Goal: Transaction & Acquisition: Purchase product/service

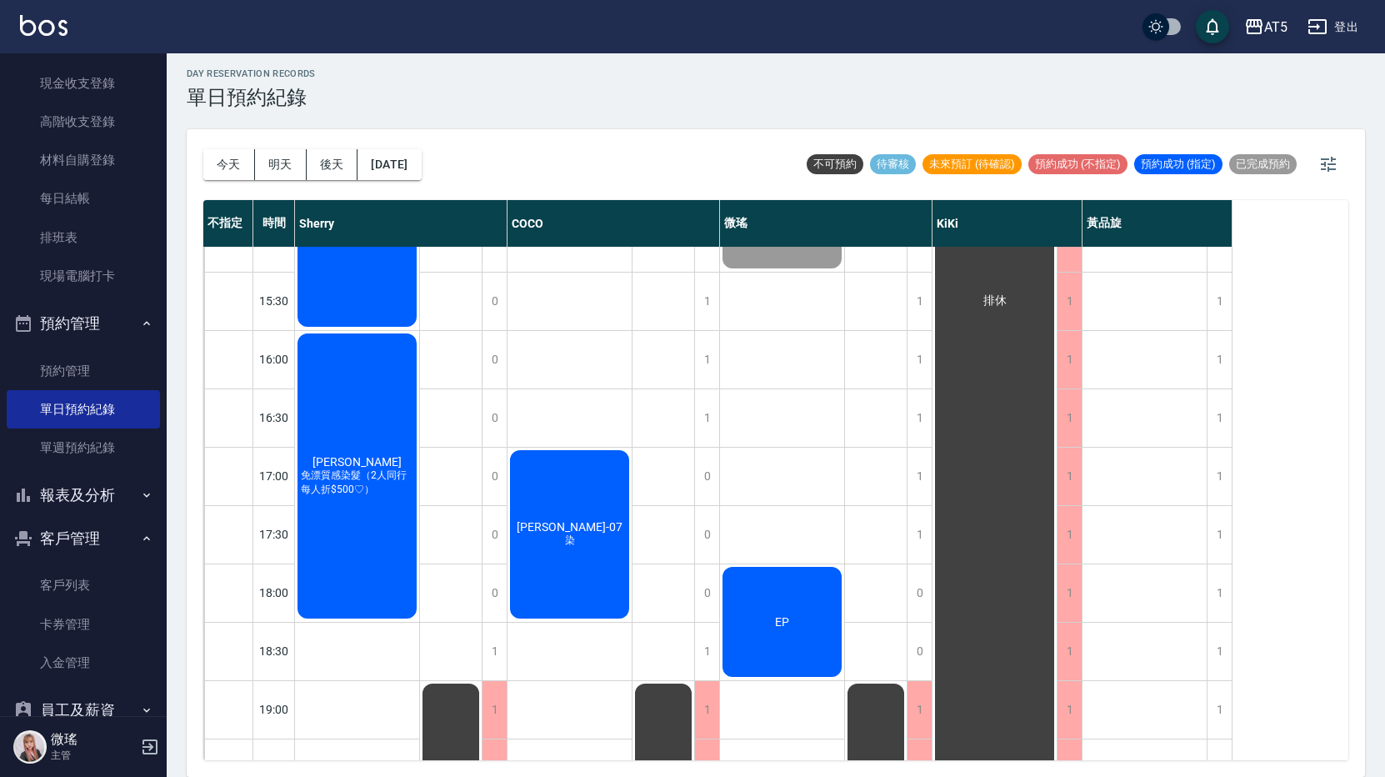
scroll to position [550, 0]
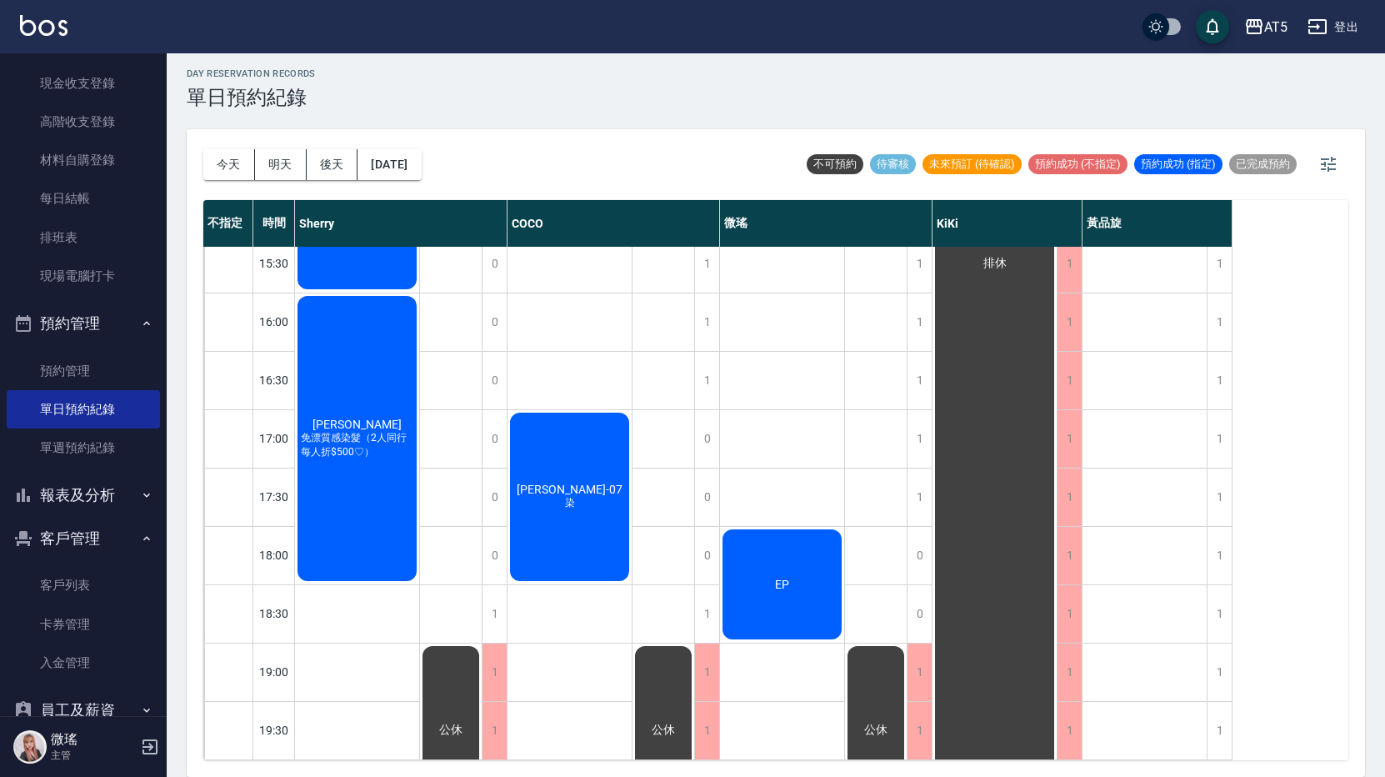
click at [809, 547] on div "EP" at bounding box center [782, 584] width 124 height 115
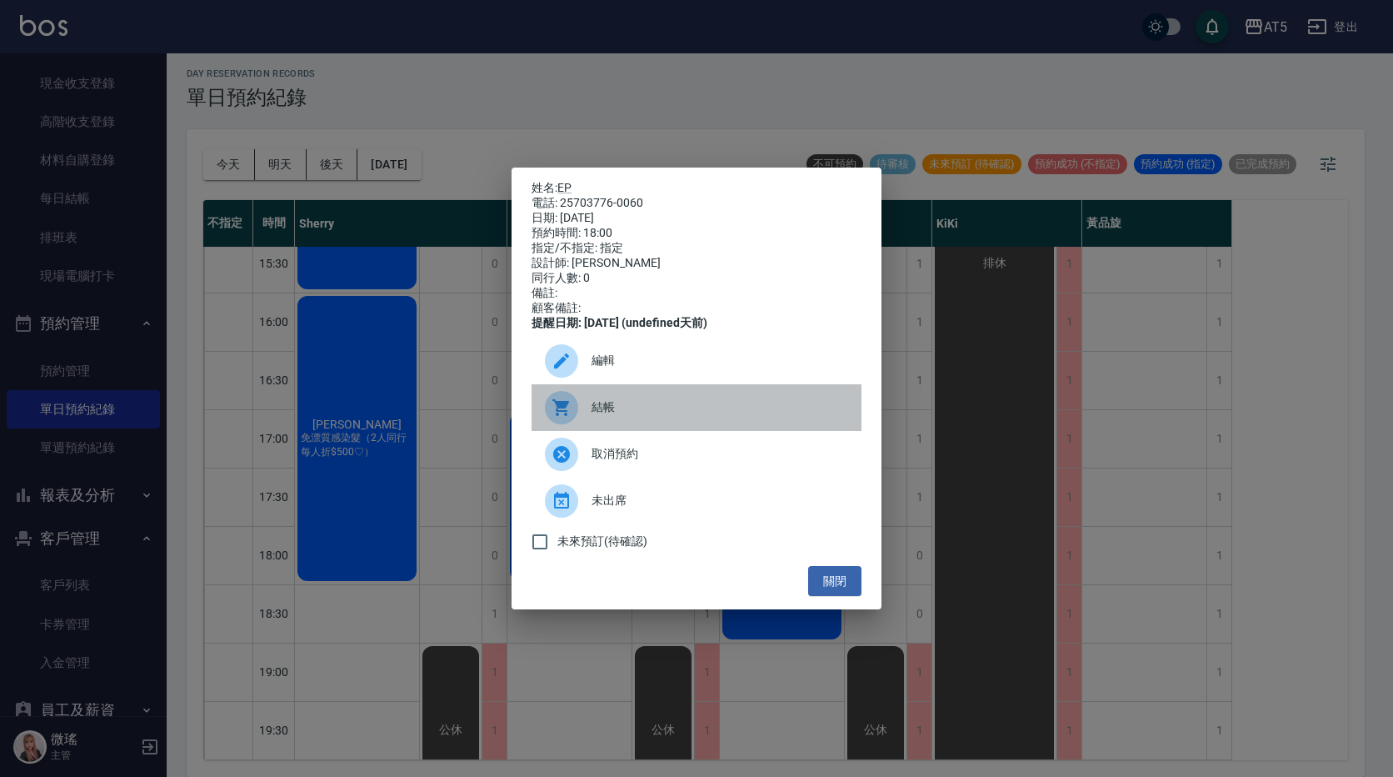
click at [625, 412] on span "結帳" at bounding box center [720, 406] width 257 height 17
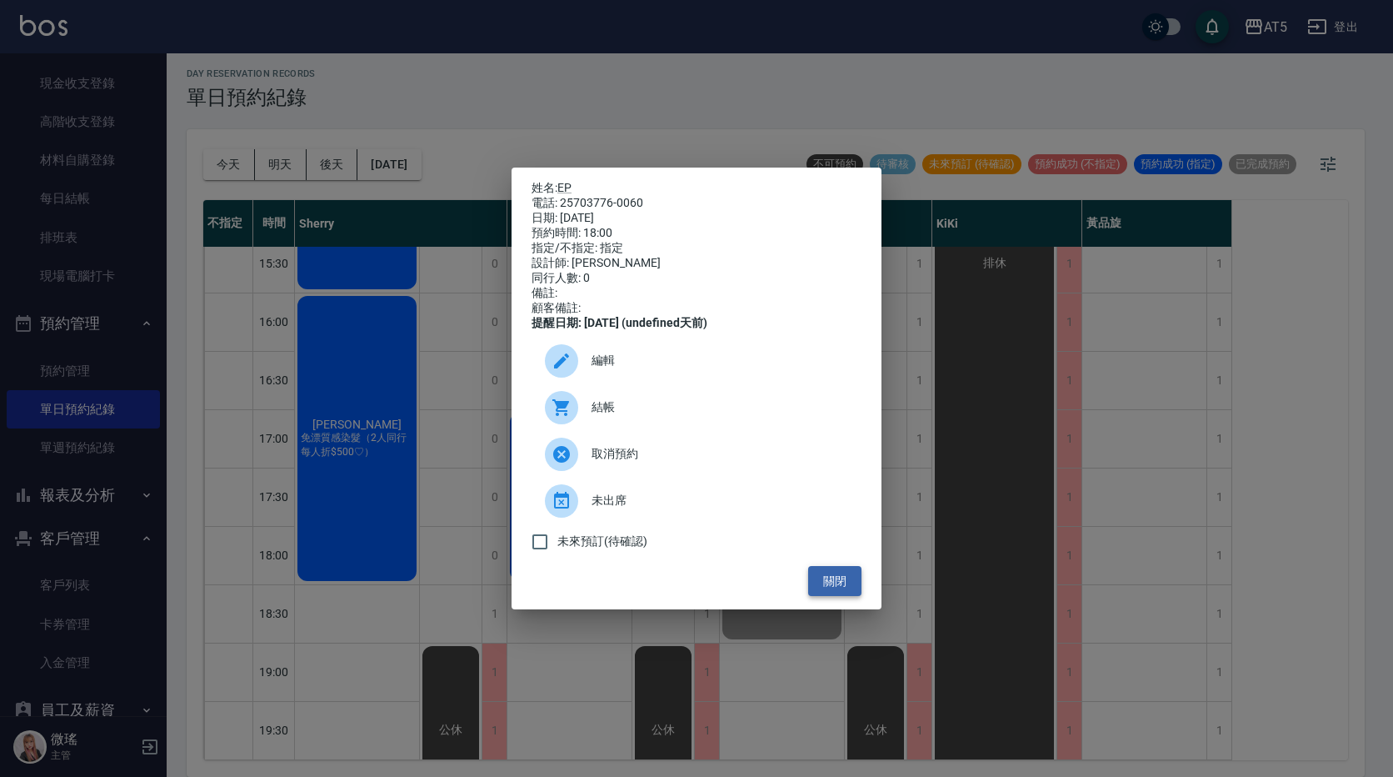
click at [838, 586] on button "關閉" at bounding box center [834, 581] width 53 height 31
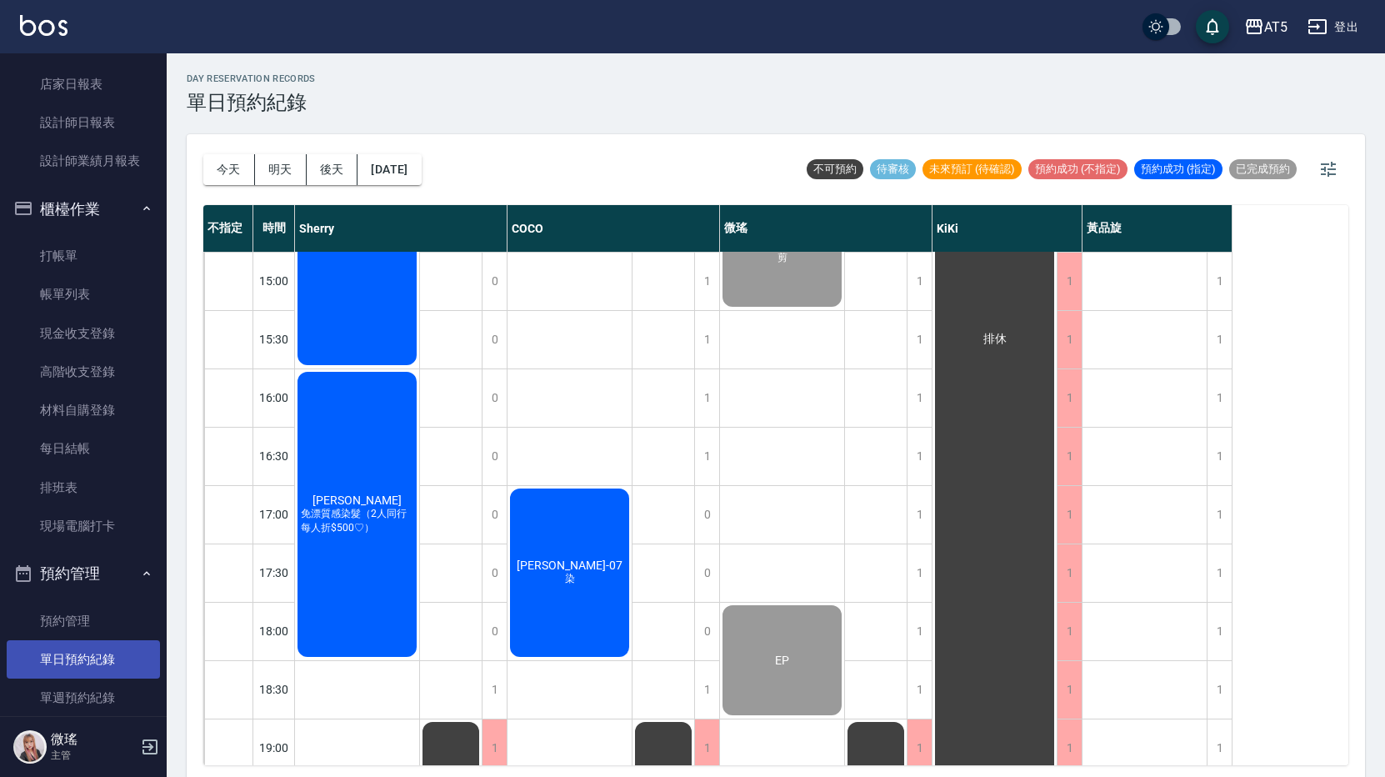
scroll to position [0, 0]
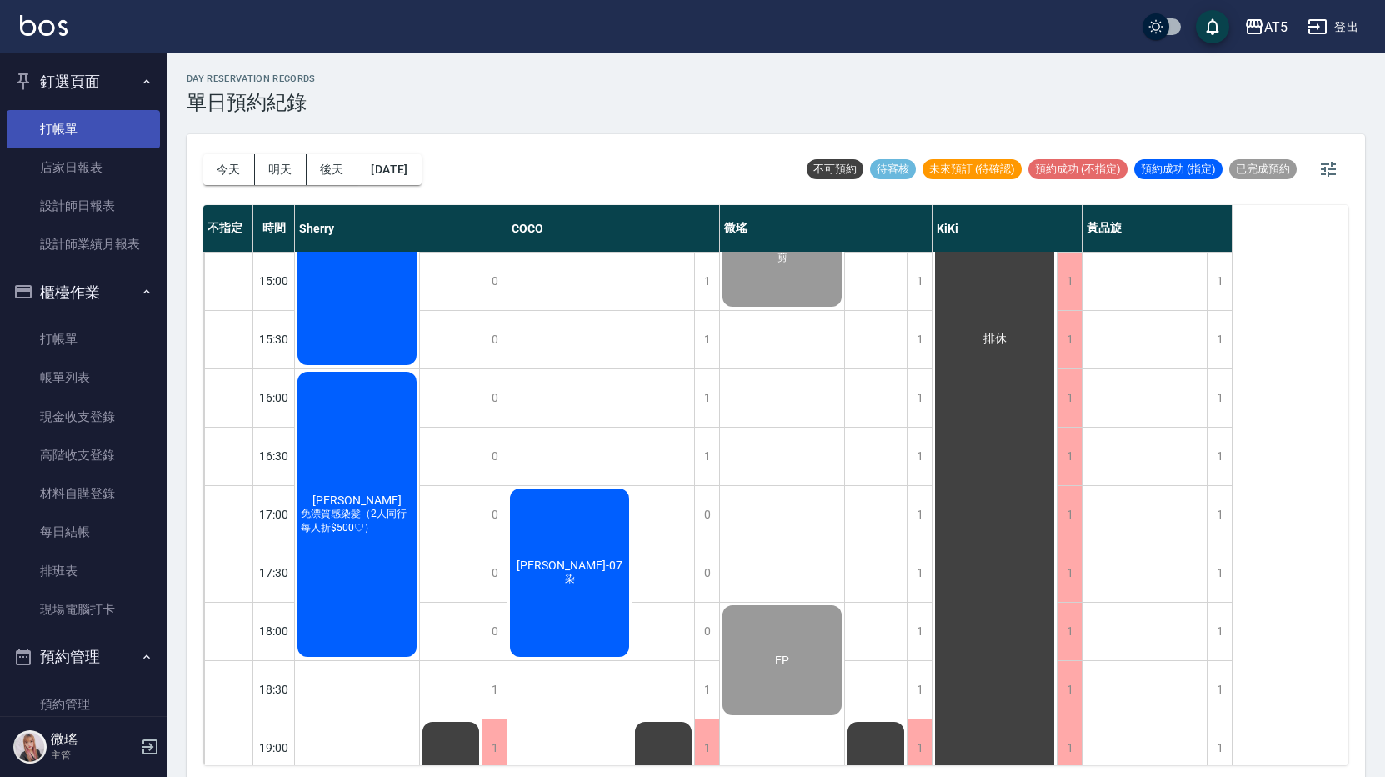
click at [73, 127] on link "打帳單" at bounding box center [83, 129] width 153 height 38
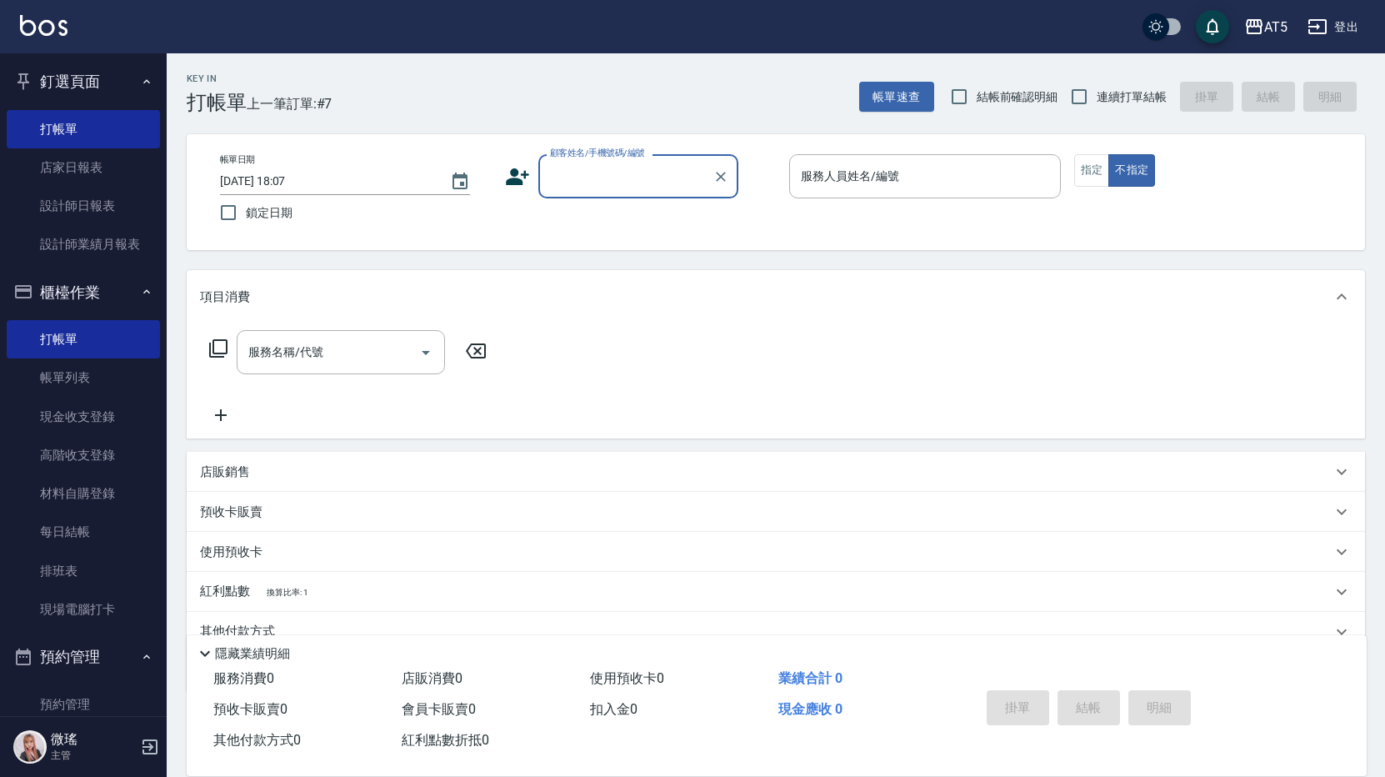
click at [607, 161] on div "顧客姓名/手機號碼/編號" at bounding box center [638, 176] width 200 height 44
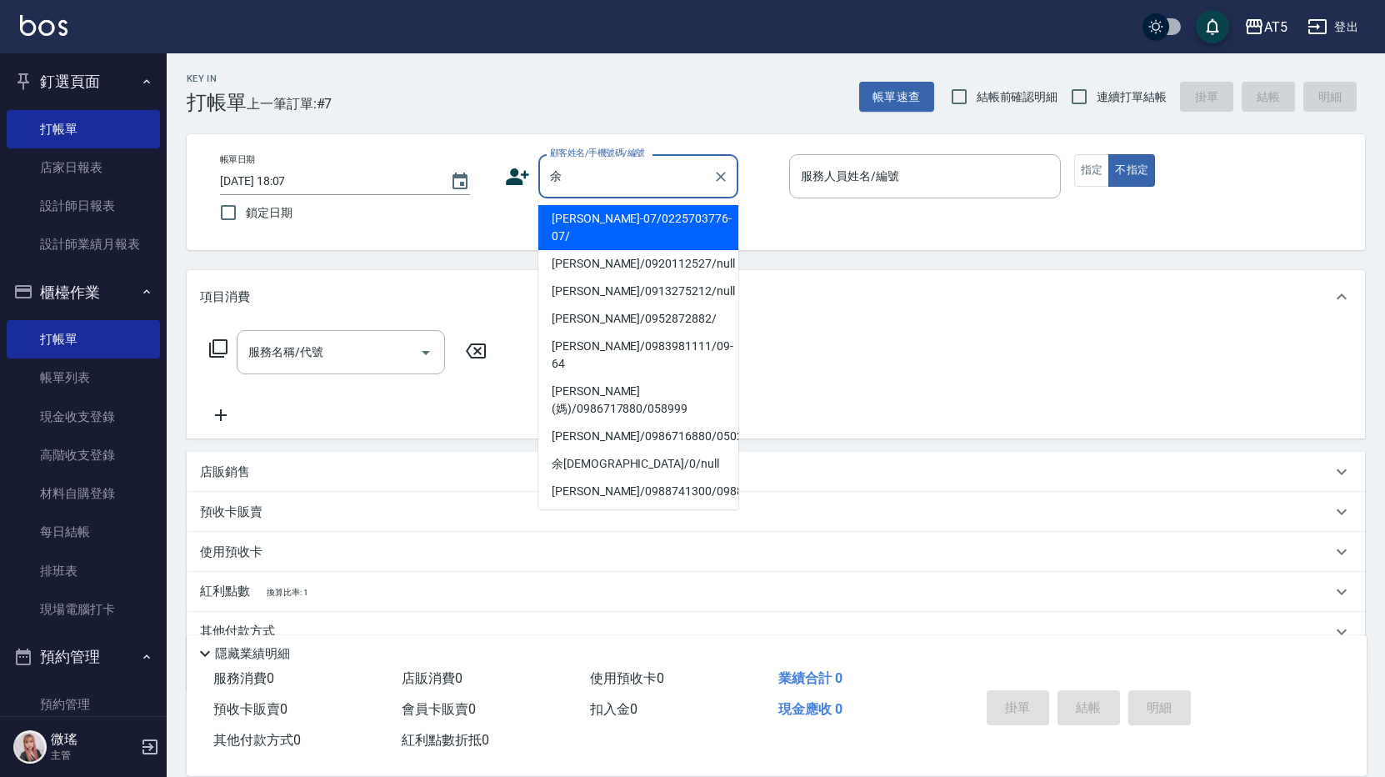
click at [623, 226] on li "余珮瑜-07/0225703776-07/" at bounding box center [638, 227] width 200 height 45
type input "余珮瑜-07/0225703776-07/"
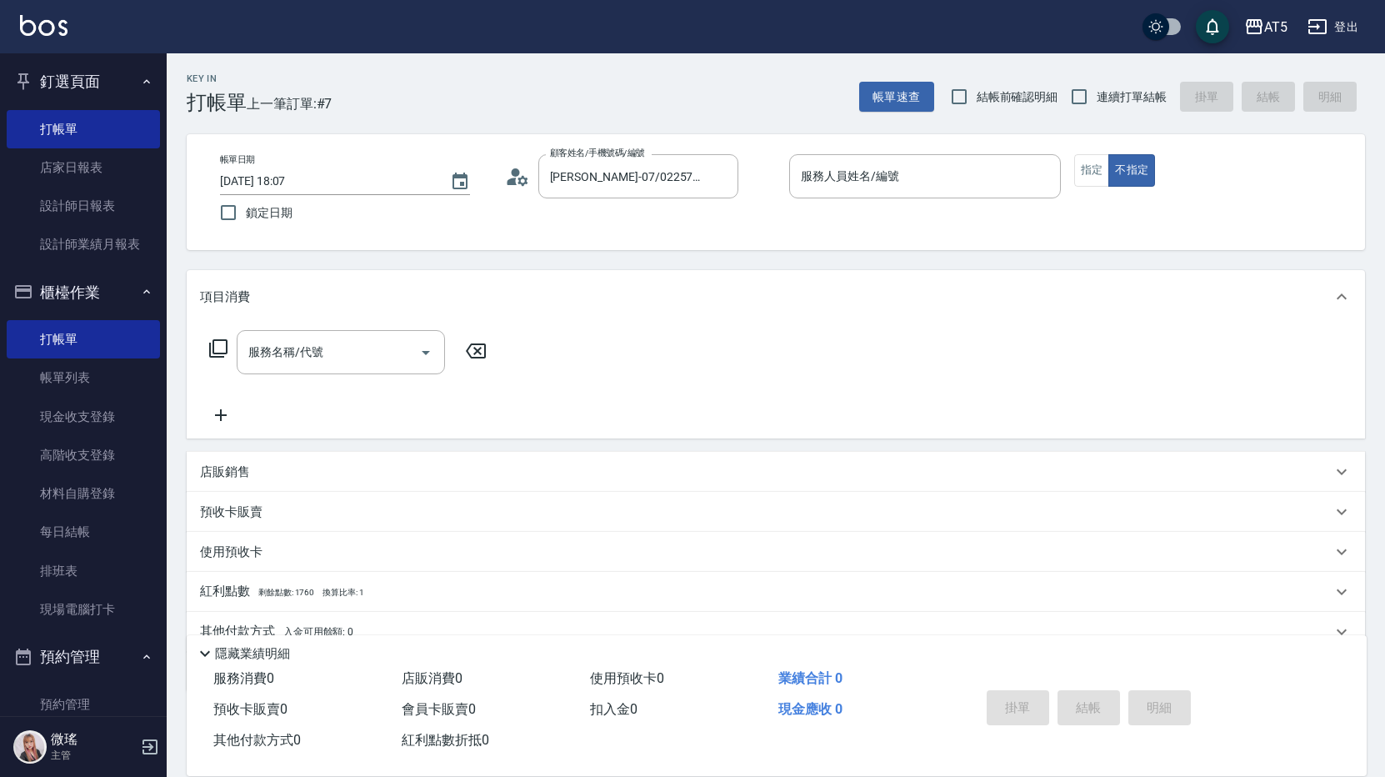
click at [517, 179] on icon at bounding box center [517, 176] width 25 height 25
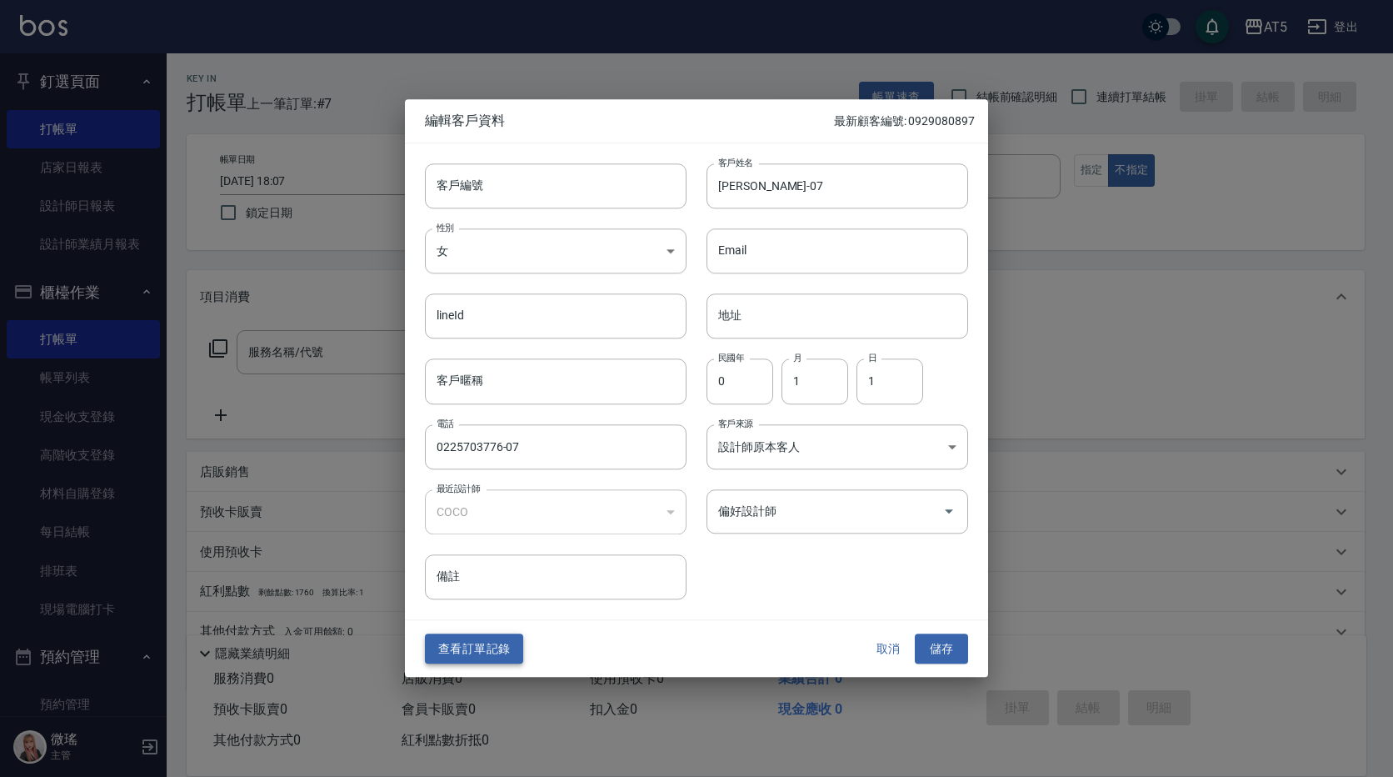
click at [468, 643] on button "查看訂單記錄" at bounding box center [474, 648] width 98 height 31
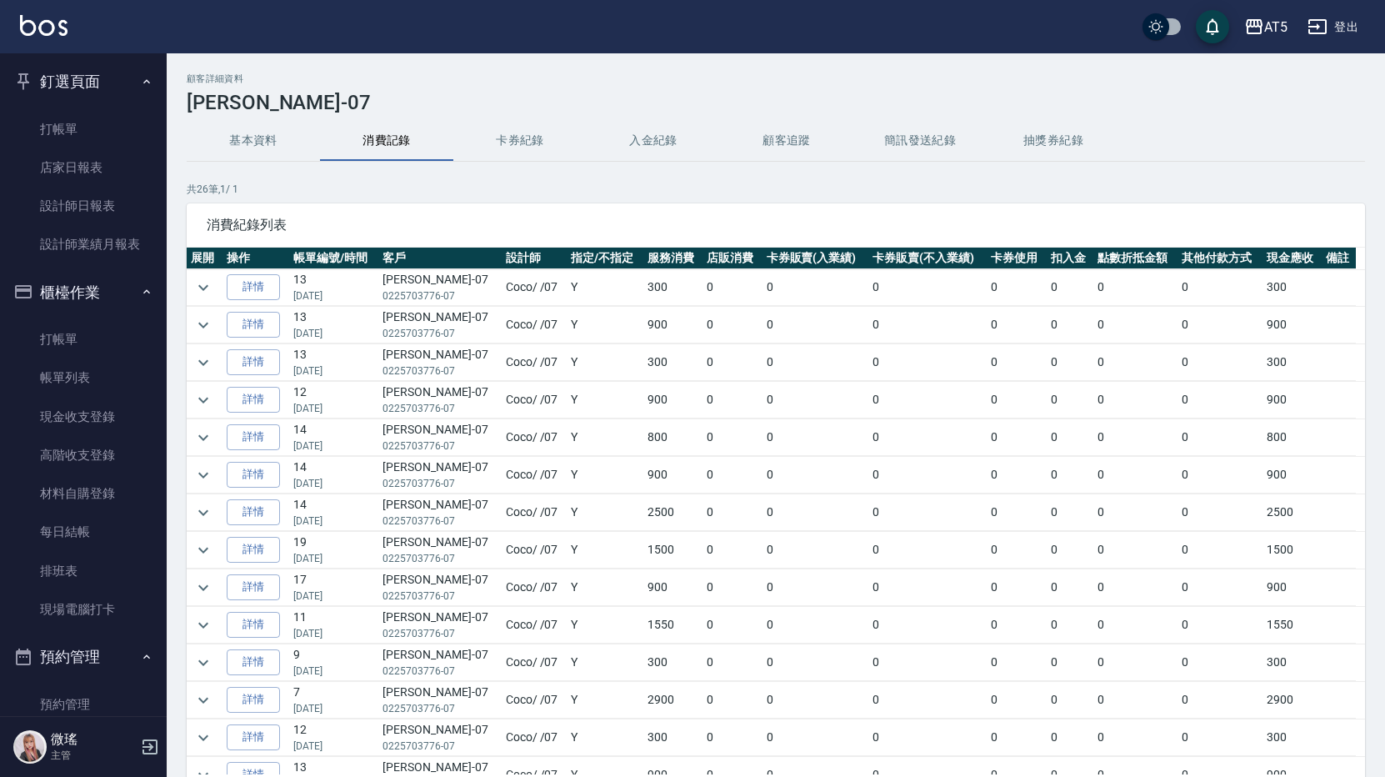
scroll to position [167, 0]
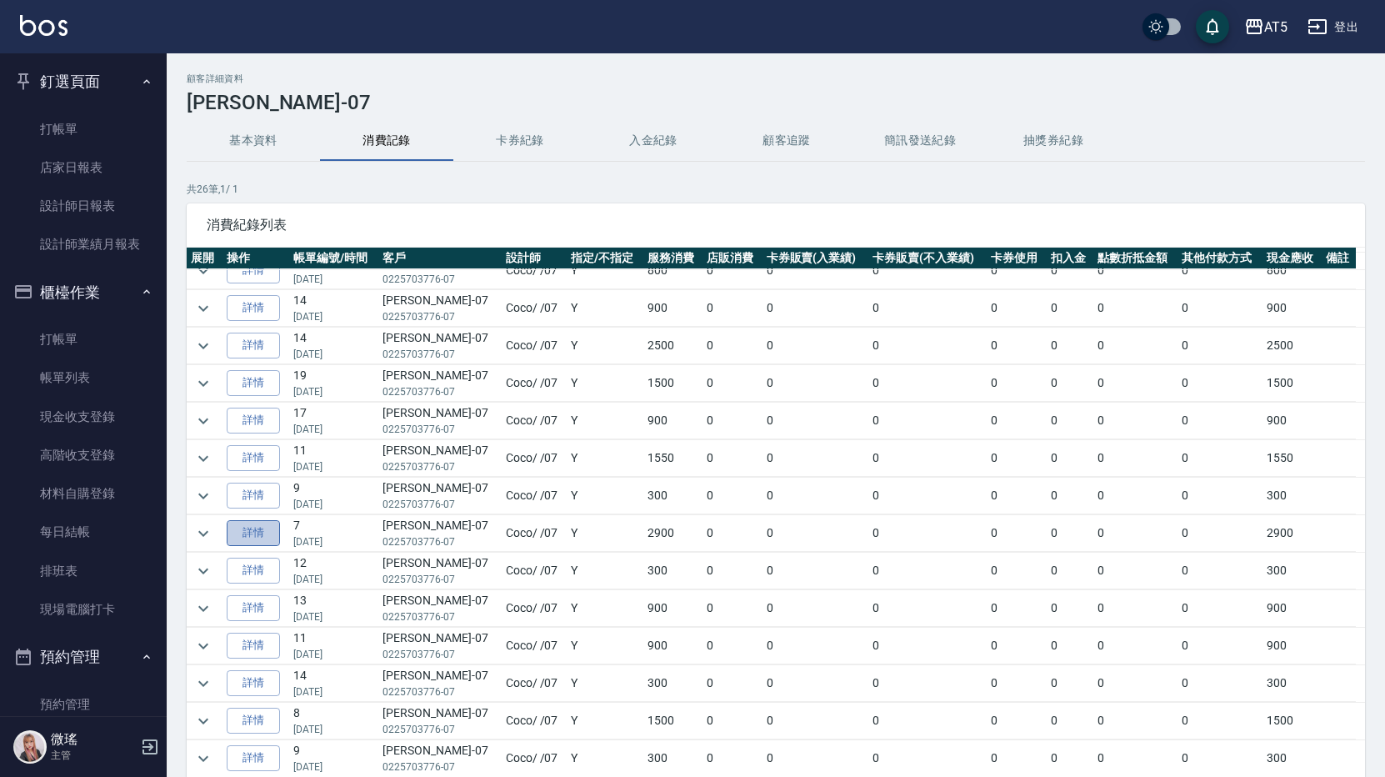
click at [276, 541] on link "詳情" at bounding box center [253, 533] width 53 height 26
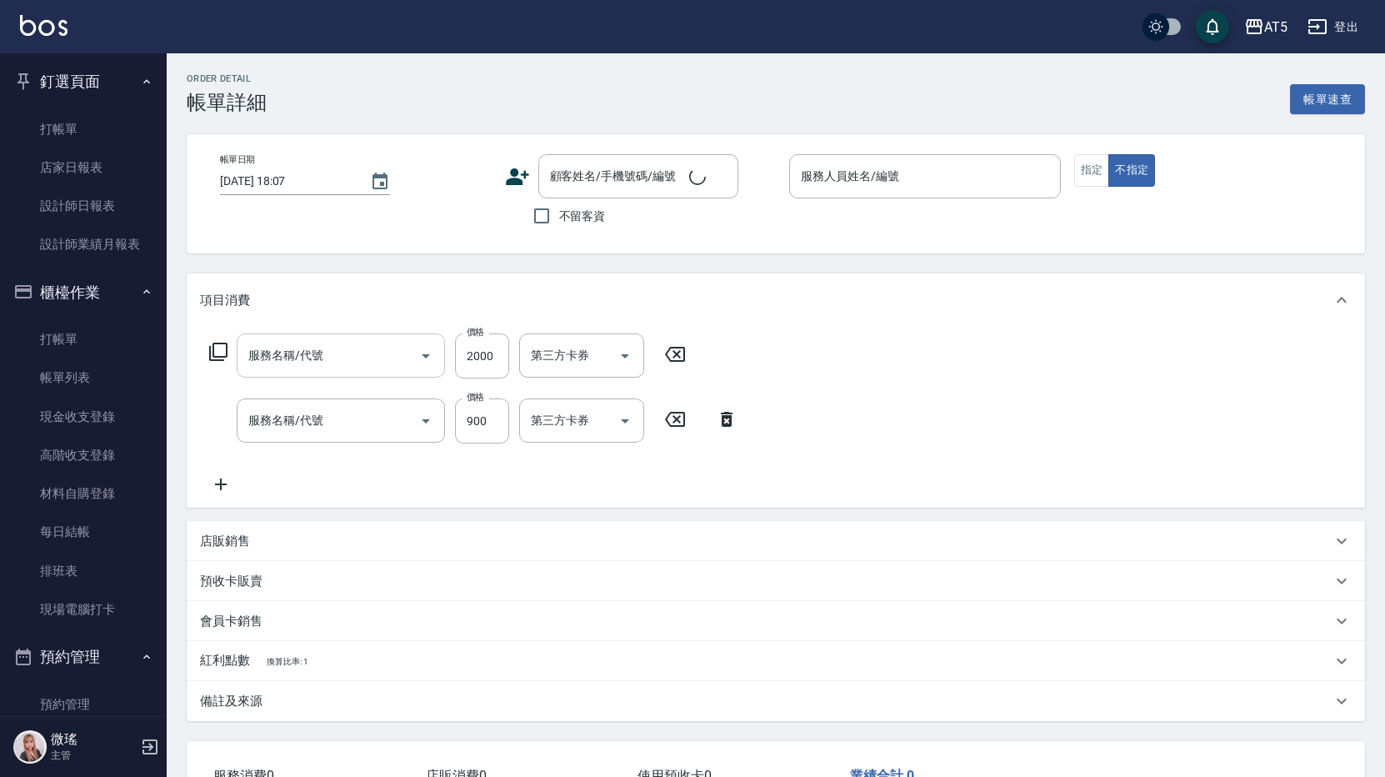
type input "2025/07/27 18:06"
type input "Coco-07"
type input "290"
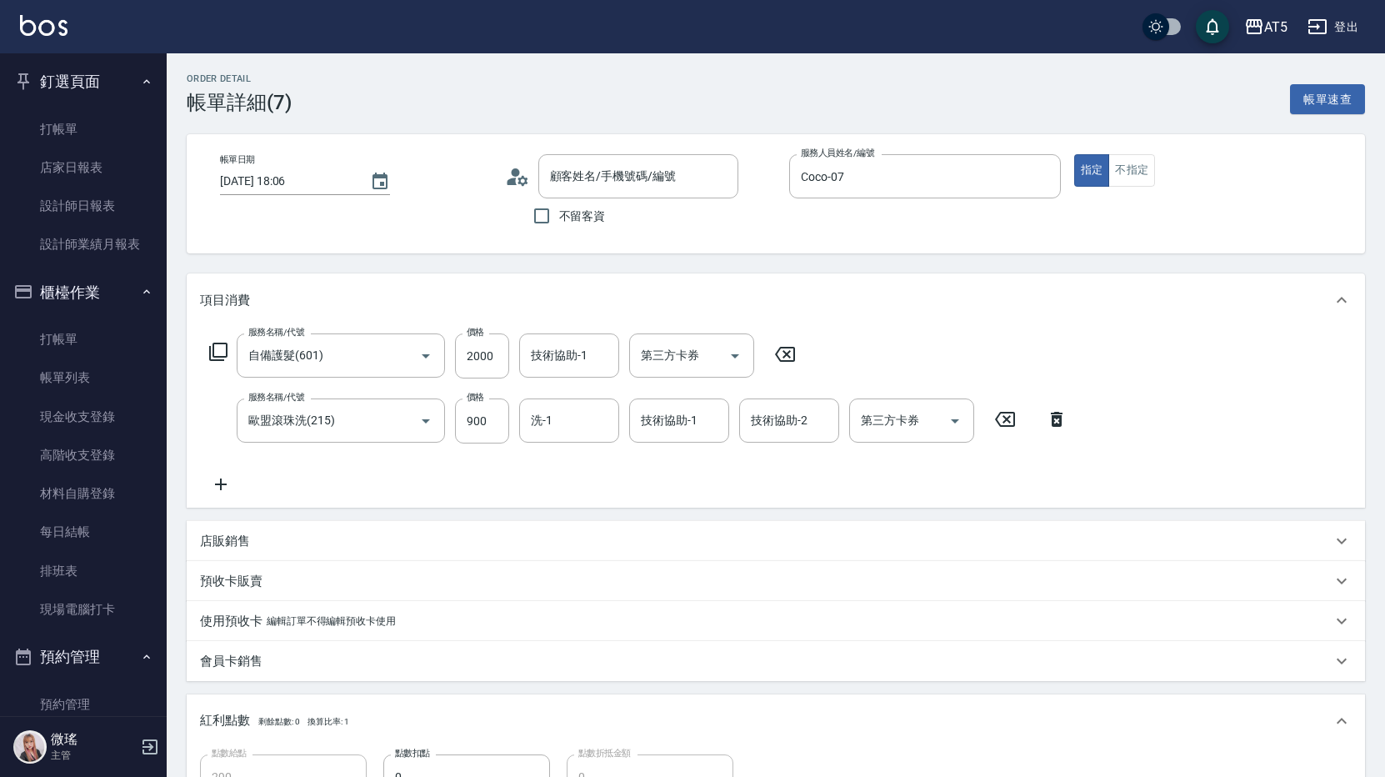
type input "自備護髮(601)"
type input "歐盟滾珠洗(215)"
type input "余珮瑜-07/0225703776-07/"
click at [511, 182] on icon at bounding box center [512, 180] width 10 height 7
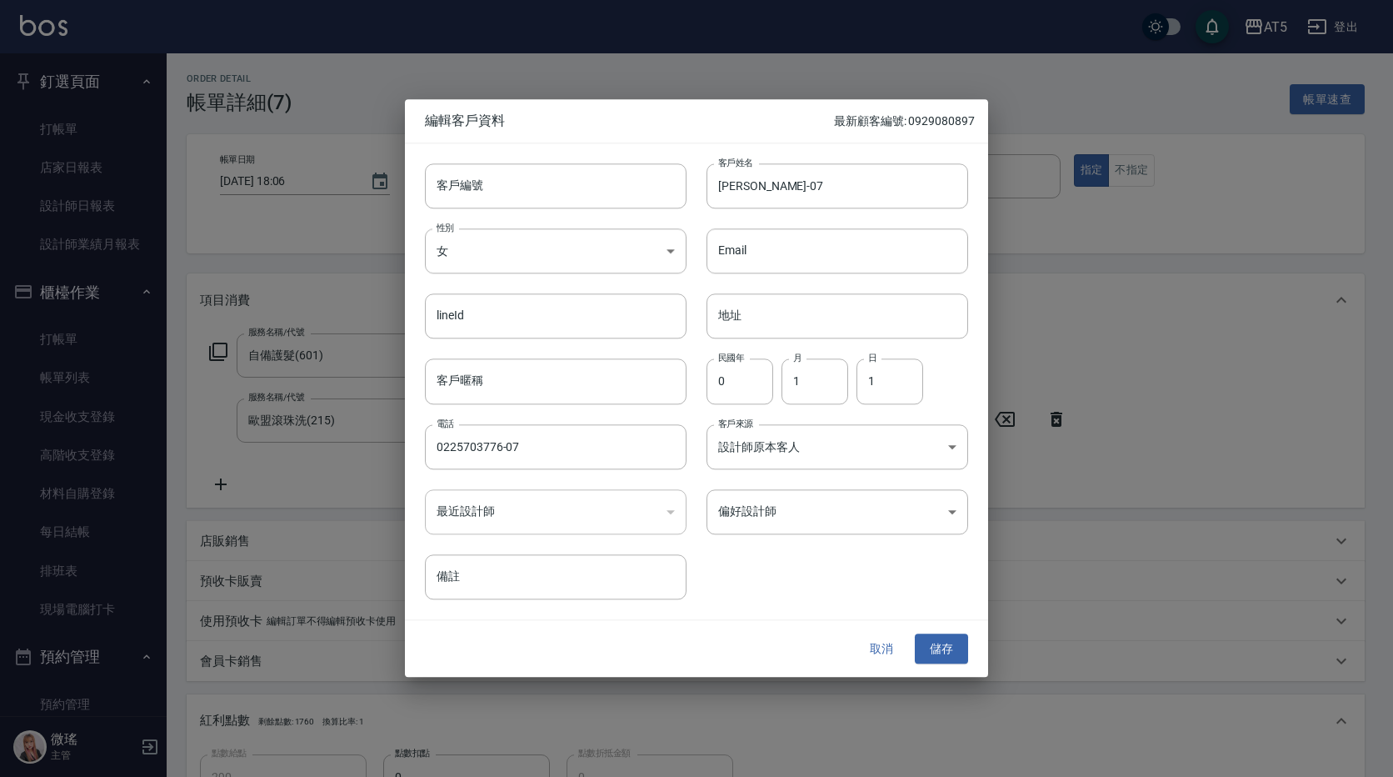
click at [525, 52] on div at bounding box center [696, 388] width 1393 height 777
click at [877, 649] on button "取消" at bounding box center [881, 648] width 53 height 31
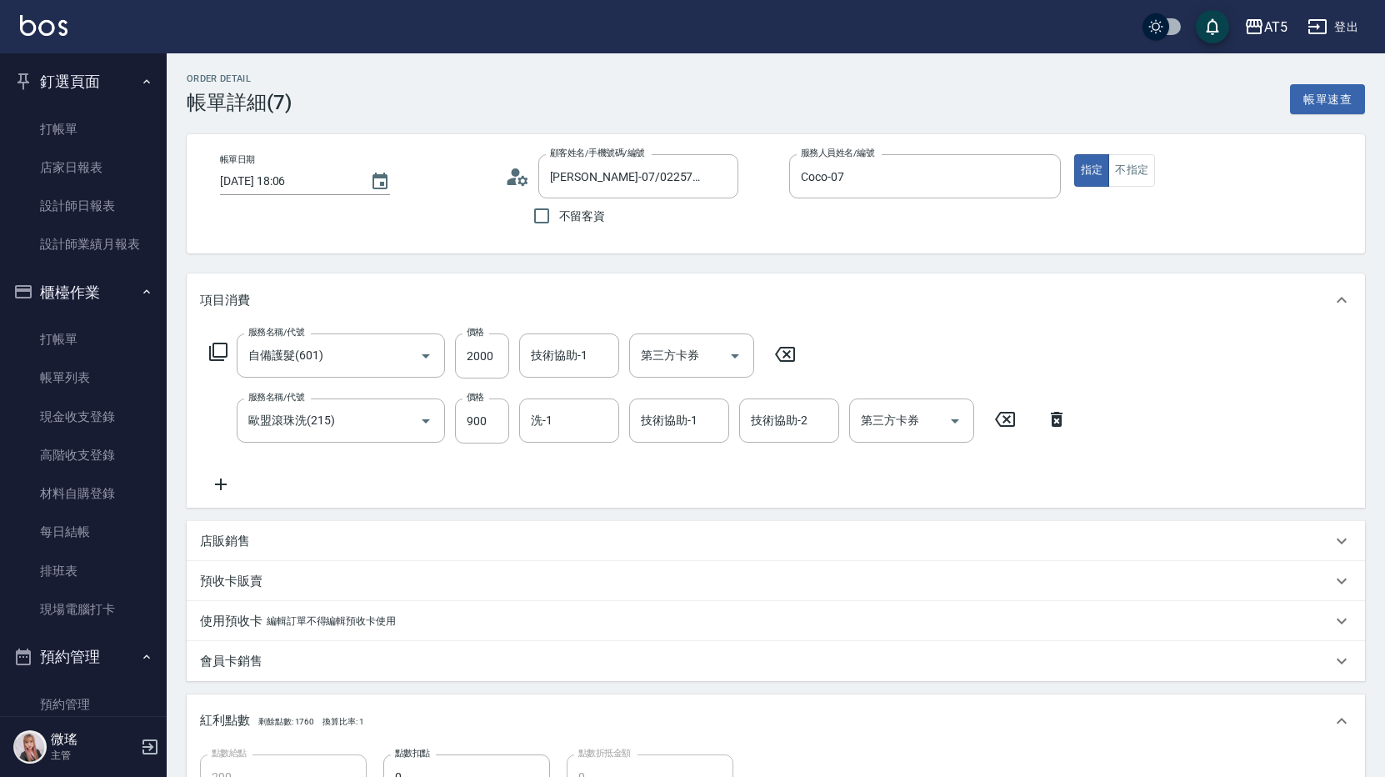
click at [524, 182] on icon at bounding box center [522, 180] width 10 height 10
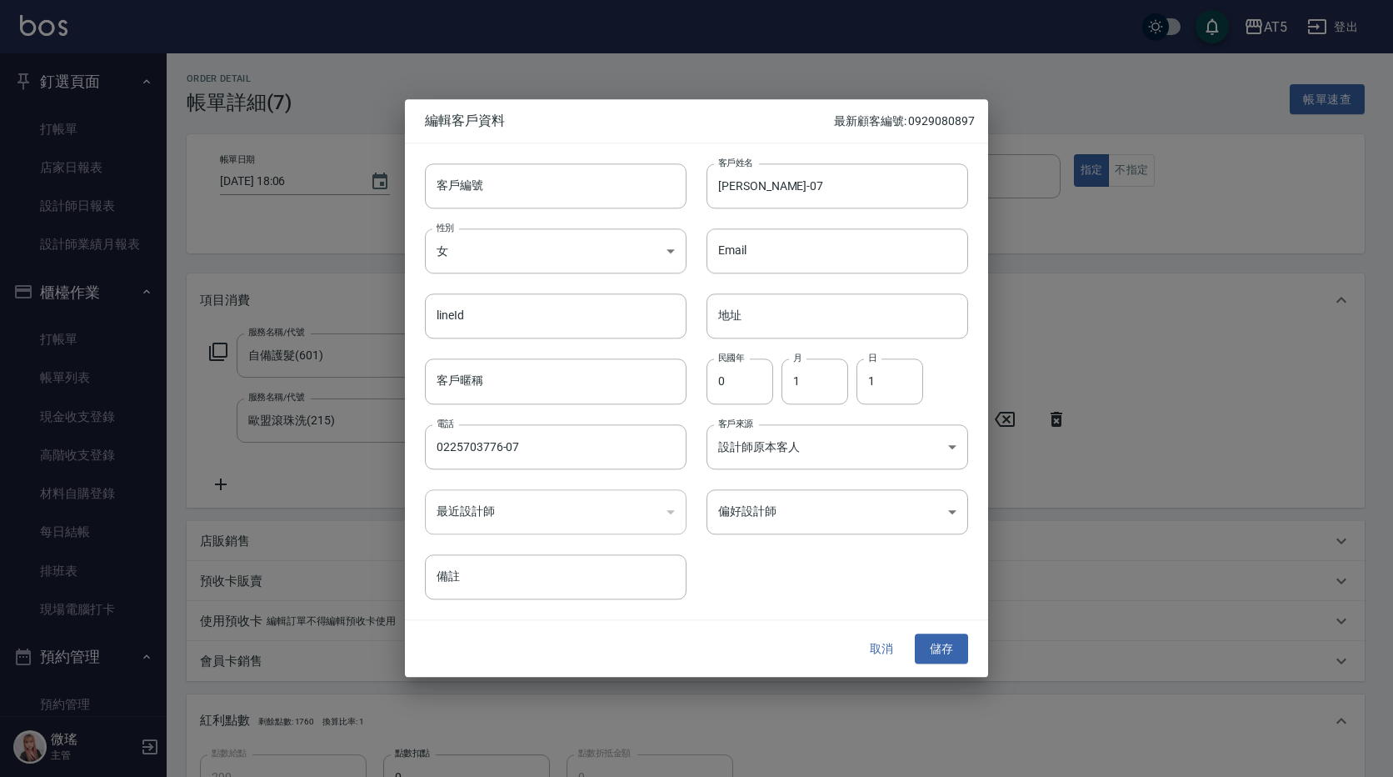
click at [53, 132] on div at bounding box center [696, 388] width 1393 height 777
drag, startPoint x: 871, startPoint y: 649, endPoint x: 862, endPoint y: 641, distance: 12.4
click at [865, 645] on button "取消" at bounding box center [881, 648] width 53 height 31
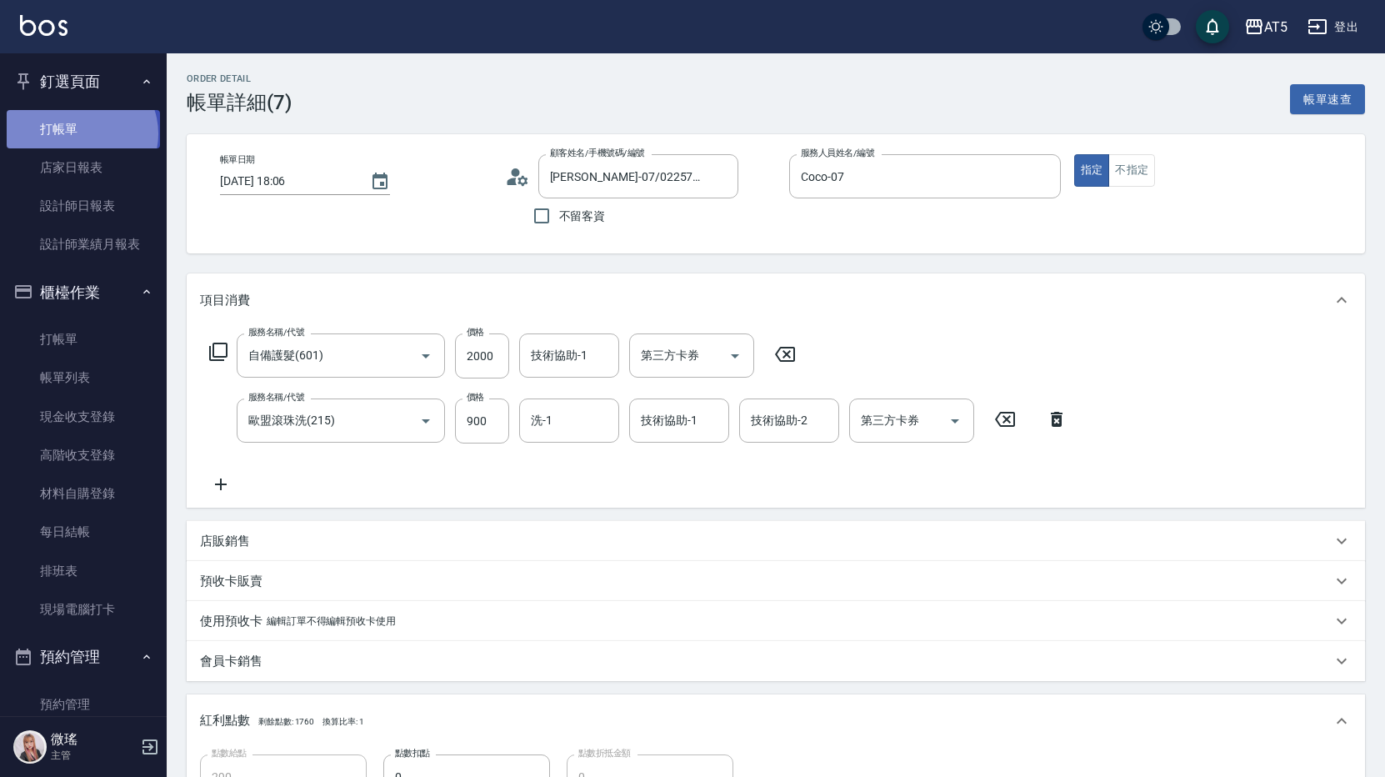
click at [81, 133] on link "打帳單" at bounding box center [83, 129] width 153 height 38
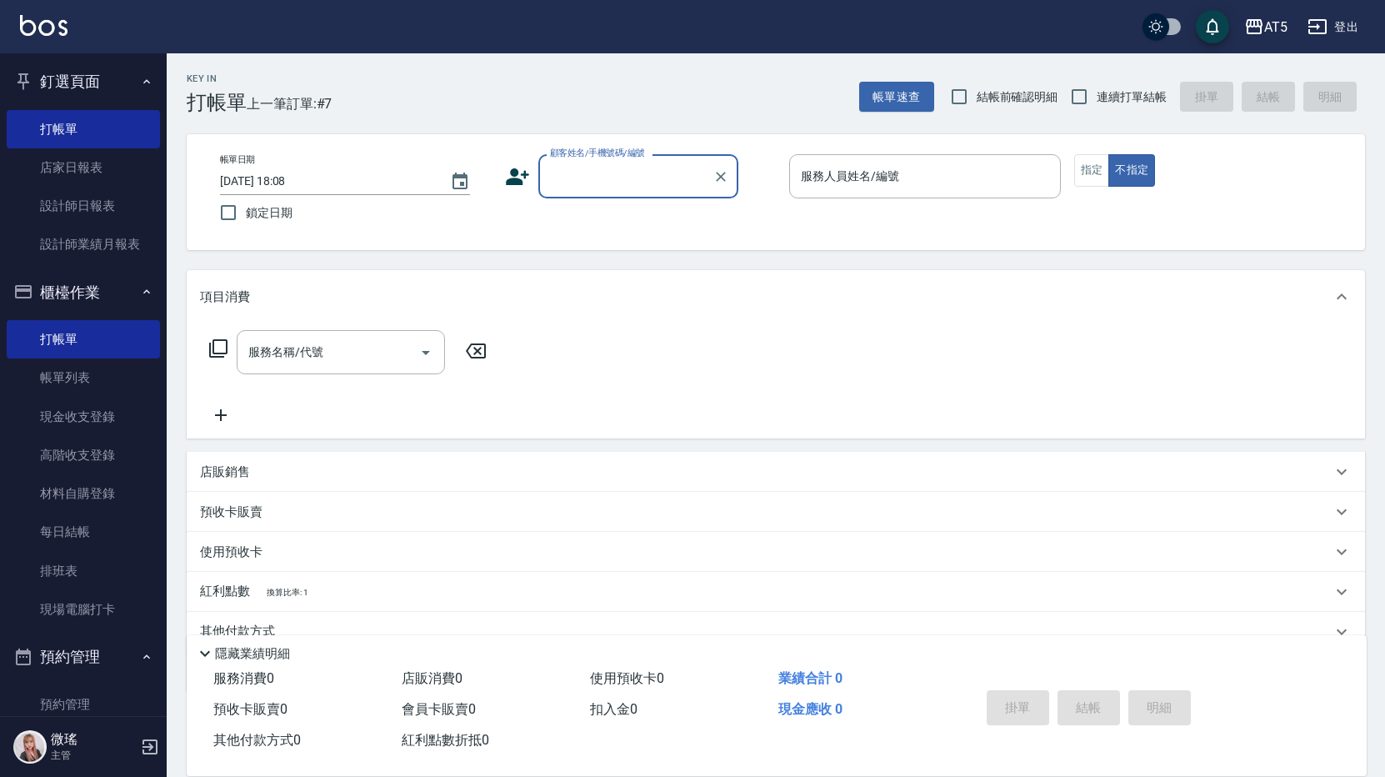
click at [591, 174] on input "顧客姓名/手機號碼/編號" at bounding box center [626, 176] width 160 height 29
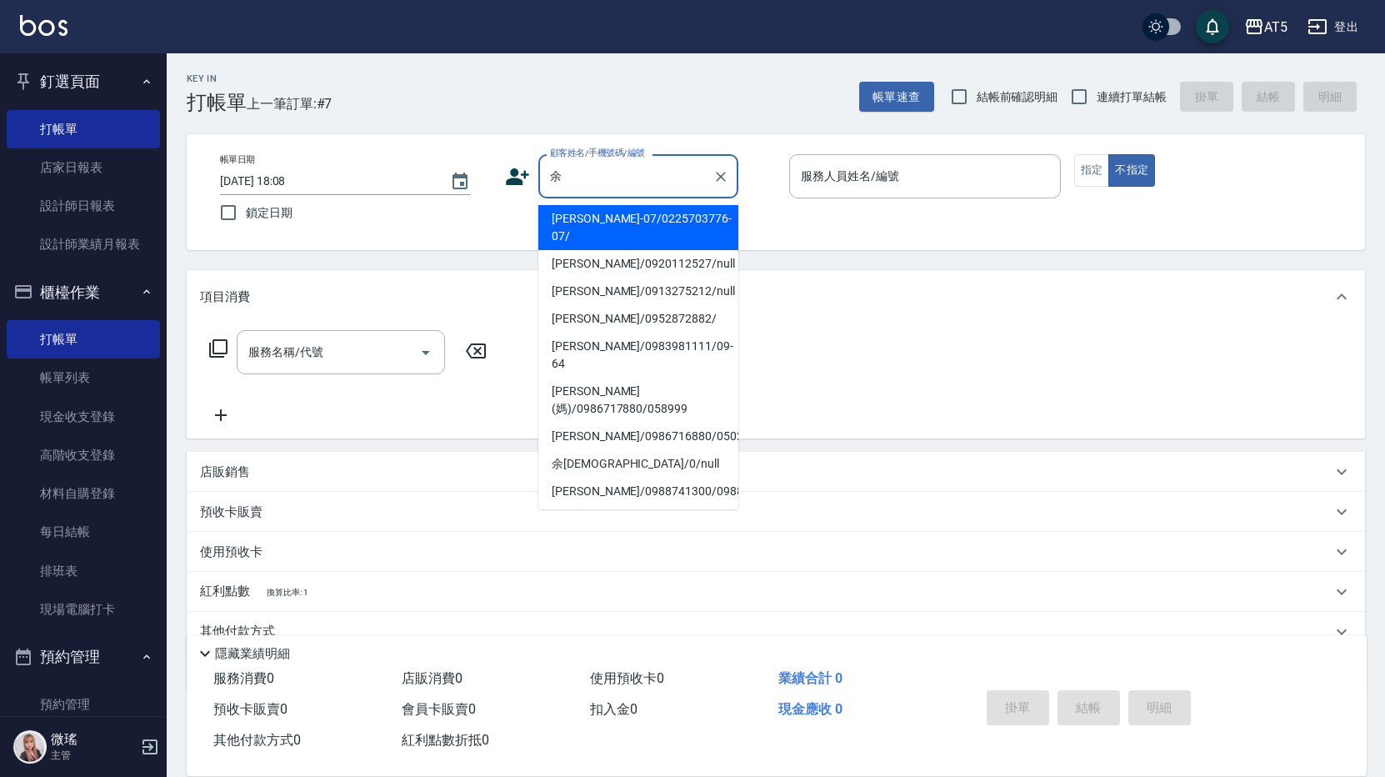
click at [592, 230] on li "余珮瑜-07/0225703776-07/" at bounding box center [638, 227] width 200 height 45
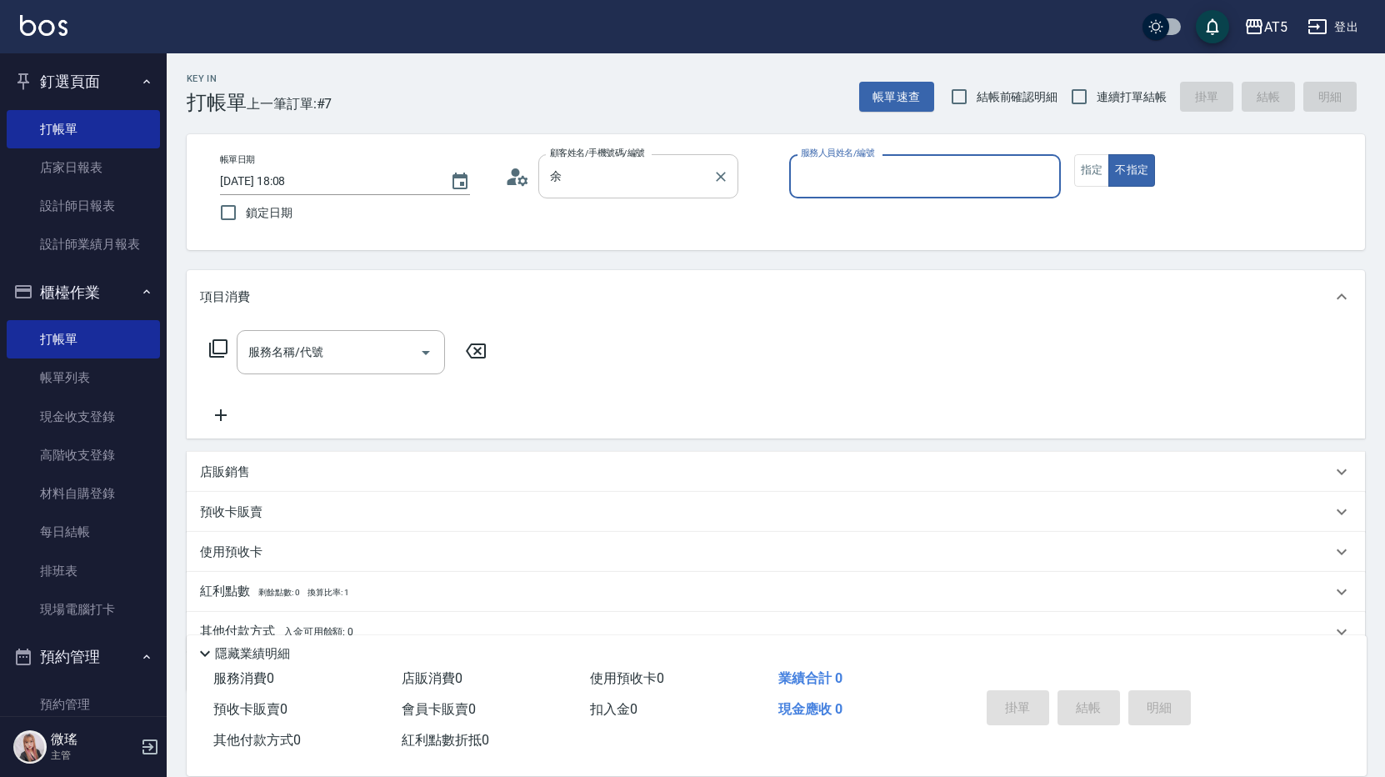
type input "余珮瑜-07/0225703776-07/"
click at [514, 182] on icon at bounding box center [512, 180] width 10 height 7
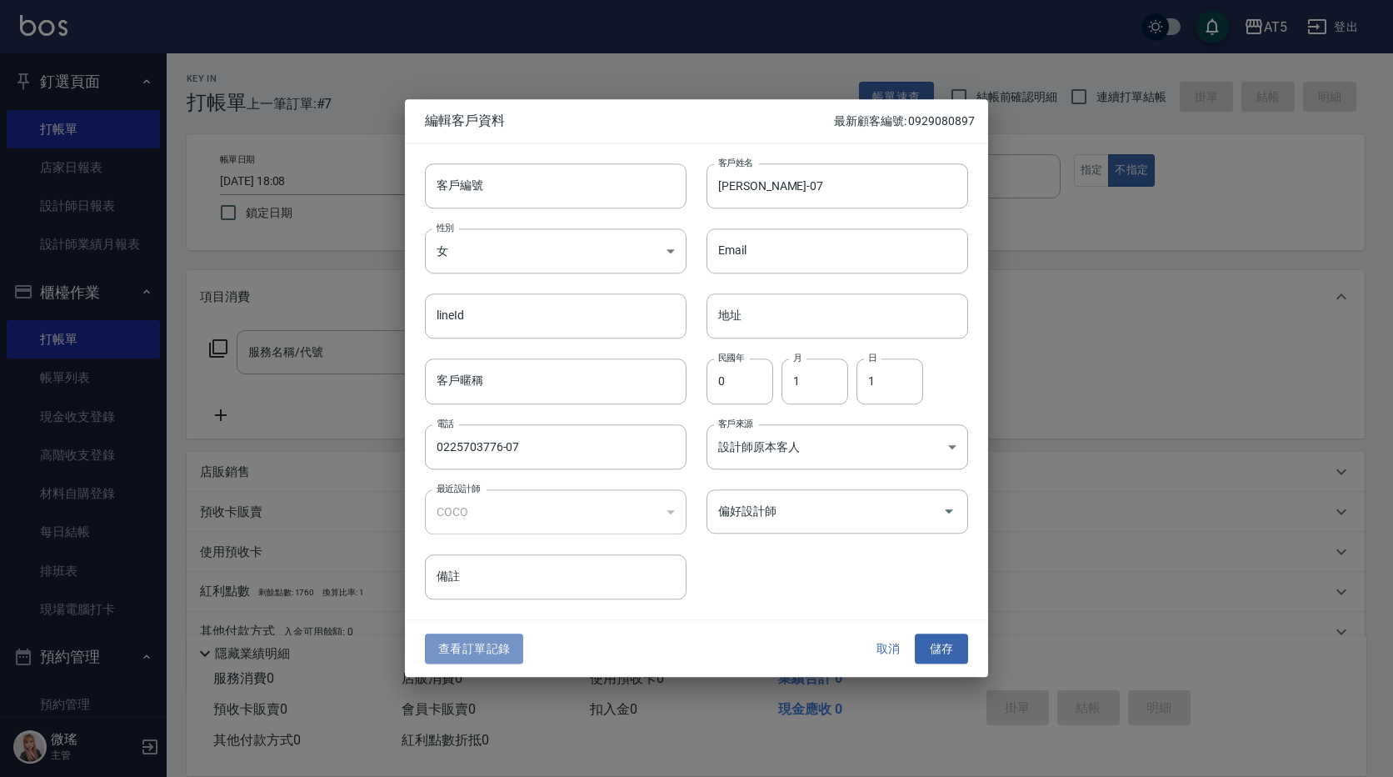
click at [442, 647] on button "查看訂單記錄" at bounding box center [474, 648] width 98 height 31
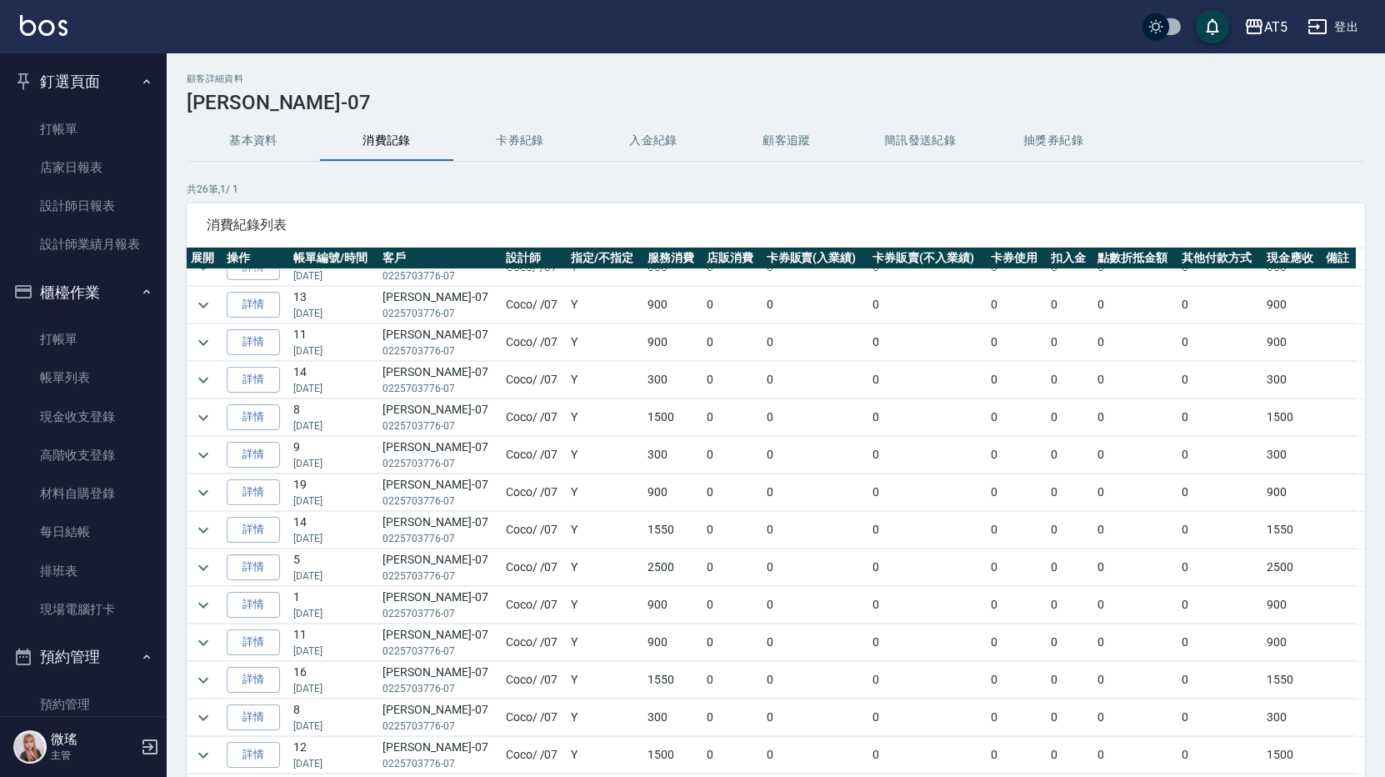
scroll to position [113, 0]
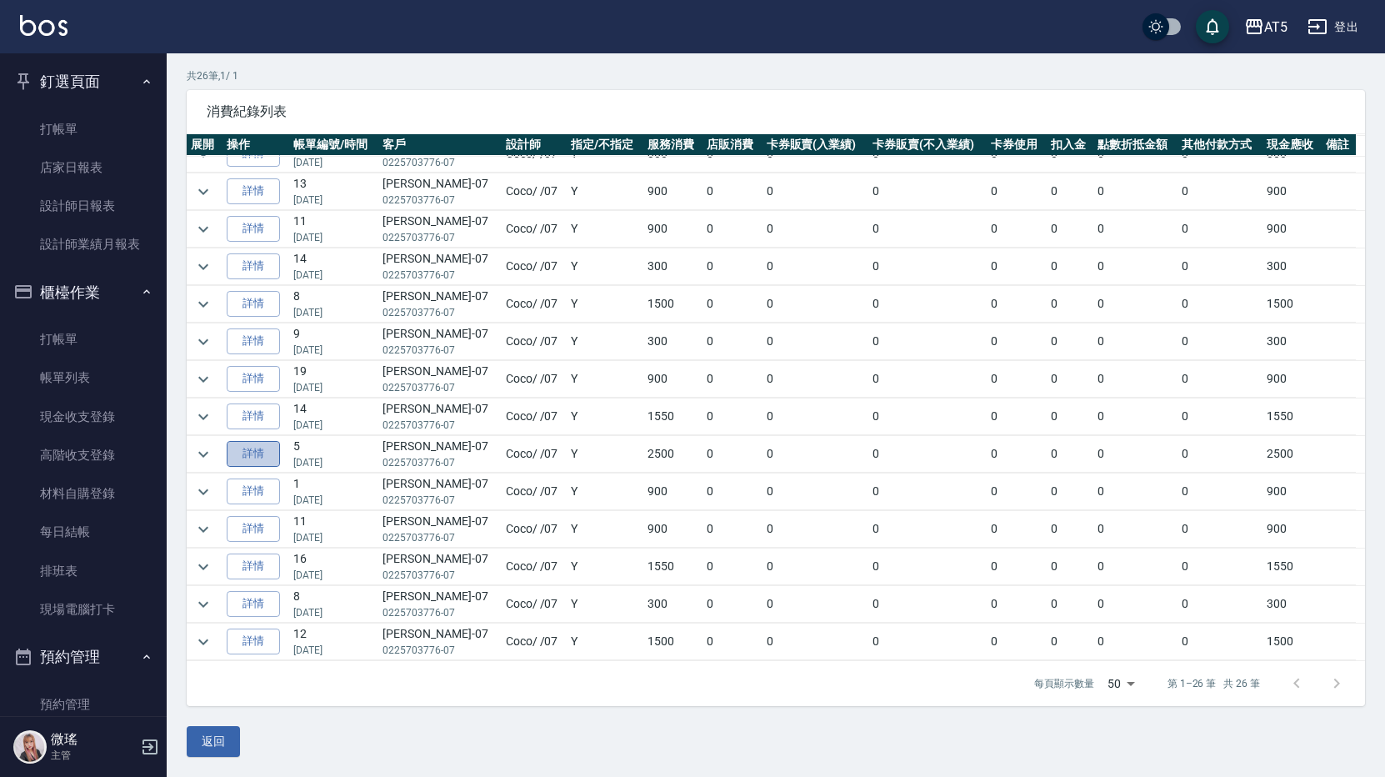
click at [253, 447] on link "詳情" at bounding box center [253, 454] width 53 height 26
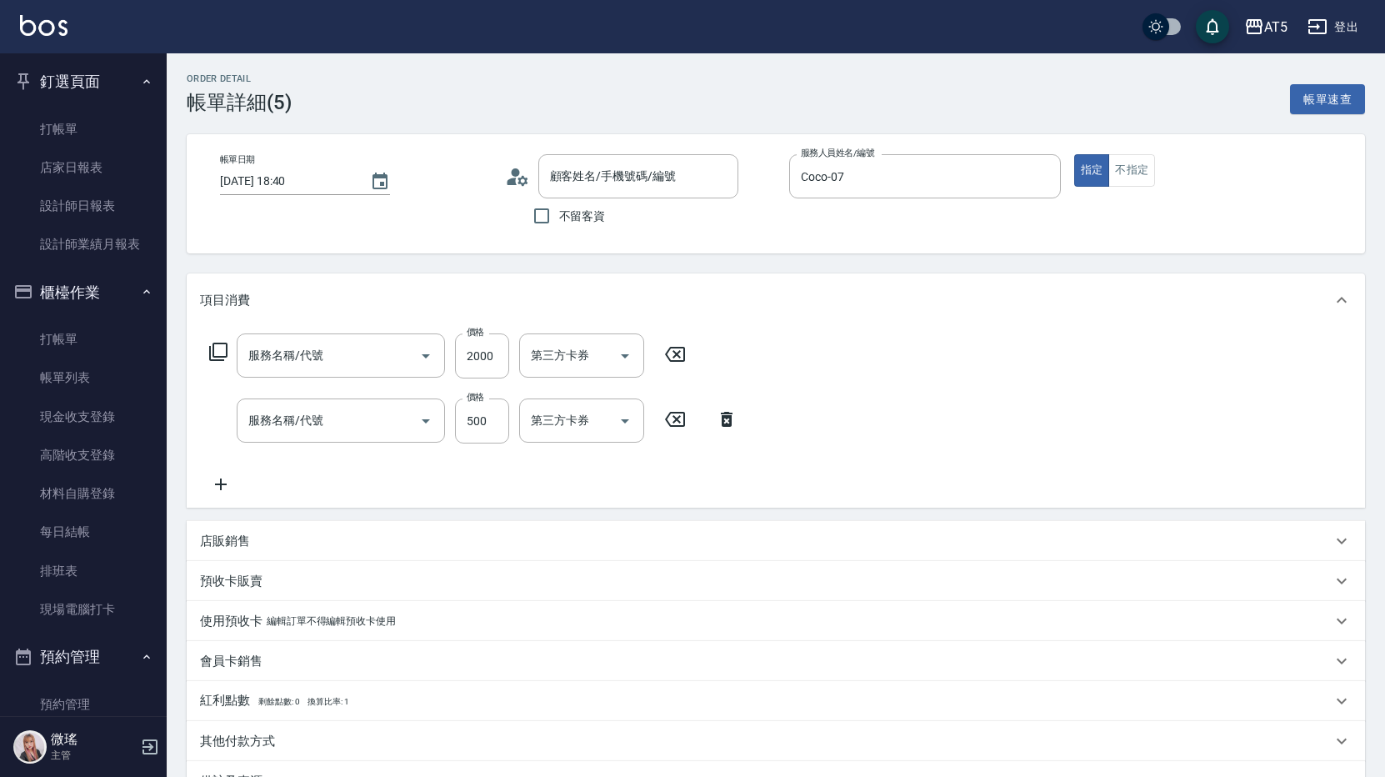
type input "2025/06/15 18:40"
type input "Coco-07"
type input "250"
type input "余珮瑜-07/0225703776-07/"
type input "自備護髮(601)"
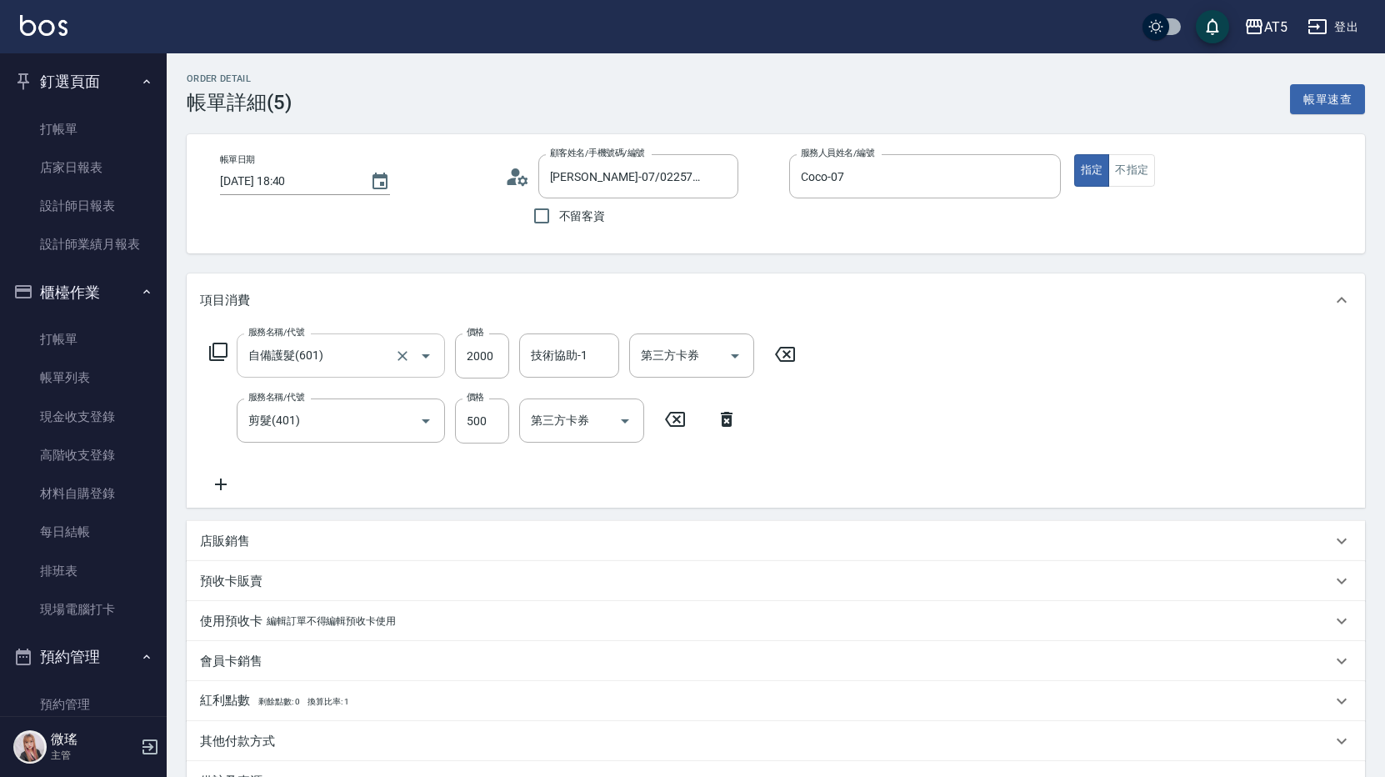
type input "剪髮(401)"
click at [91, 138] on link "打帳單" at bounding box center [83, 129] width 153 height 38
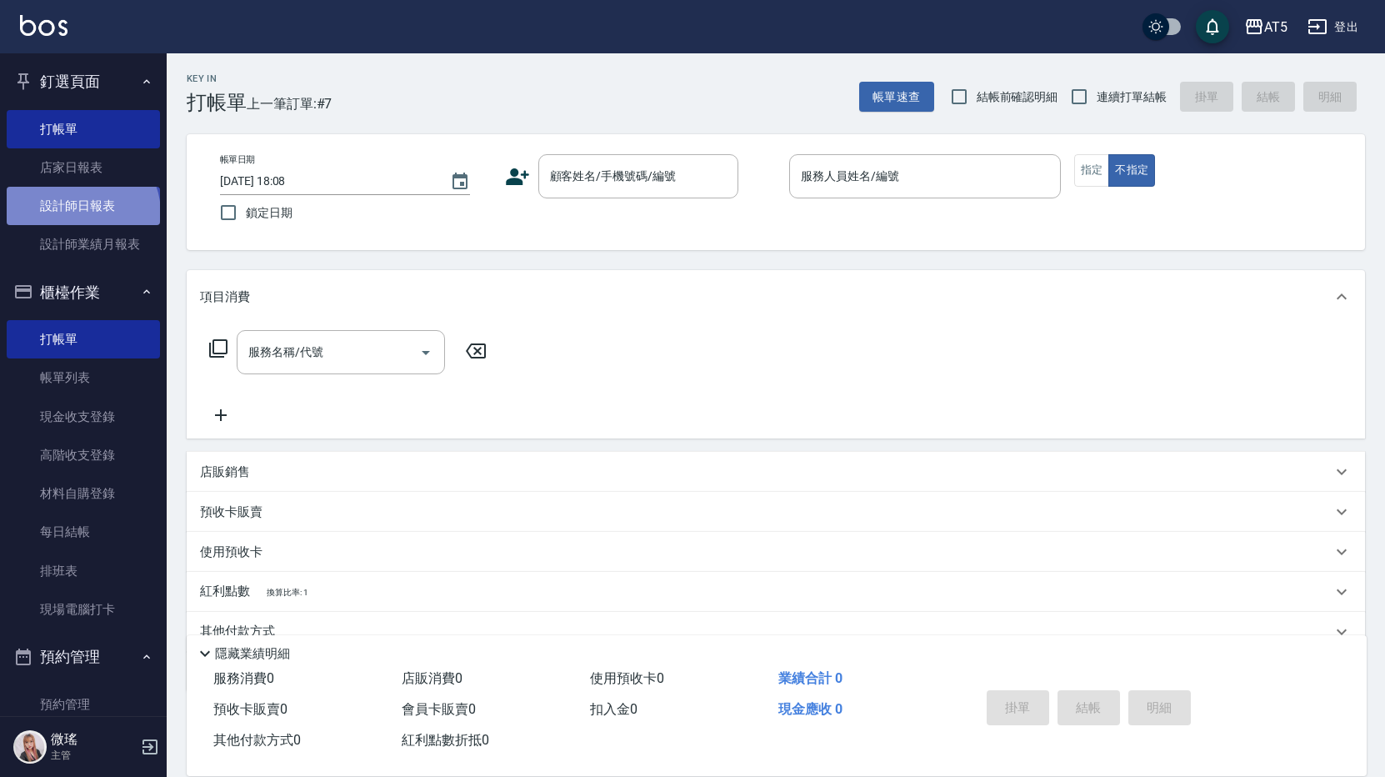
click at [81, 213] on link "設計師日報表" at bounding box center [83, 206] width 153 height 38
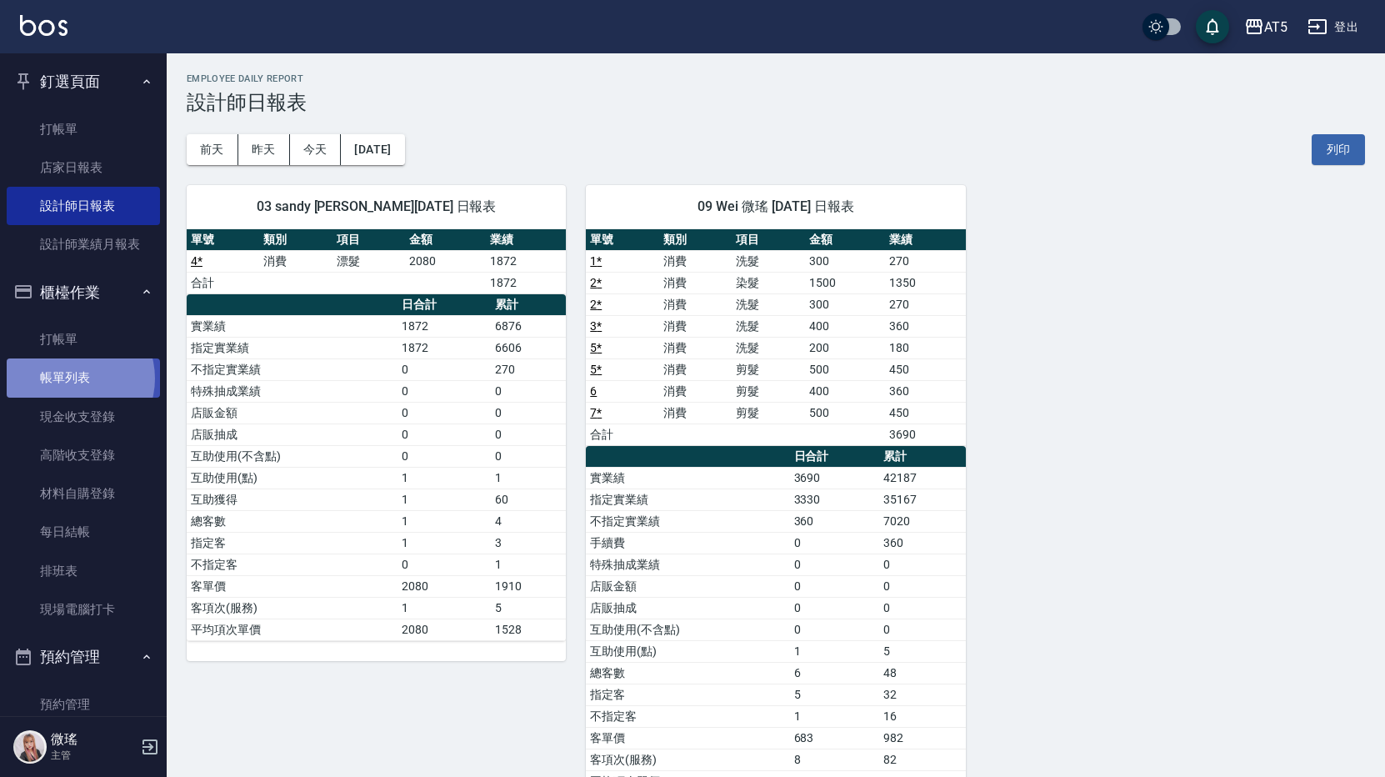
click at [72, 378] on link "帳單列表" at bounding box center [83, 377] width 153 height 38
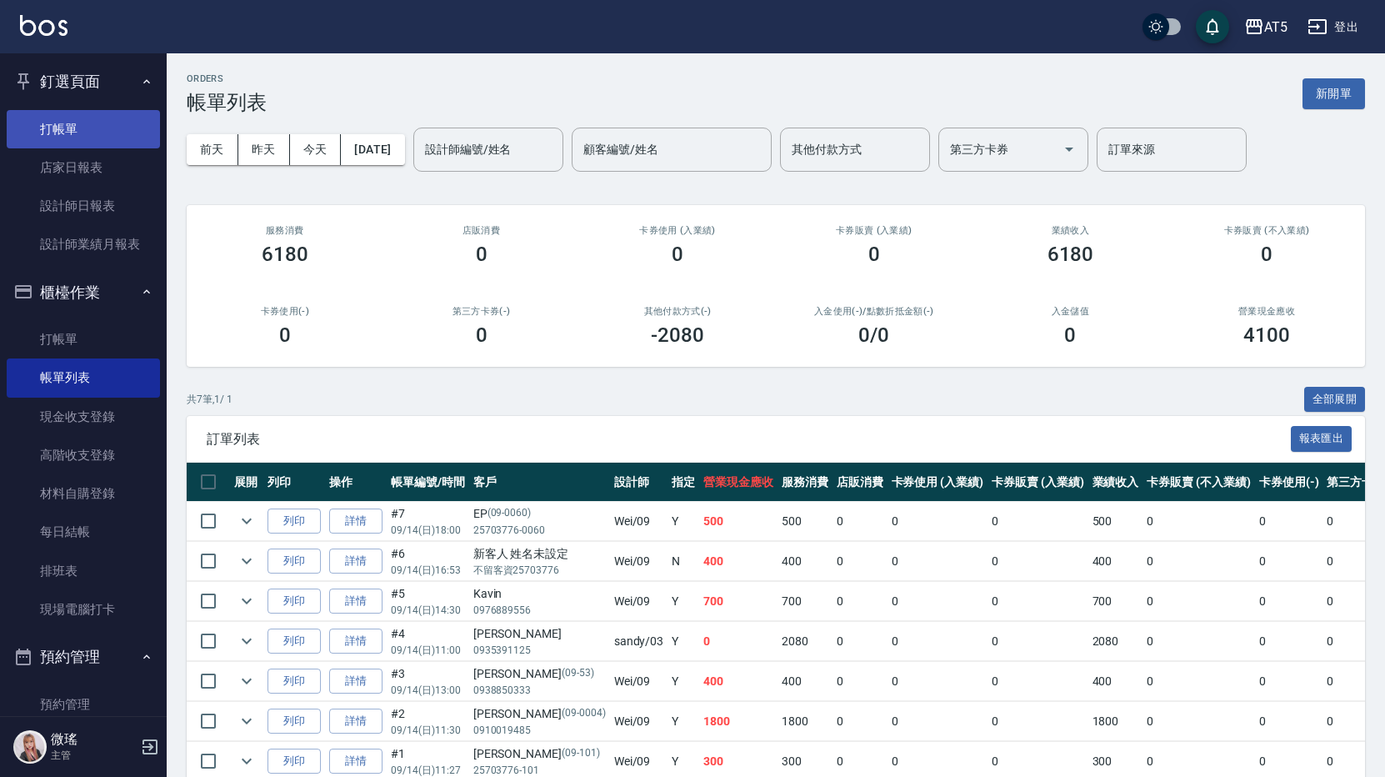
click at [103, 134] on link "打帳單" at bounding box center [83, 129] width 153 height 38
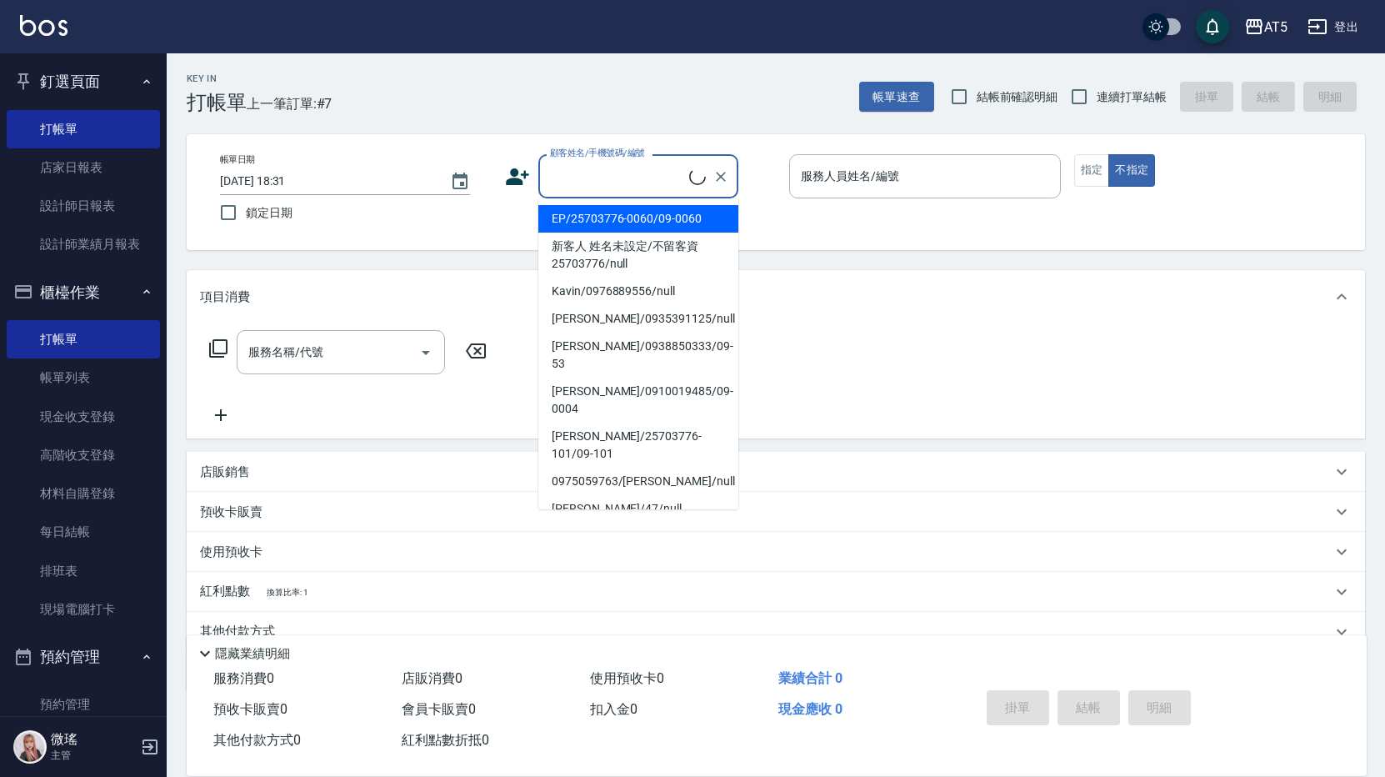
click at [593, 187] on input "顧客姓名/手機號碼/編號" at bounding box center [617, 176] width 143 height 29
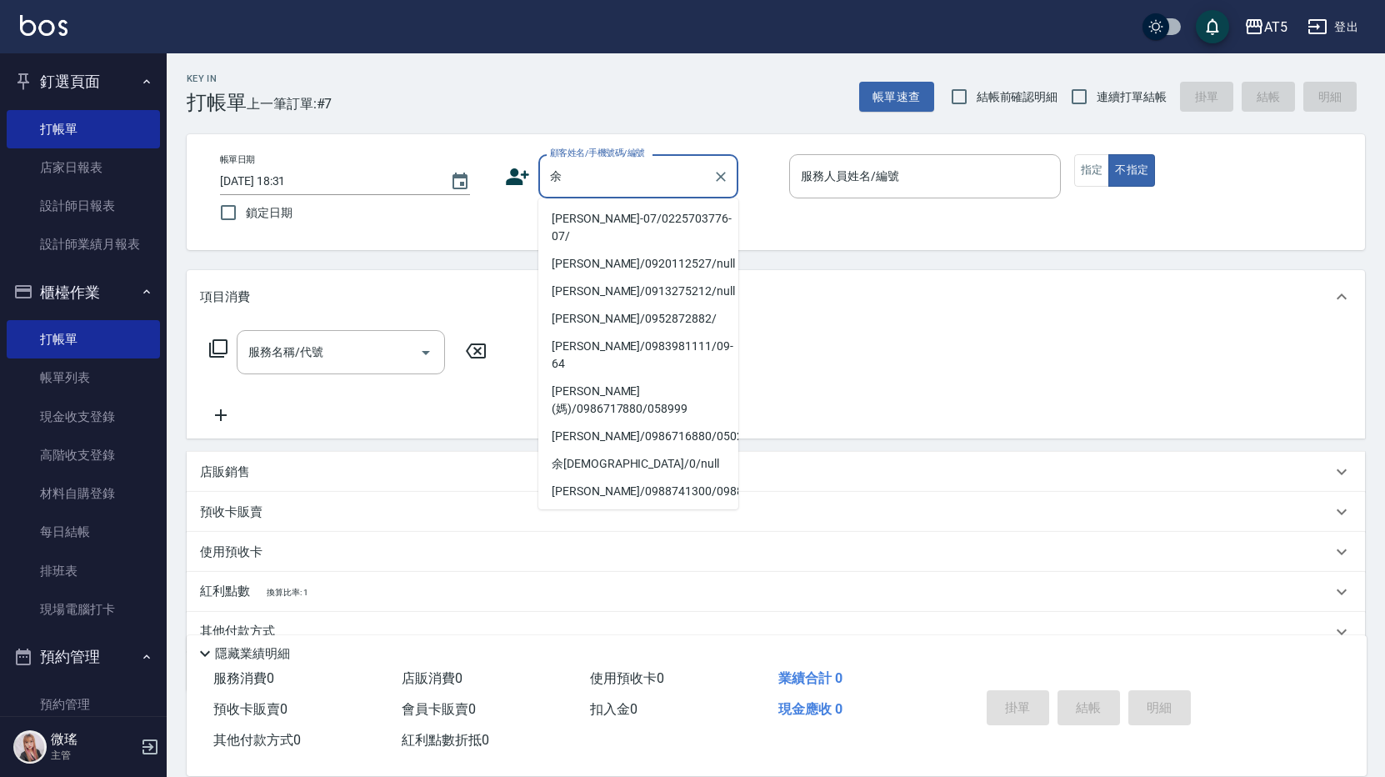
click at [587, 217] on li "余珮瑜-07/0225703776-07/" at bounding box center [638, 227] width 200 height 45
type input "余珮瑜-07/0225703776-07/"
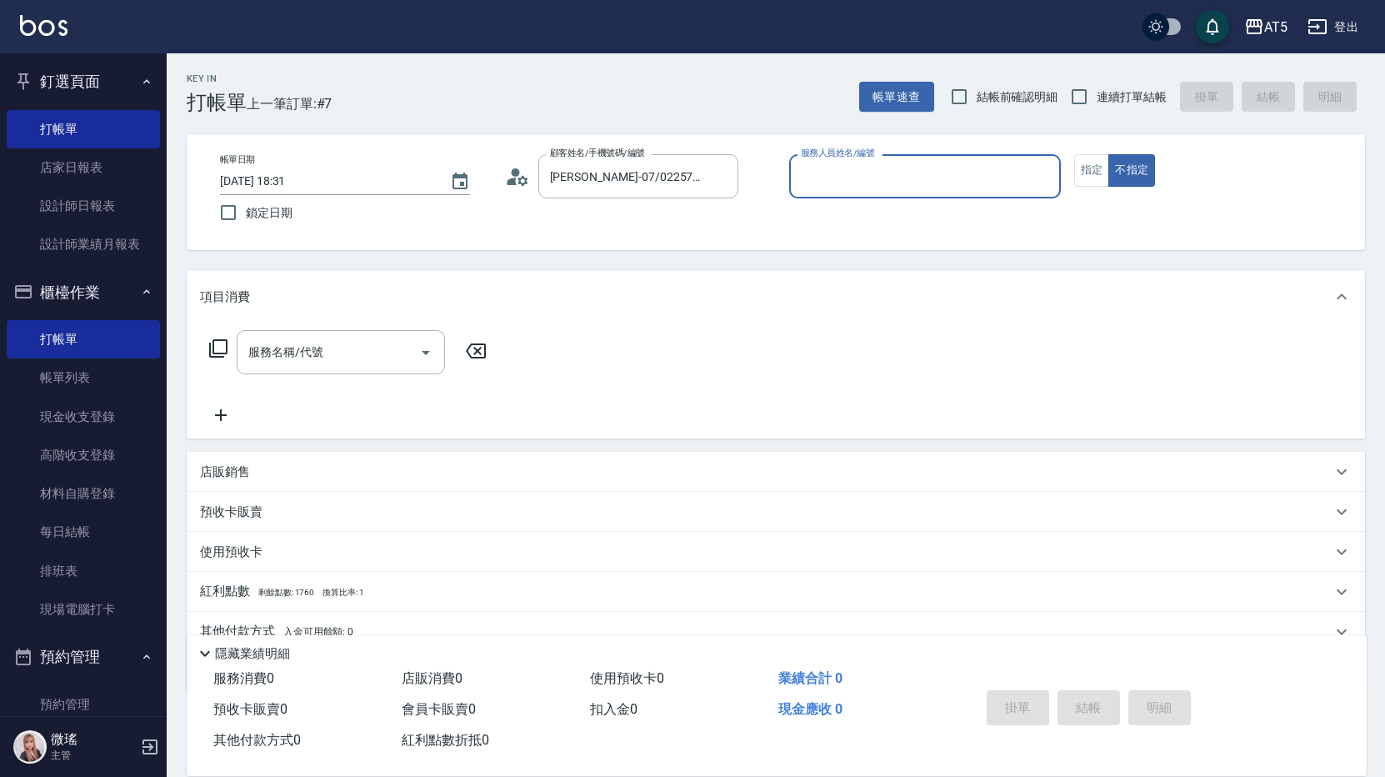
click at [520, 181] on icon at bounding box center [522, 180] width 10 height 10
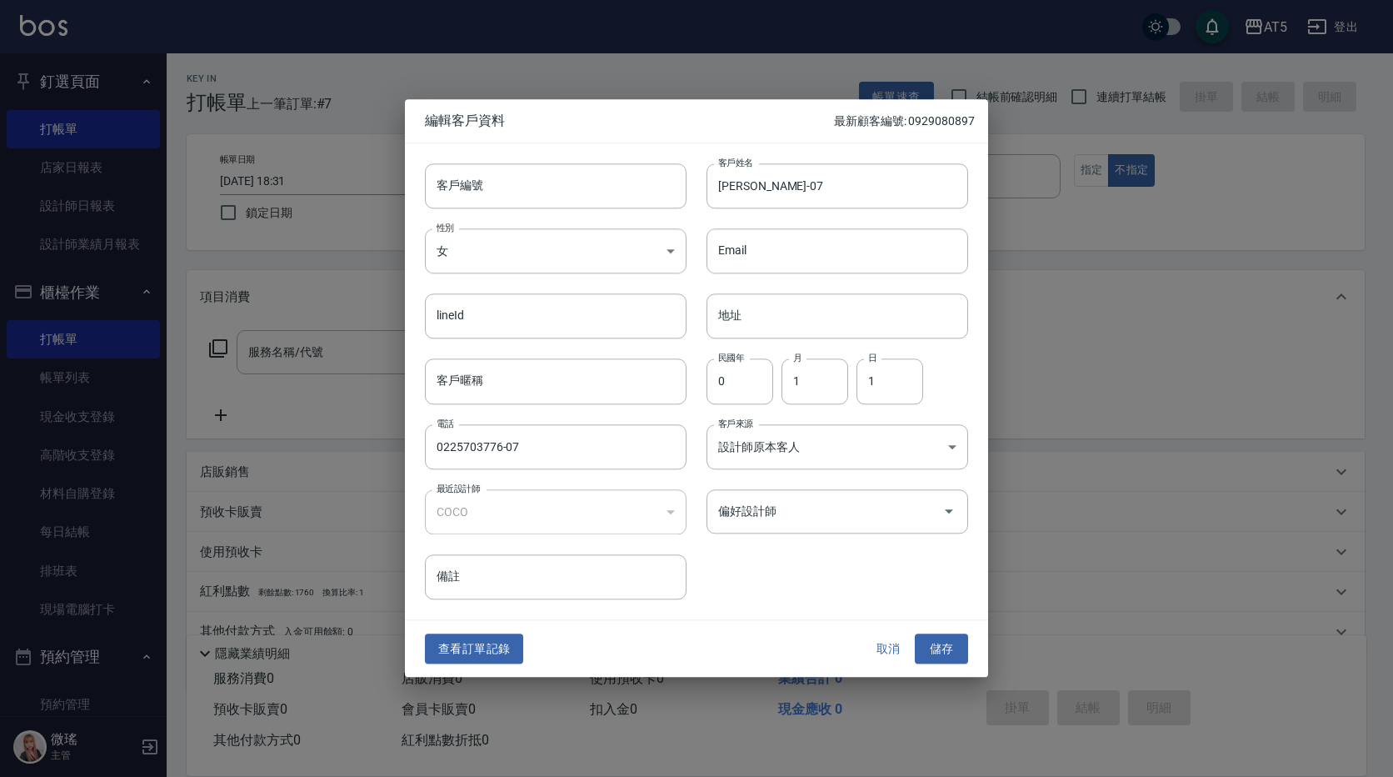
click at [487, 642] on button "查看訂單記錄" at bounding box center [474, 648] width 98 height 31
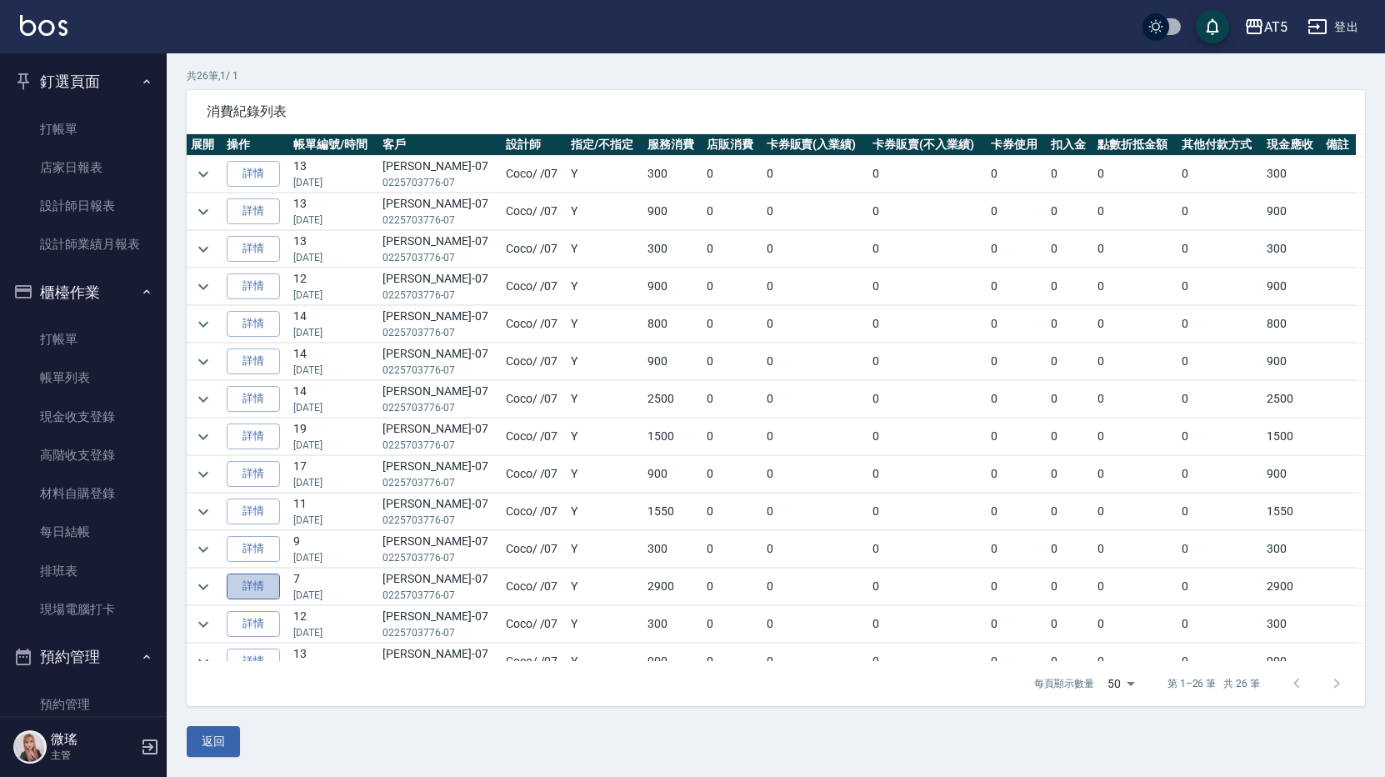
click at [267, 587] on link "詳情" at bounding box center [253, 586] width 53 height 26
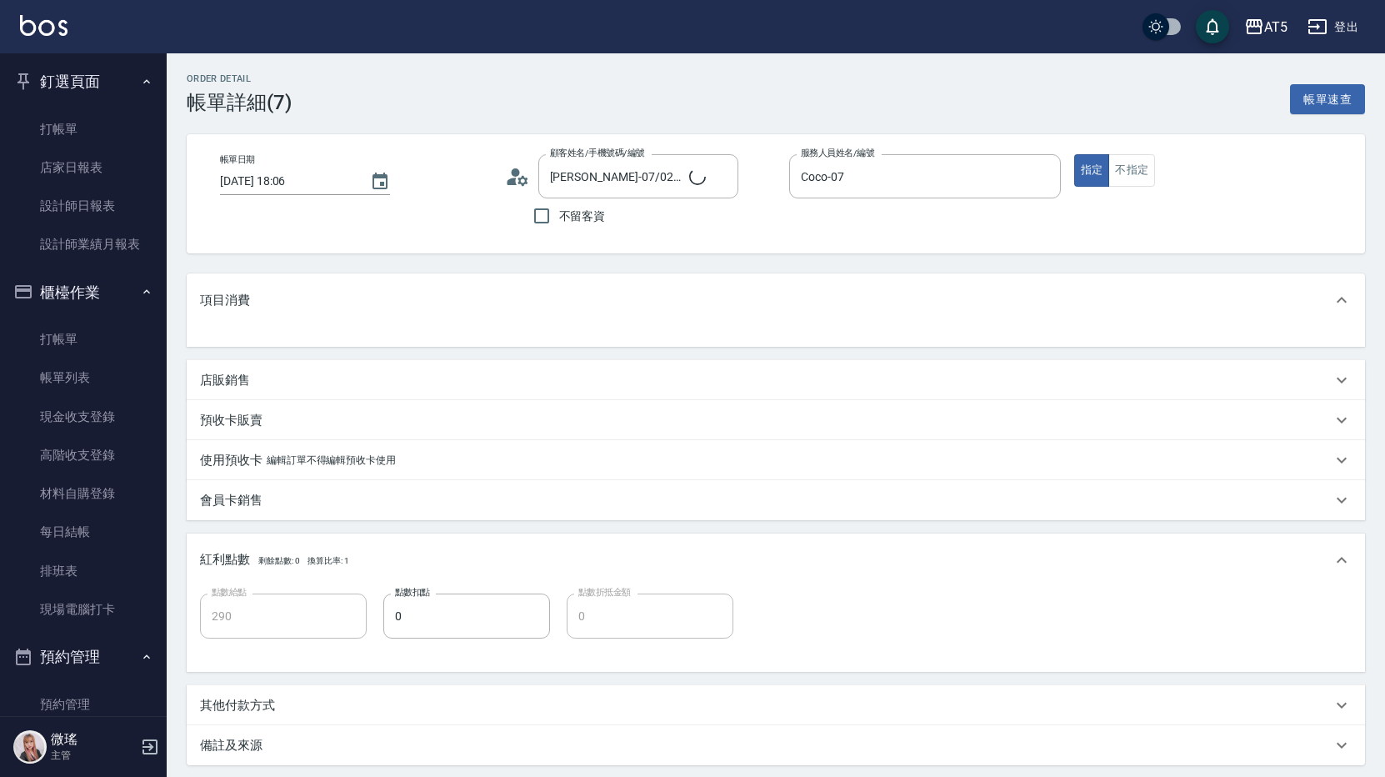
type input "余珮瑜-07/0225703776-07/"
type input "290"
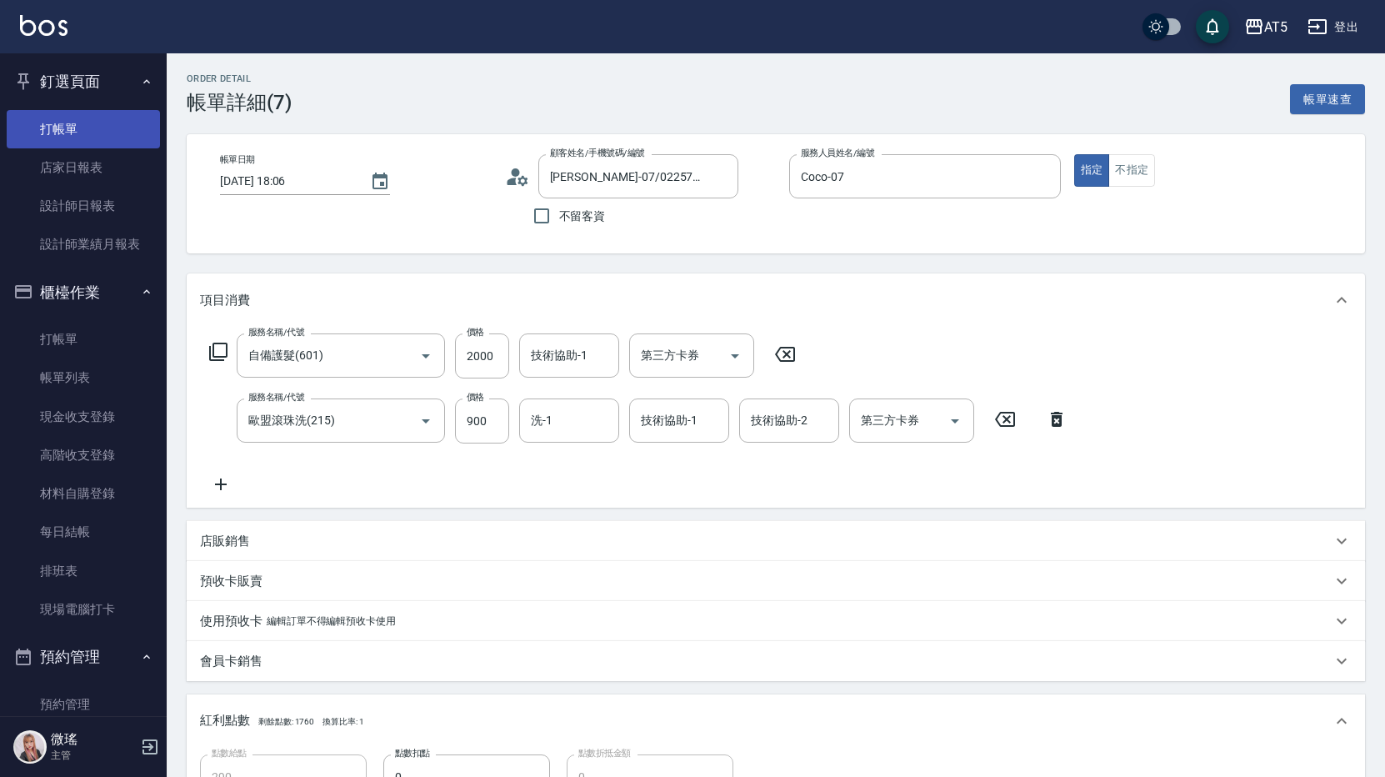
click at [59, 129] on link "打帳單" at bounding box center [83, 129] width 153 height 38
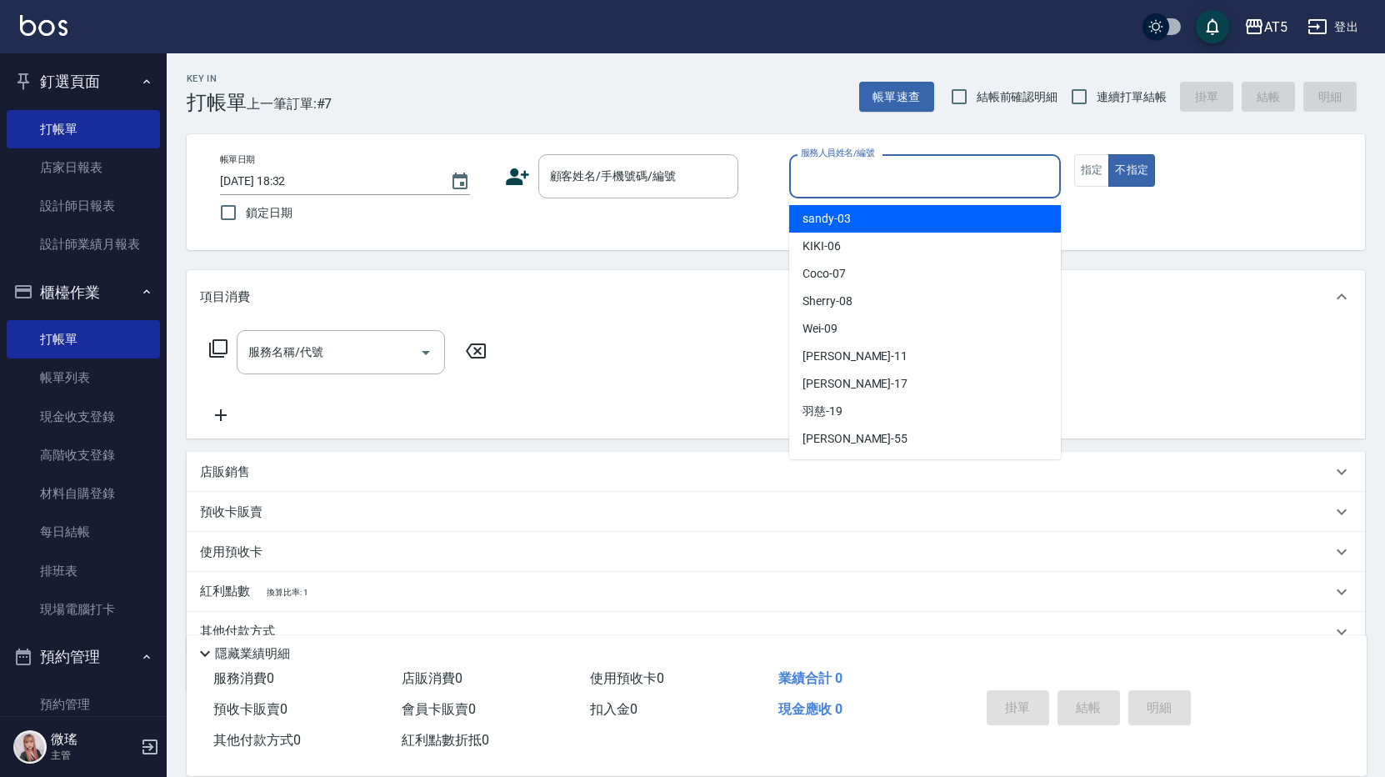
click at [892, 184] on input "服務人員姓名/編號" at bounding box center [925, 176] width 257 height 29
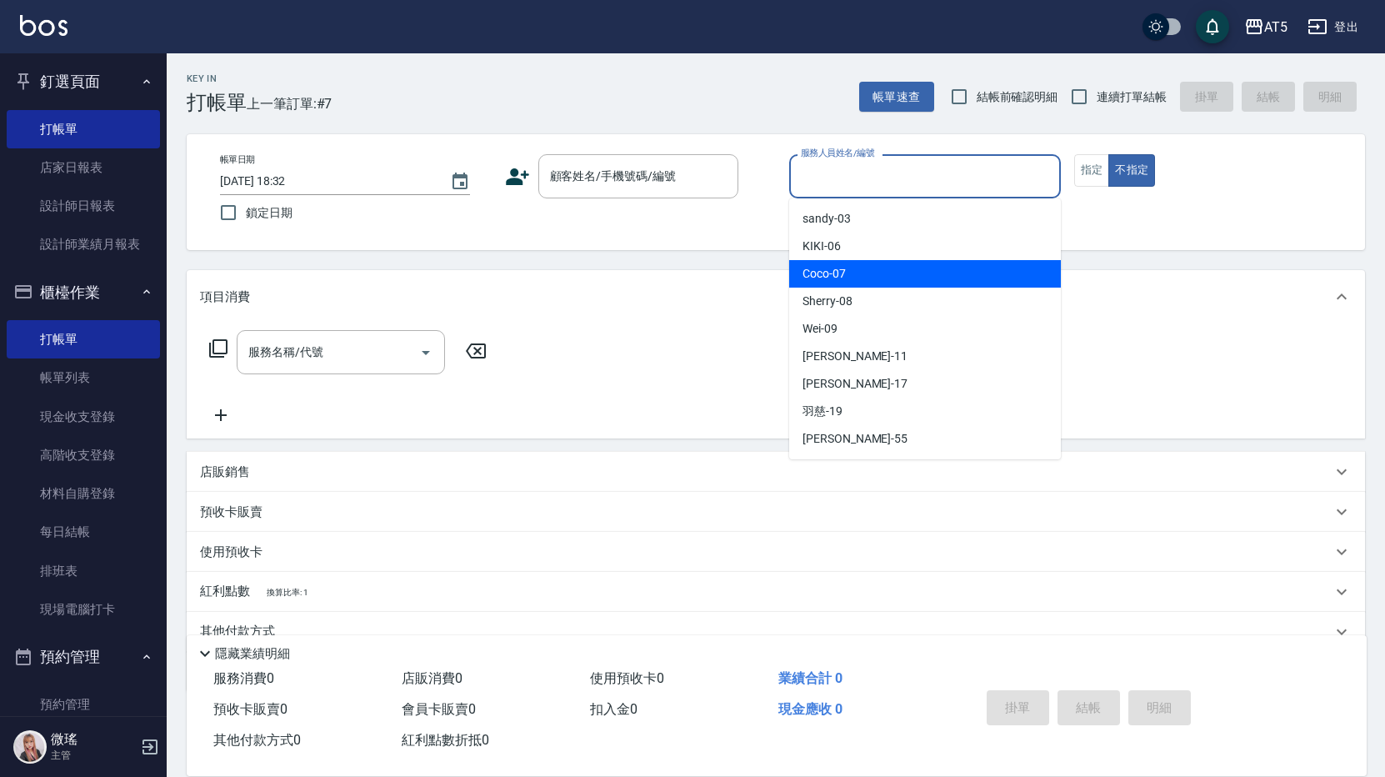
click at [848, 263] on div "Coco -07" at bounding box center [925, 273] width 272 height 27
type input "Coco-07"
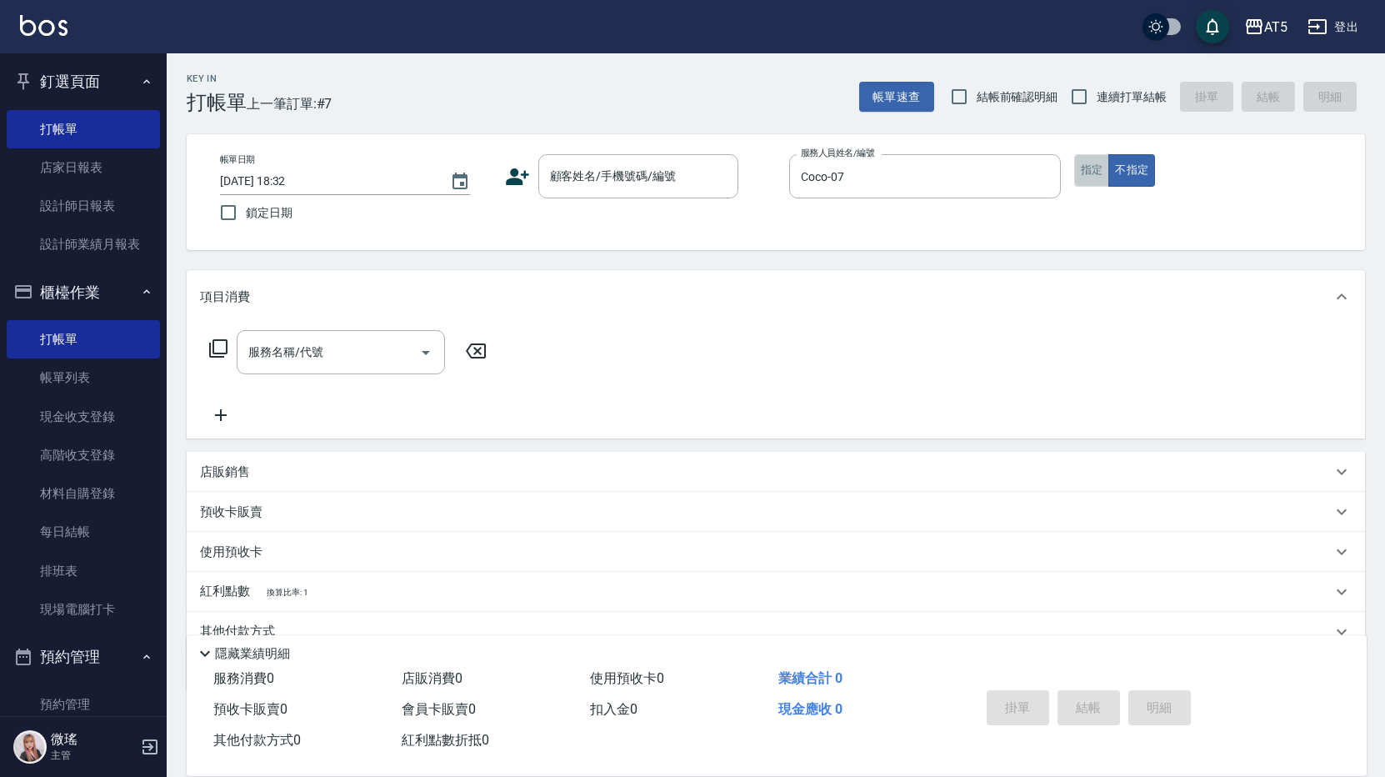
click at [1097, 171] on button "指定" at bounding box center [1092, 170] width 36 height 32
click at [556, 189] on input "顧客姓名/手機號碼/編號" at bounding box center [626, 176] width 160 height 29
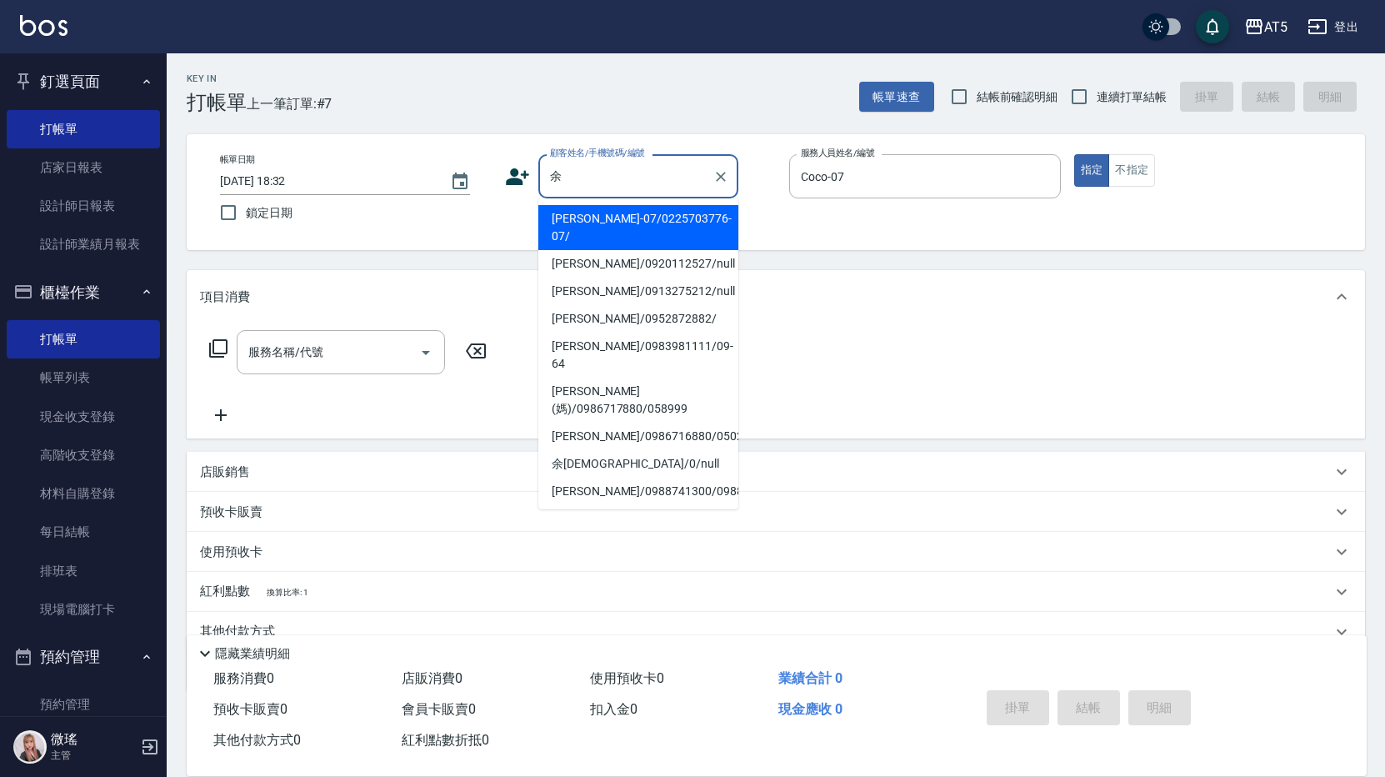
drag, startPoint x: 625, startPoint y: 222, endPoint x: 407, endPoint y: 312, distance: 236.1
click at [626, 222] on li "余珮瑜-07/0225703776-07/" at bounding box center [638, 227] width 200 height 45
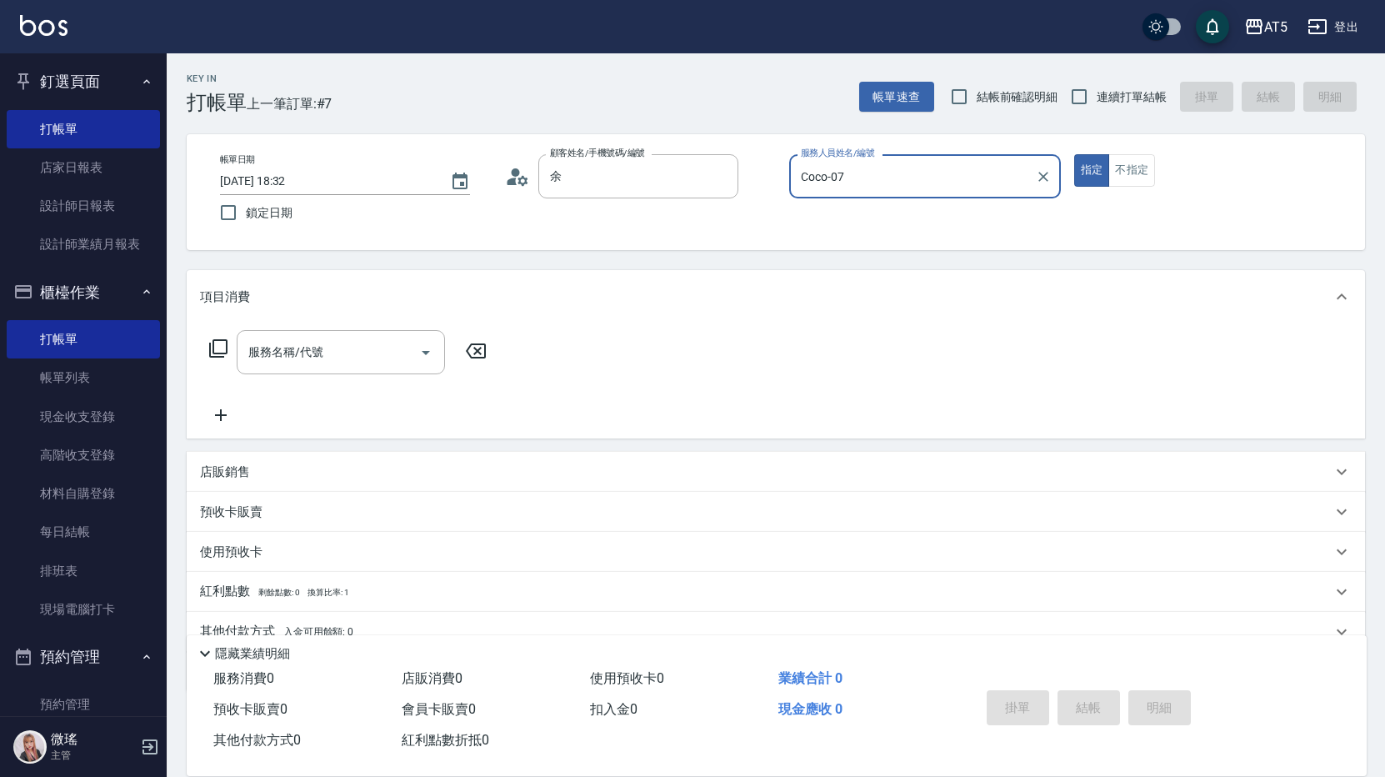
type input "余珮瑜-07/0225703776-07/"
click at [222, 343] on icon at bounding box center [218, 348] width 20 height 20
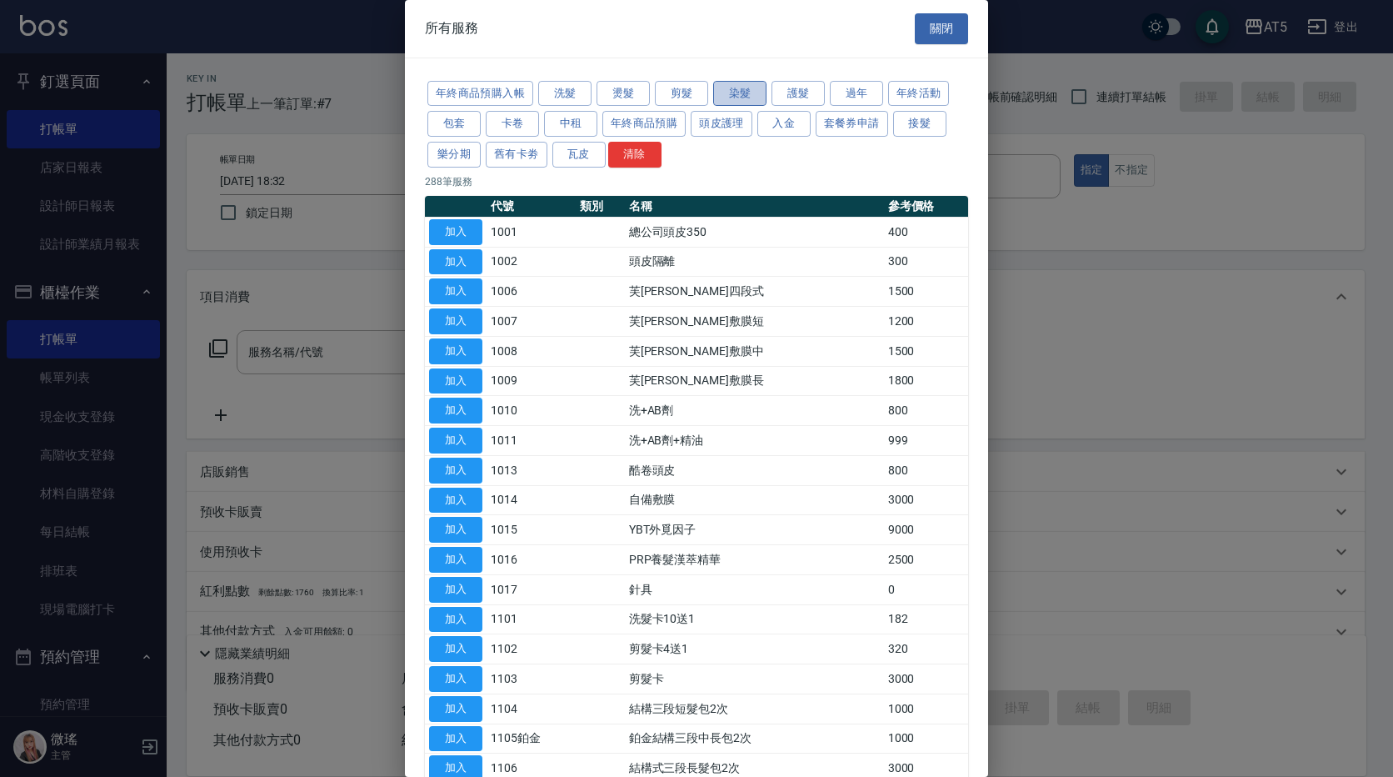
click at [737, 103] on button "染髮" at bounding box center [739, 94] width 53 height 26
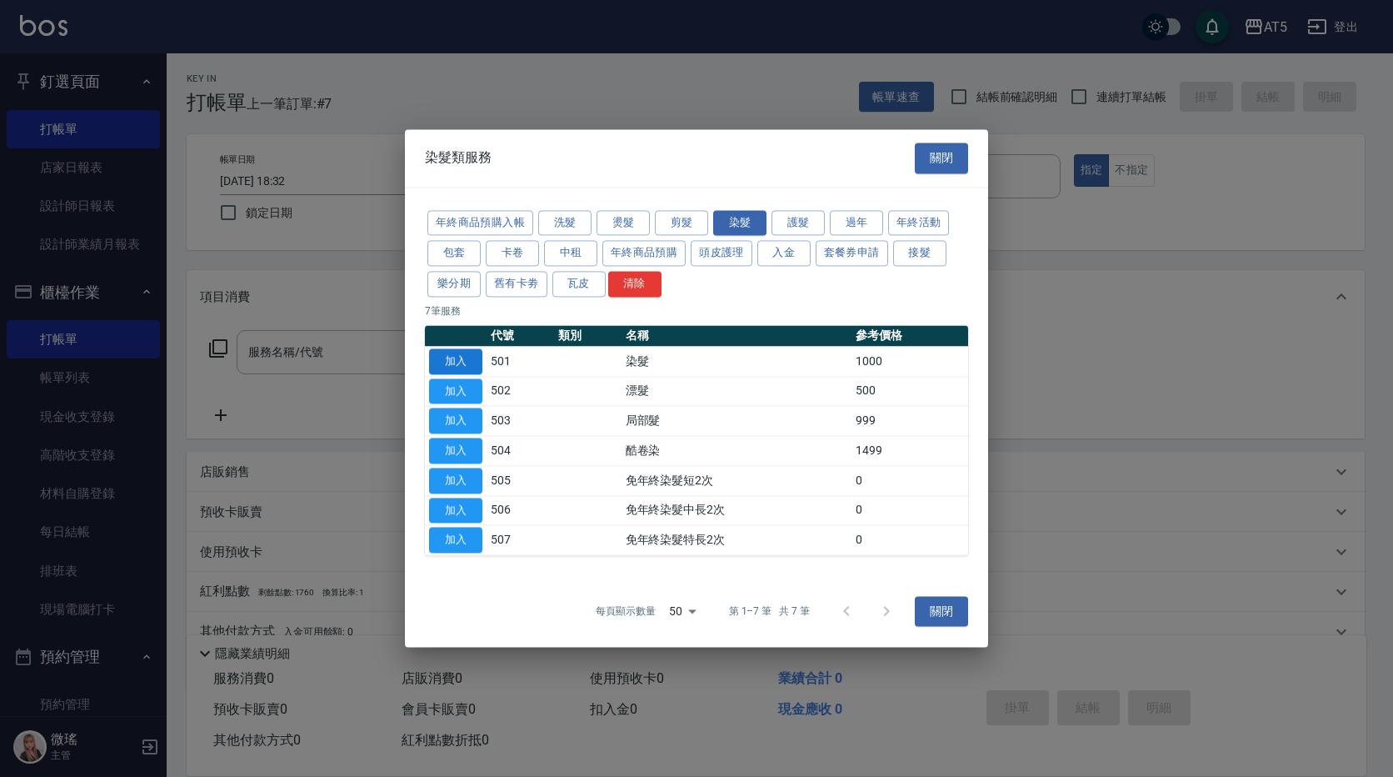
click at [460, 362] on button "加入" at bounding box center [455, 361] width 53 height 26
type input "染髮(501)"
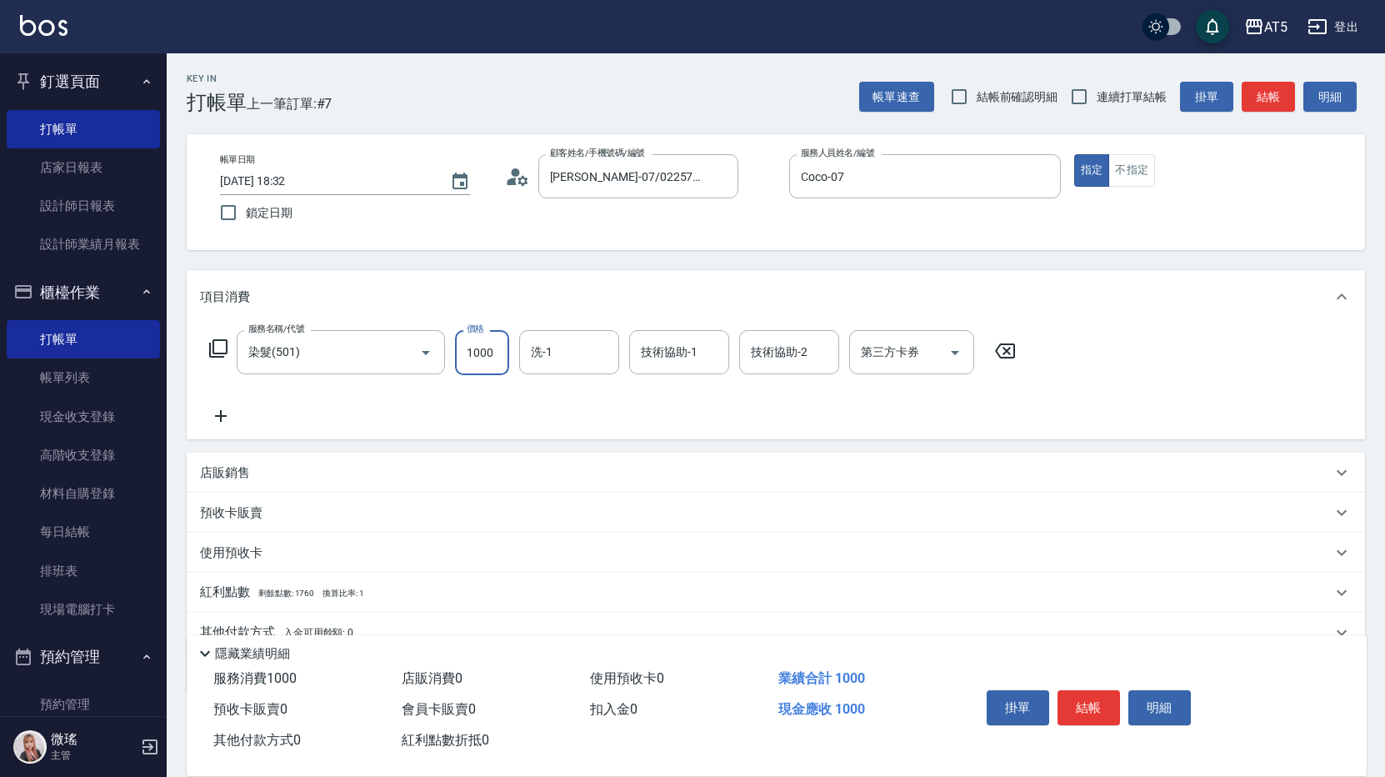
click at [481, 366] on input "1000" at bounding box center [482, 352] width 54 height 45
type input "0"
type input "22"
type input "20"
type input "22"
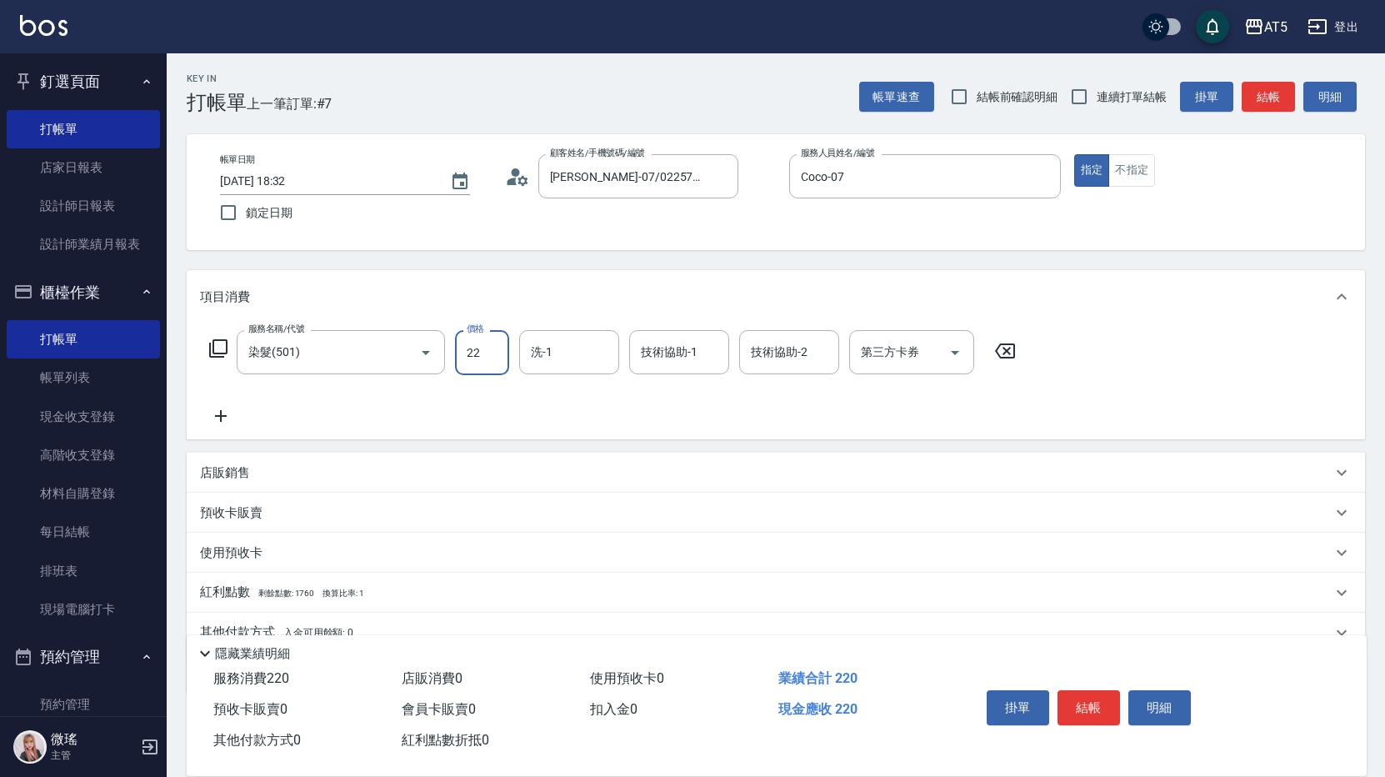
type input "0"
type input "20"
type input "200"
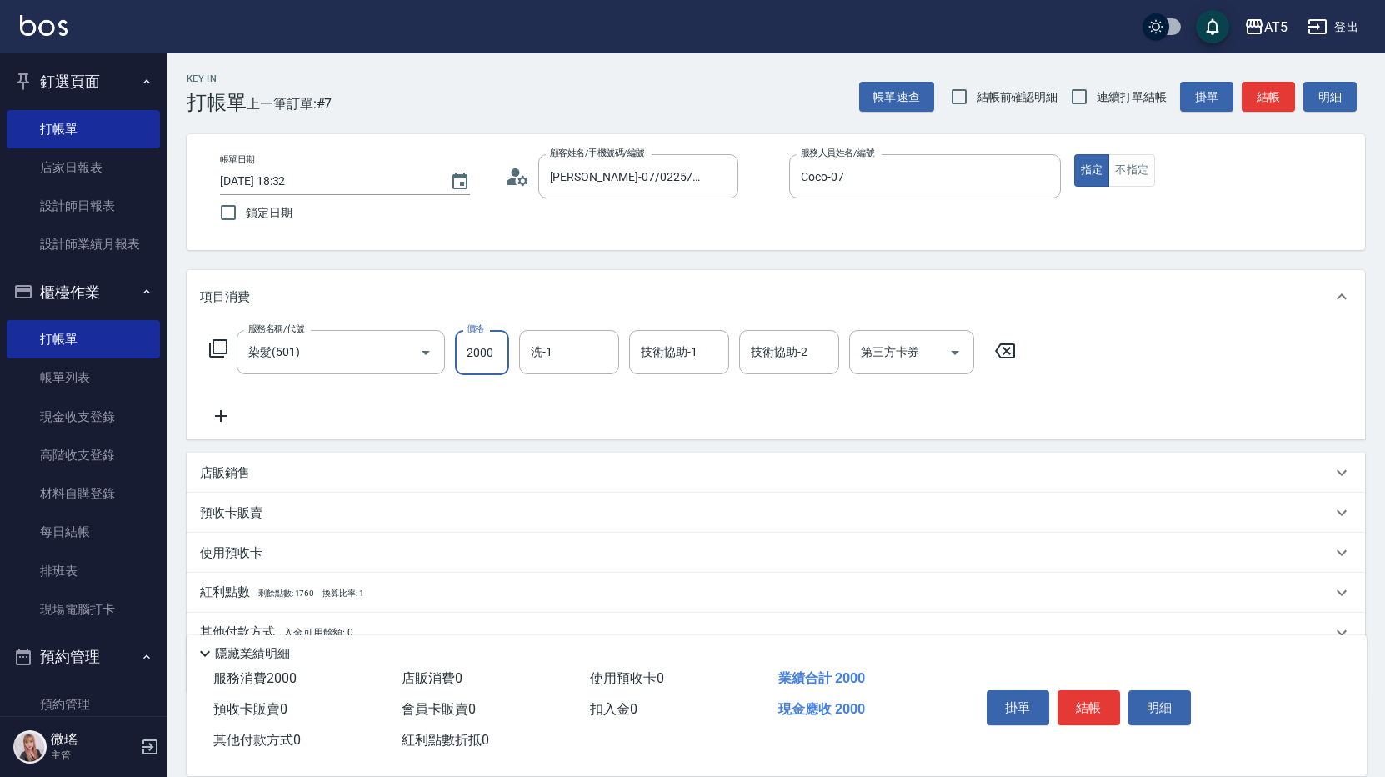
type input "2000"
click at [212, 342] on icon at bounding box center [218, 348] width 18 height 18
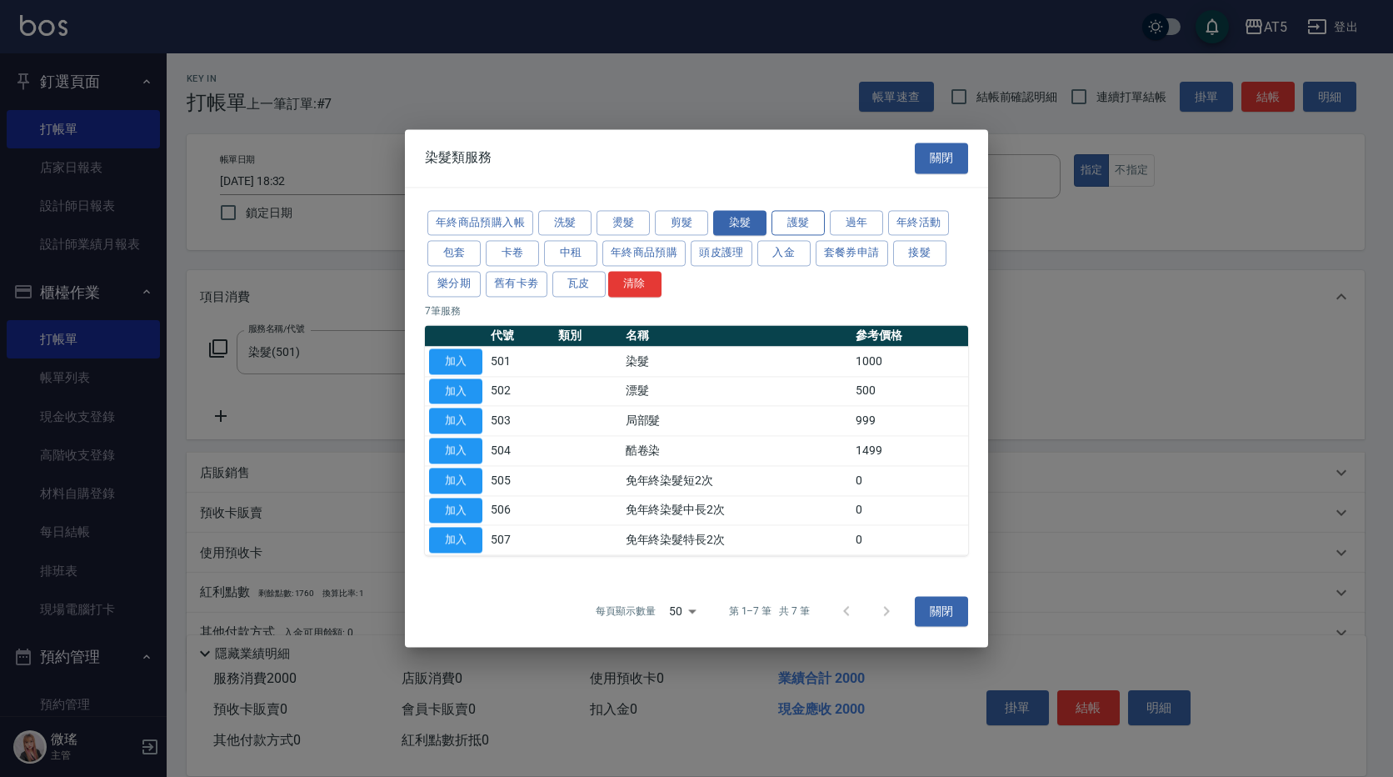
click at [801, 215] on button "護髮" at bounding box center [798, 223] width 53 height 26
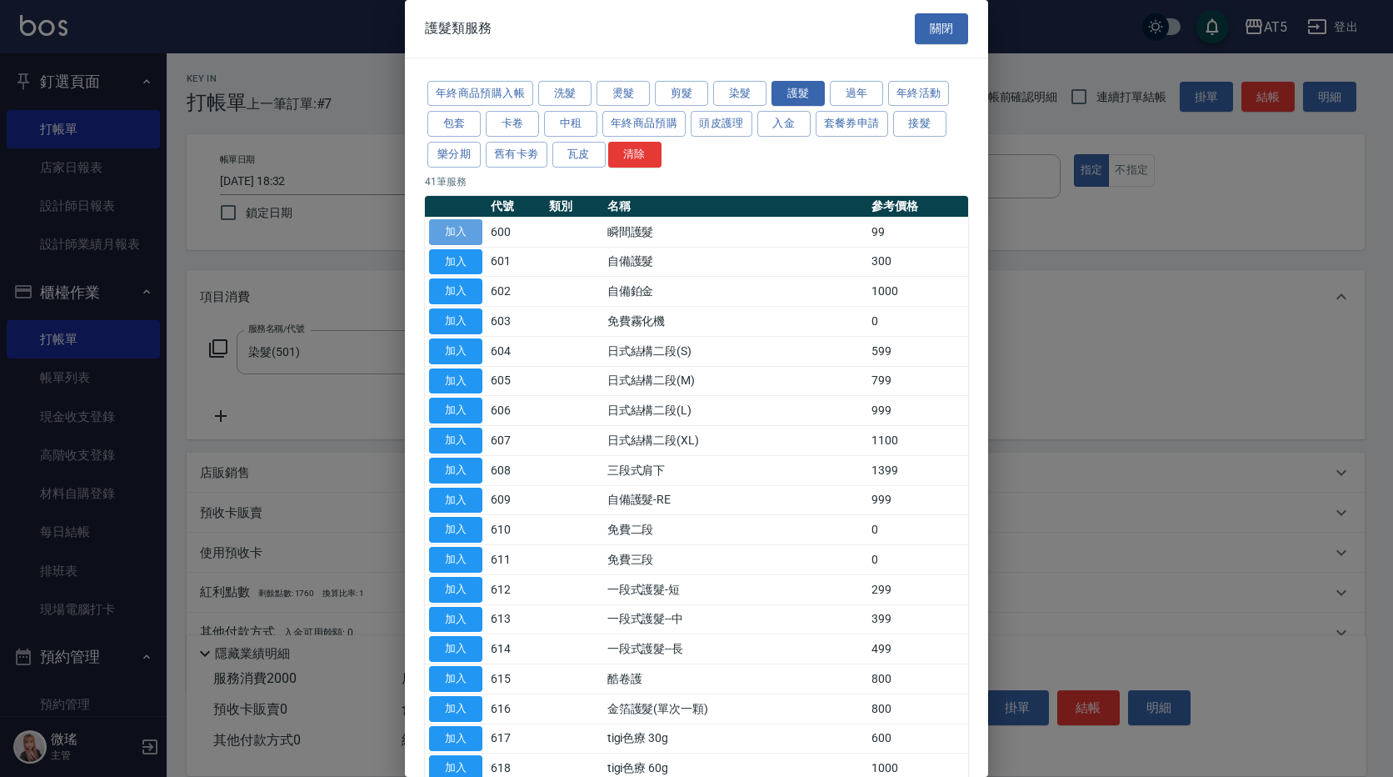
click at [472, 222] on button "加入" at bounding box center [455, 232] width 53 height 26
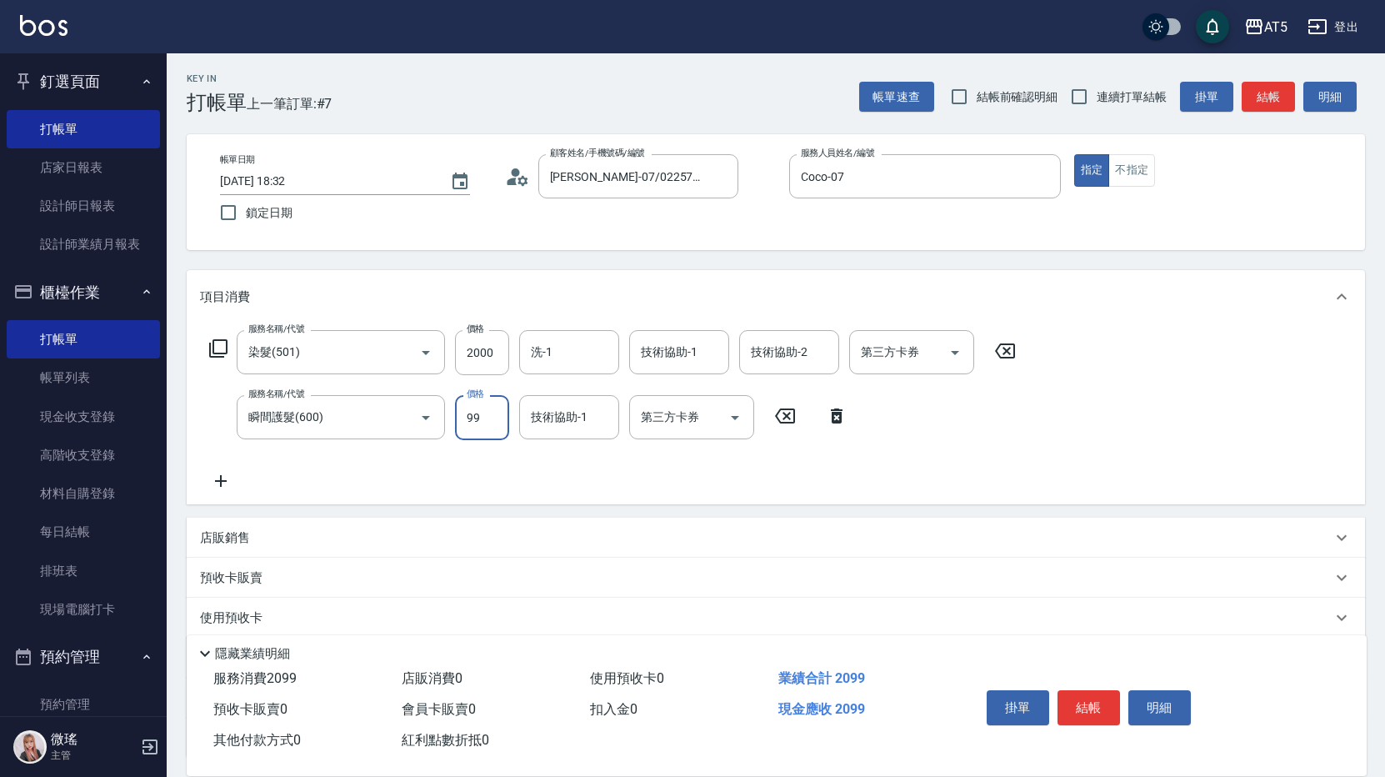
click at [503, 429] on input "99" at bounding box center [482, 417] width 54 height 45
type input "550"
type input "250"
type input "55"
type input "200"
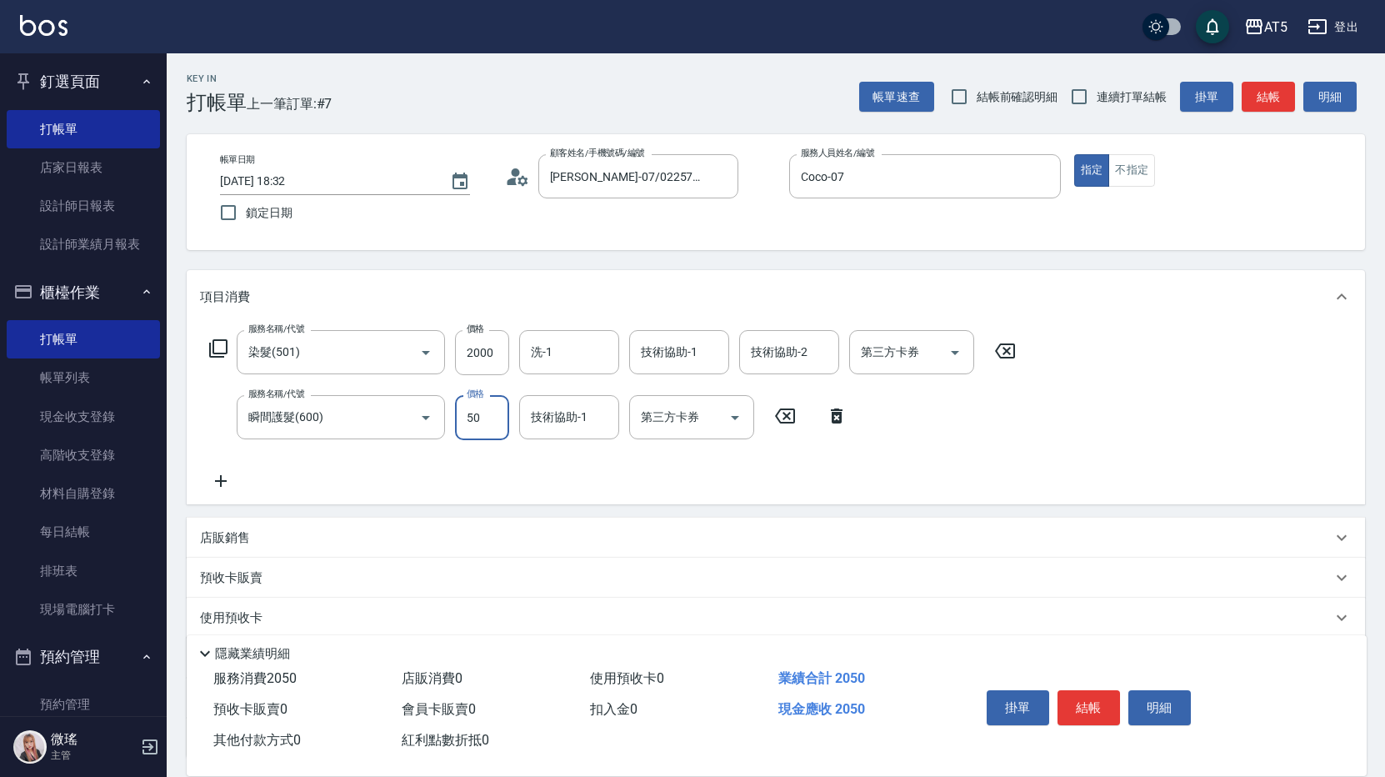
type input "500"
type input "250"
type input "500"
click at [1097, 712] on button "結帳" at bounding box center [1088, 707] width 62 height 35
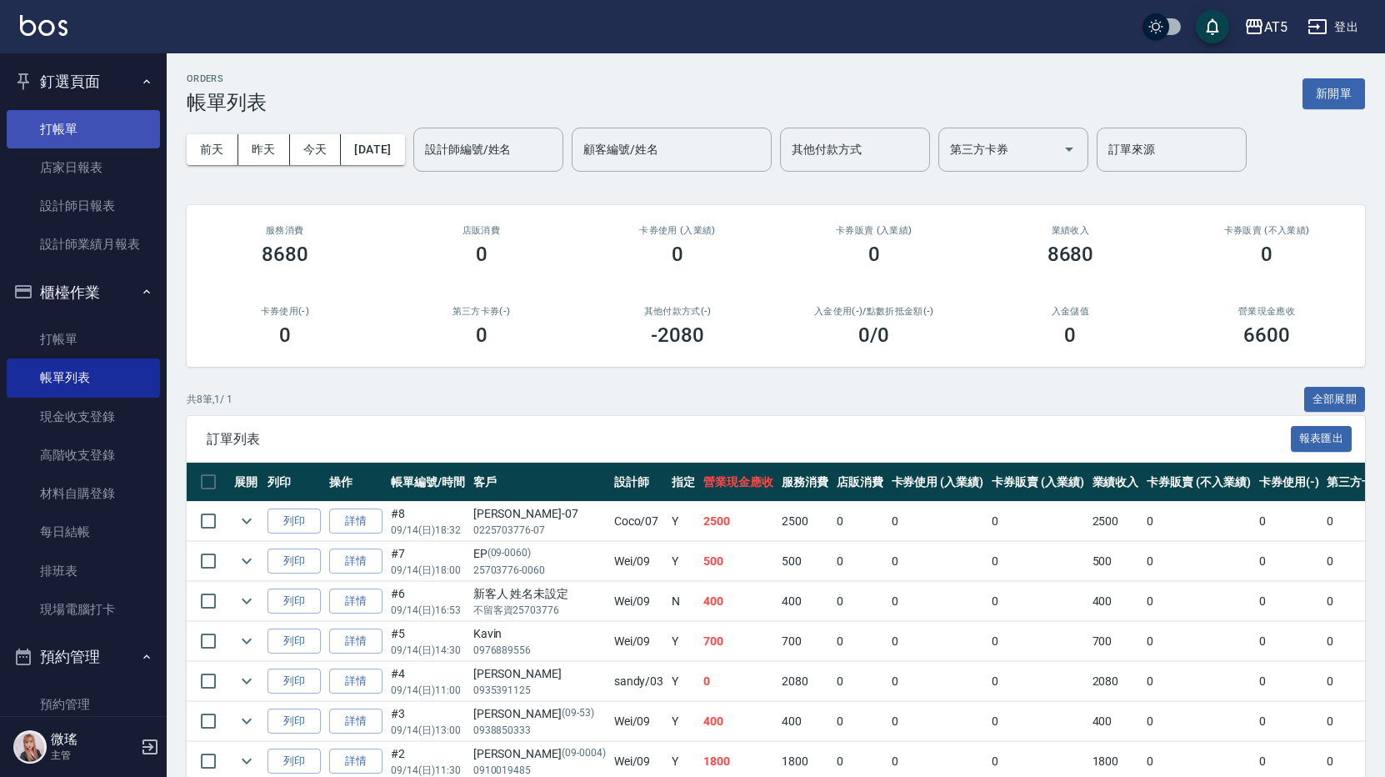
click at [99, 122] on link "打帳單" at bounding box center [83, 129] width 153 height 38
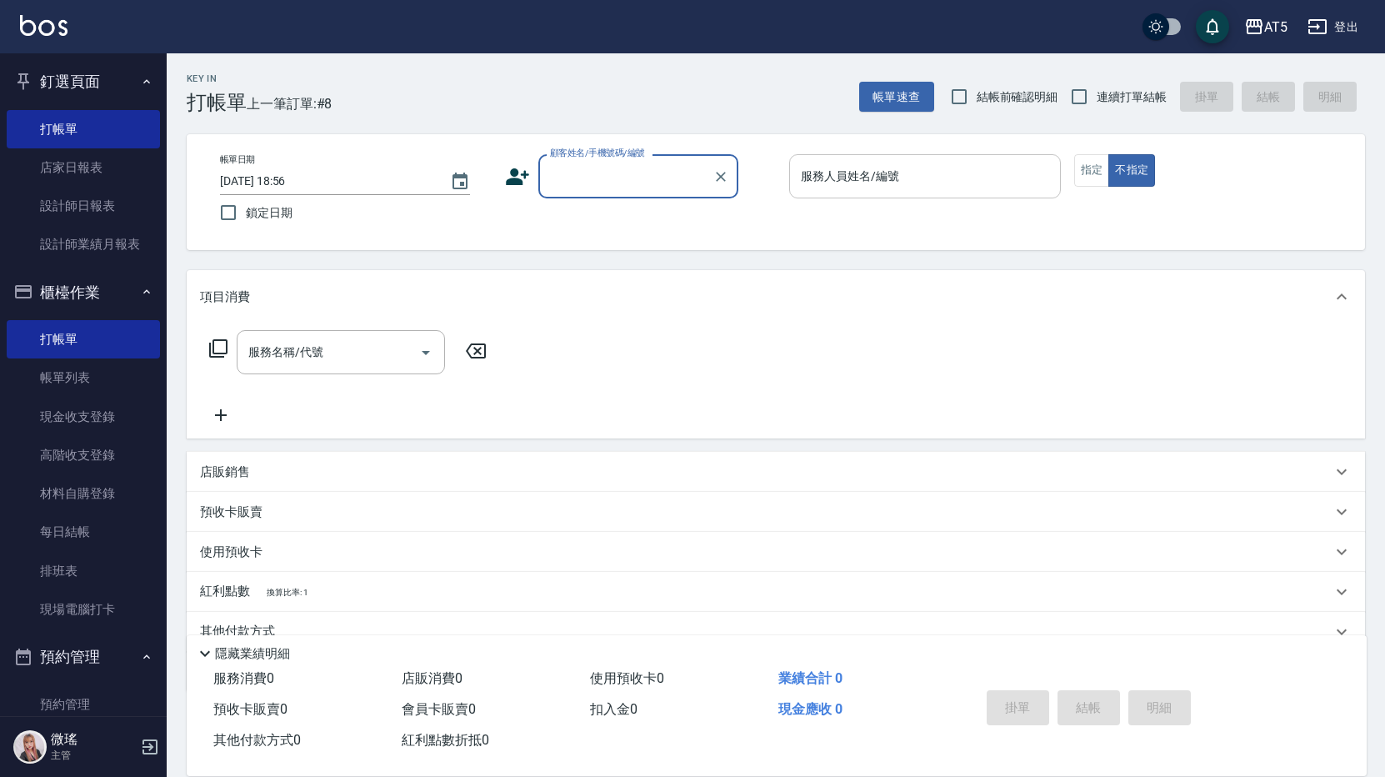
click at [950, 188] on input "服務人員姓名/編號" at bounding box center [925, 176] width 257 height 29
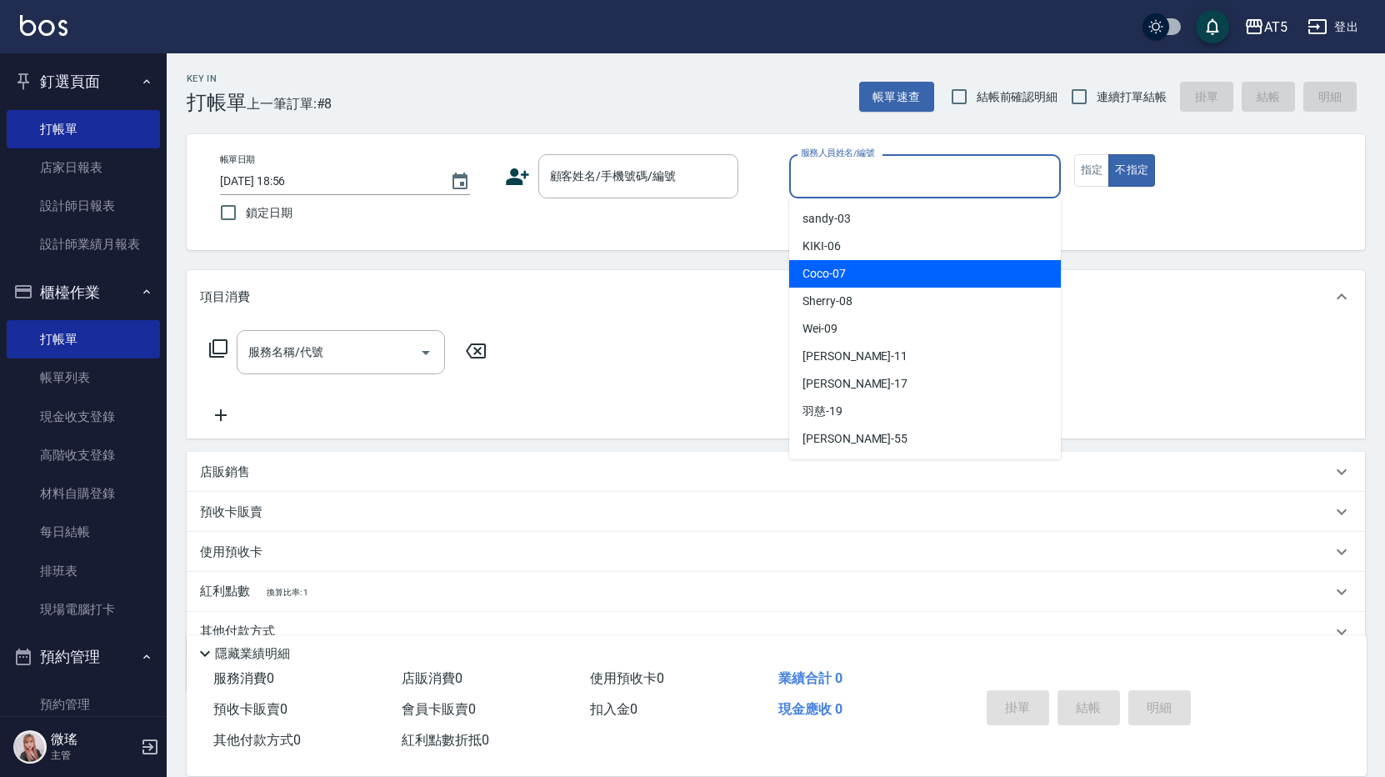
click at [912, 267] on div "Coco -07" at bounding box center [925, 273] width 272 height 27
type input "Coco-07"
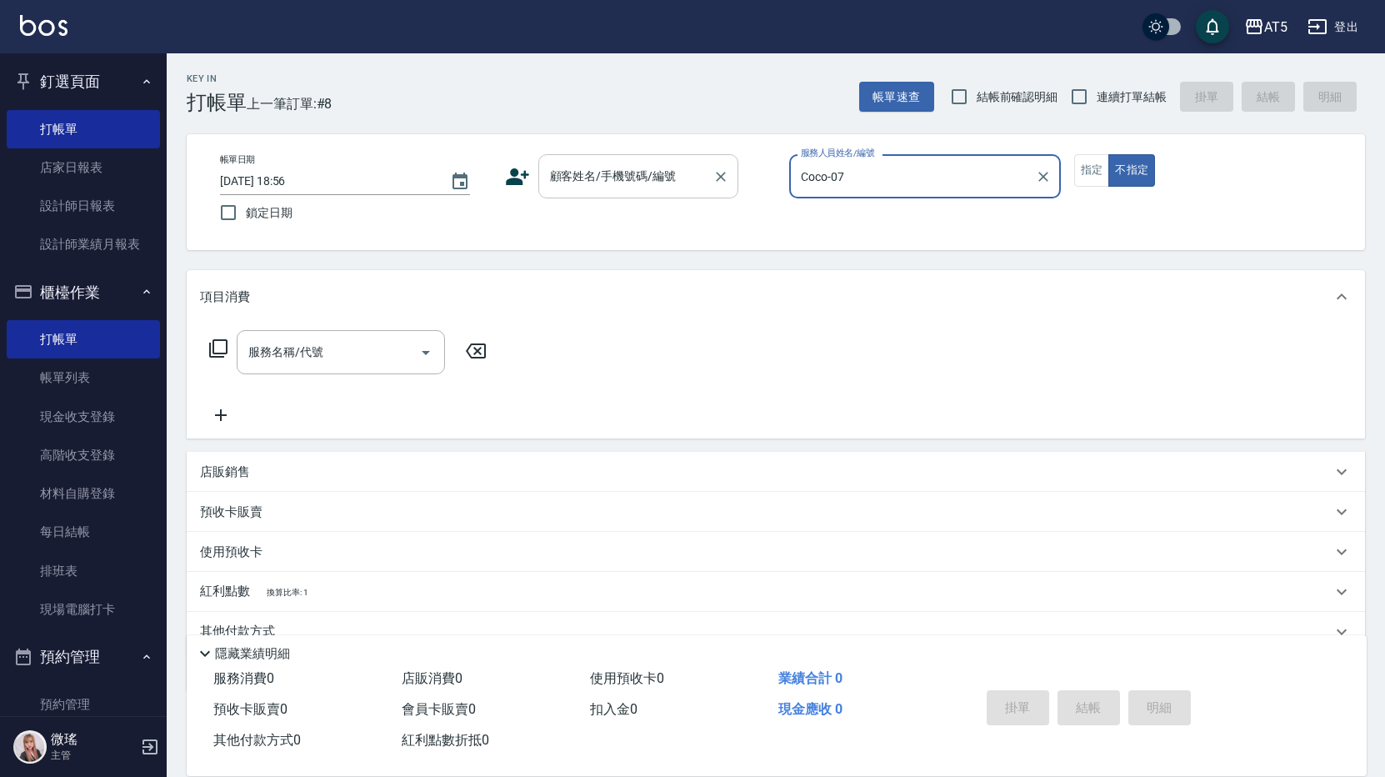
click at [656, 179] on div "顧客姓名/手機號碼/編號 顧客姓名/手機號碼/編號" at bounding box center [638, 176] width 200 height 44
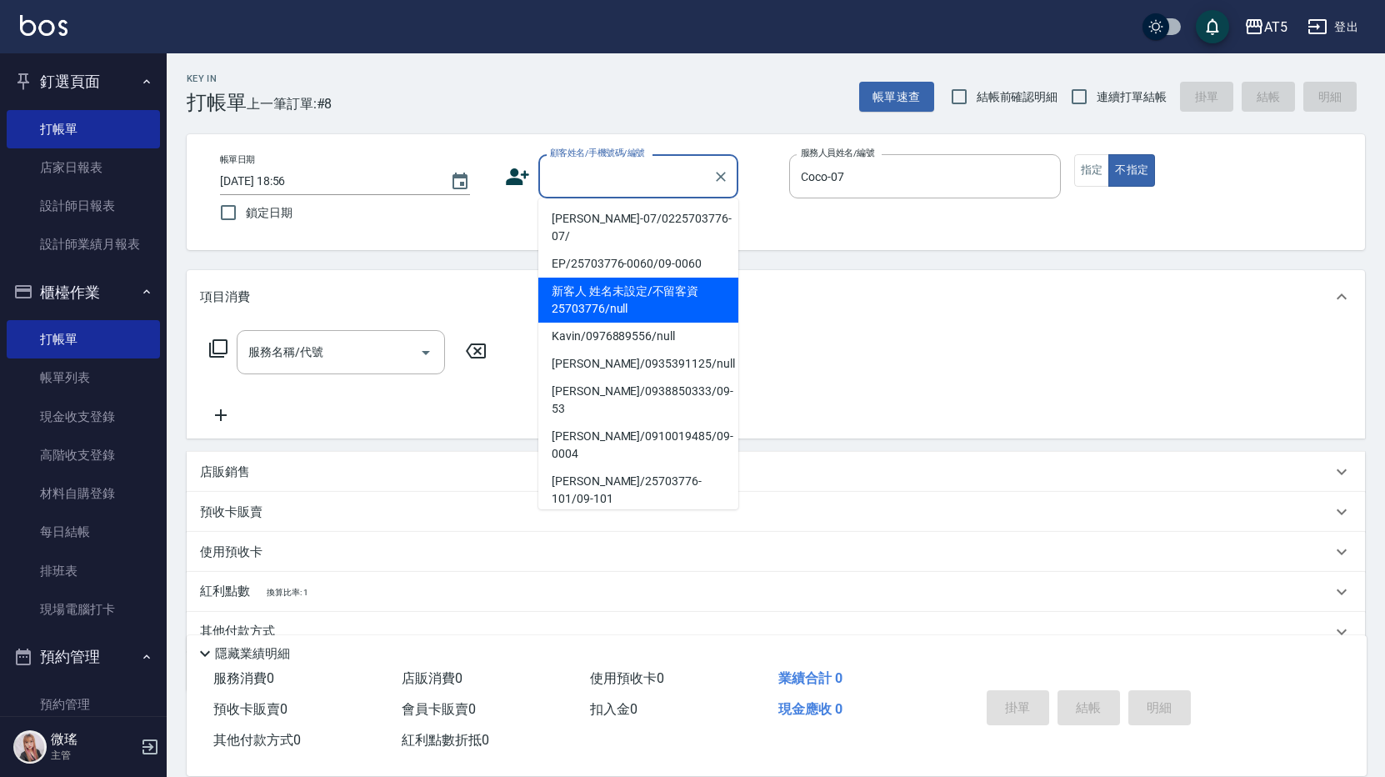
scroll to position [287, 0]
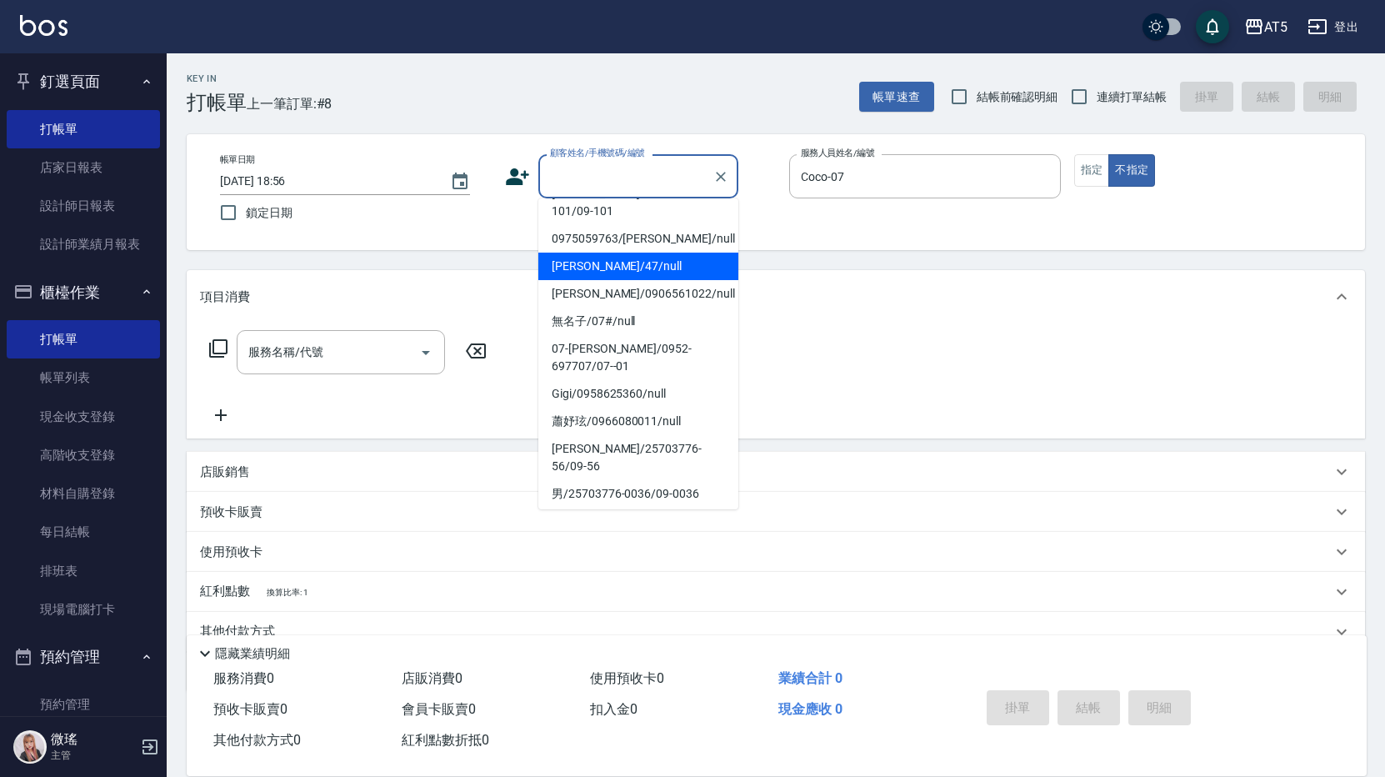
click at [638, 183] on input "顧客姓名/手機號碼/編號" at bounding box center [626, 176] width 160 height 29
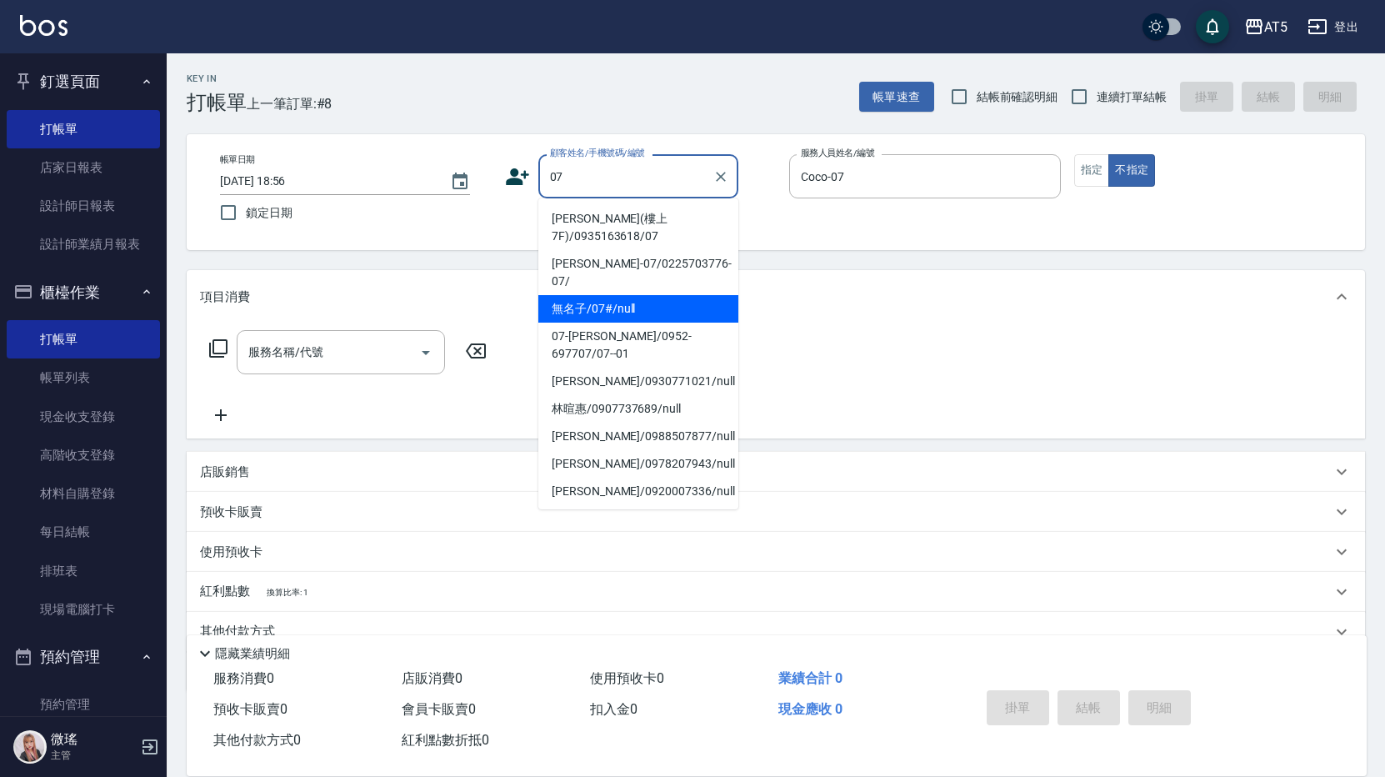
click at [630, 299] on li "無名子/07#/null" at bounding box center [638, 308] width 200 height 27
type input "無名子/07#/null"
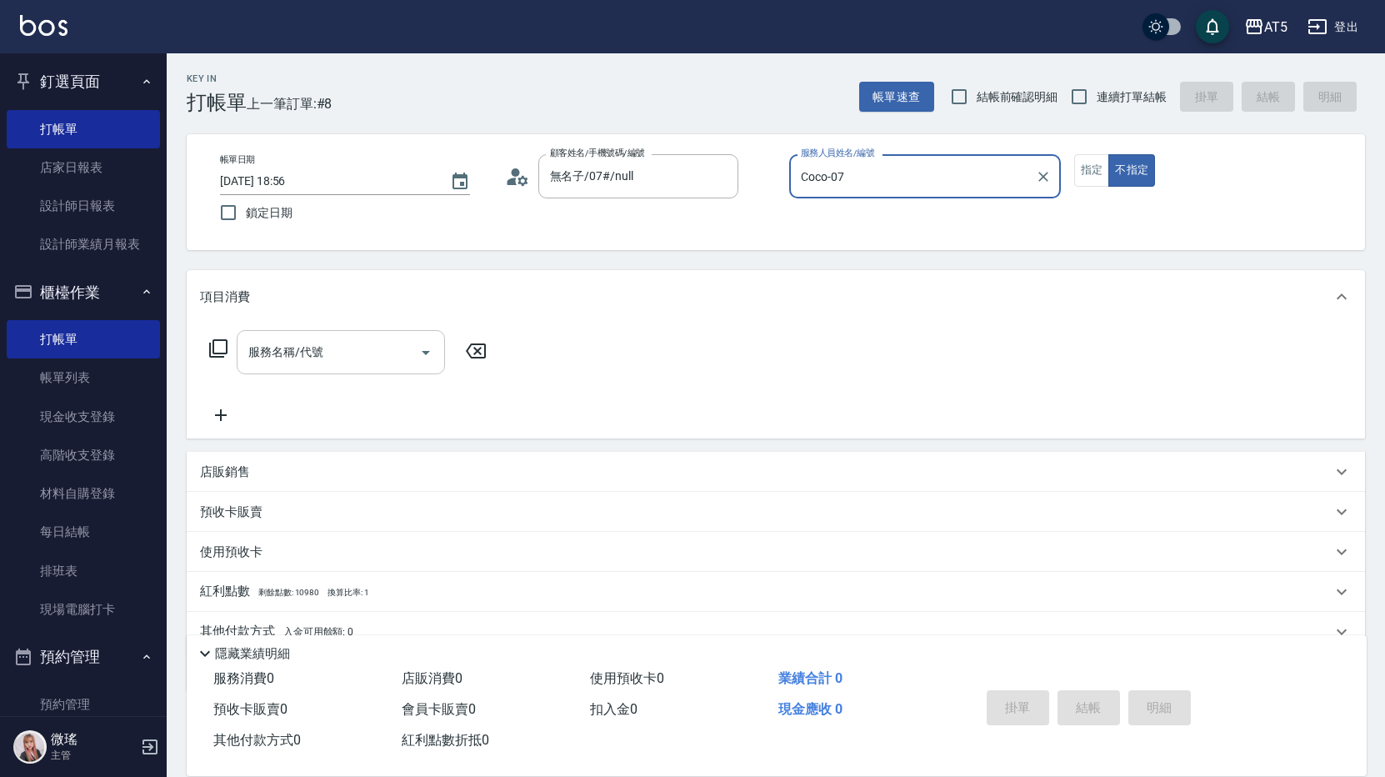
click at [316, 349] on div "服務名稱/代號 服務名稱/代號" at bounding box center [341, 352] width 208 height 44
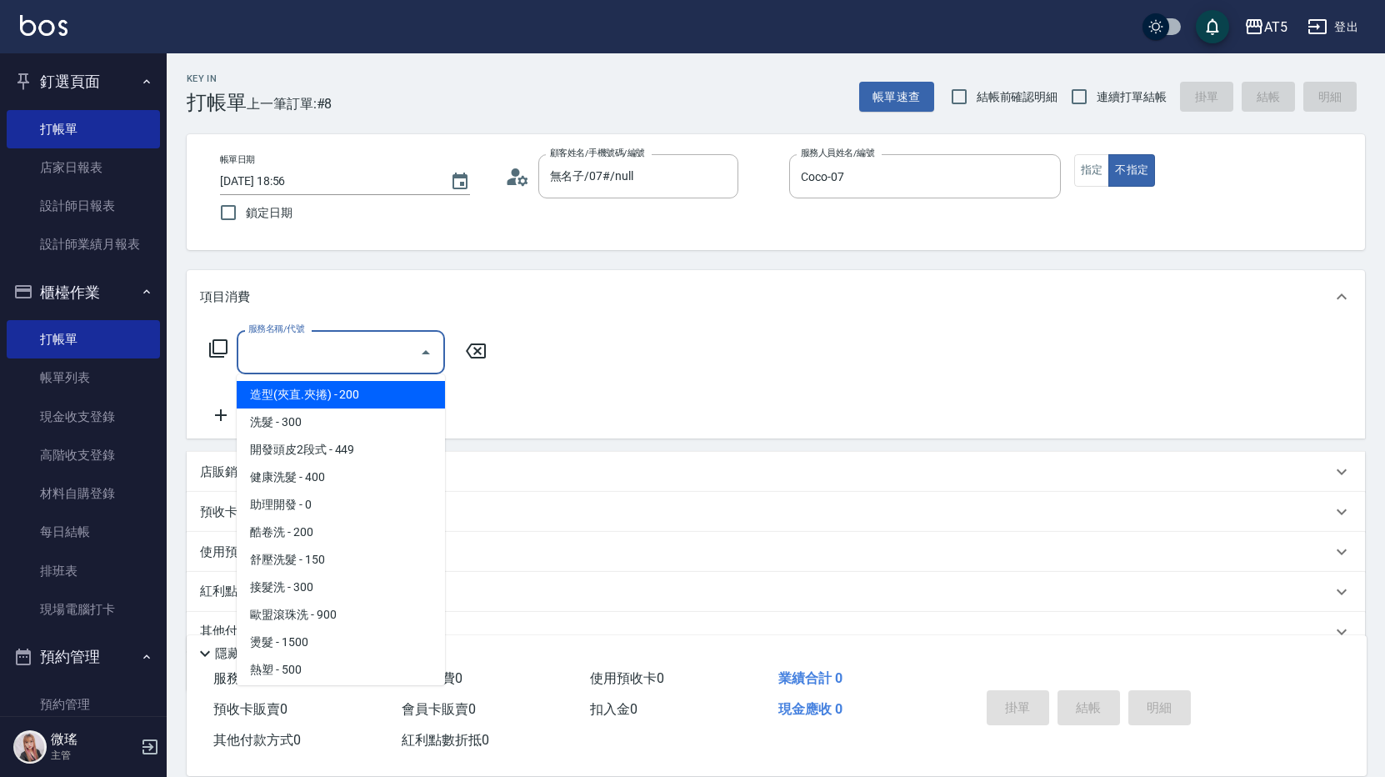
click at [218, 351] on icon at bounding box center [218, 348] width 20 height 20
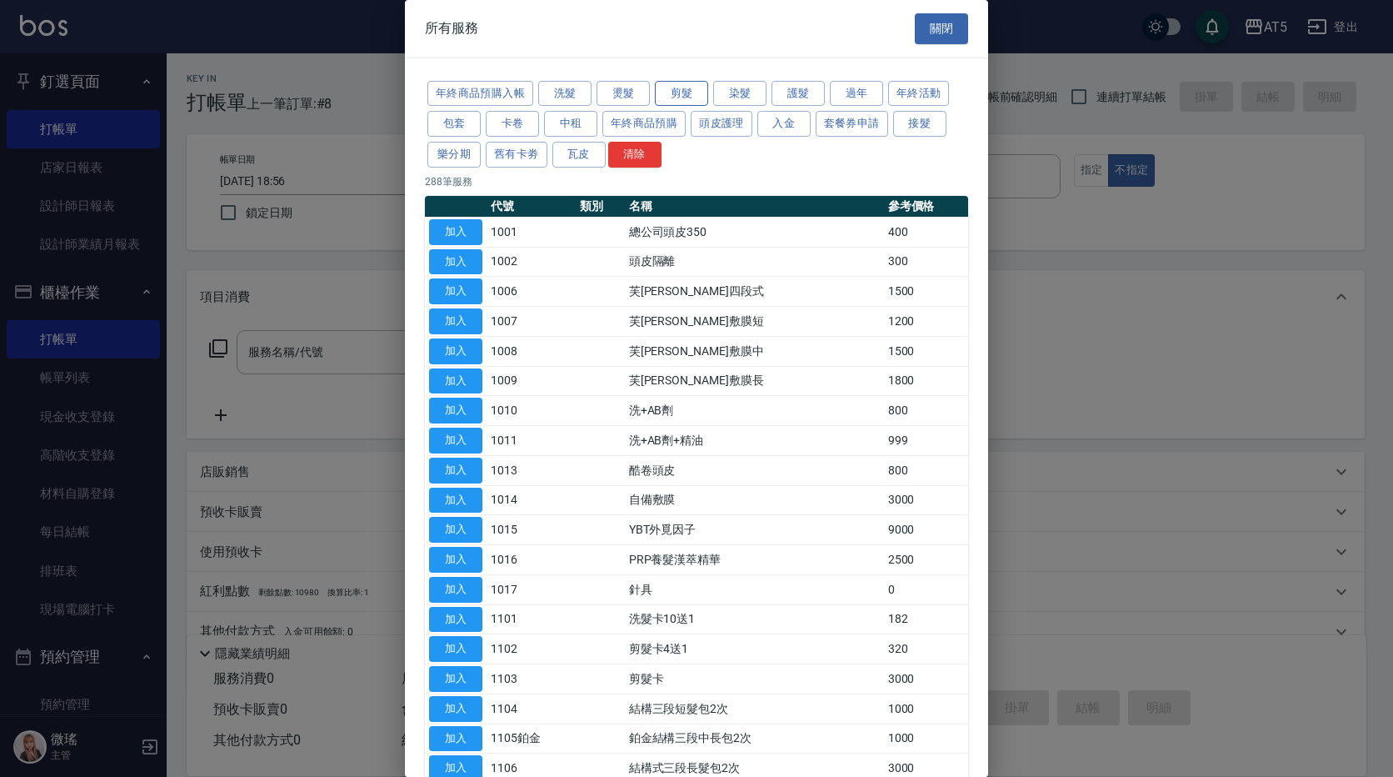
click at [681, 97] on button "剪髮" at bounding box center [681, 94] width 53 height 26
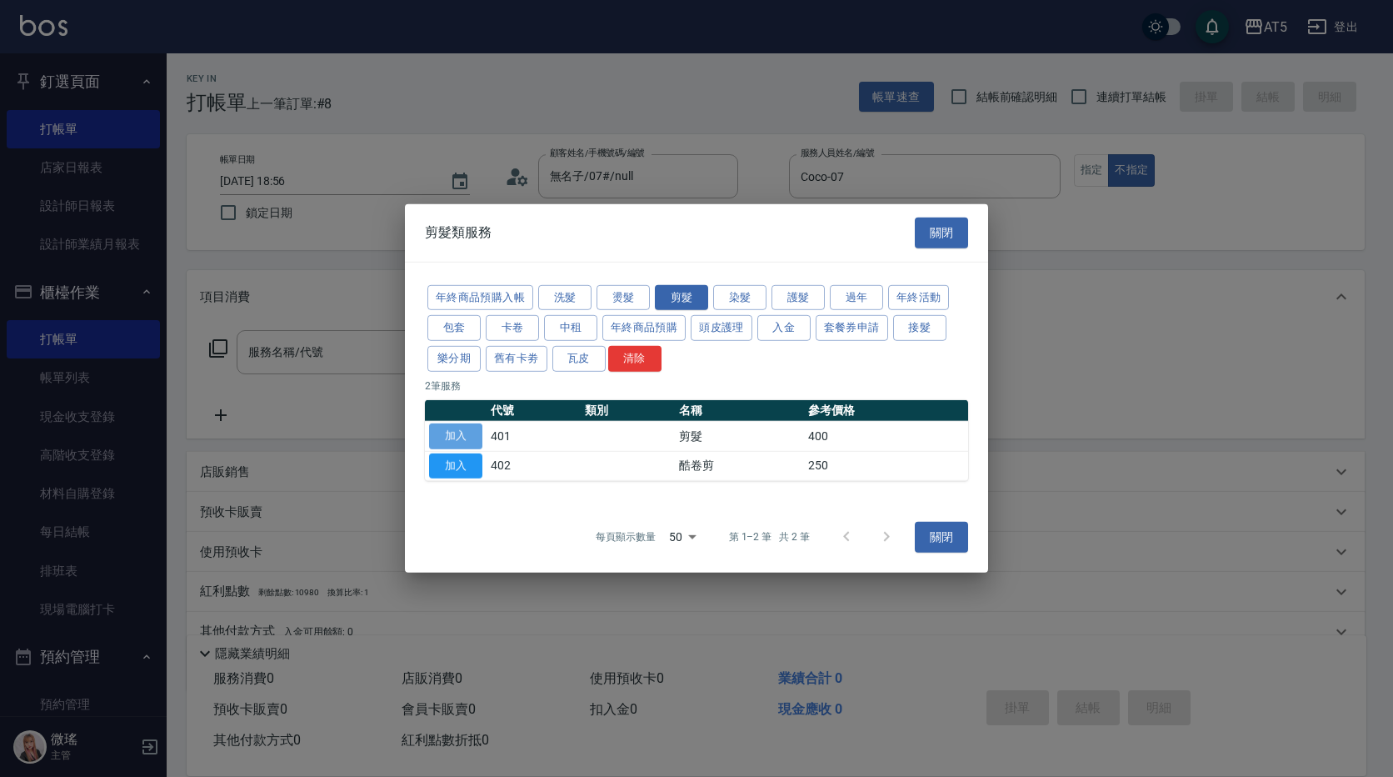
click at [466, 427] on button "加入" at bounding box center [455, 436] width 53 height 26
type input "剪髮(401)"
type input "40"
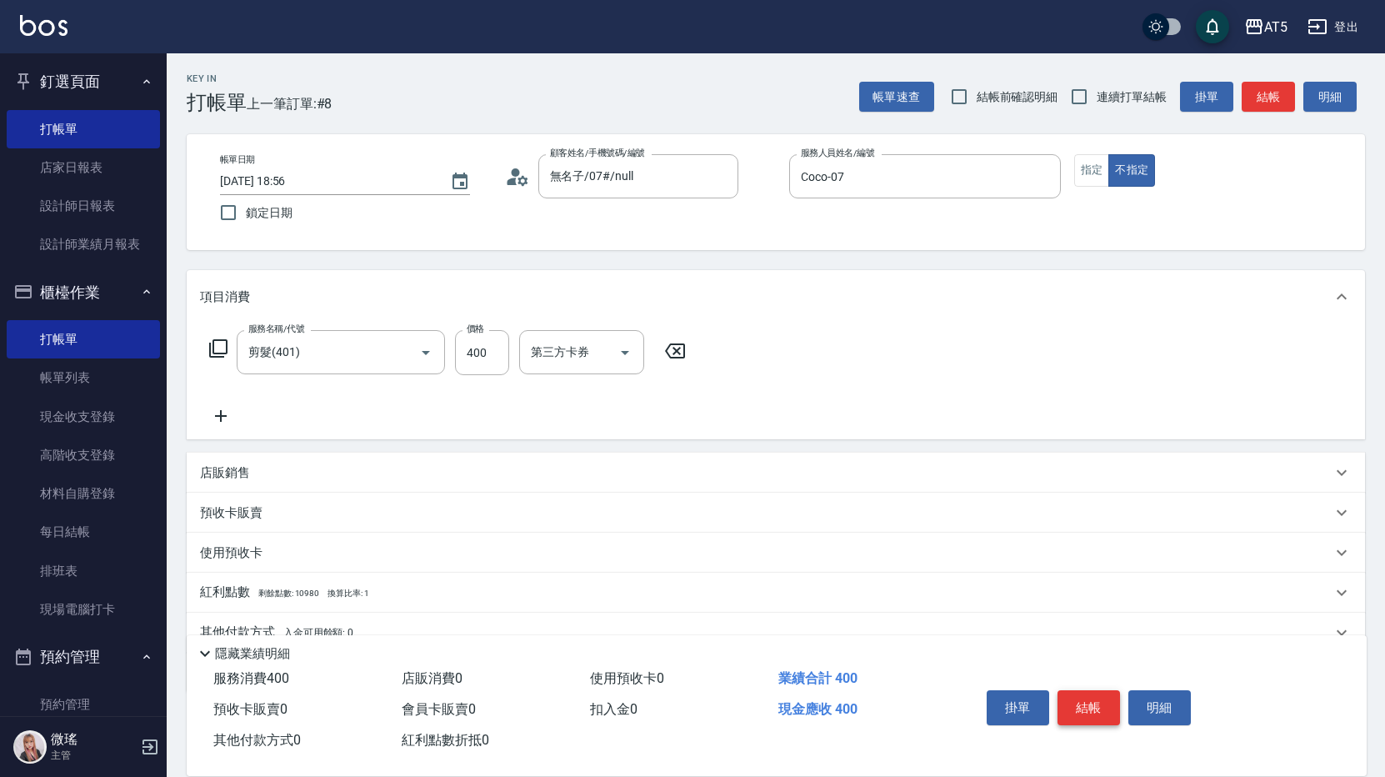
click at [1094, 690] on button "結帳" at bounding box center [1088, 707] width 62 height 35
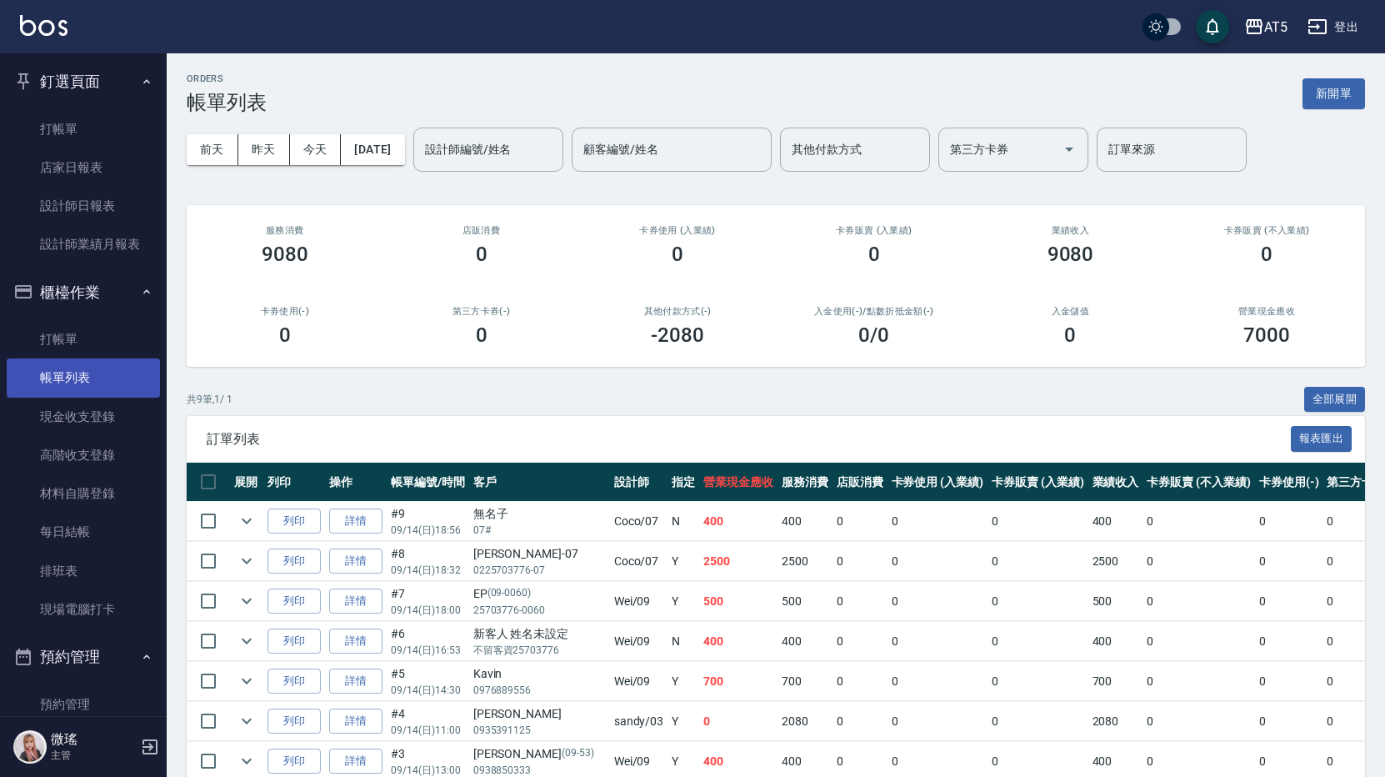
scroll to position [333, 0]
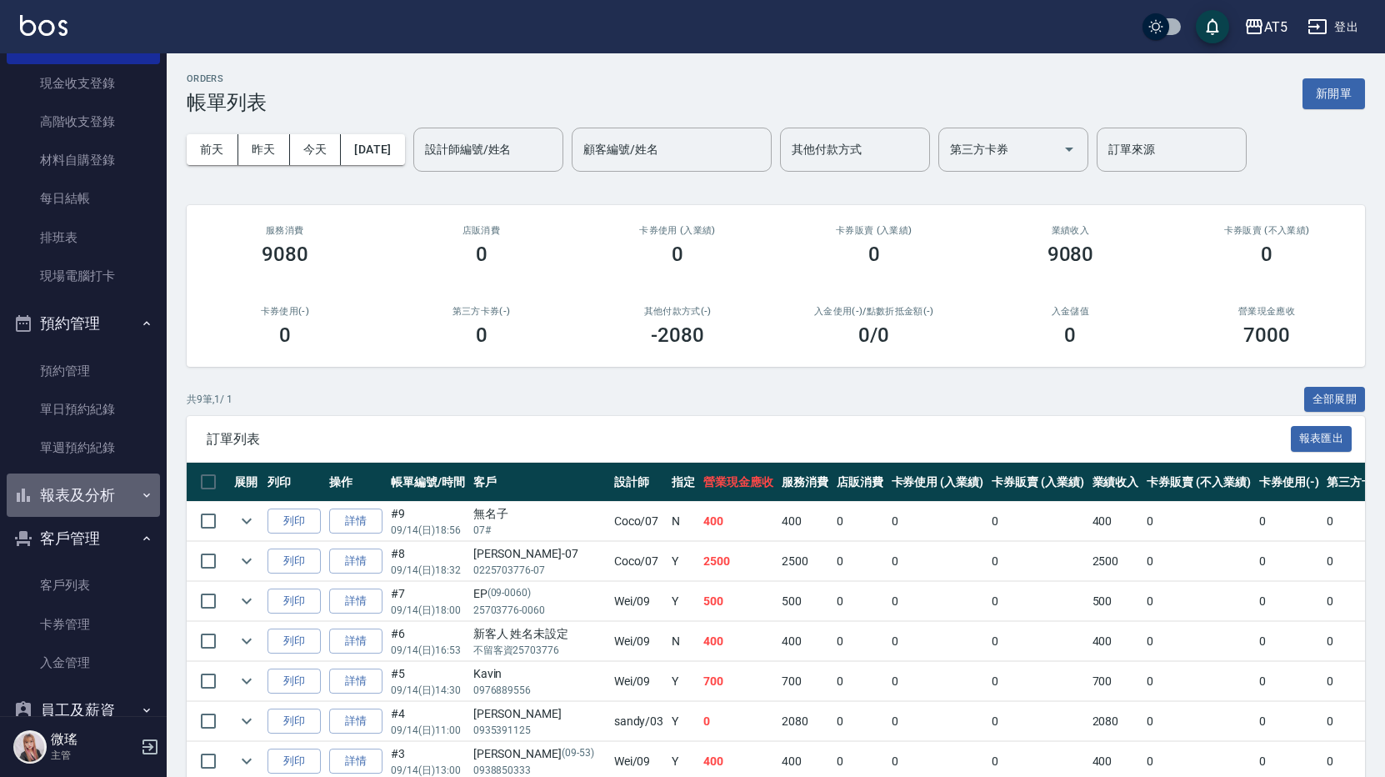
click at [121, 498] on button "報表及分析" at bounding box center [83, 494] width 153 height 43
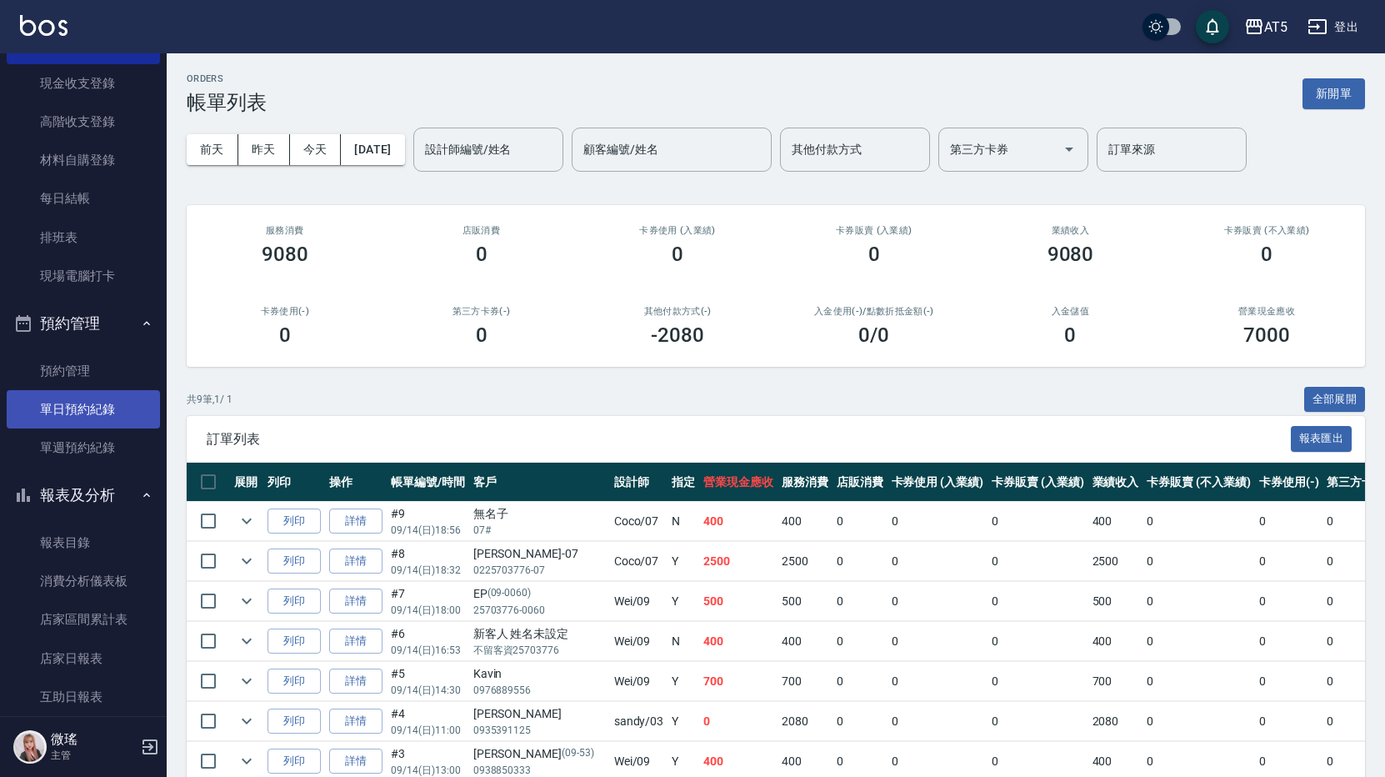
click at [111, 395] on link "單日預約紀錄" at bounding box center [83, 409] width 153 height 38
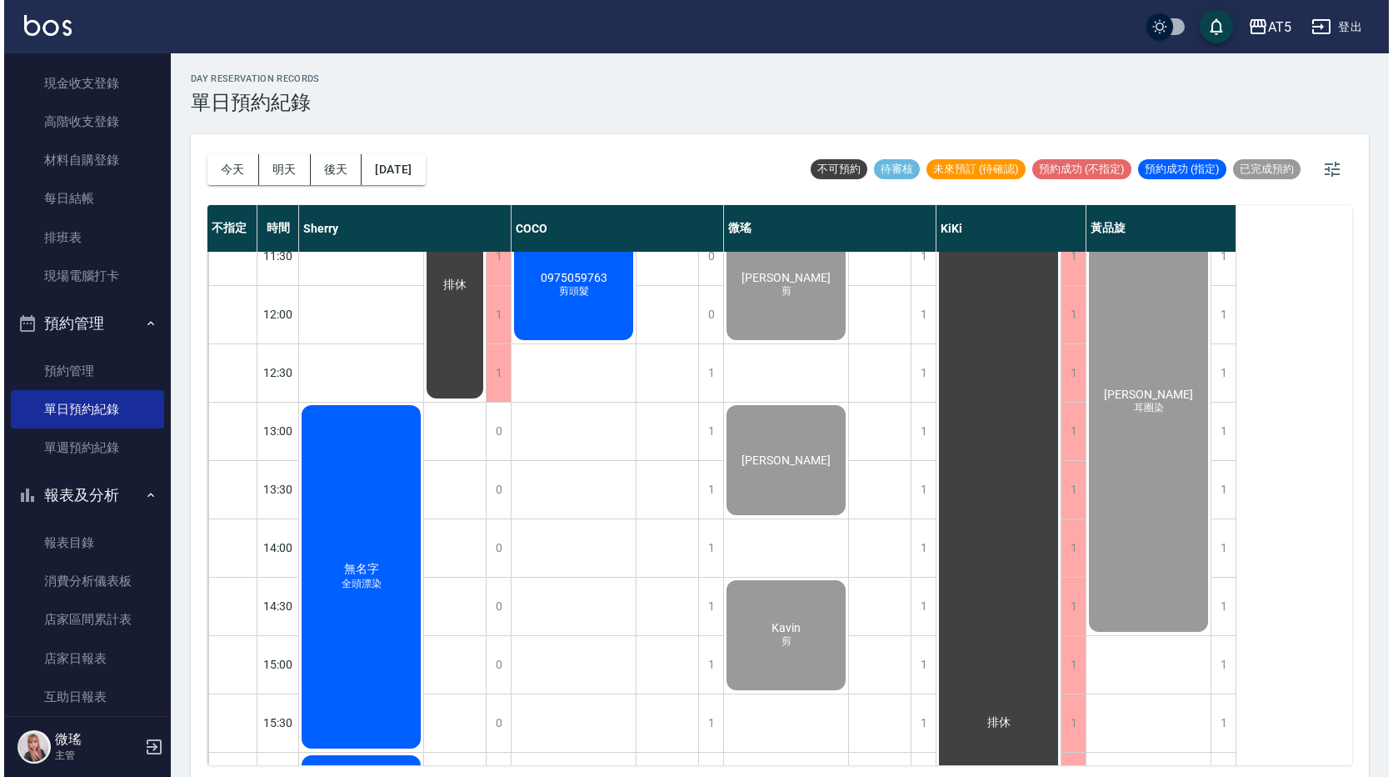
scroll to position [167, 0]
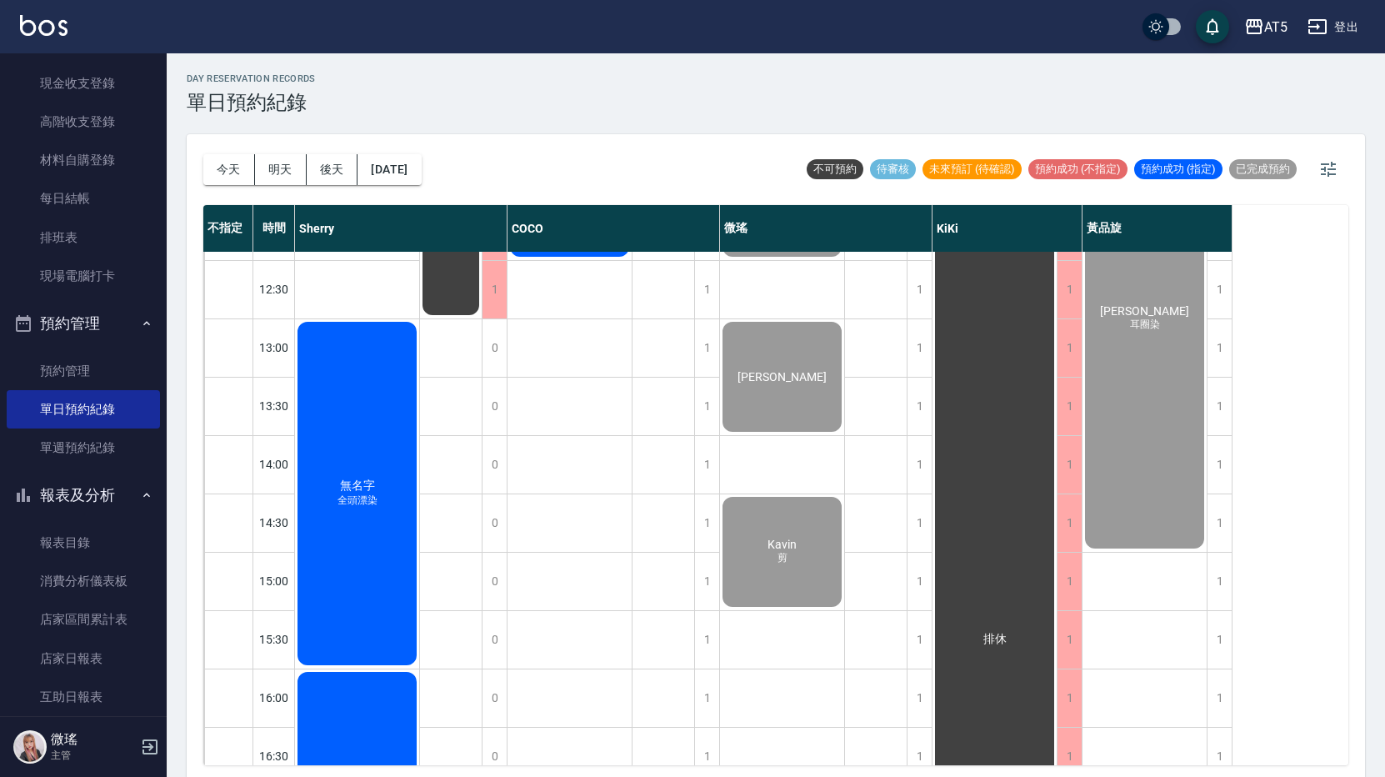
click at [359, 524] on div "無名字 全頭漂染" at bounding box center [357, 493] width 124 height 348
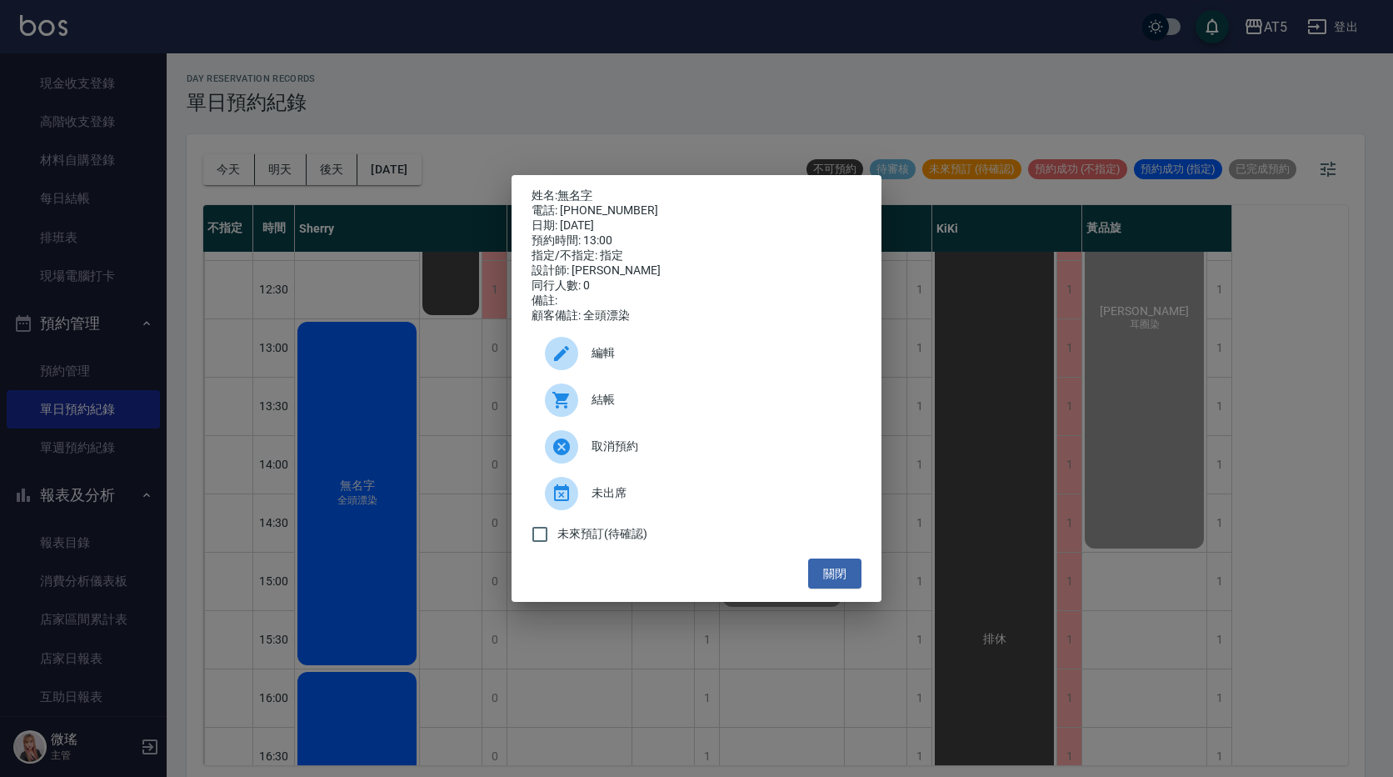
click at [620, 394] on div "結帳" at bounding box center [697, 400] width 330 height 47
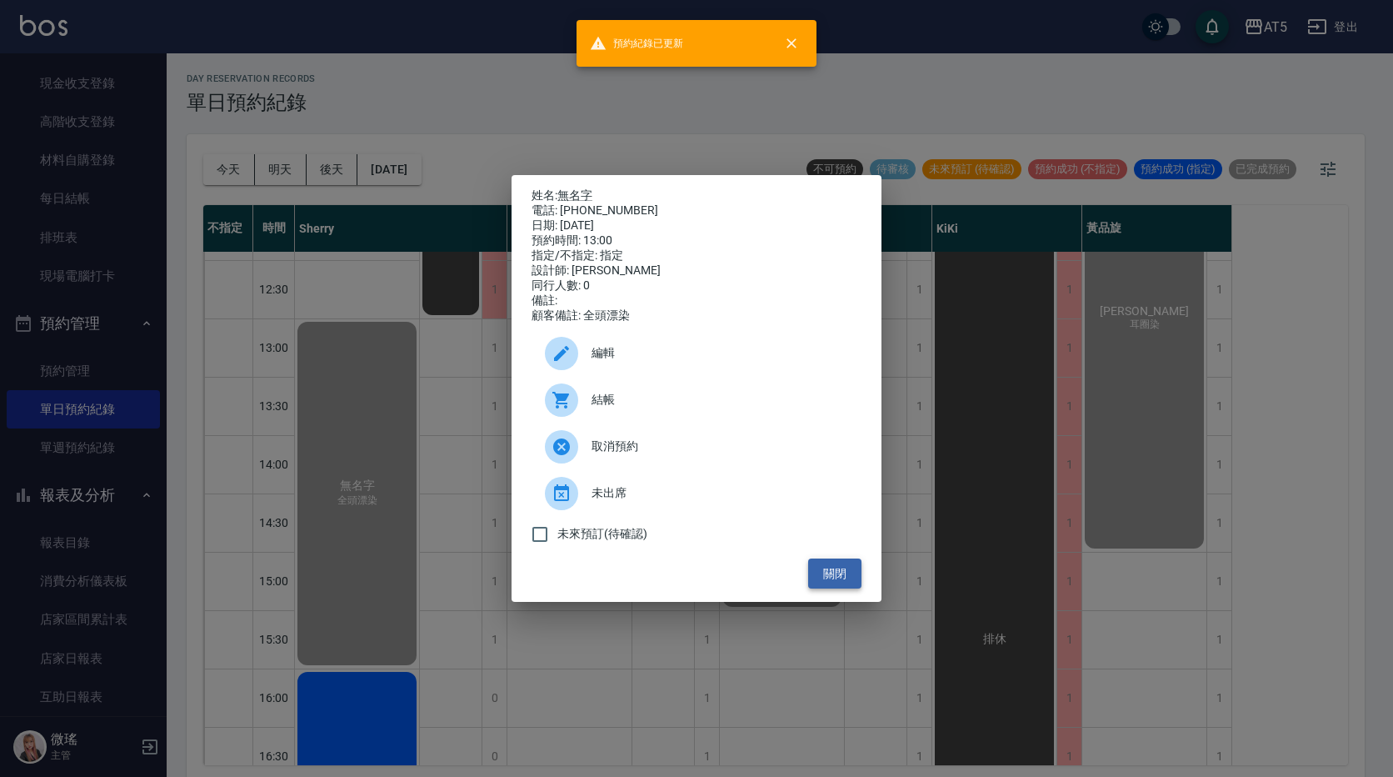
click at [832, 575] on button "關閉" at bounding box center [834, 573] width 53 height 31
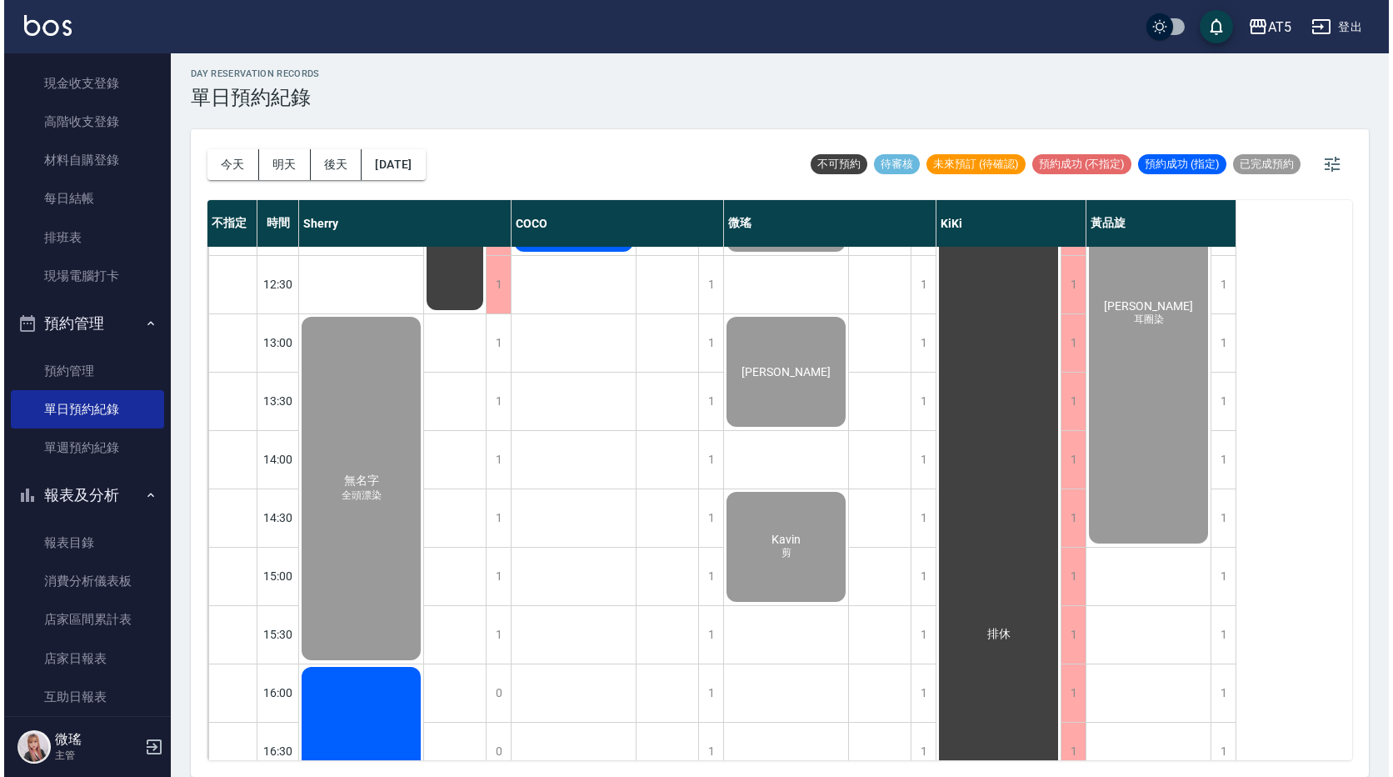
scroll to position [550, 0]
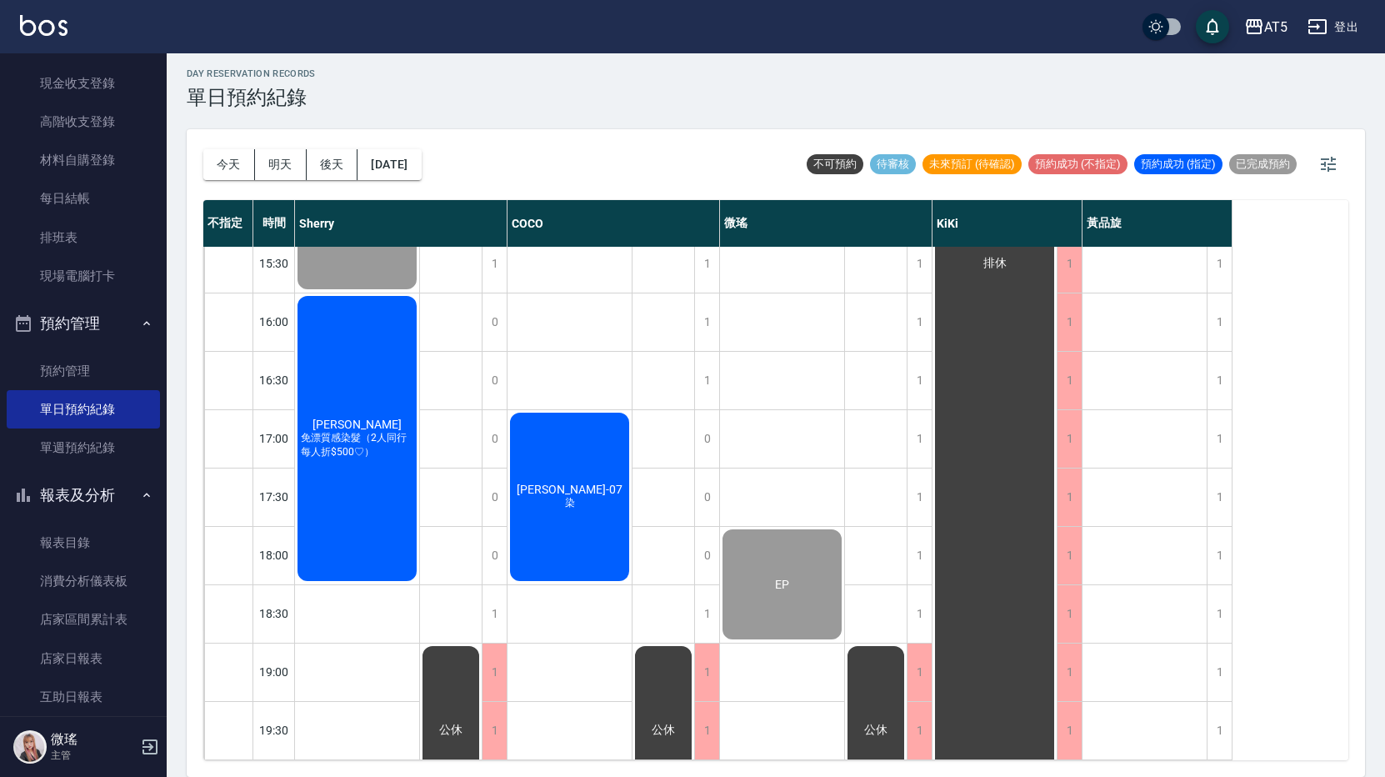
click at [346, 431] on span "免漂質感染髮（2人同行每人折$500♡）" at bounding box center [356, 445] width 119 height 28
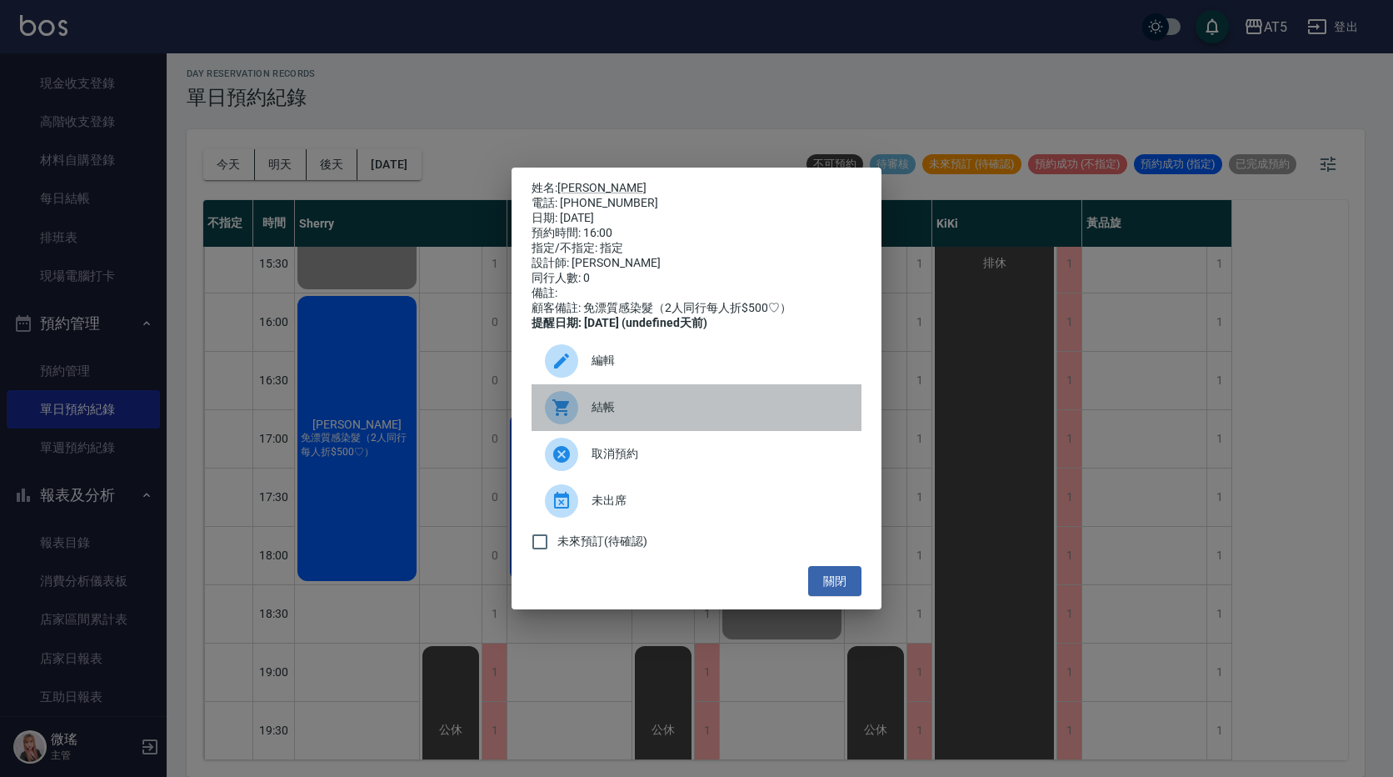
click at [607, 416] on span "結帳" at bounding box center [720, 406] width 257 height 17
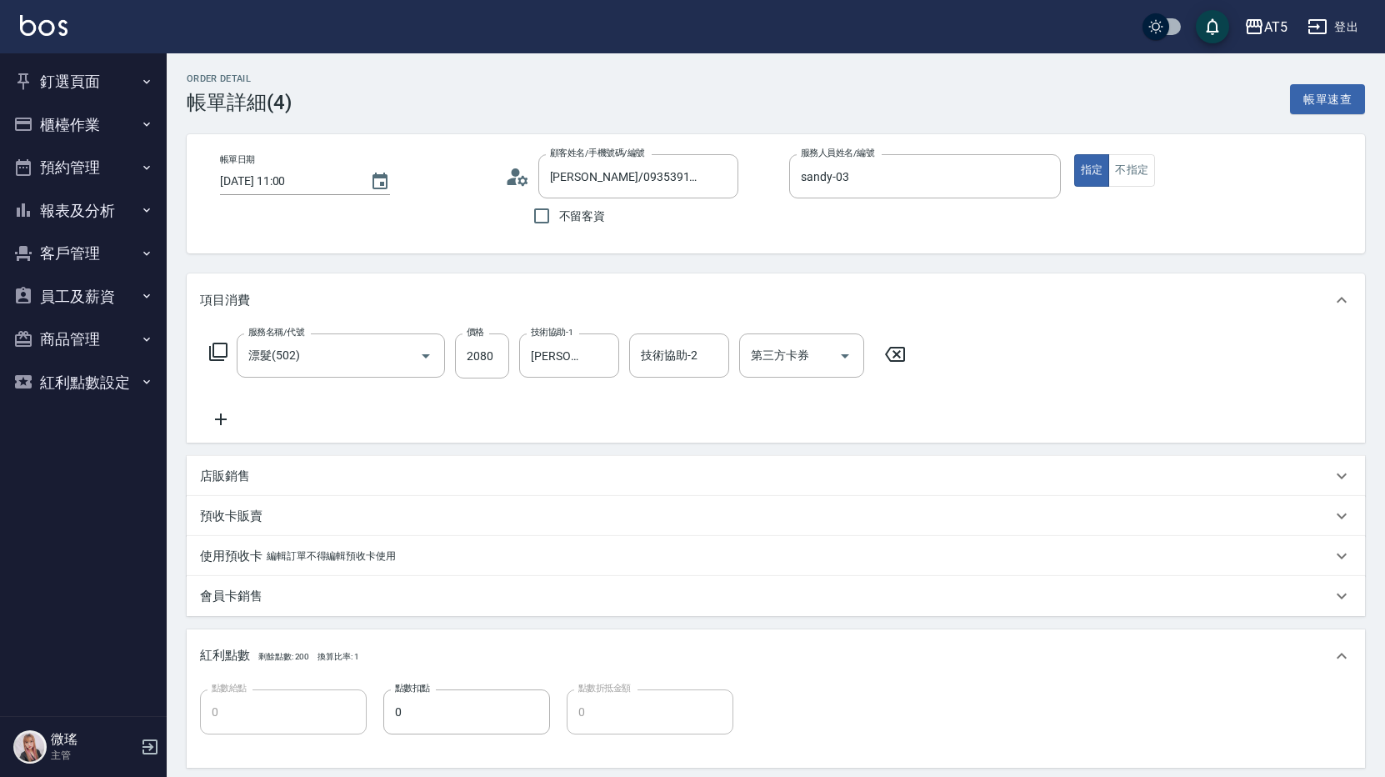
scroll to position [83, 0]
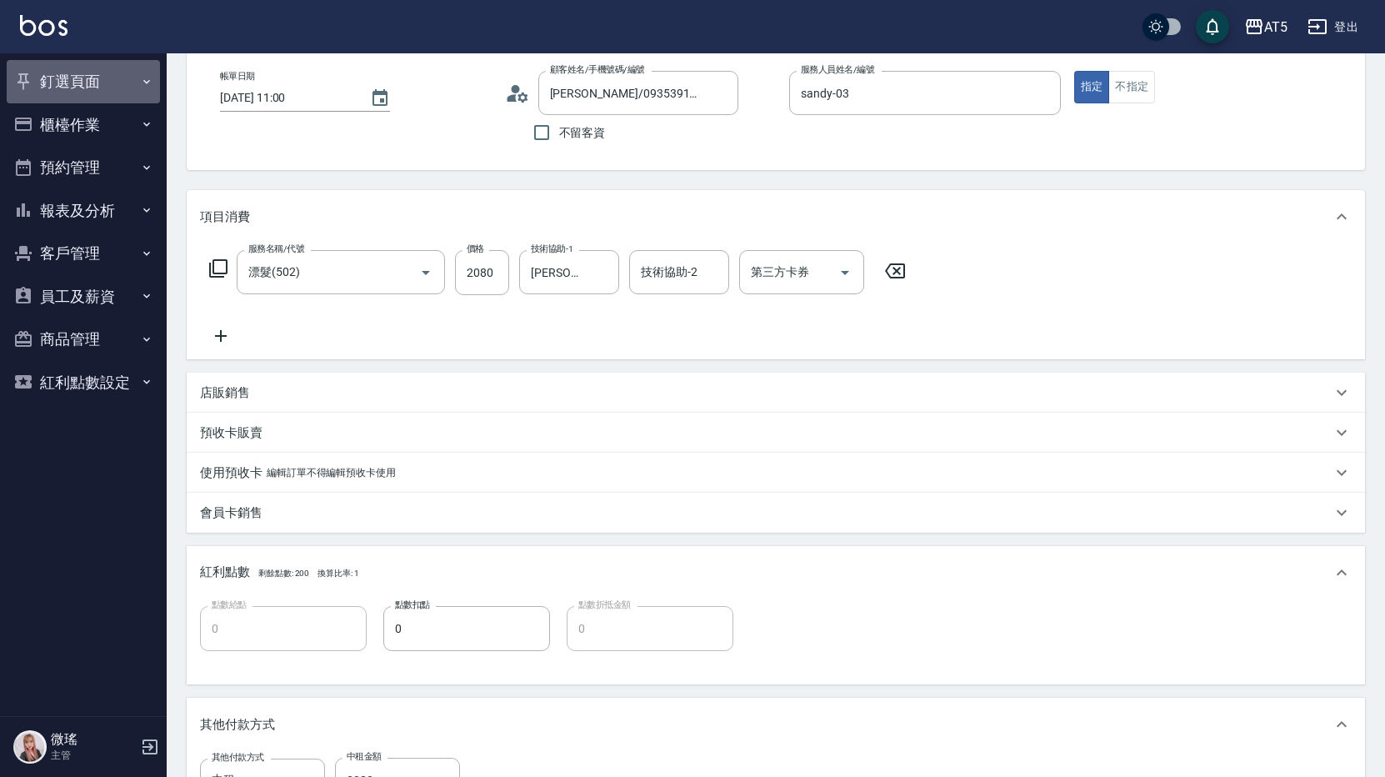
click at [92, 86] on button "釘選頁面" at bounding box center [83, 81] width 153 height 43
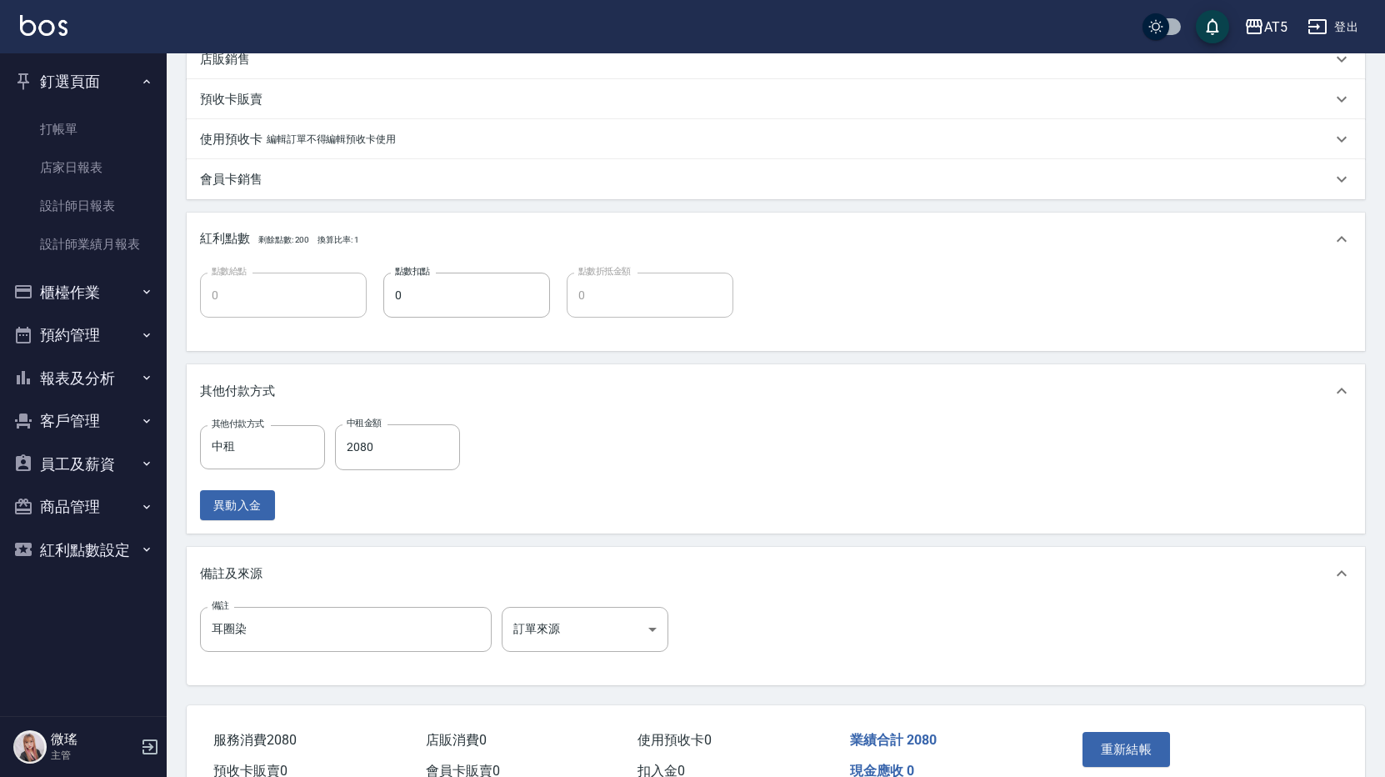
scroll to position [505, 0]
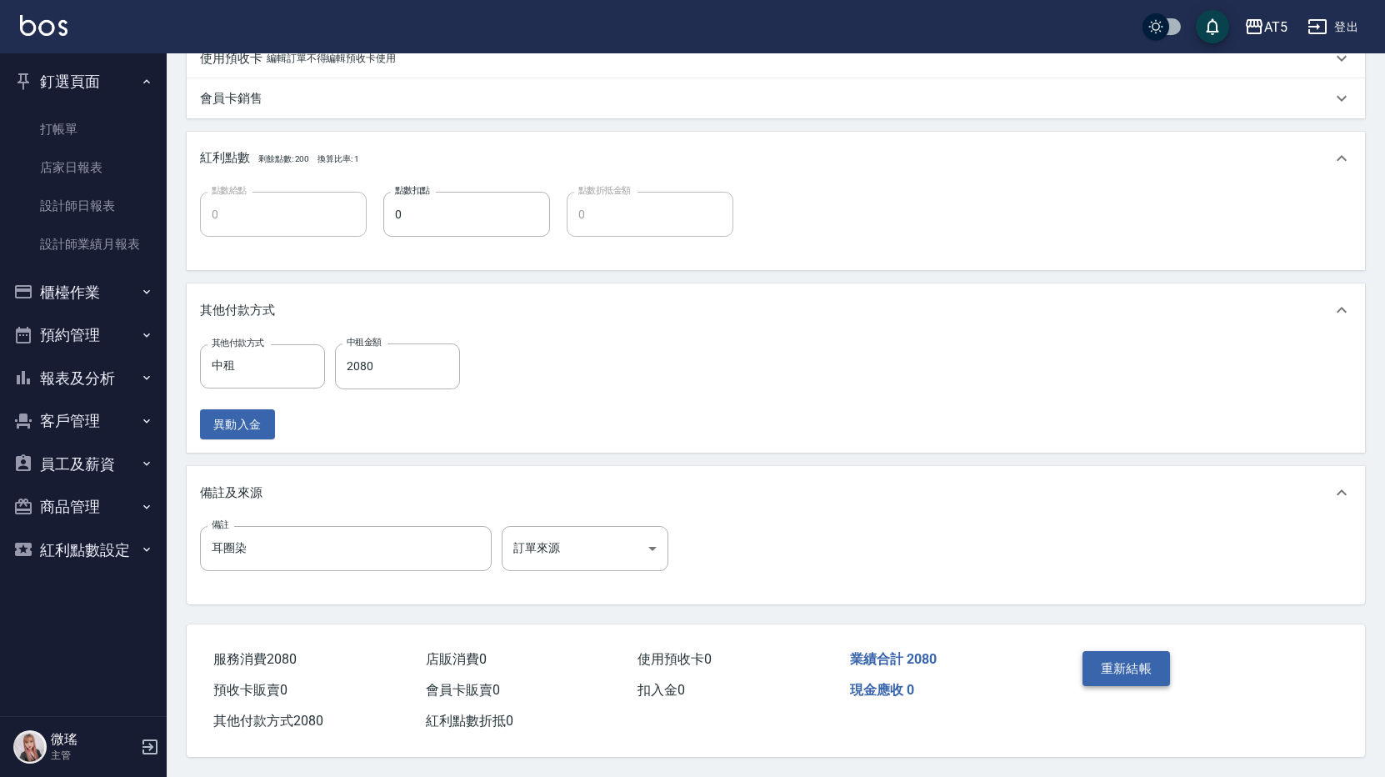
click at [1127, 662] on button "重新結帳" at bounding box center [1126, 668] width 88 height 35
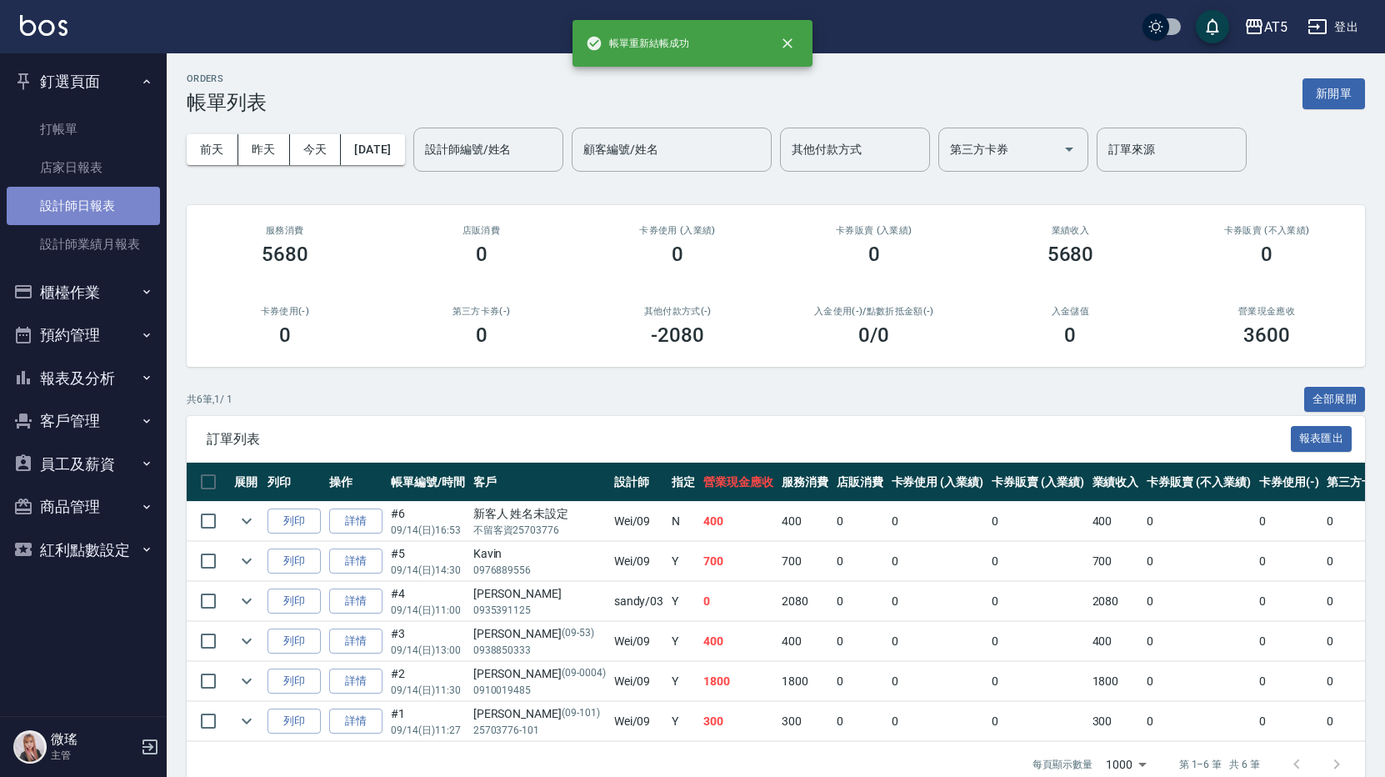
click at [92, 200] on link "設計師日報表" at bounding box center [83, 206] width 153 height 38
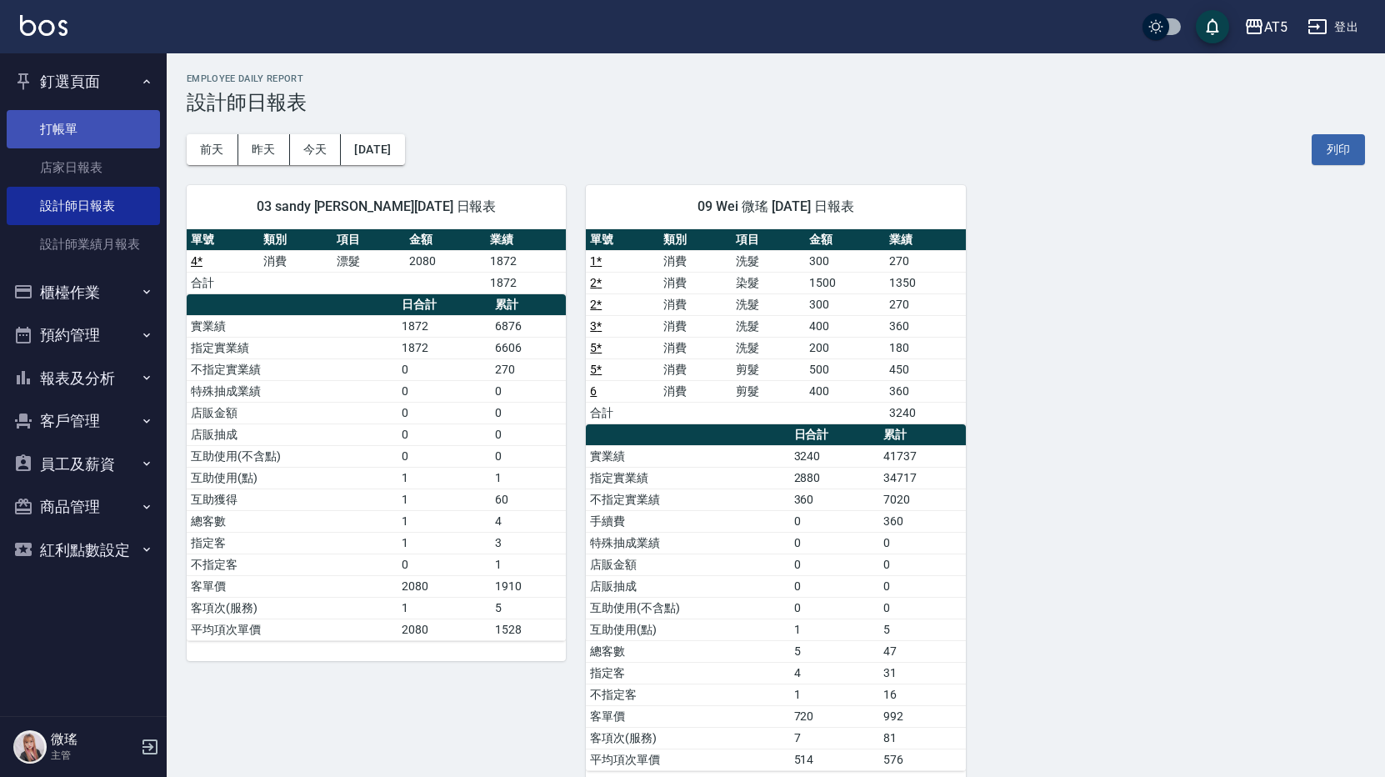
click at [76, 123] on link "打帳單" at bounding box center [83, 129] width 153 height 38
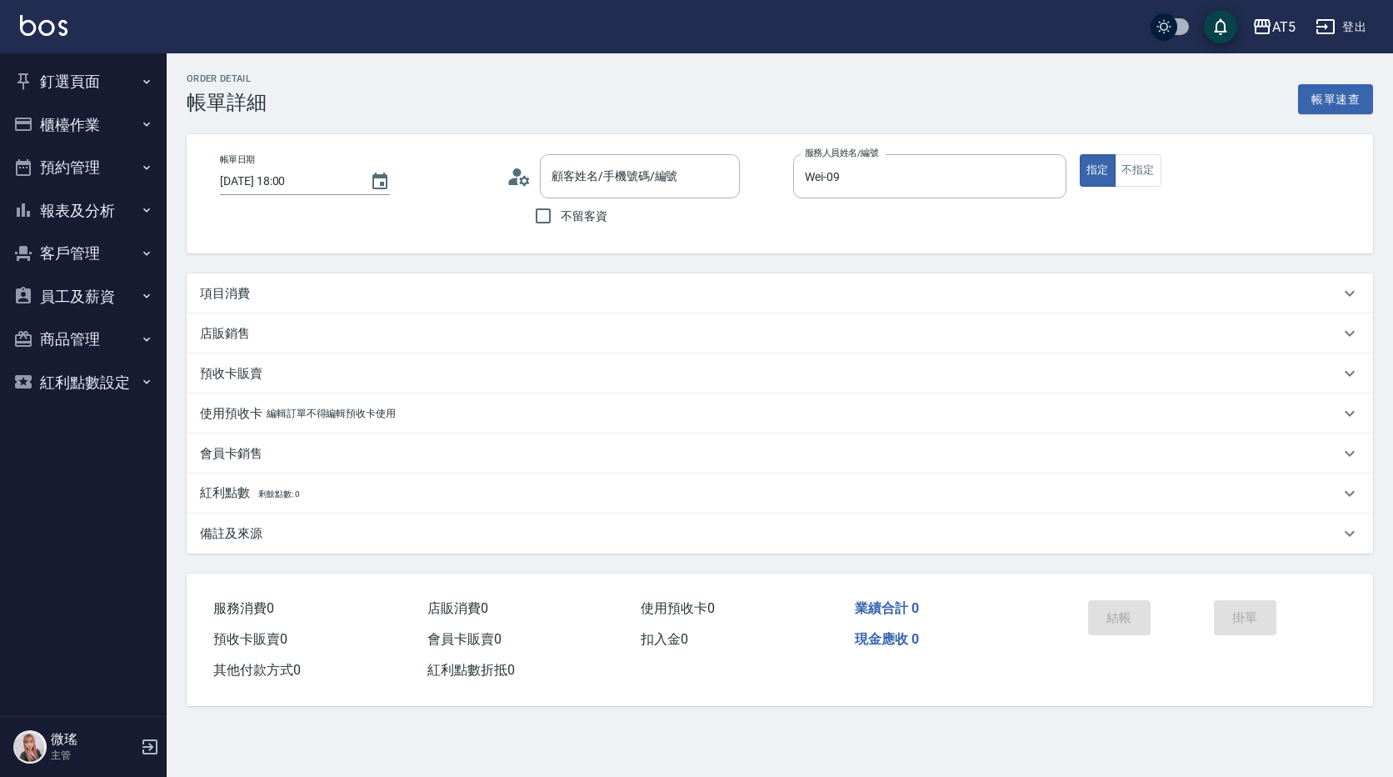
type input "[DATE] 18:00"
type input "Wei-09"
type input "EP/25703776-0060/09-0060"
click at [219, 296] on p "項目消費" at bounding box center [225, 293] width 50 height 17
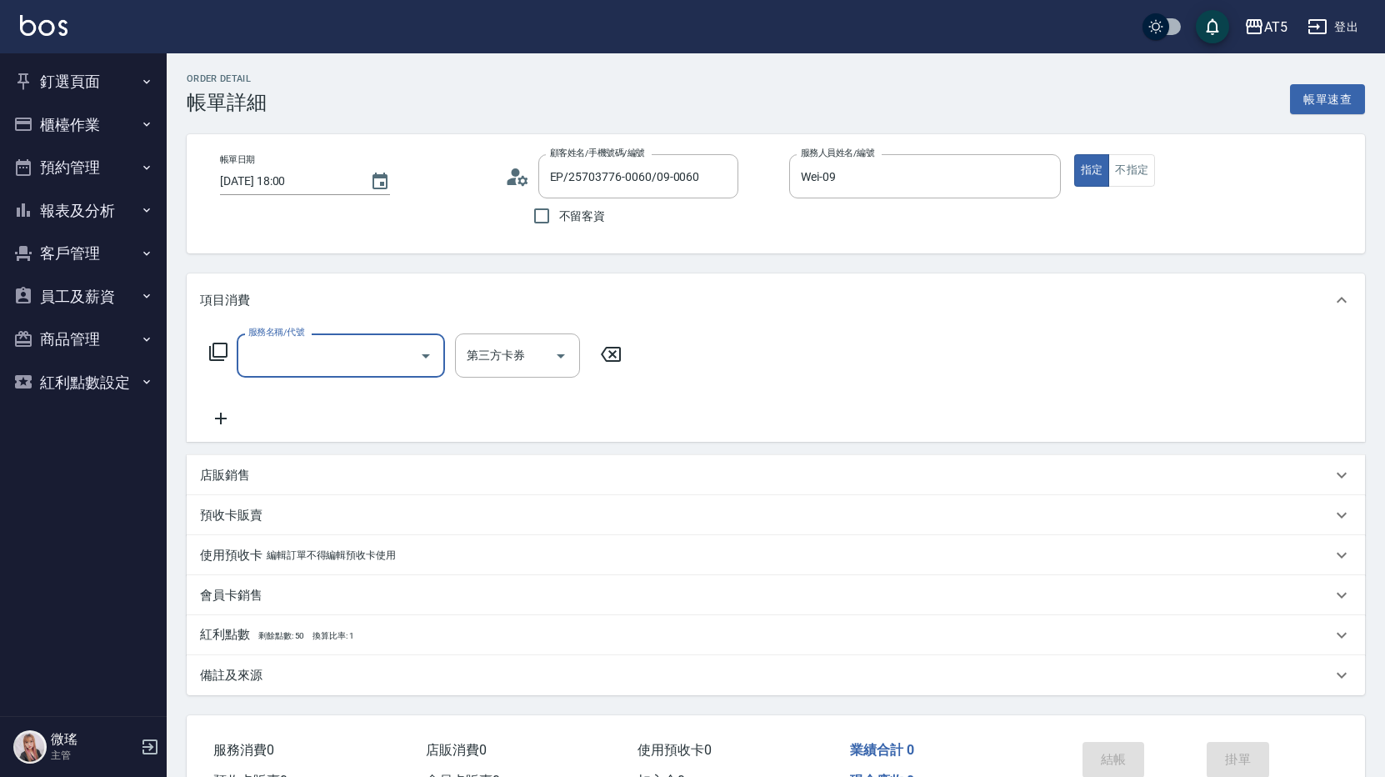
click at [299, 347] on input "服務名稱/代號" at bounding box center [328, 355] width 168 height 29
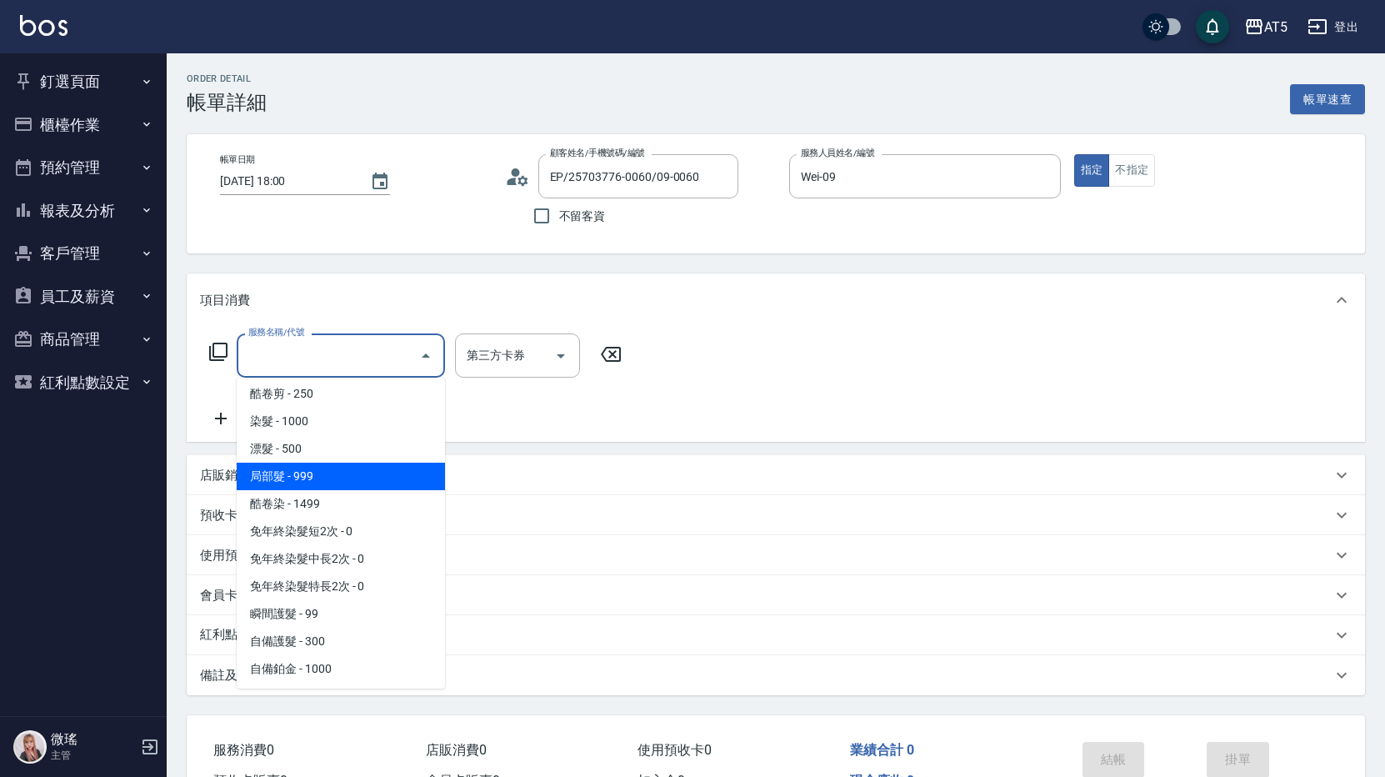
scroll to position [167, 0]
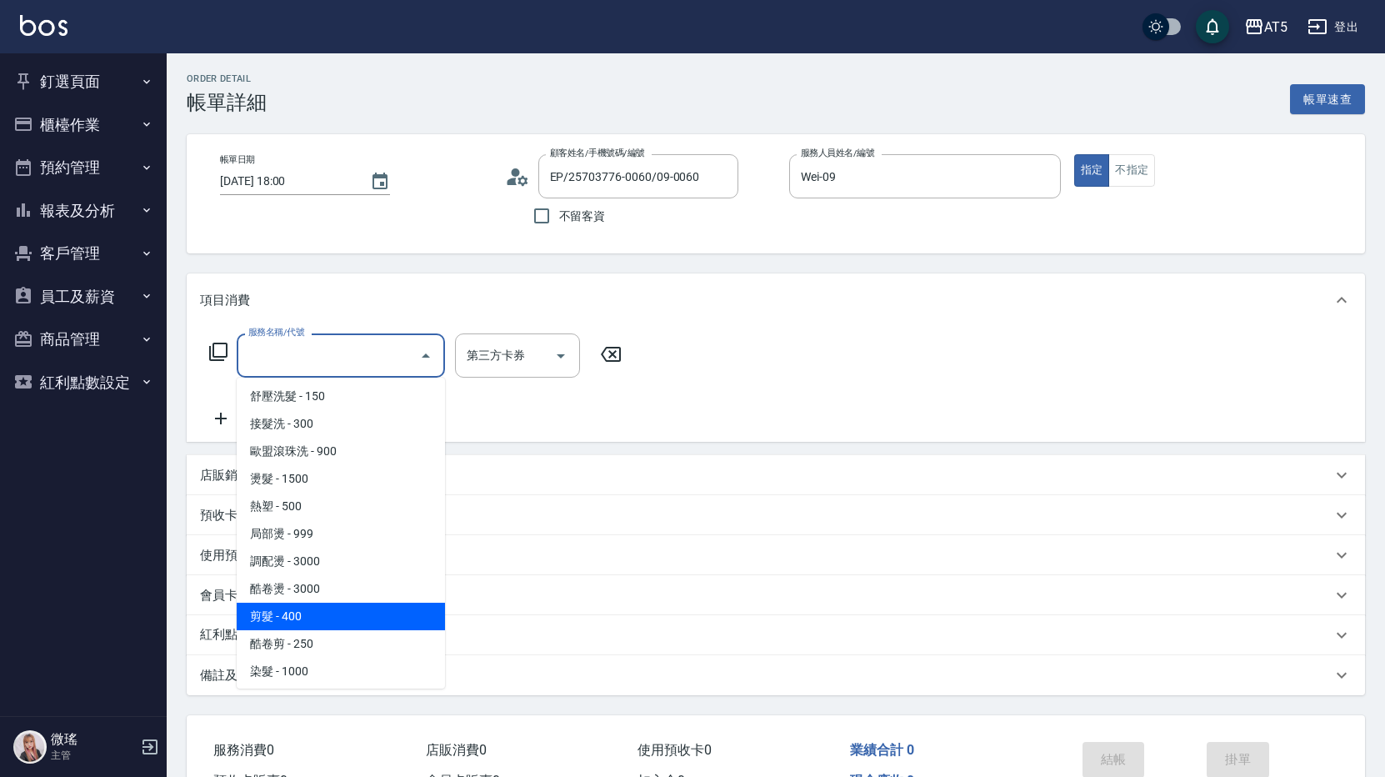
click at [318, 606] on span "剪髮 - 400" at bounding box center [341, 615] width 208 height 27
click at [318, 606] on div "會員卡銷售" at bounding box center [776, 595] width 1178 height 40
type input "40"
type input "剪髮(401)"
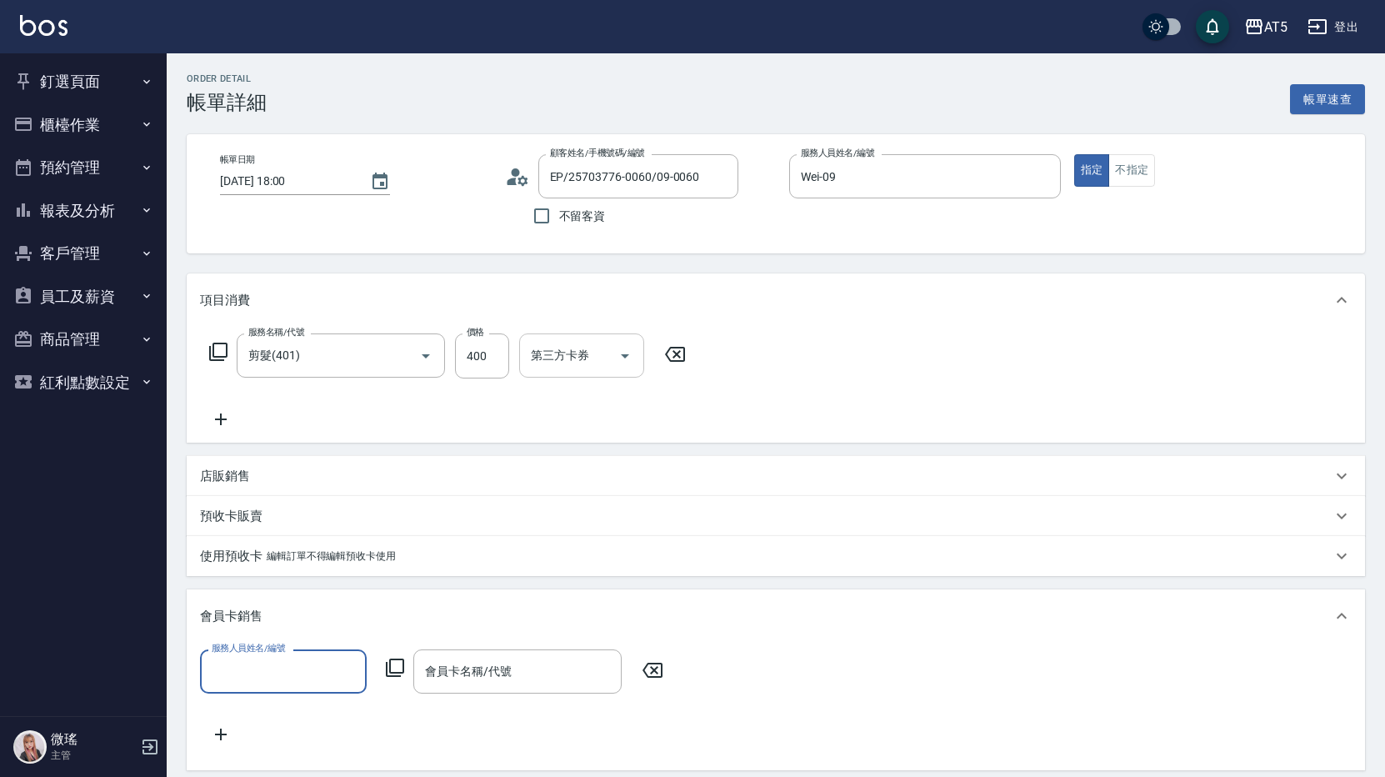
scroll to position [0, 0]
click at [484, 358] on input "400" at bounding box center [482, 355] width 54 height 45
type input "5"
type input "0"
type input "50"
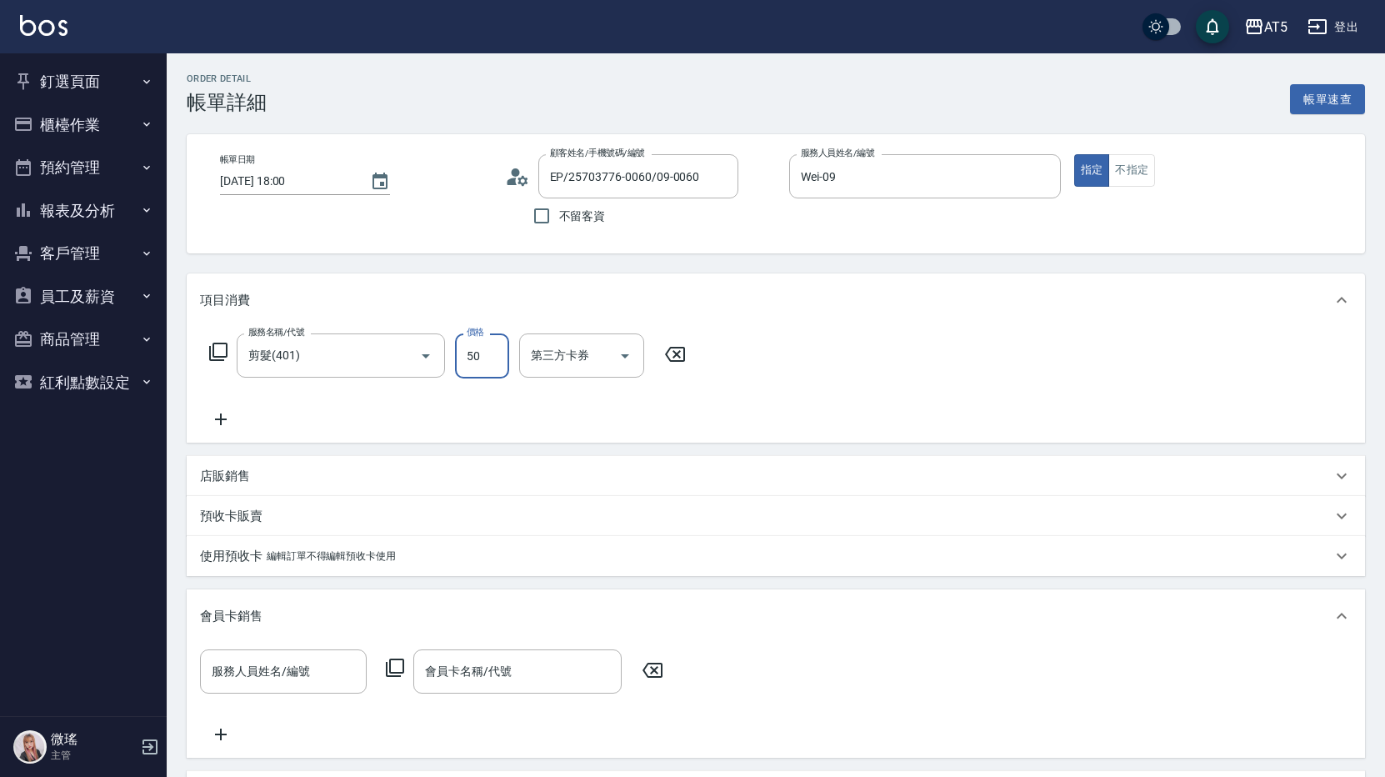
type input "50"
type input "500"
click at [692, 285] on div "項目消費" at bounding box center [776, 299] width 1178 height 53
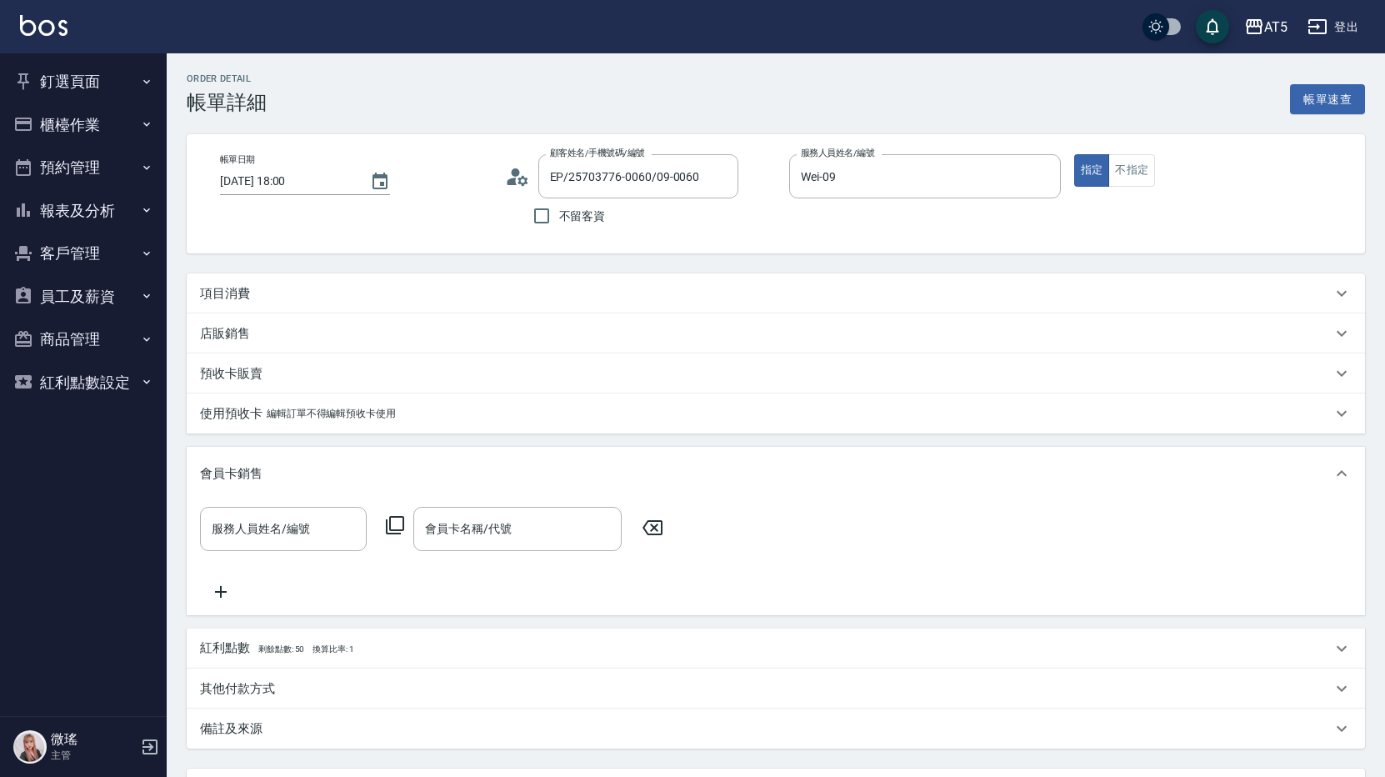
click at [692, 285] on div "項目消費" at bounding box center [776, 293] width 1178 height 40
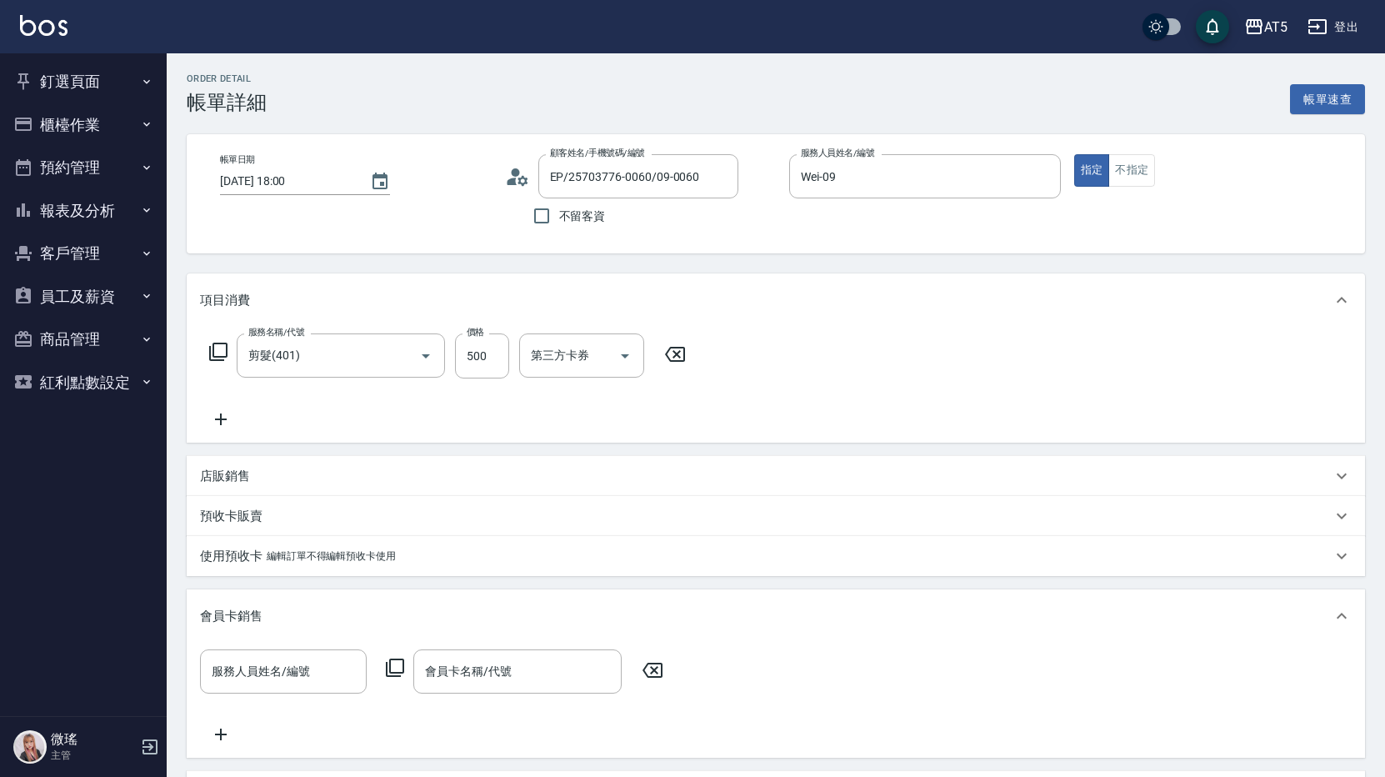
scroll to position [307, 0]
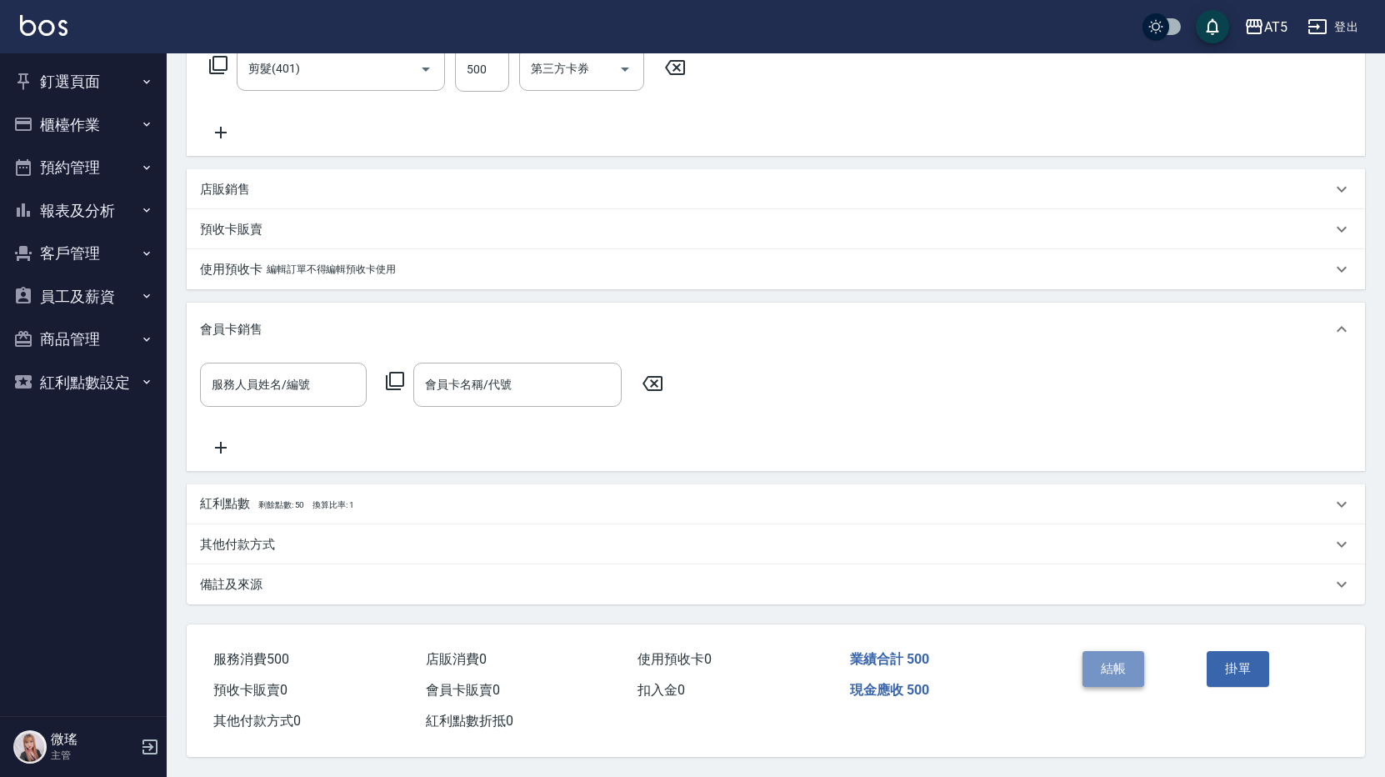
click at [1131, 662] on button "結帳" at bounding box center [1113, 668] width 62 height 35
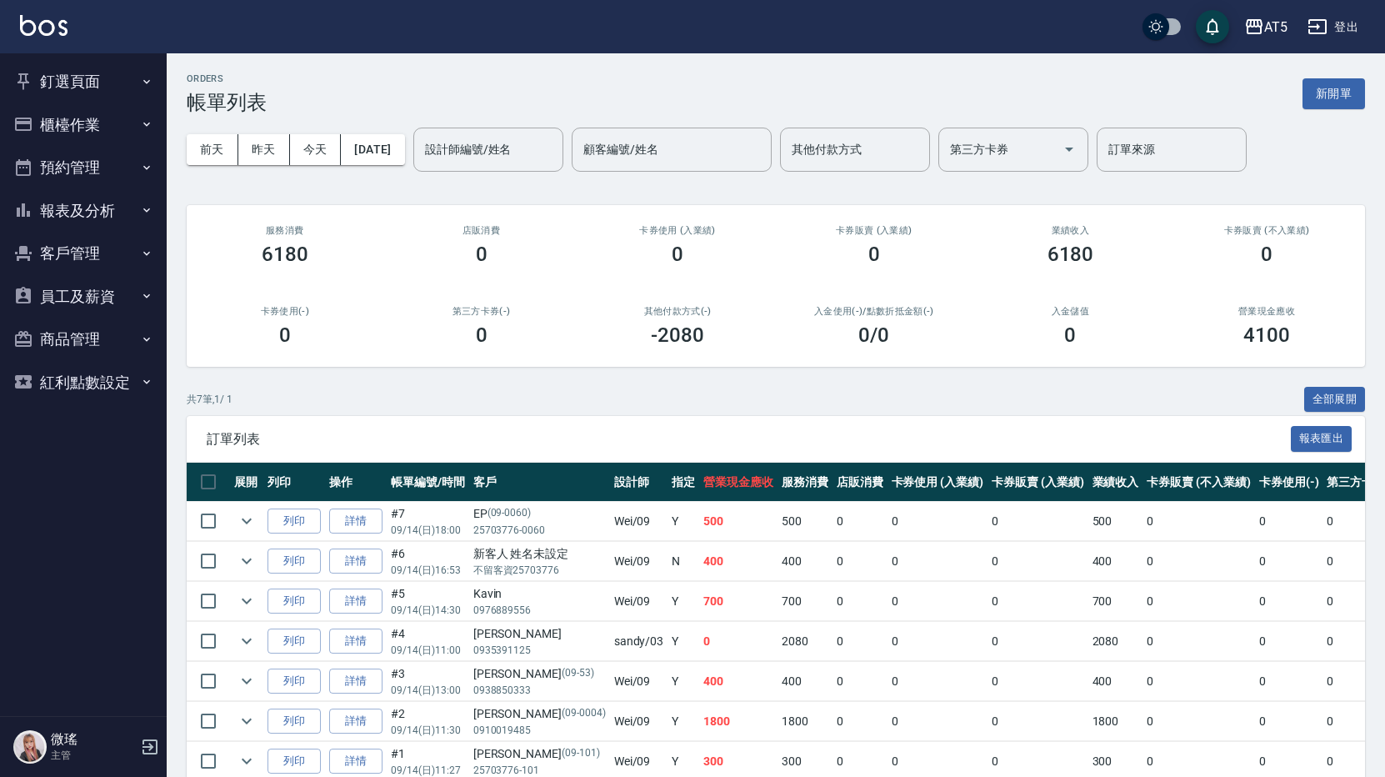
click at [42, 73] on button "釘選頁面" at bounding box center [83, 81] width 153 height 43
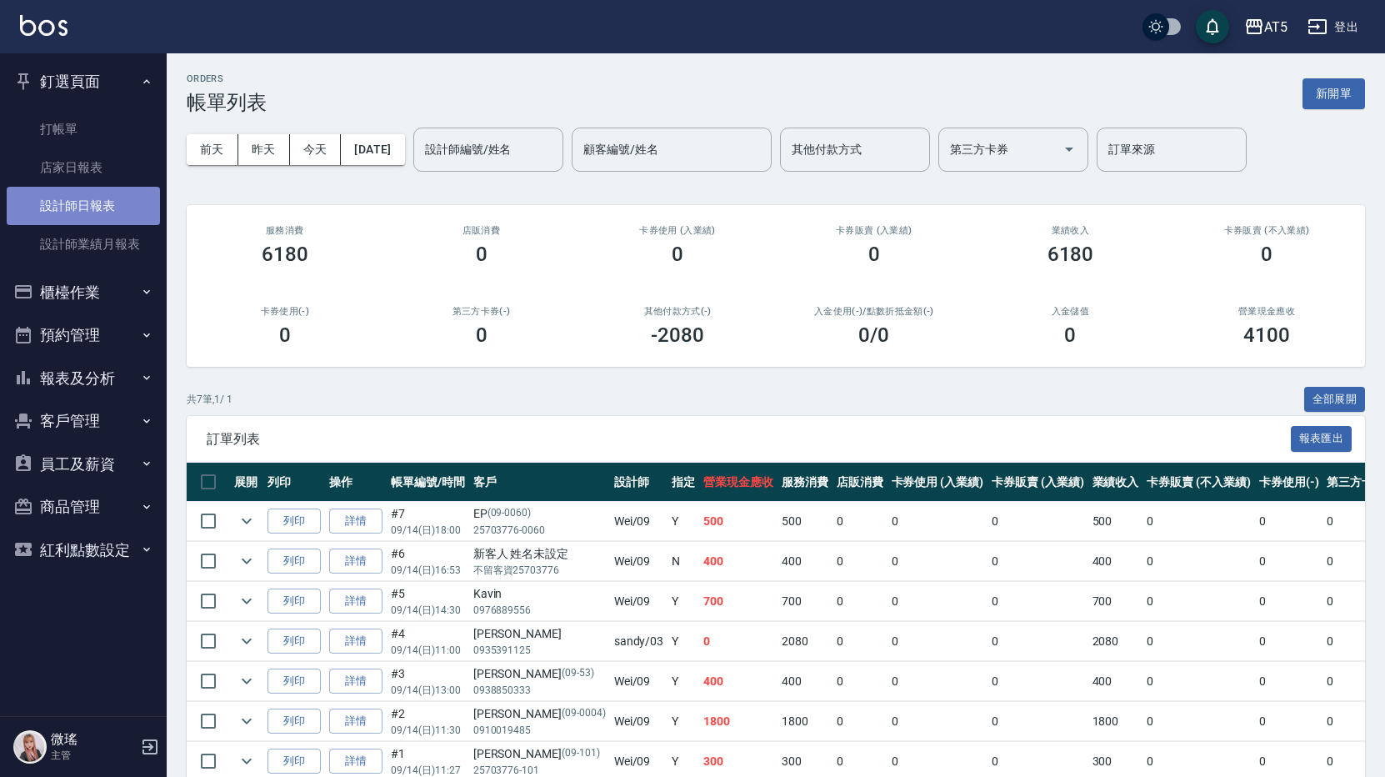
click at [102, 198] on link "設計師日報表" at bounding box center [83, 206] width 153 height 38
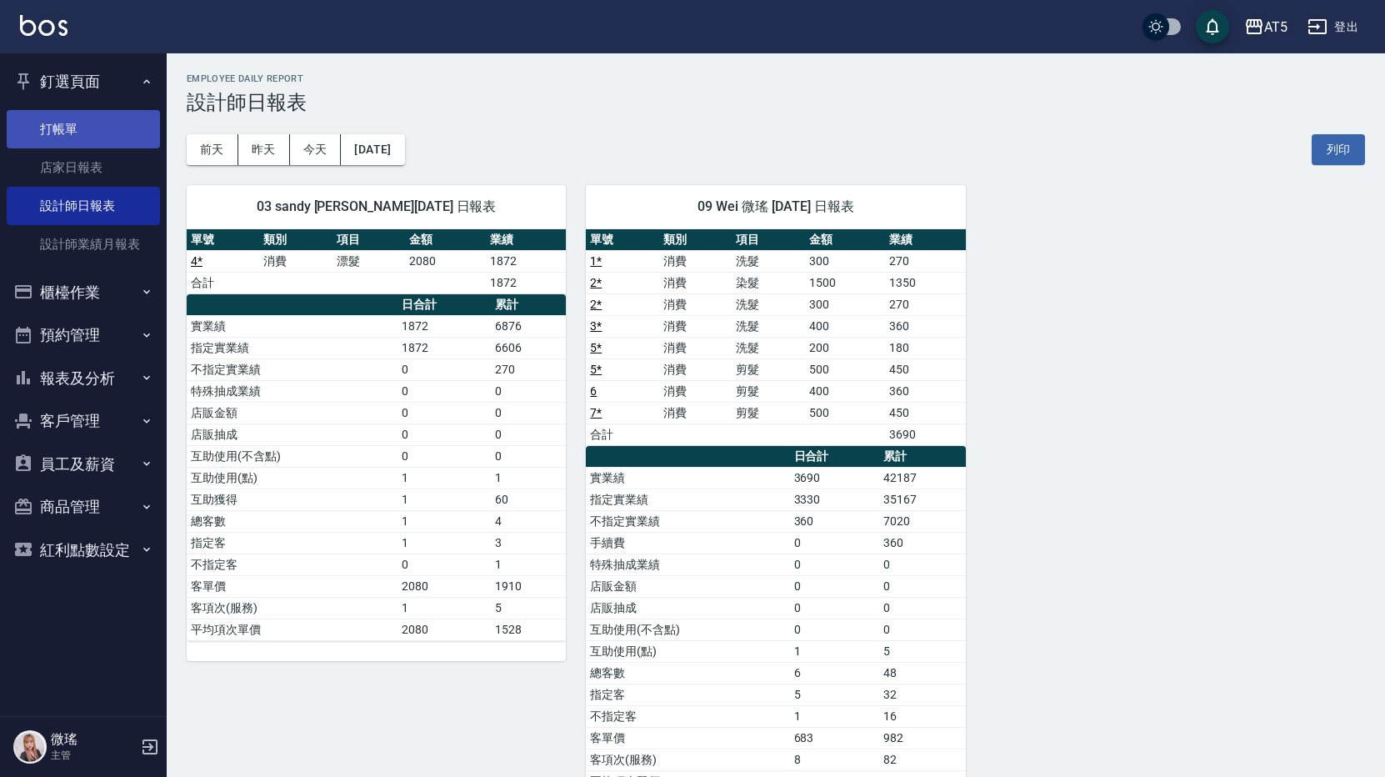
click at [49, 131] on link "打帳單" at bounding box center [83, 129] width 153 height 38
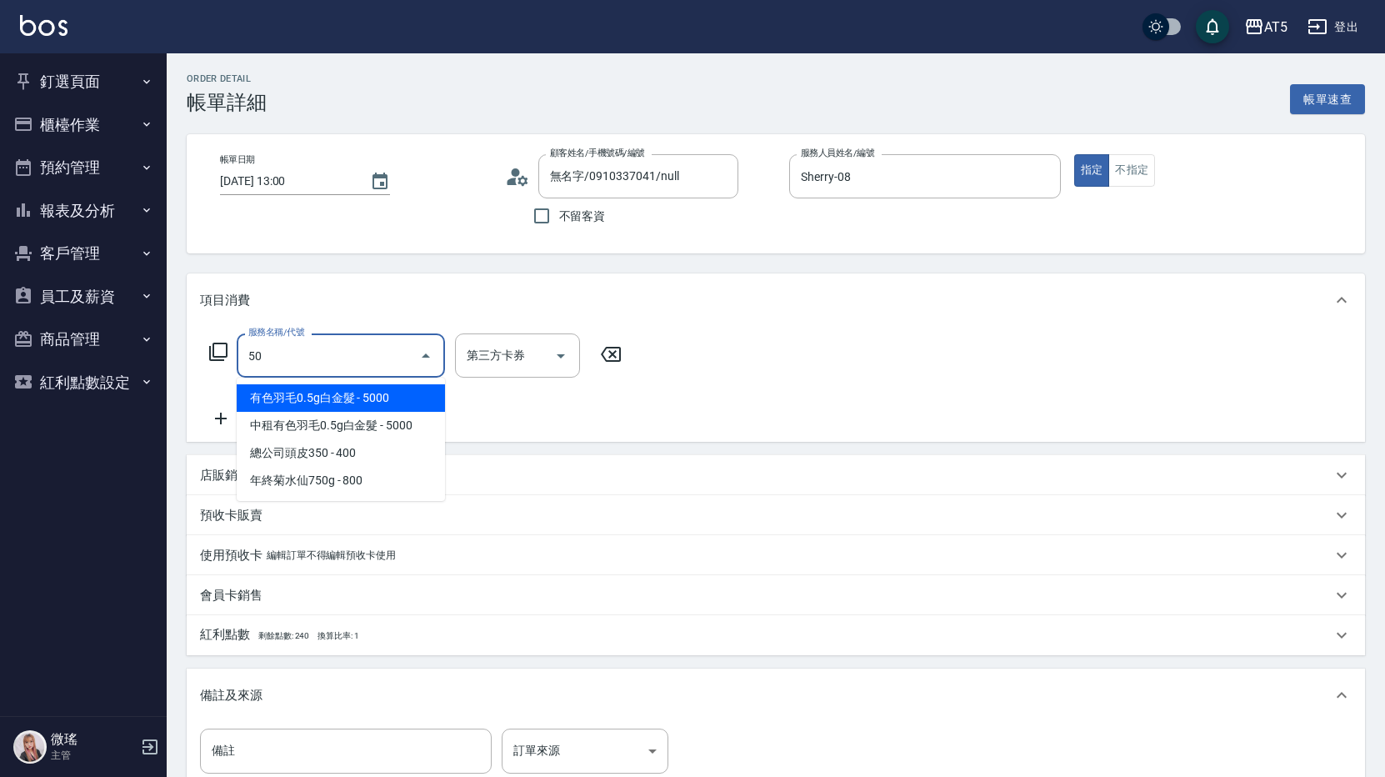
type input "501"
type input "100"
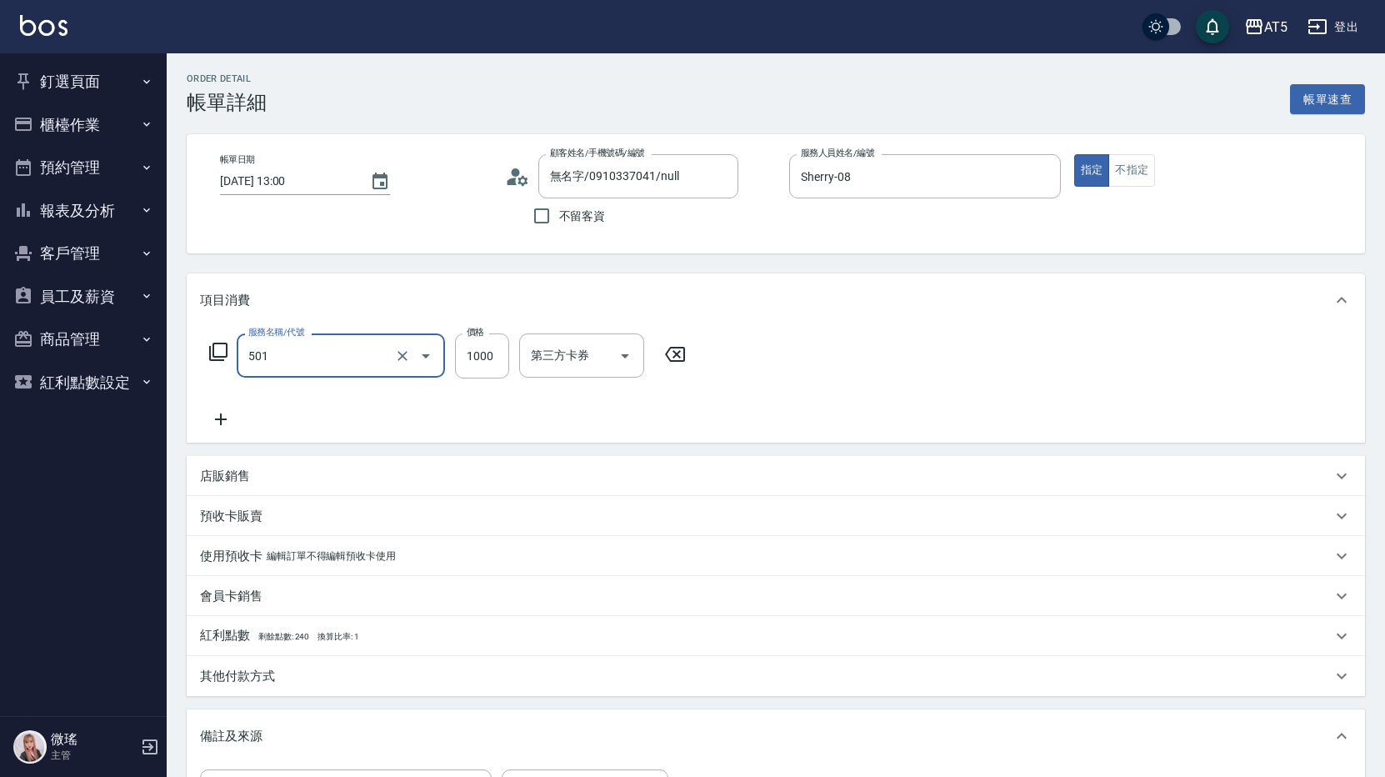
type input "染髮(501)"
type input "0"
type input "24"
type input "20"
type input "2480"
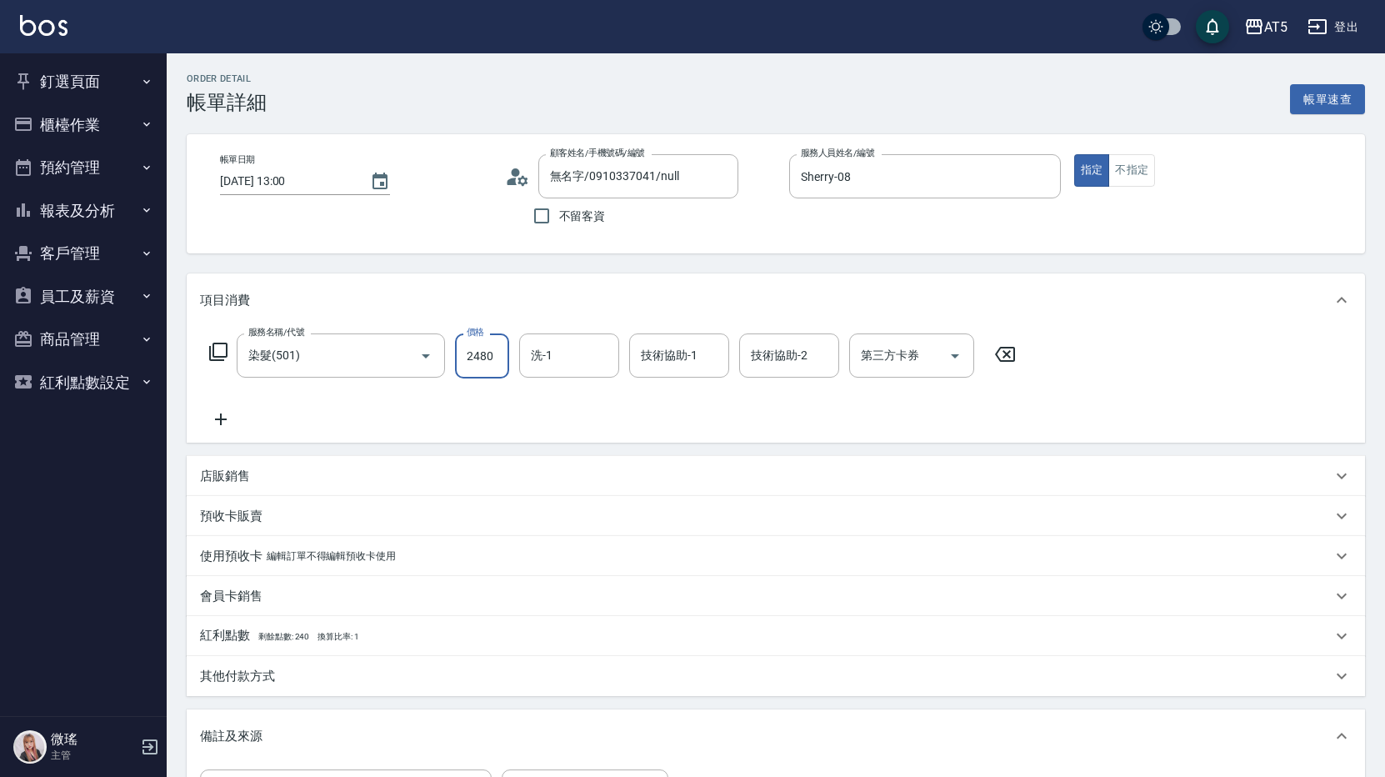
type input "240"
type input "2480"
click at [339, 358] on input "染髮(501)" at bounding box center [317, 355] width 147 height 29
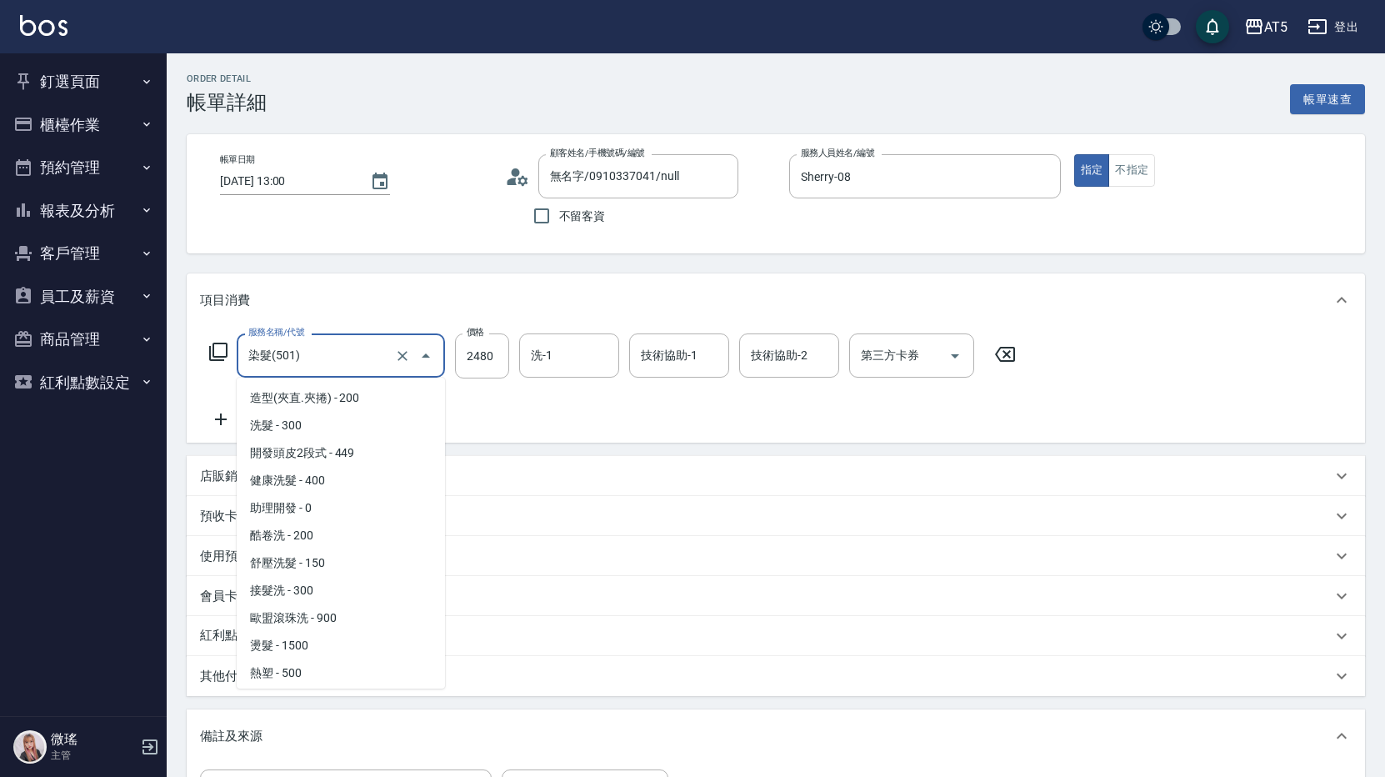
scroll to position [163, 0]
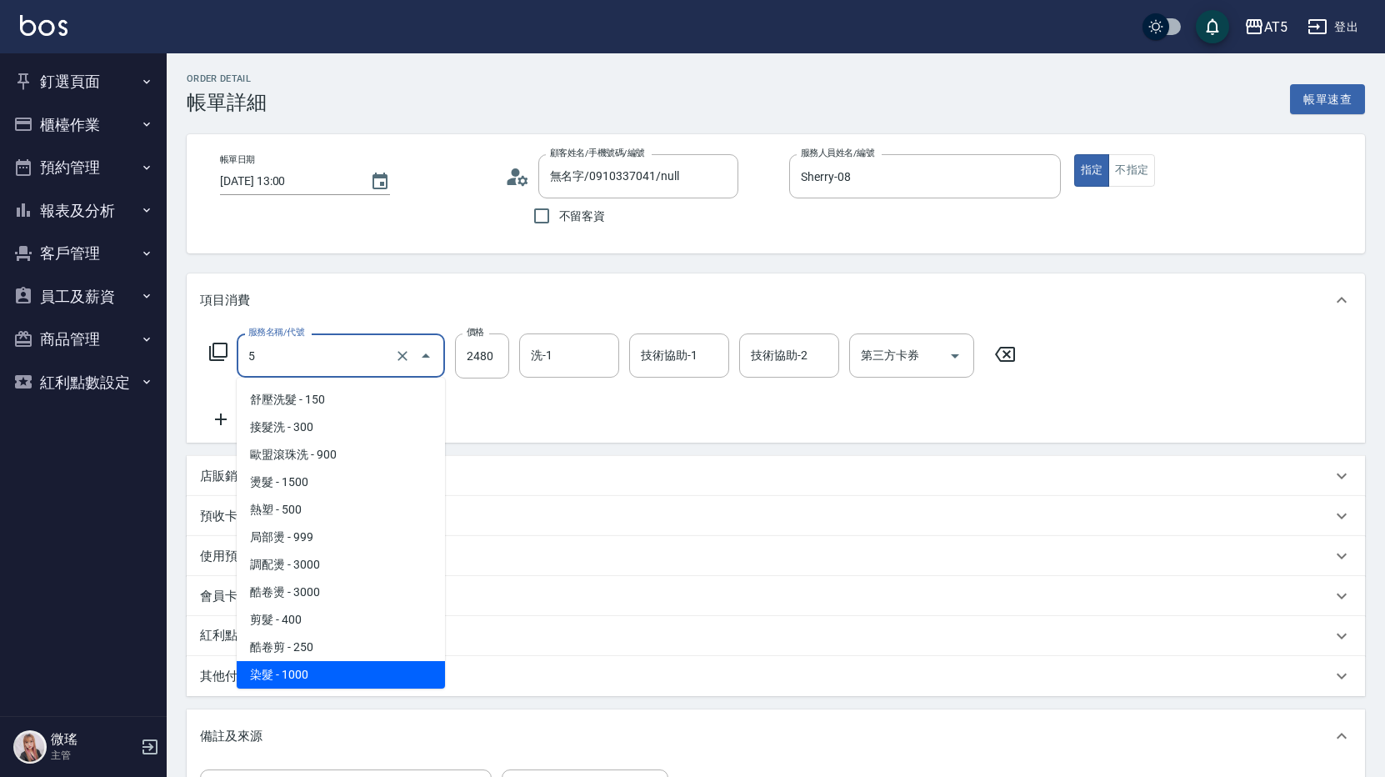
type input "50"
type input "0"
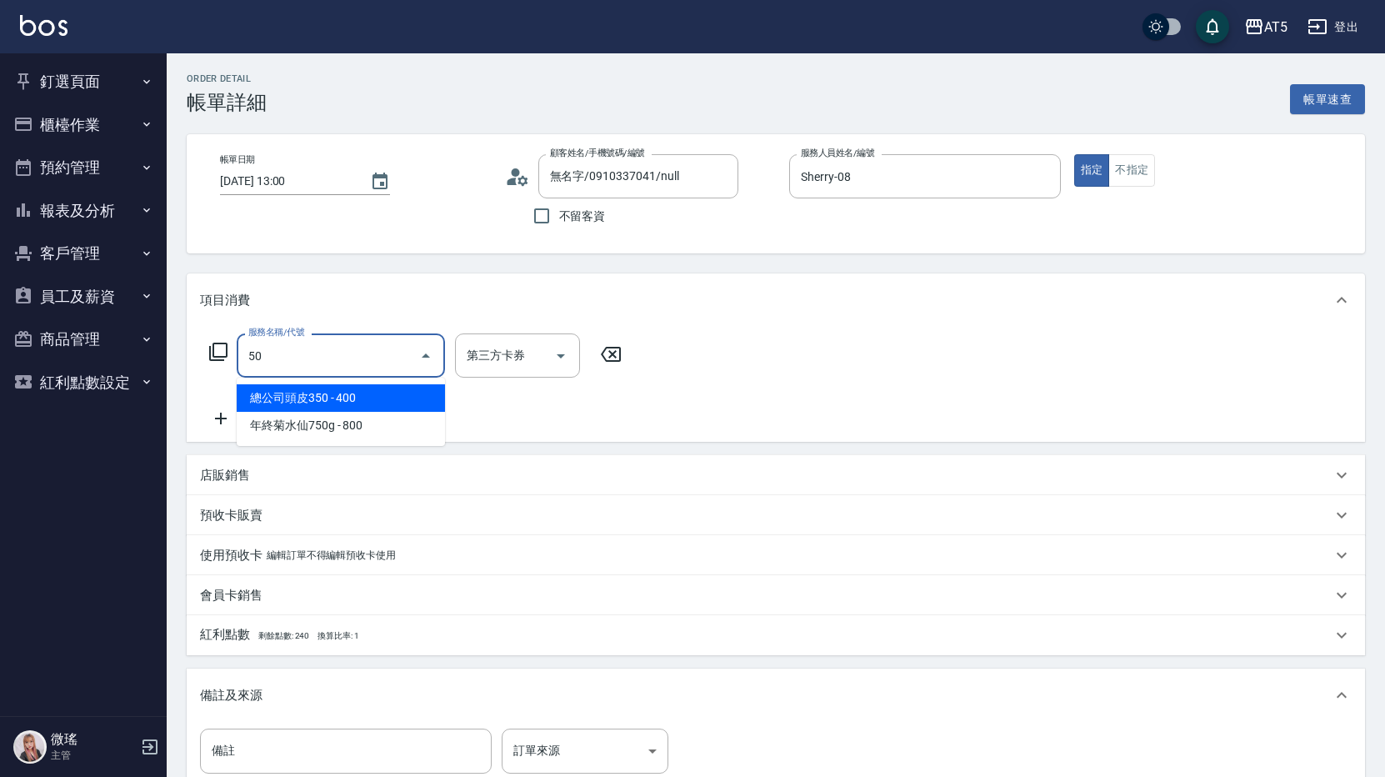
scroll to position [0, 0]
type input "503"
type input "90"
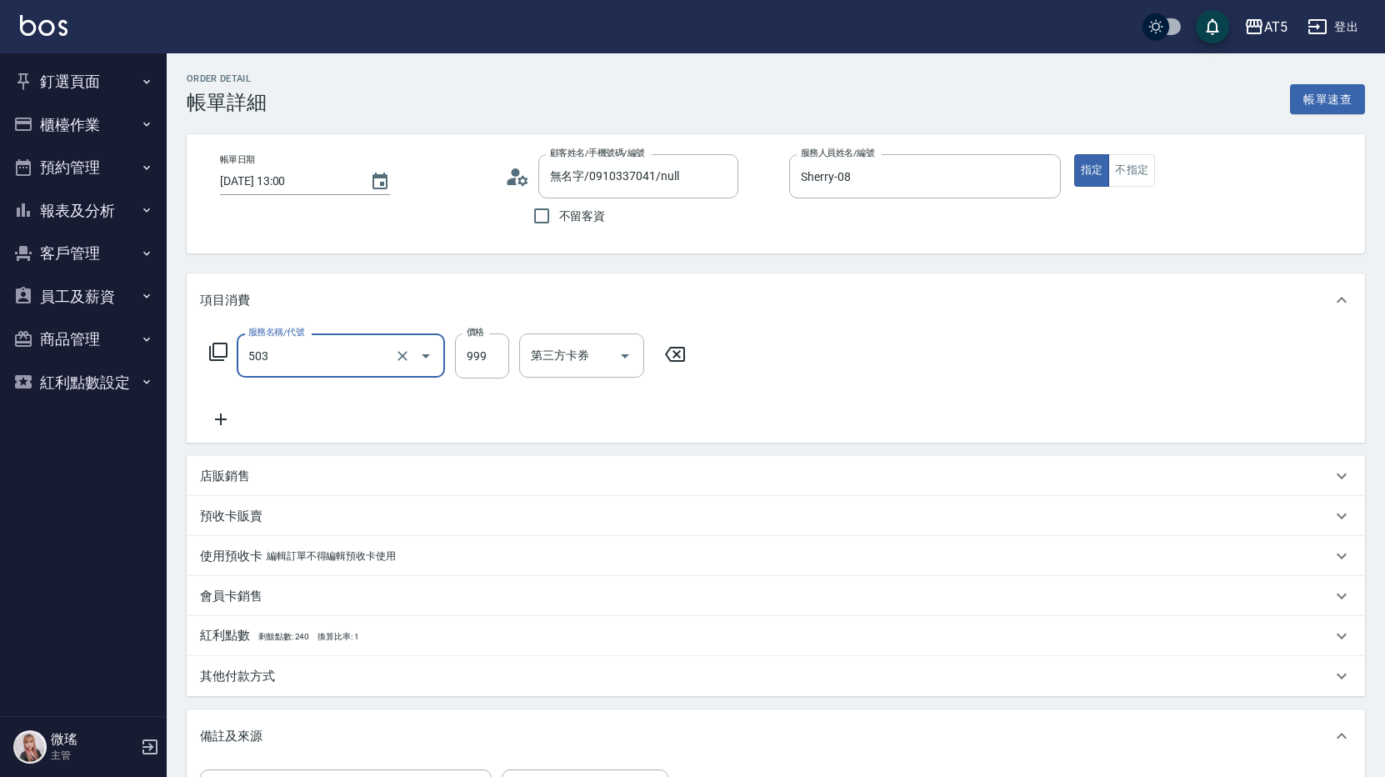
type input "局部髮(503)"
type input "0"
type input "34"
type input "30"
type input "3480"
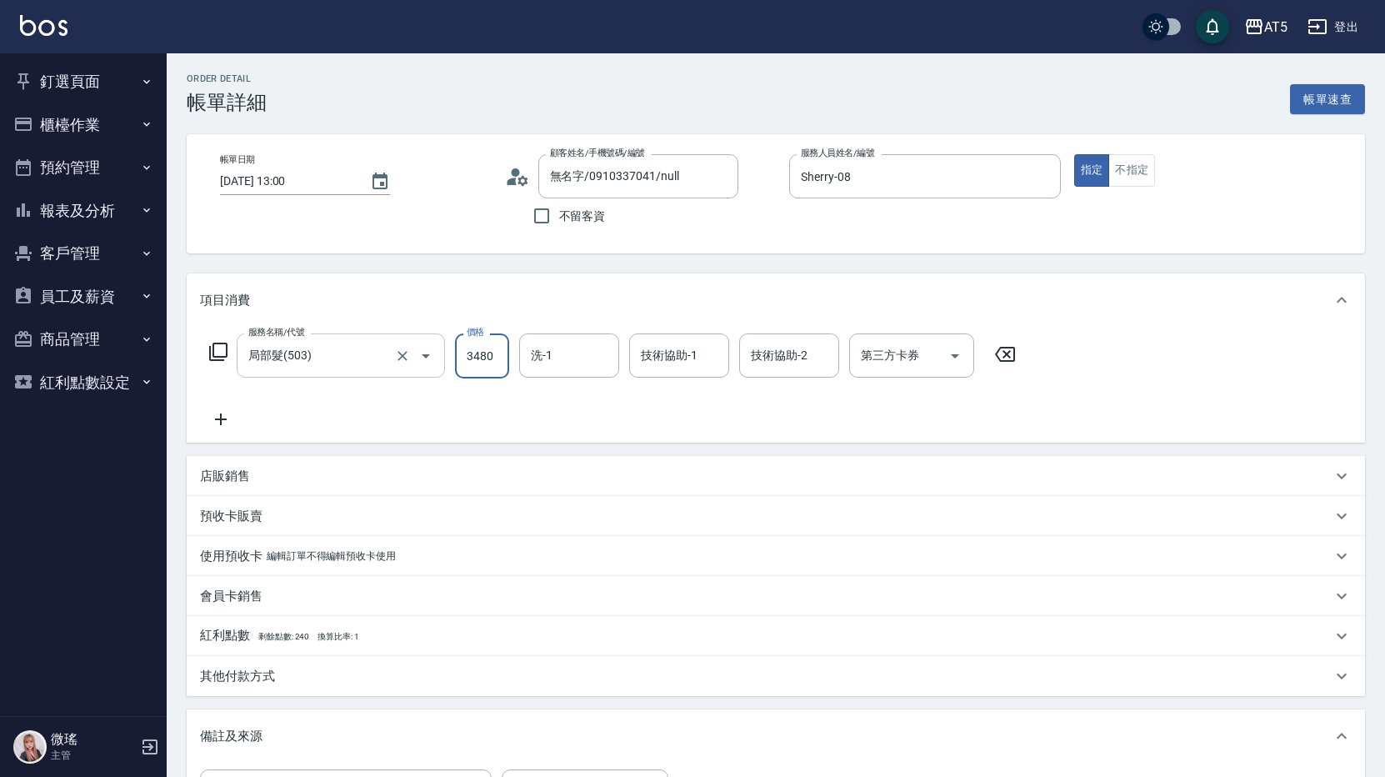
type input "340"
type input "3480"
click at [481, 365] on input "3480" at bounding box center [482, 355] width 54 height 45
type input "0"
type input "24"
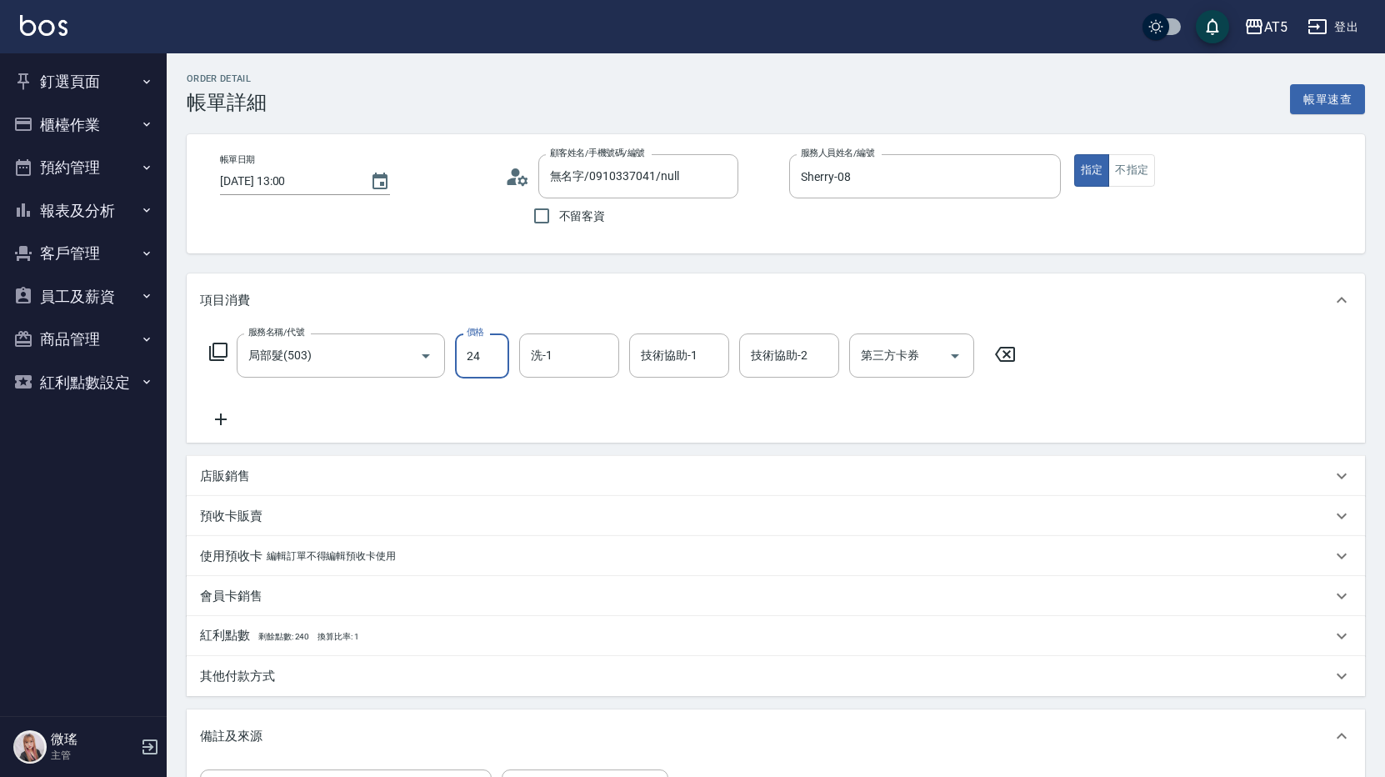
type input "20"
type input "2480"
type input "240"
type input "2480"
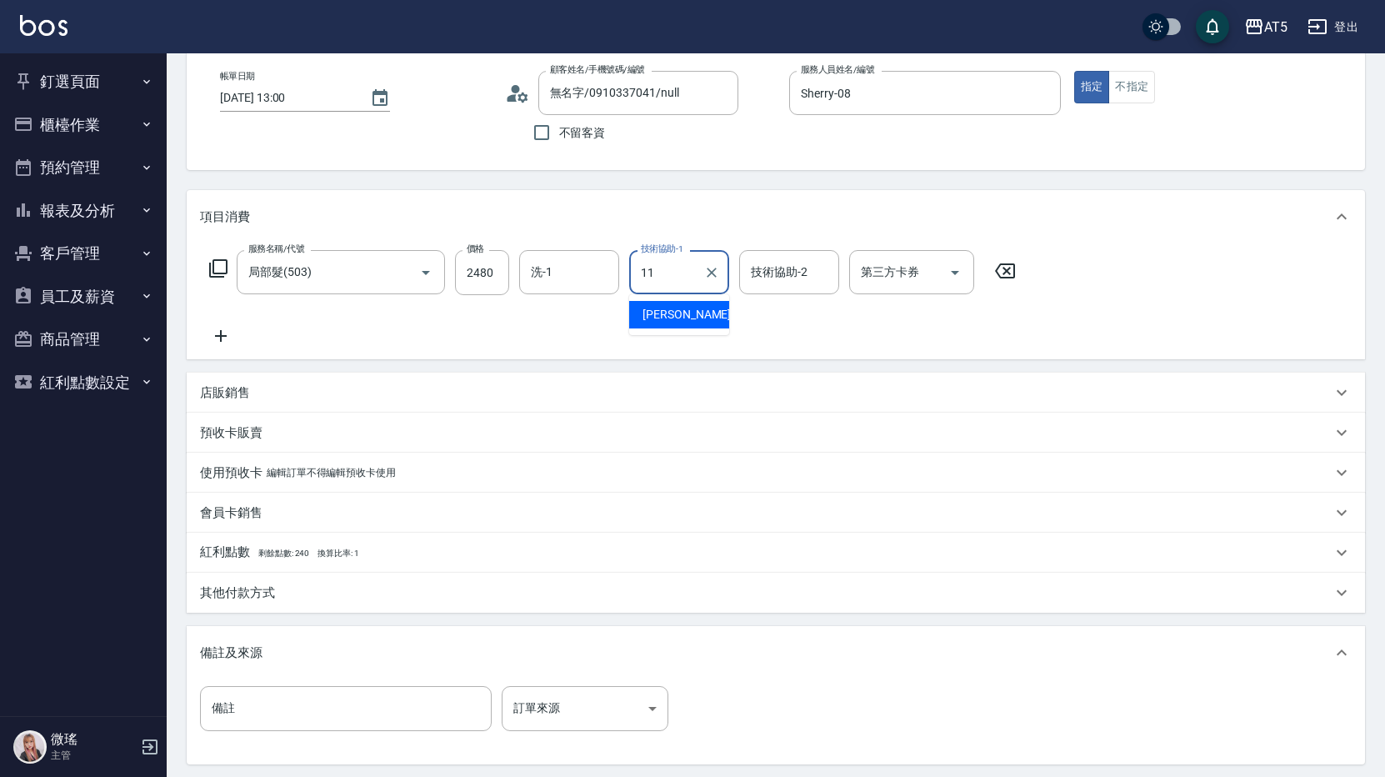
type input "[PERSON_NAME]-11"
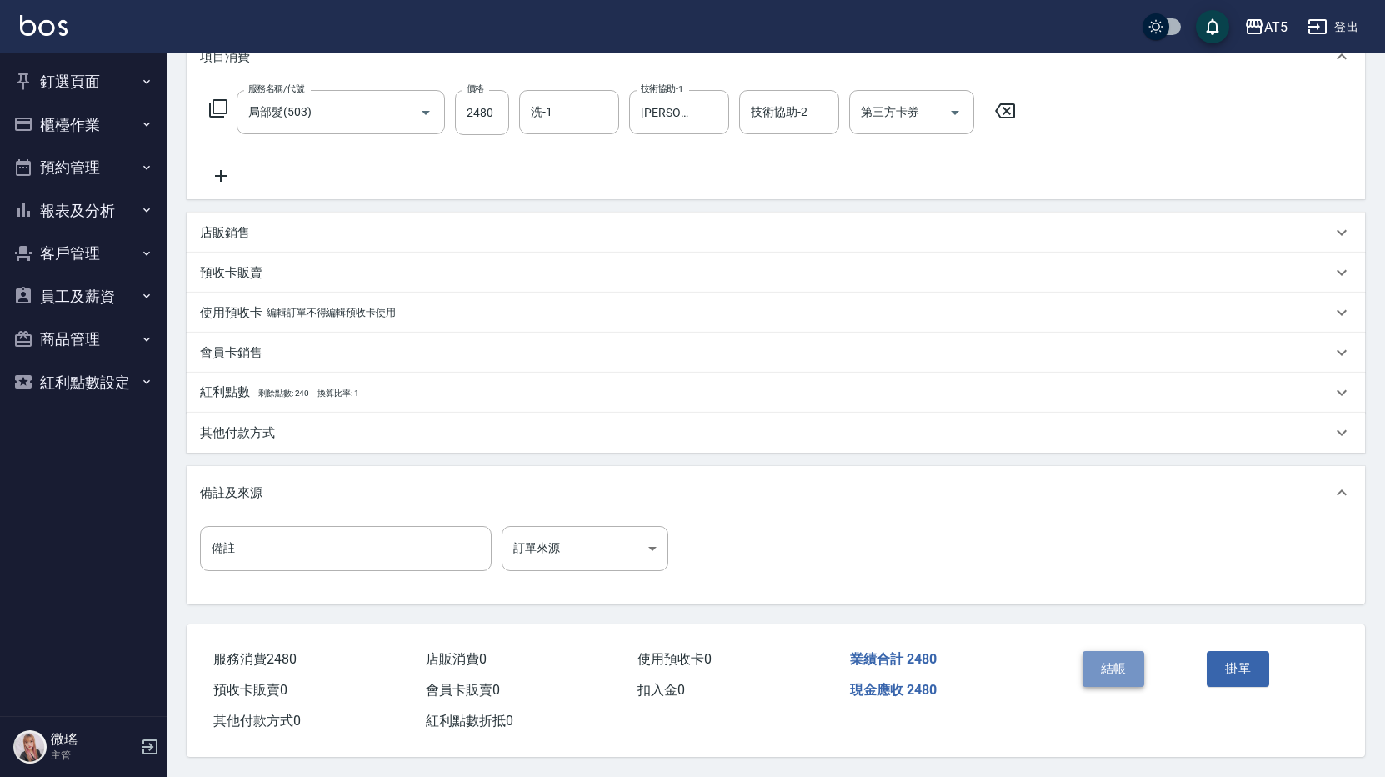
click at [1093, 662] on button "結帳" at bounding box center [1113, 668] width 62 height 35
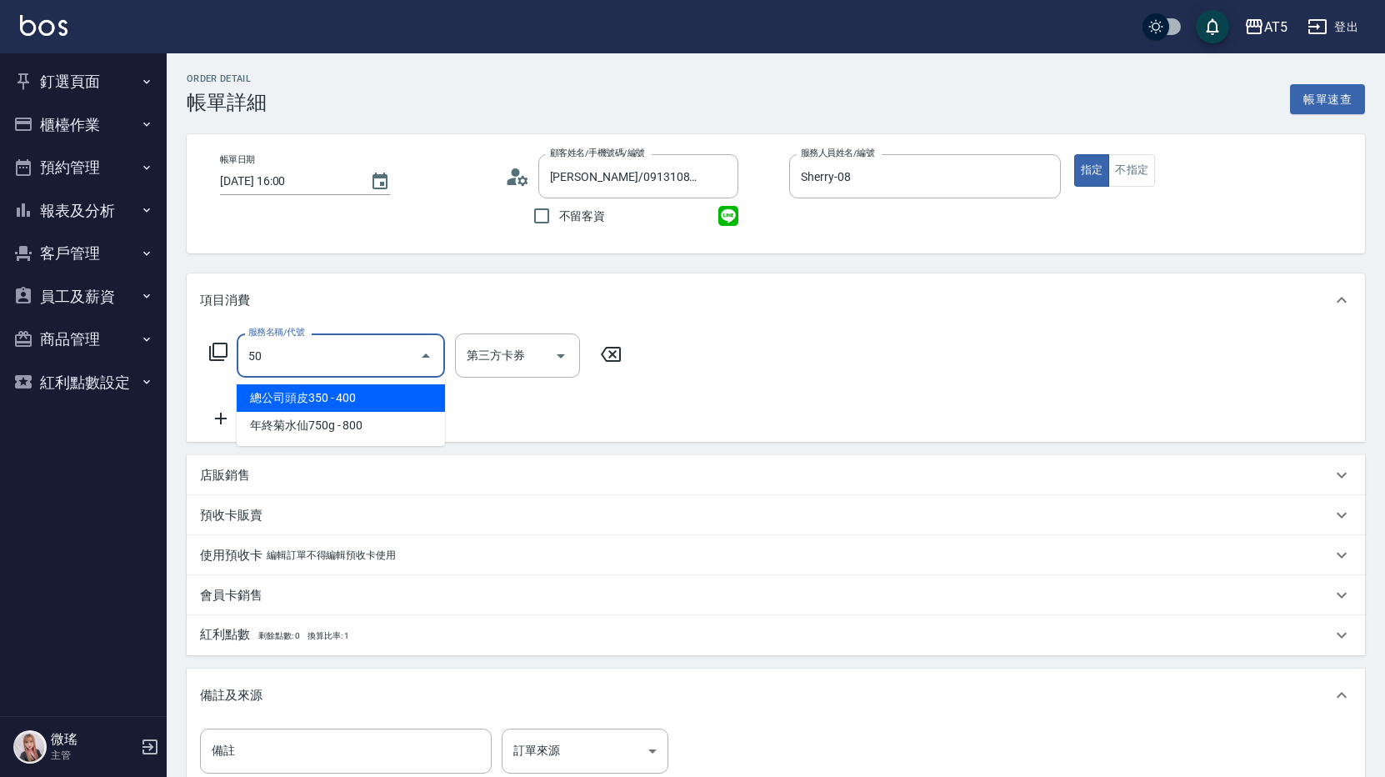
type input "501"
type input "100"
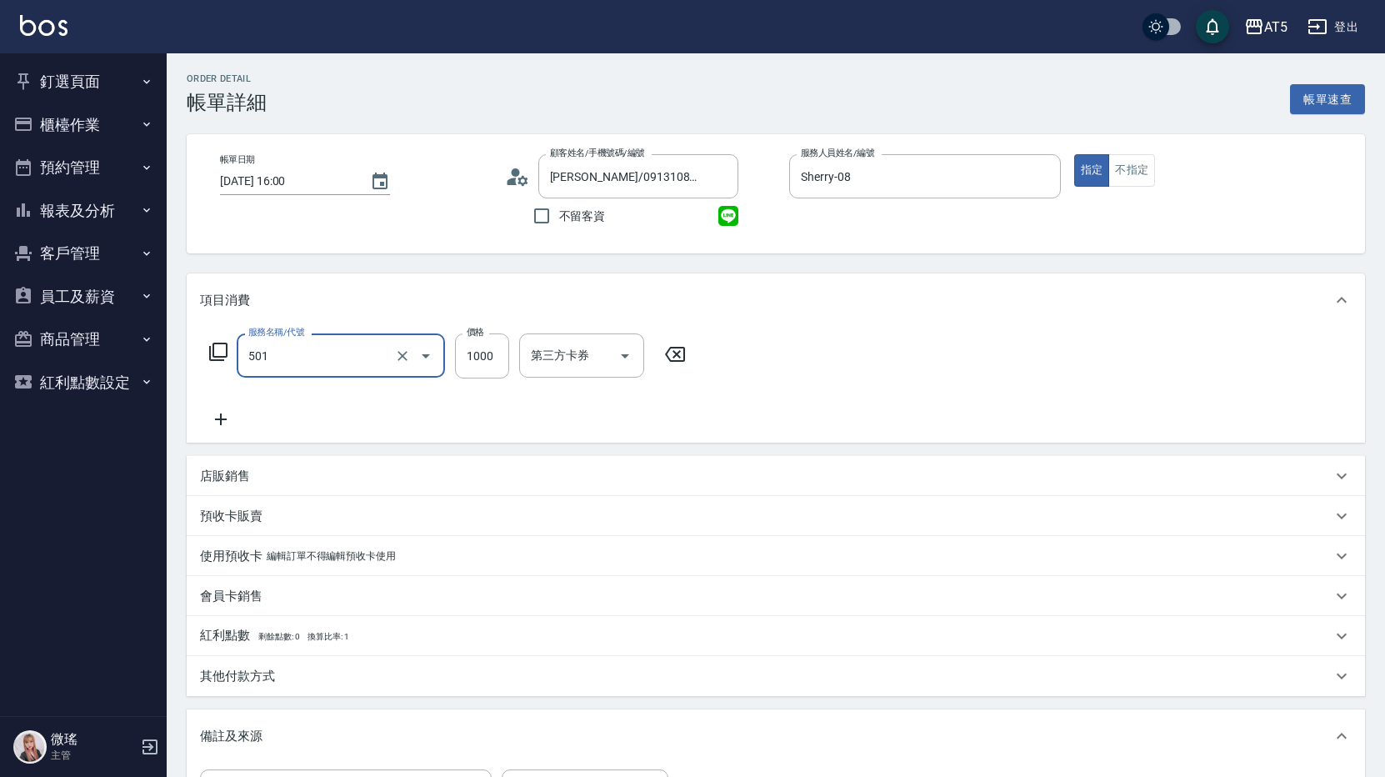
type input "染髮(501)"
type input "0"
type input "15"
type input "10"
type input "1580"
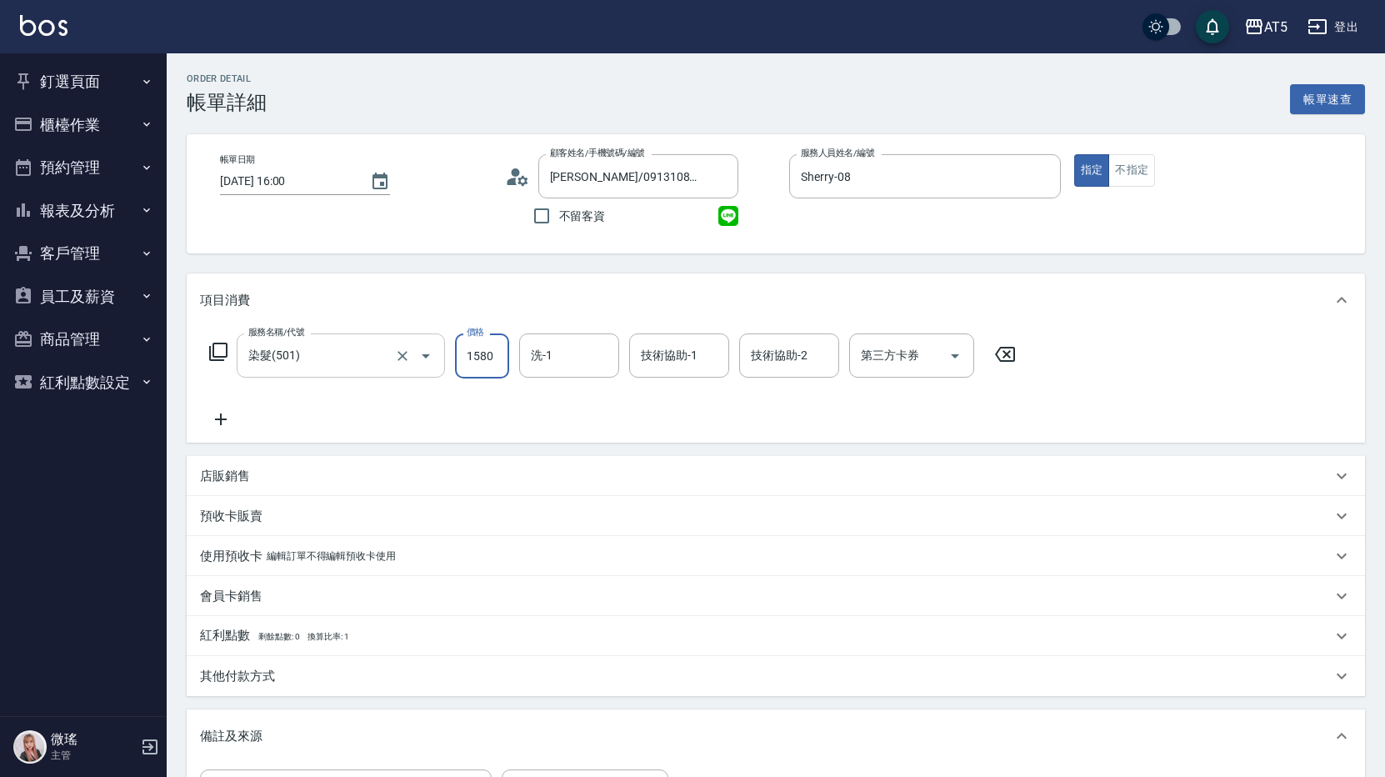
type input "150"
type input "1580"
type input "sandy-03"
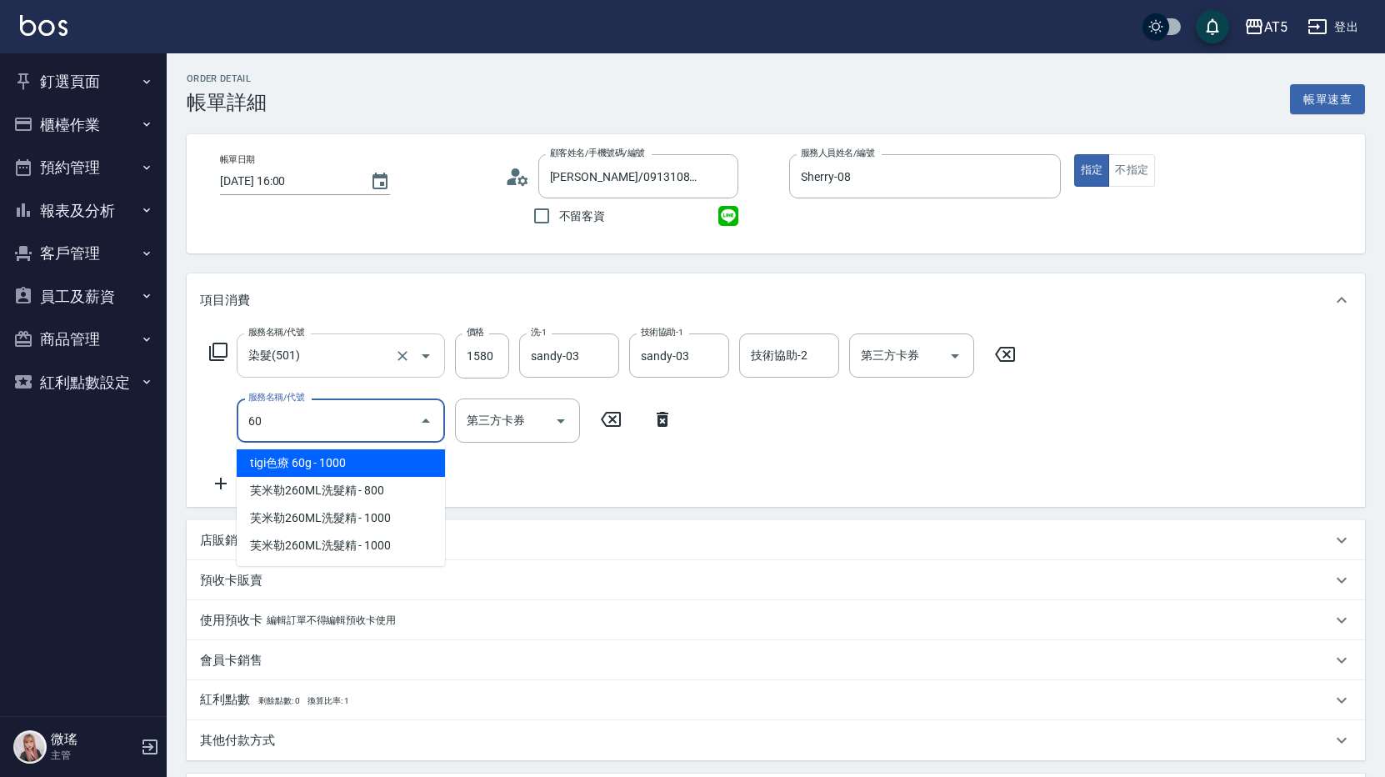
type input "601"
type input "180"
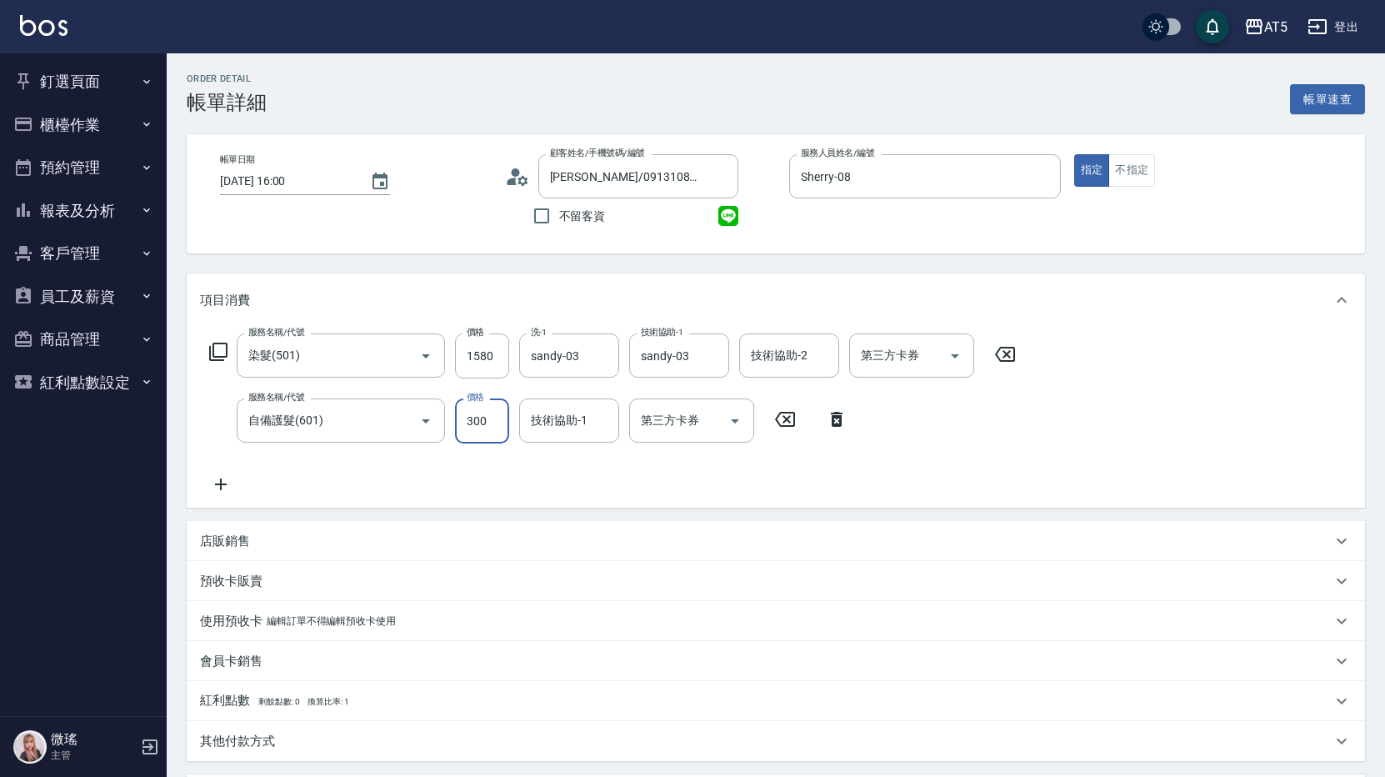
click at [357, 392] on div "服務名稱/代號 染髮(501) 服務名稱/代號 價格 1580 價格 洗-1 sandy-03 洗-1 技術協助-1 sandy-03 技術協助-1 技術協助…" at bounding box center [613, 413] width 826 height 161
click at [354, 417] on input "自備護髮(601)" at bounding box center [317, 420] width 147 height 29
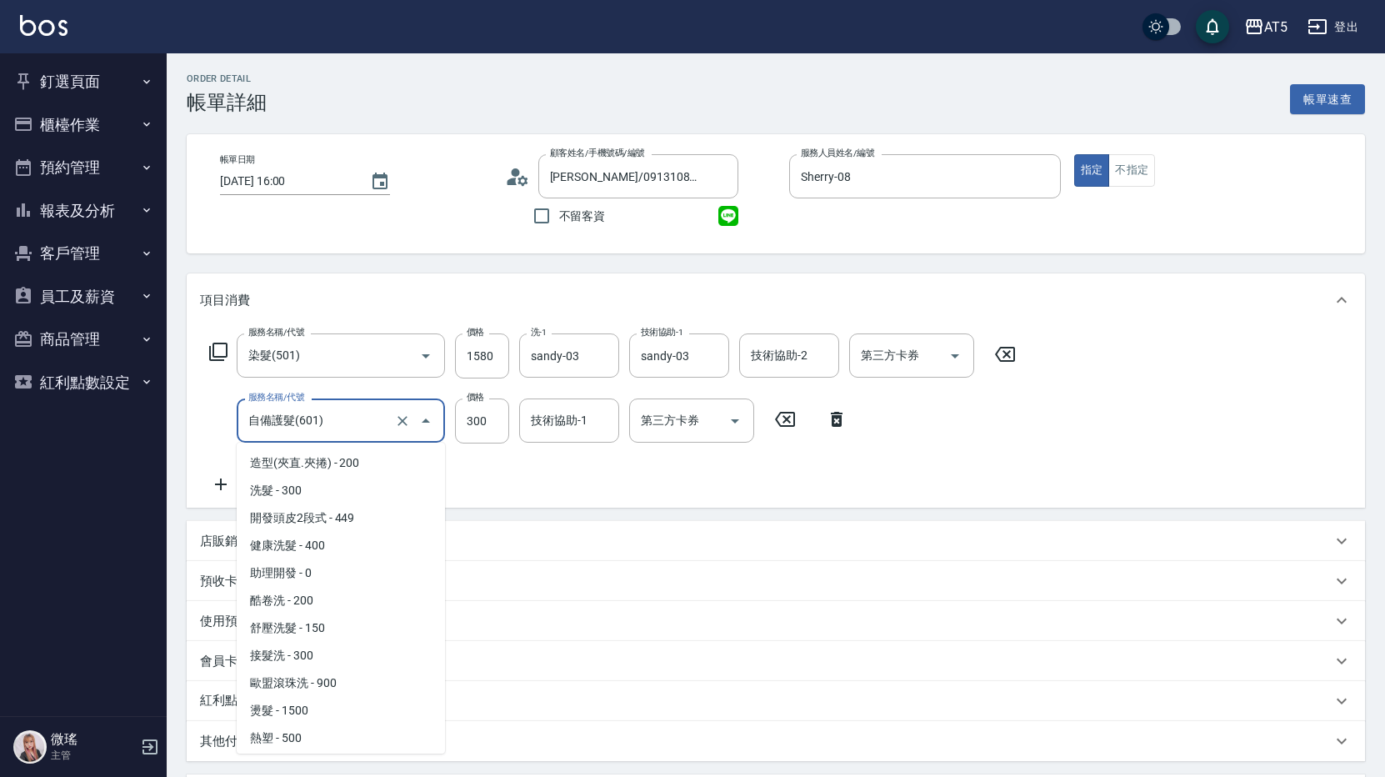
scroll to position [383, 0]
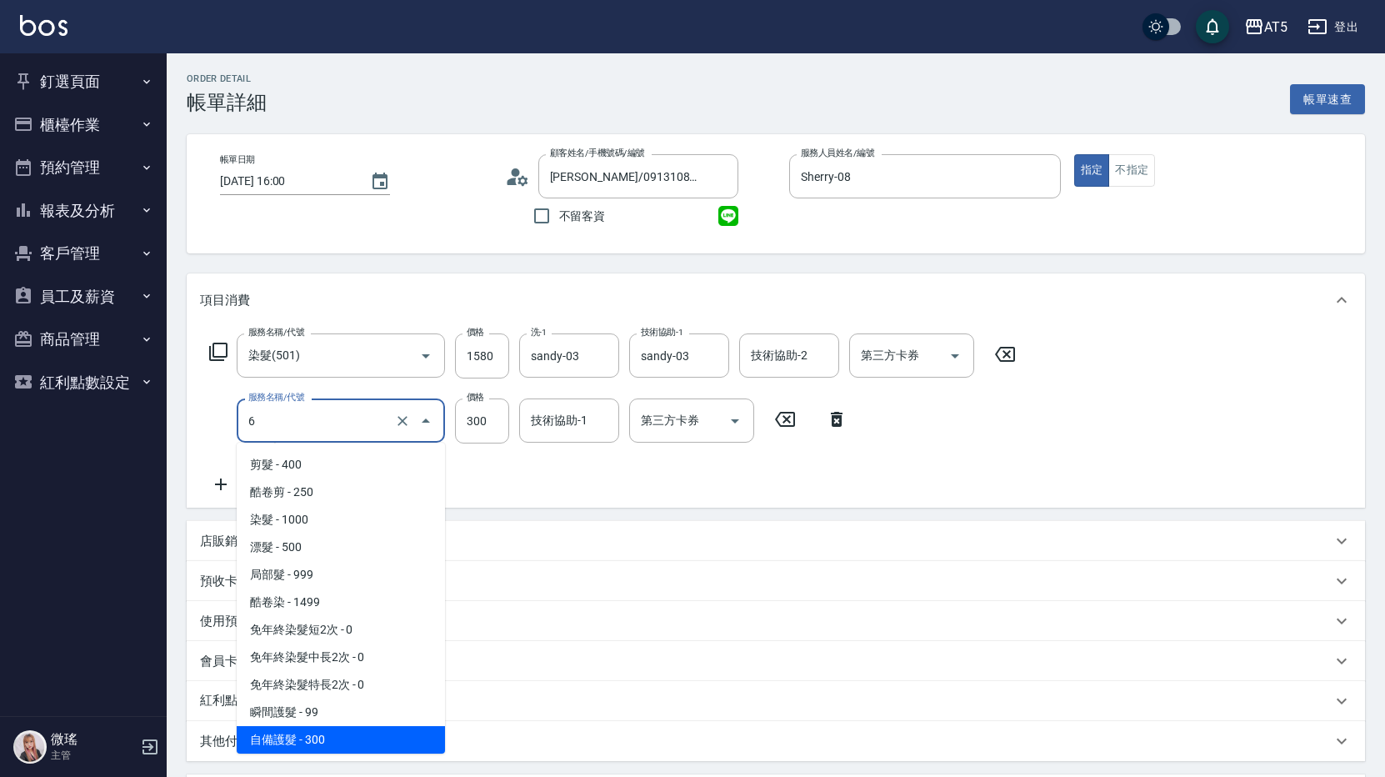
type input "60"
type input "150"
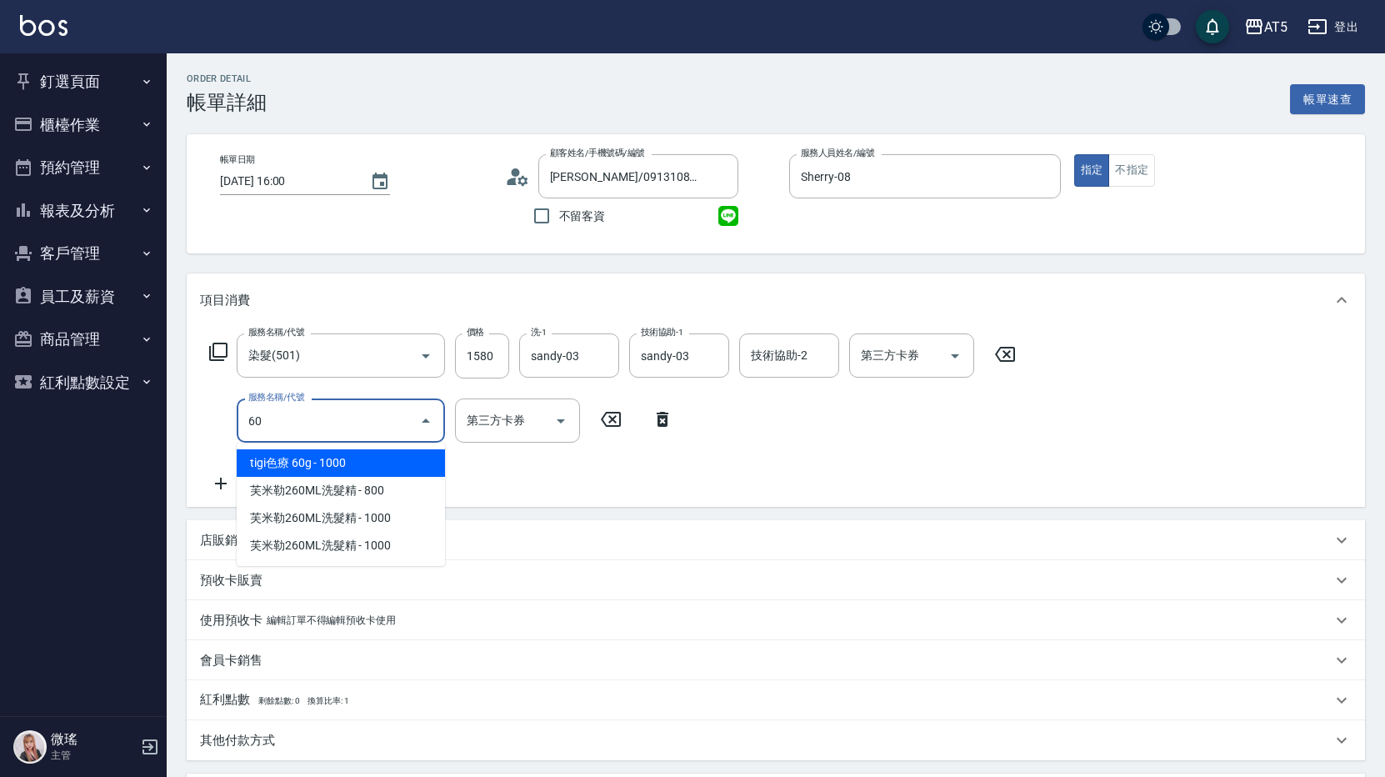
type input "602"
type input "250"
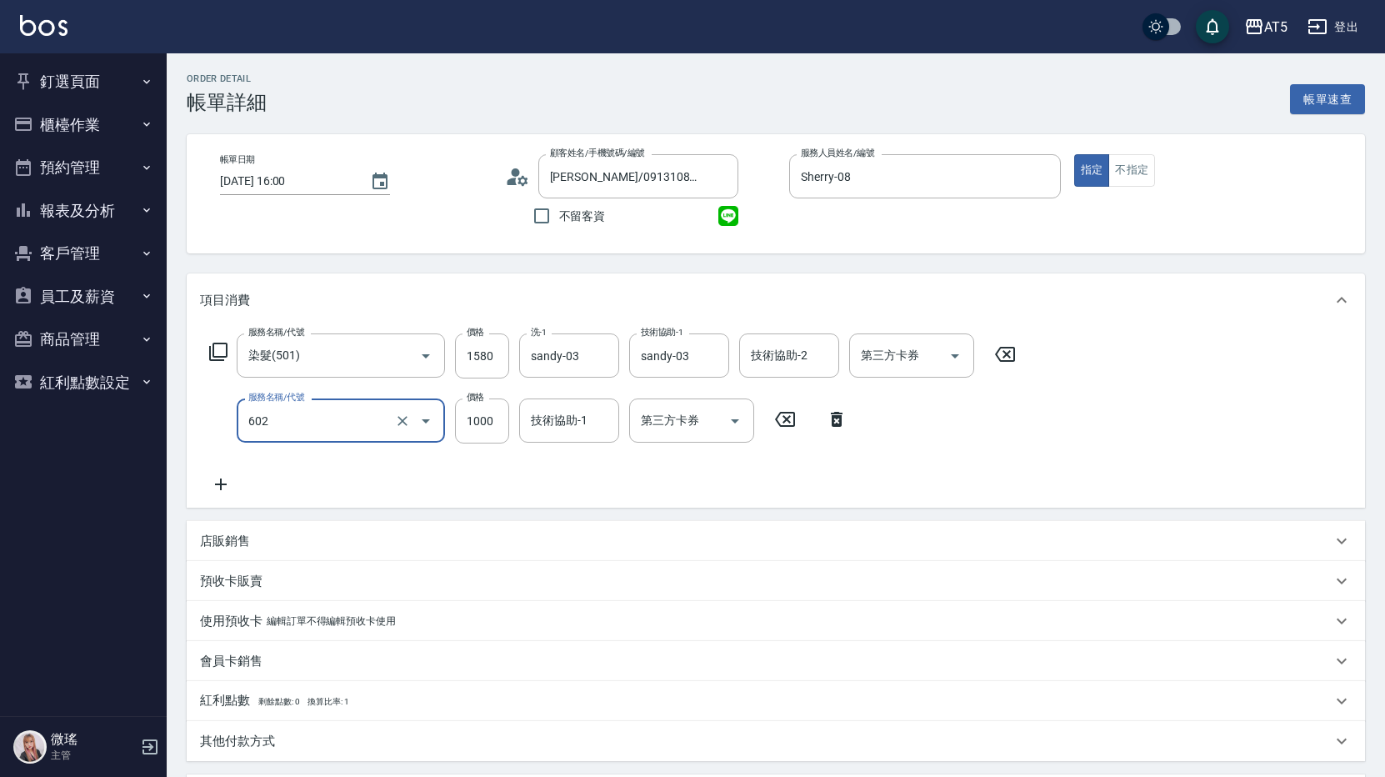
type input "自備鉑金(602)"
type input "150"
type input "30"
type input "160"
type input "300"
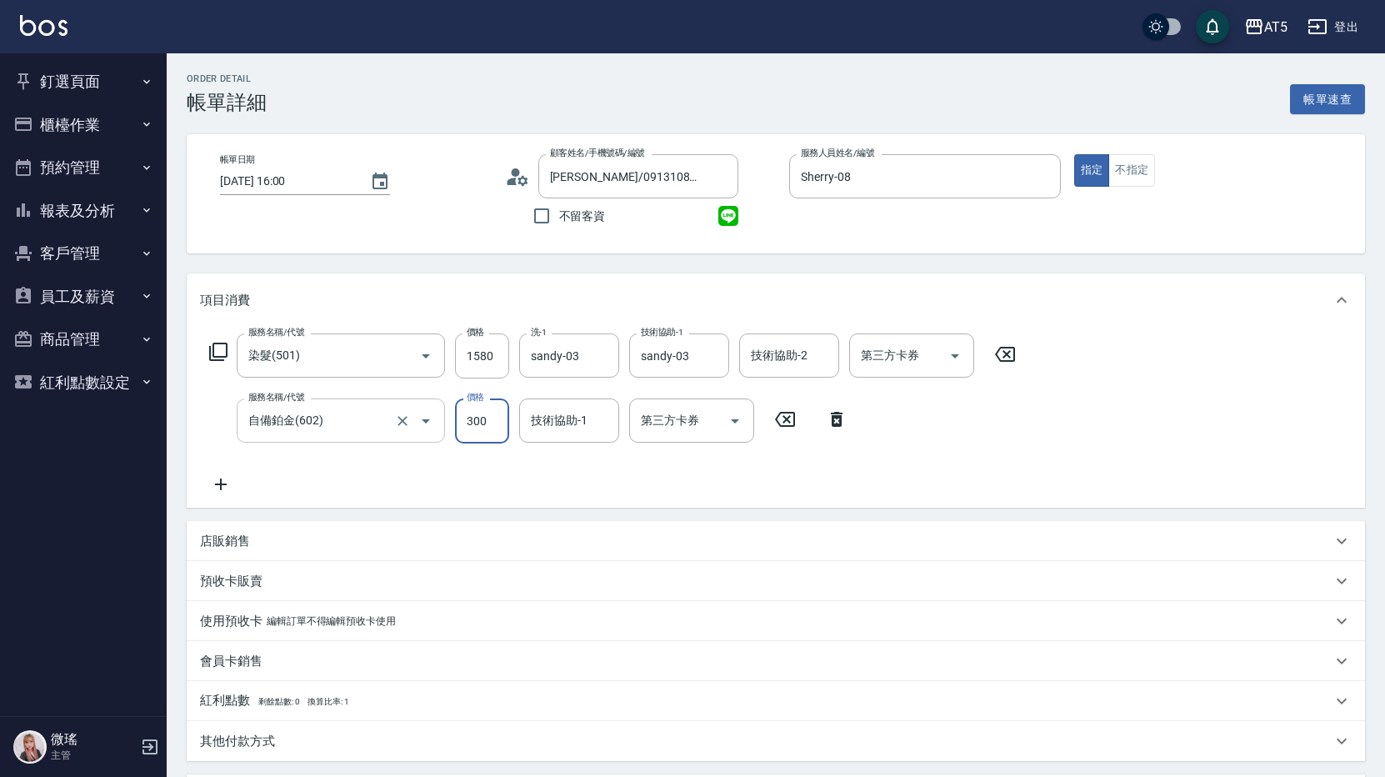
type input "180"
type input "3000"
type input "450"
type input "3000"
type input "sandy-03"
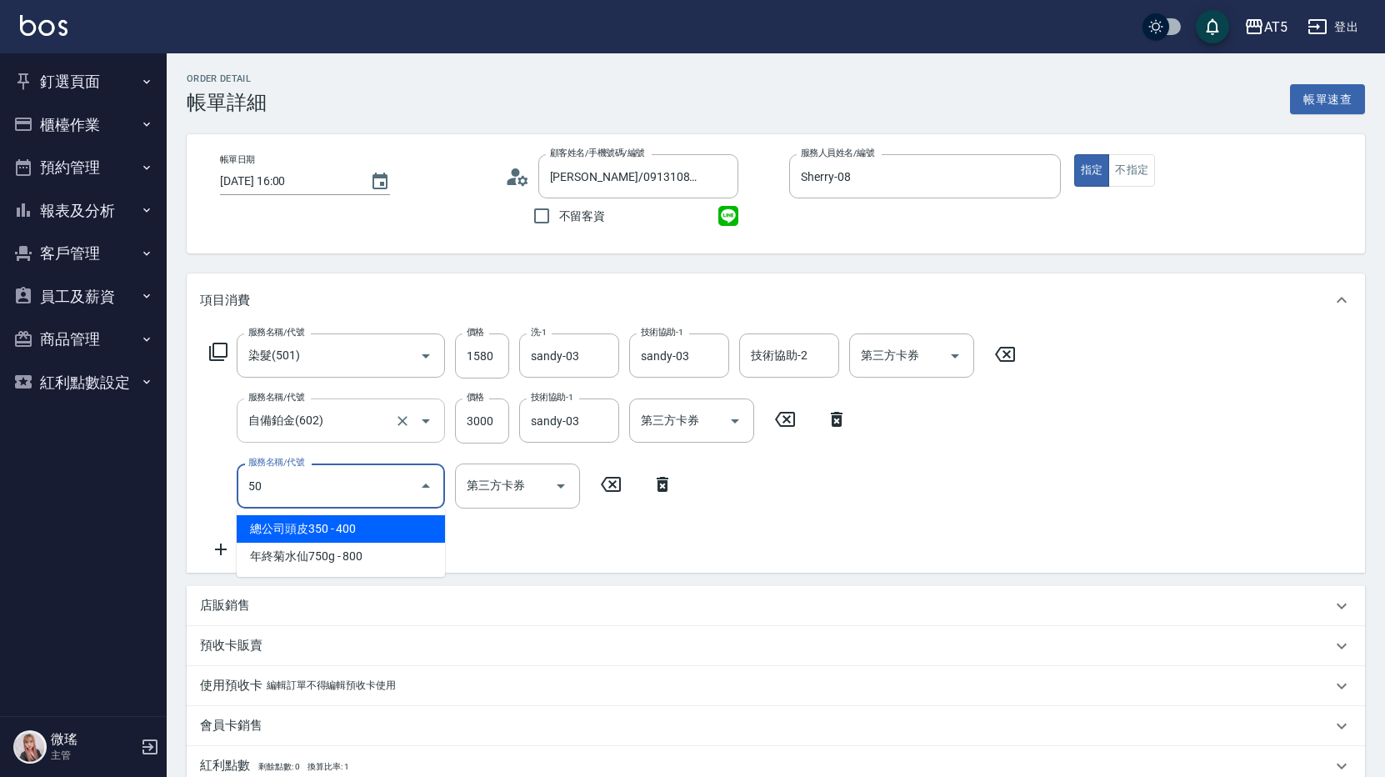
type input "501"
type input "550"
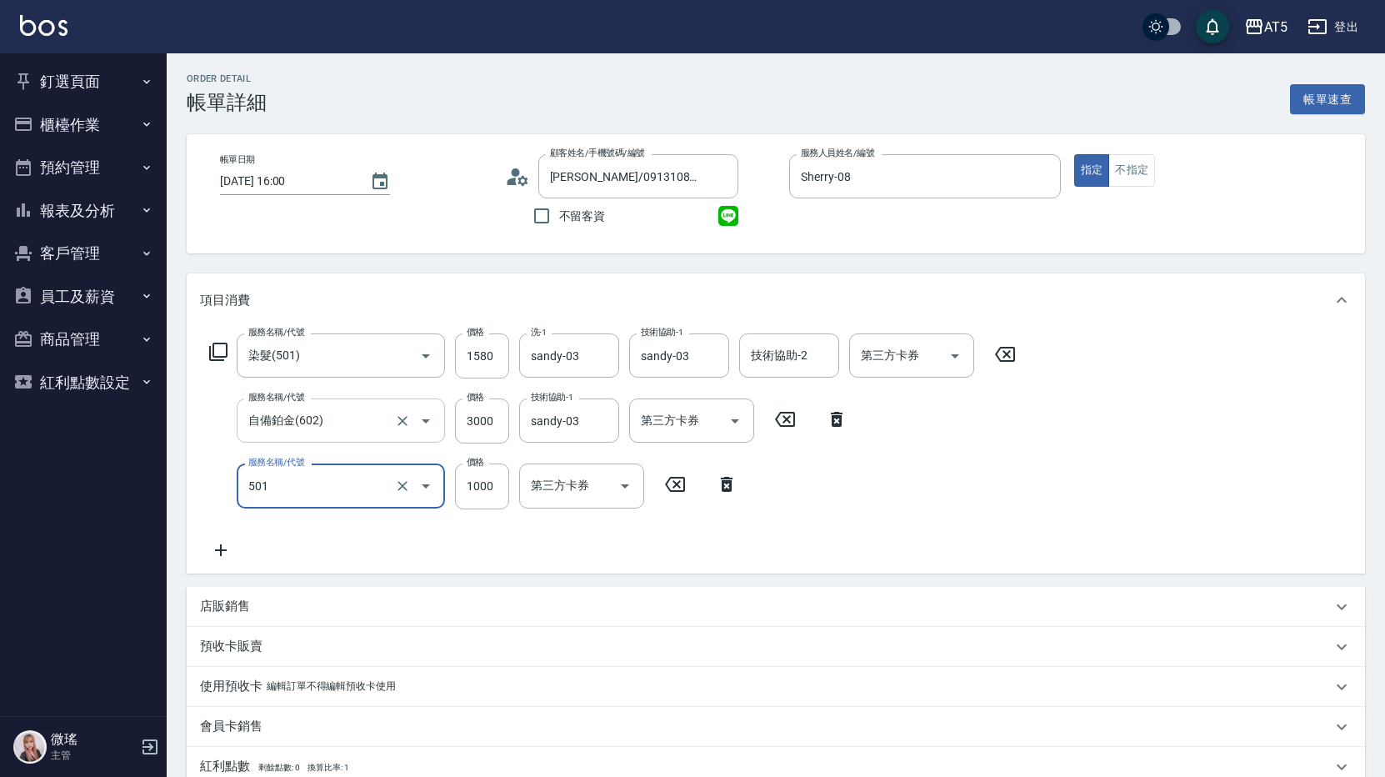
type input "染髮(501)"
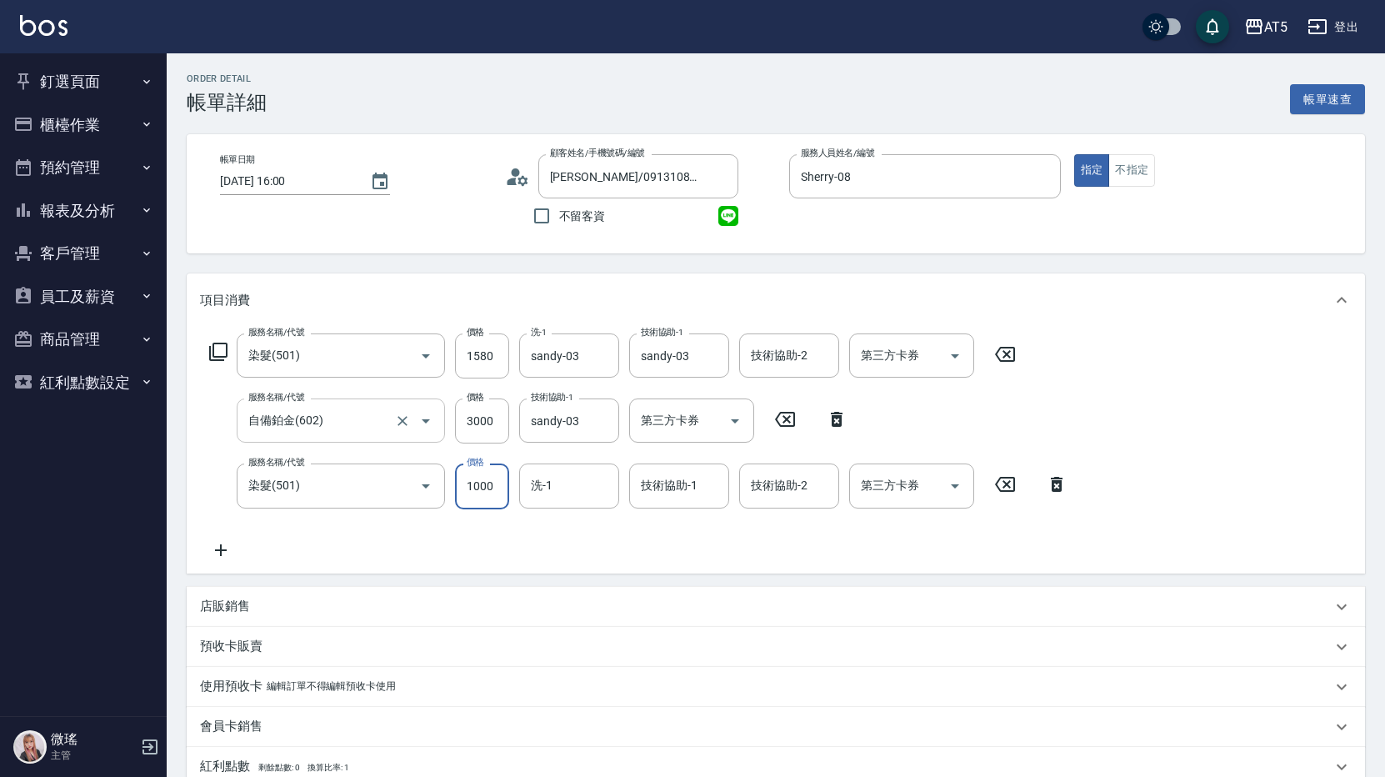
type input "1"
type input "450"
type input "15"
type input "470"
type input "1580"
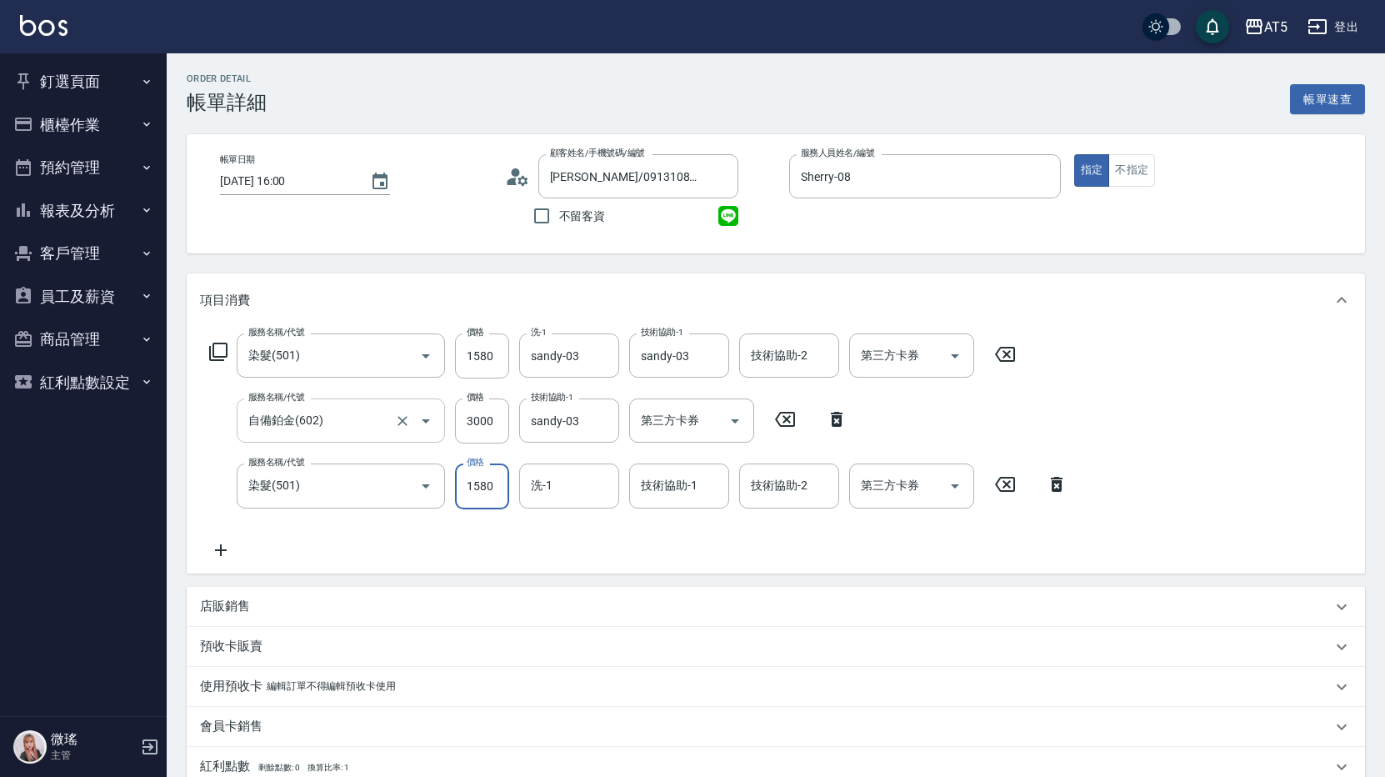
type input "610"
type input "1580"
type input "[PERSON_NAME]-11"
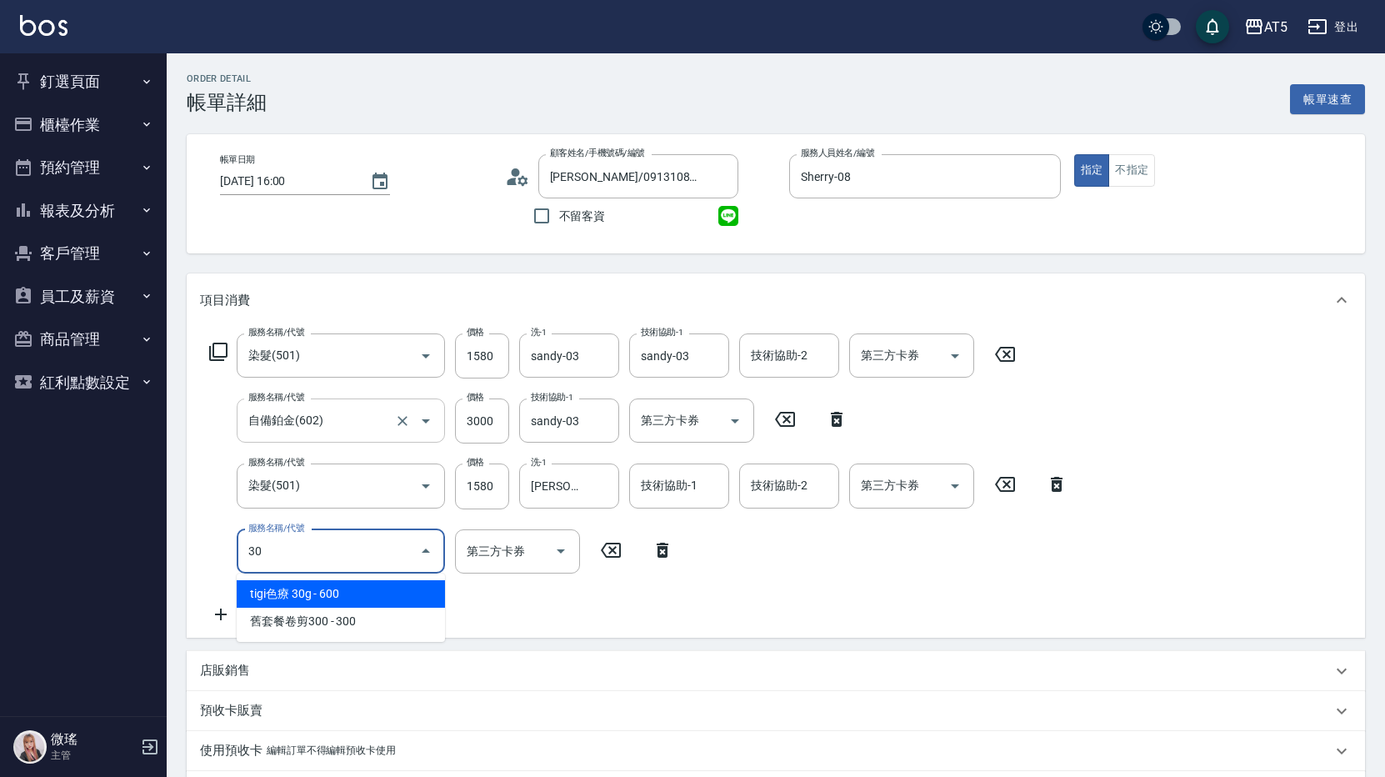
type input "303"
type input "710"
type input "局部燙(303)"
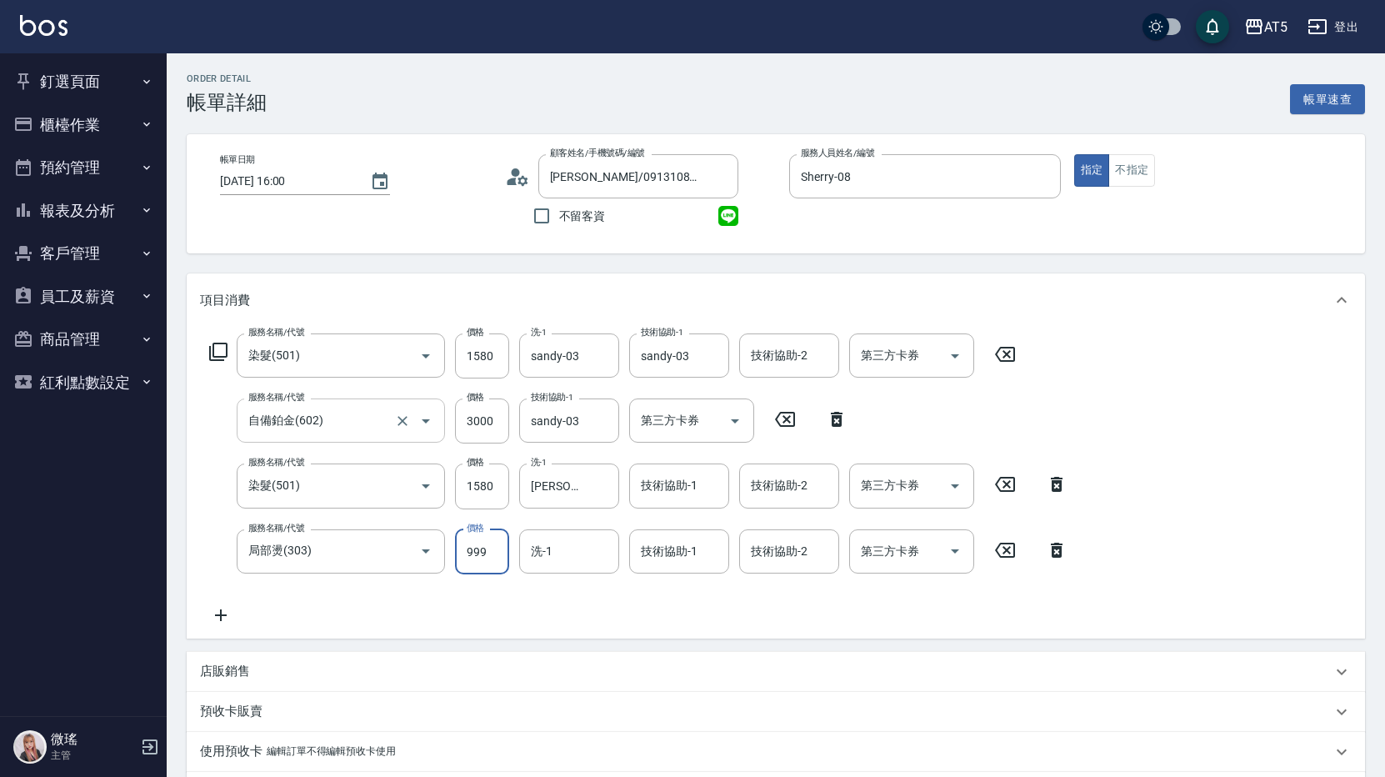
type input "1"
type input "610"
type input "150"
type input "760"
type input "1500"
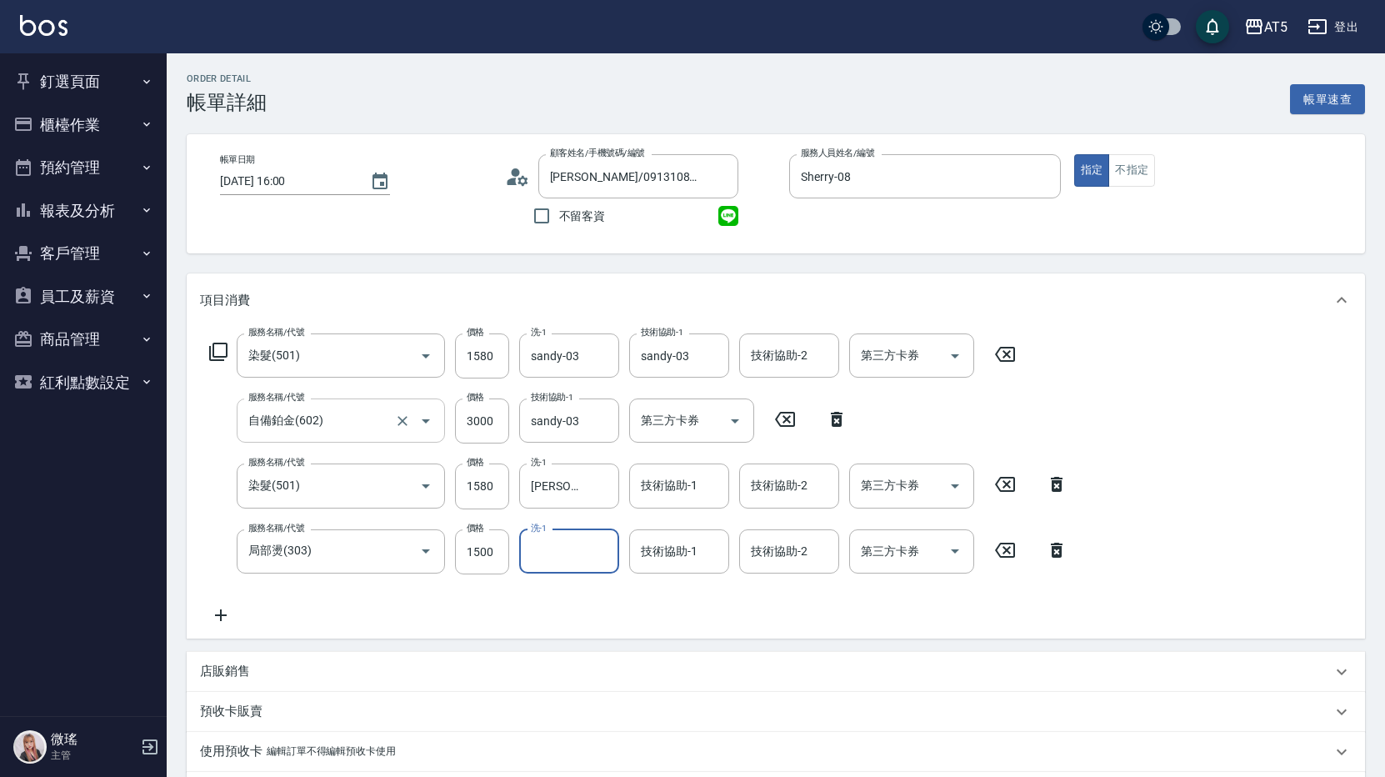
type input "0"
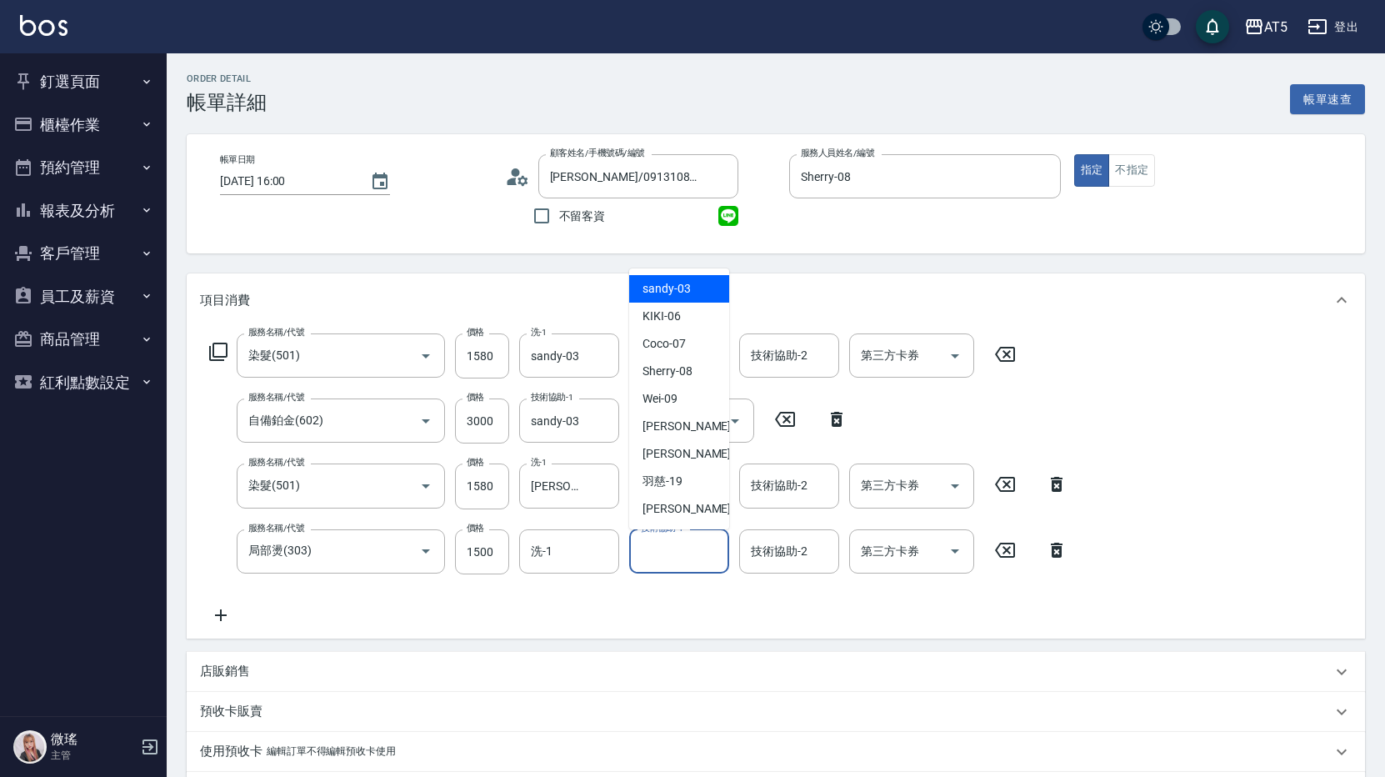
click at [668, 562] on input "技術協助-1" at bounding box center [679, 551] width 85 height 29
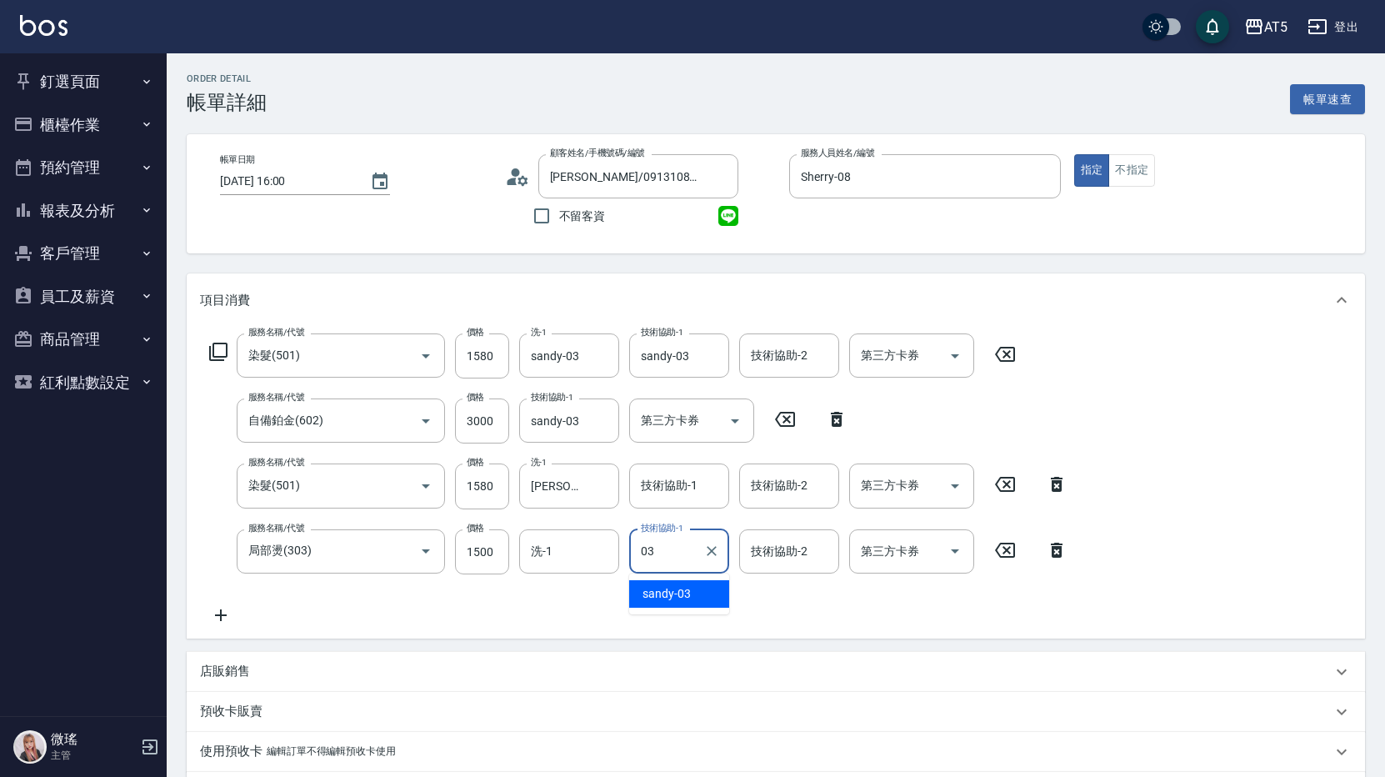
type input "sandy-03"
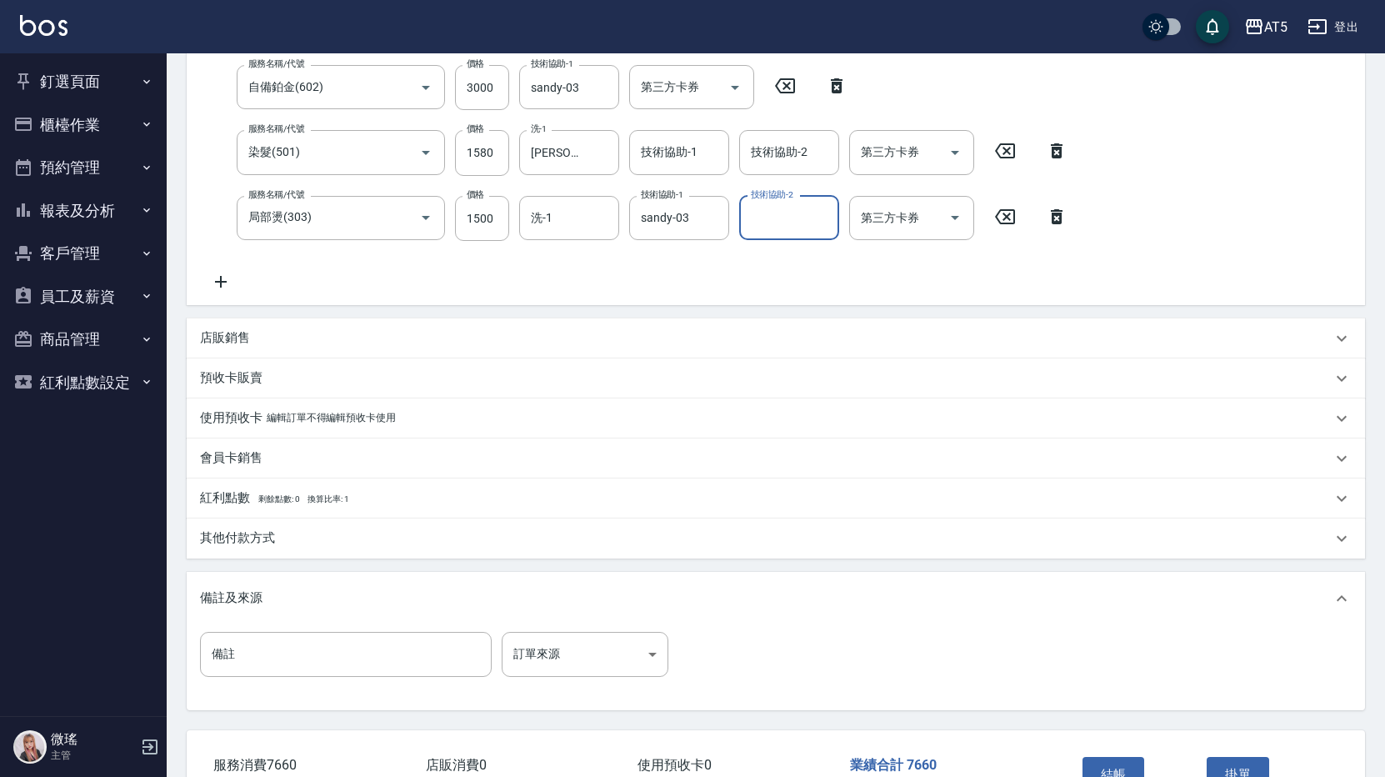
scroll to position [447, 0]
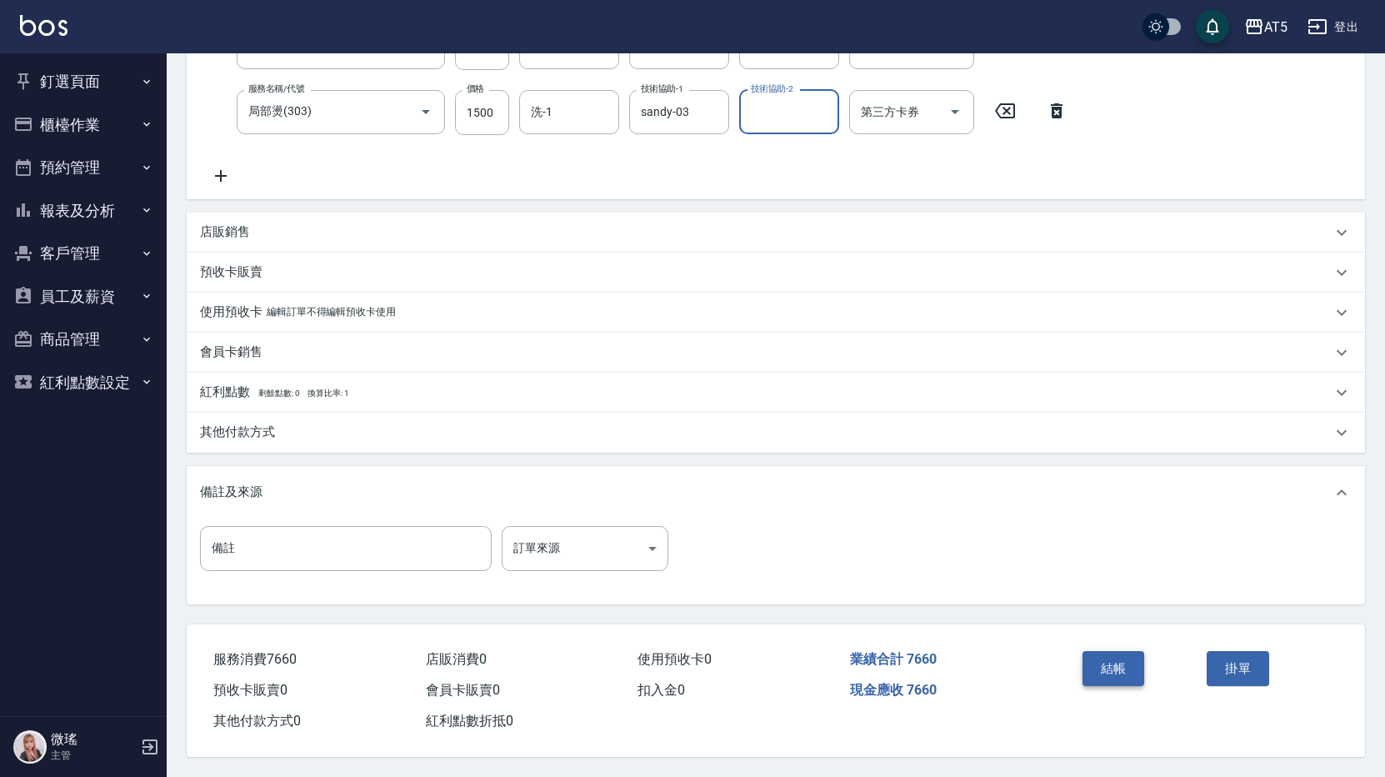
click at [1112, 661] on button "結帳" at bounding box center [1113, 668] width 62 height 35
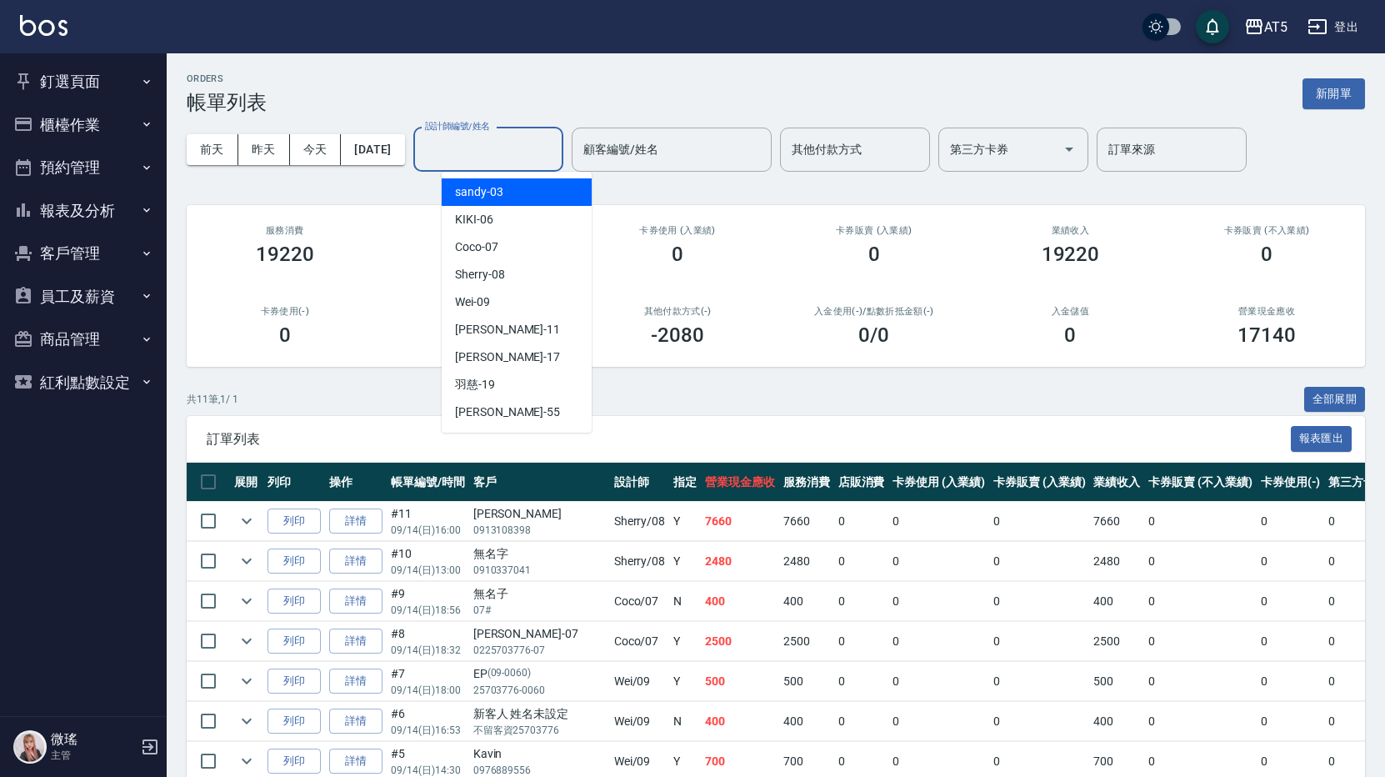
click at [556, 156] on input "設計師編號/姓名" at bounding box center [488, 149] width 135 height 29
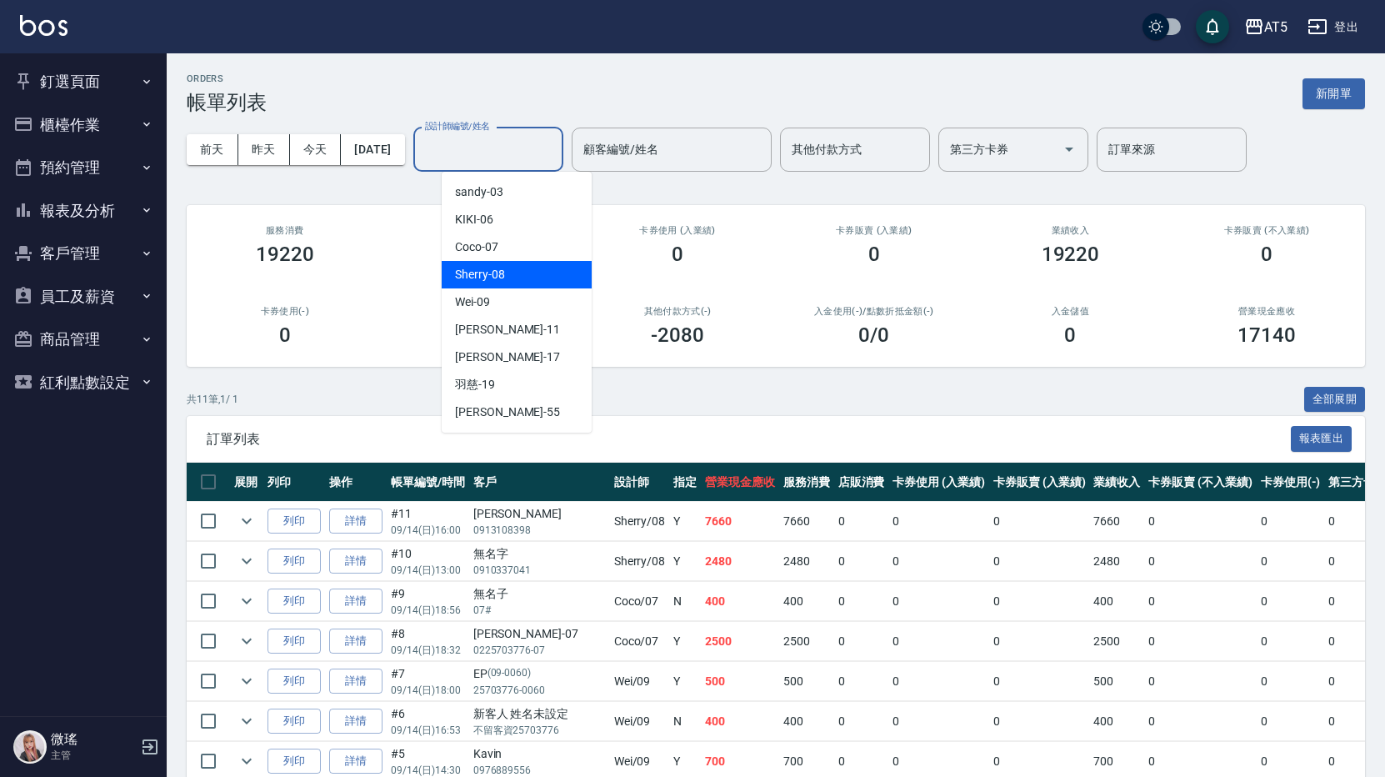
click at [528, 268] on div "Sherry -08" at bounding box center [517, 274] width 150 height 27
type input "Sherry-08"
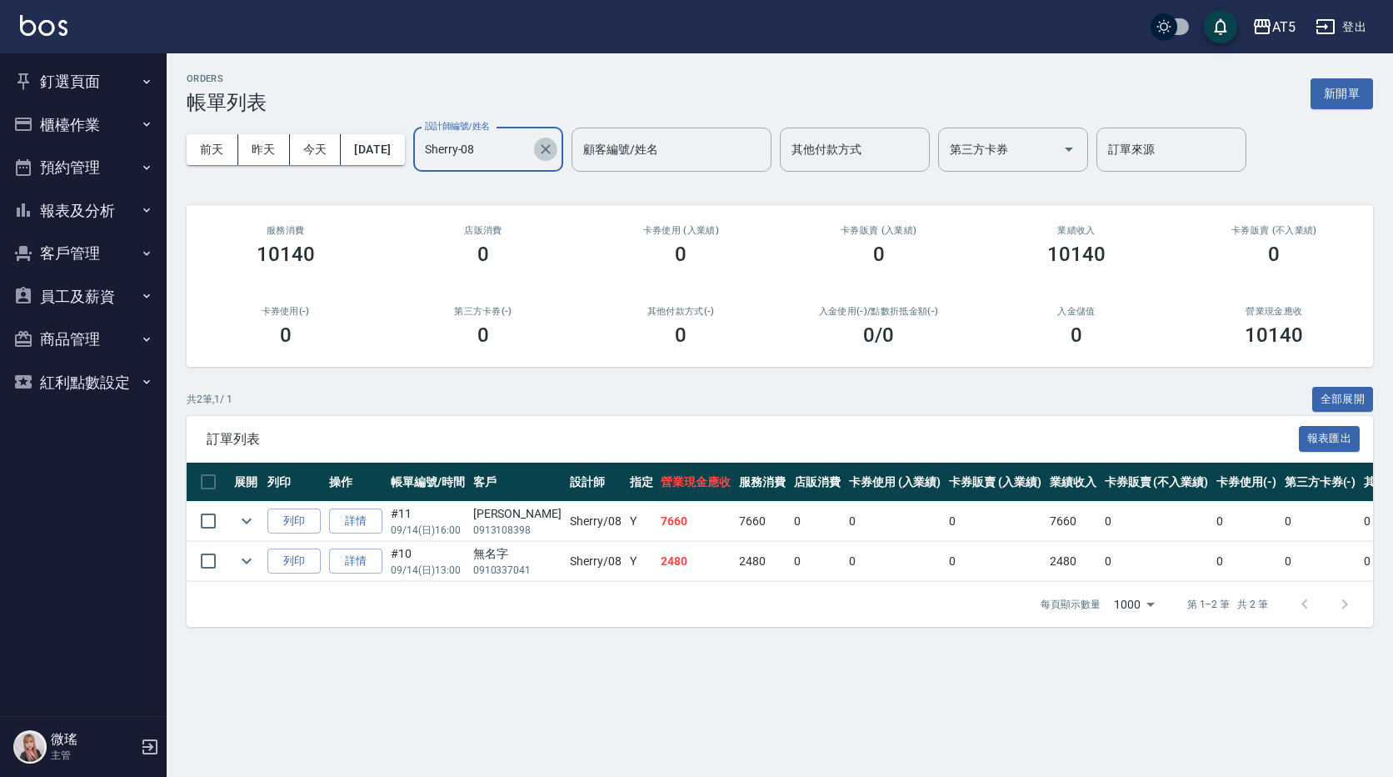
click at [557, 139] on button "Clear" at bounding box center [545, 148] width 23 height 23
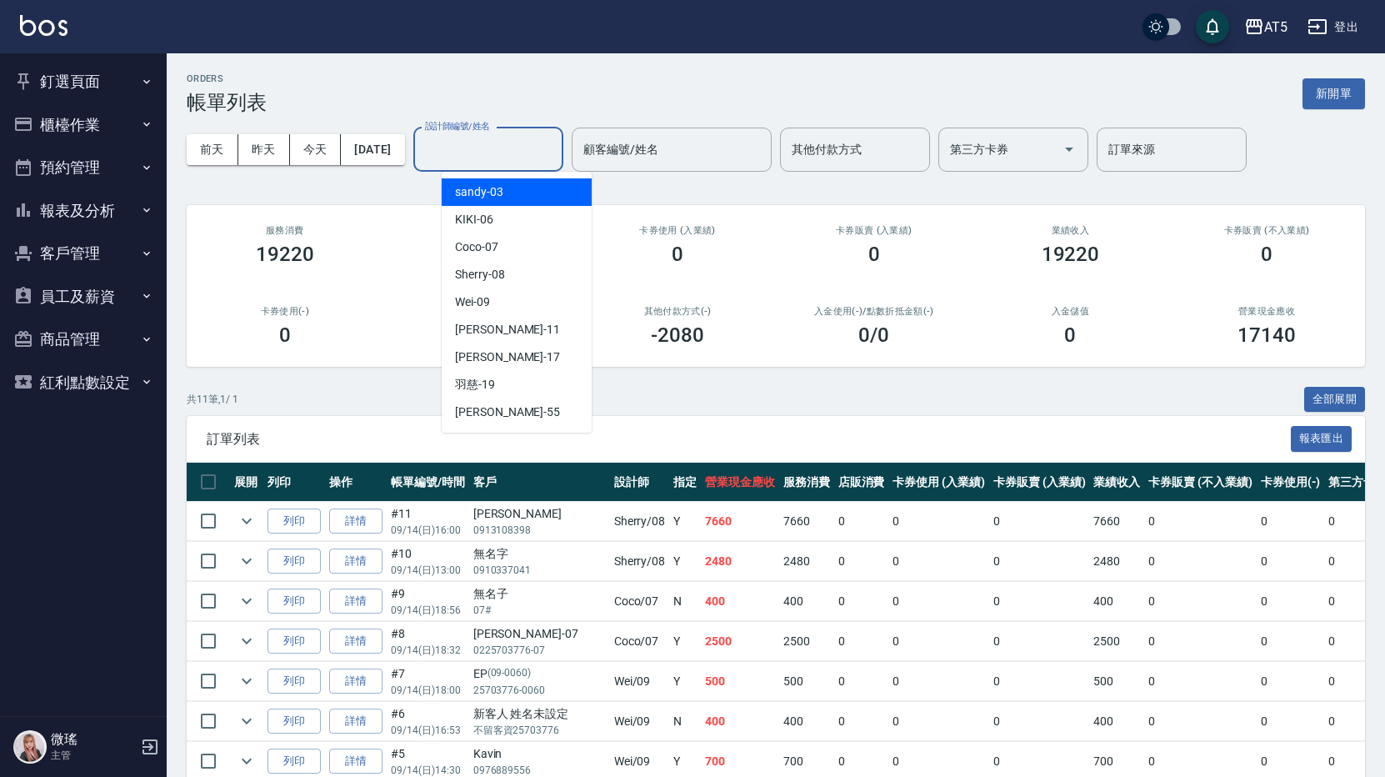
drag, startPoint x: 466, startPoint y: 157, endPoint x: 462, endPoint y: 211, distance: 53.4
click at [463, 159] on input "設計師編號/姓名" at bounding box center [488, 149] width 135 height 29
click at [506, 250] on div "Coco -07" at bounding box center [517, 246] width 150 height 27
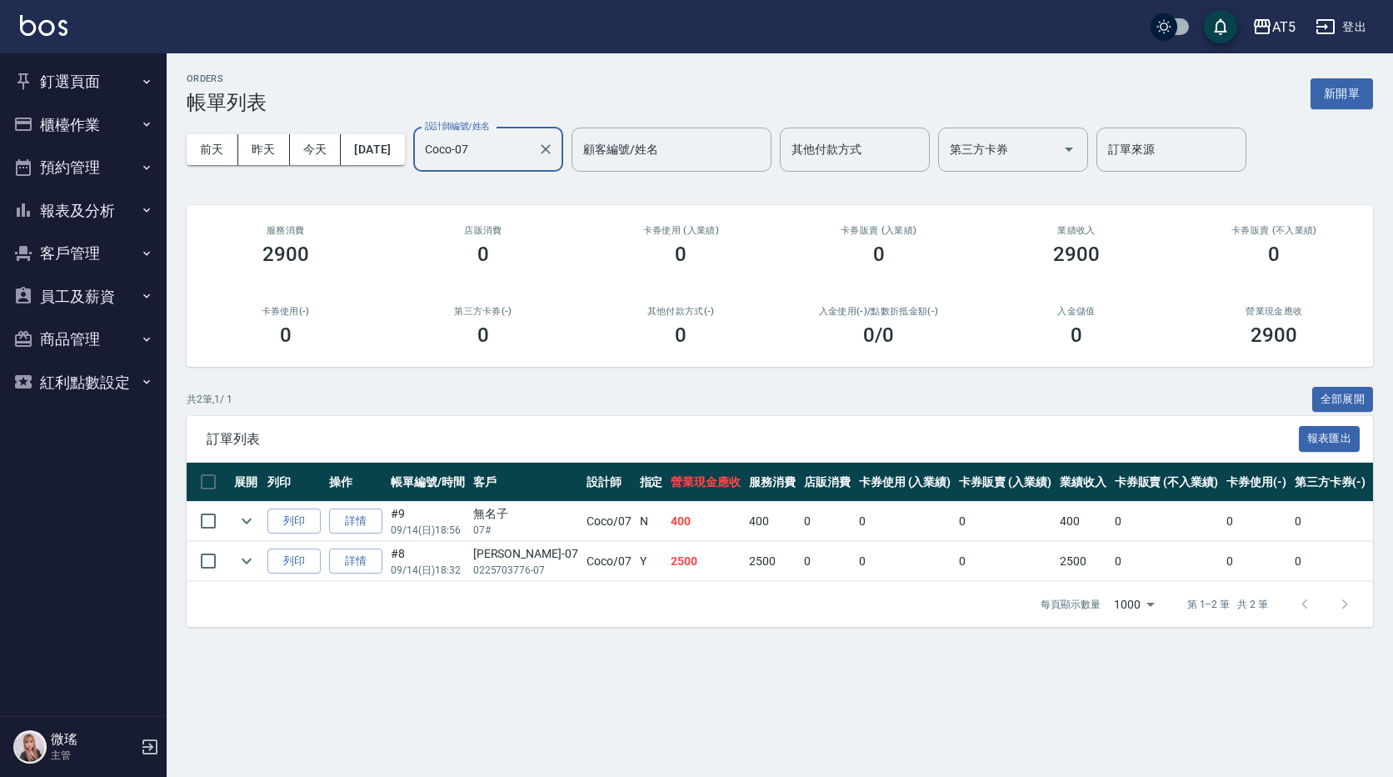
click at [513, 162] on input "Coco-07" at bounding box center [476, 149] width 110 height 29
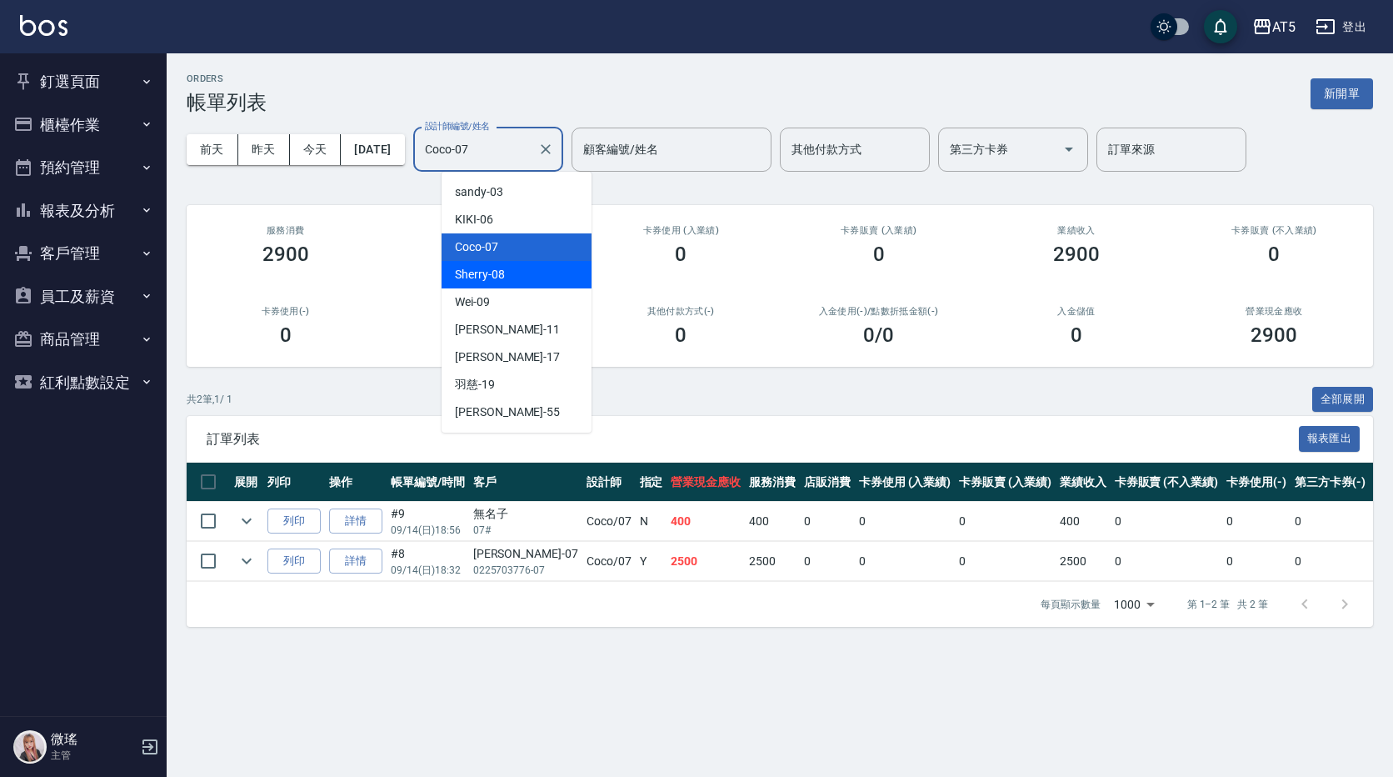
click at [517, 284] on div "Sherry -08" at bounding box center [517, 274] width 150 height 27
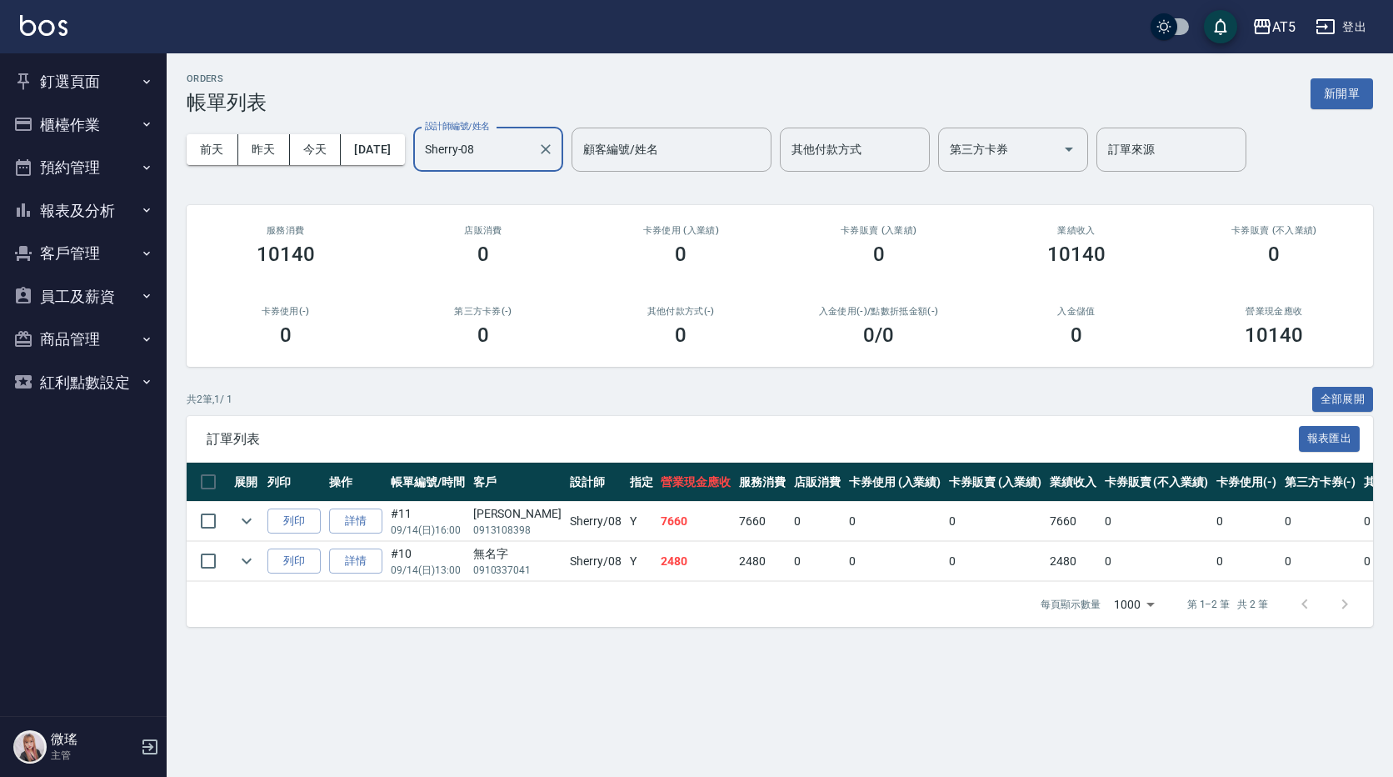
click at [527, 151] on input "Sherry-08" at bounding box center [476, 149] width 110 height 29
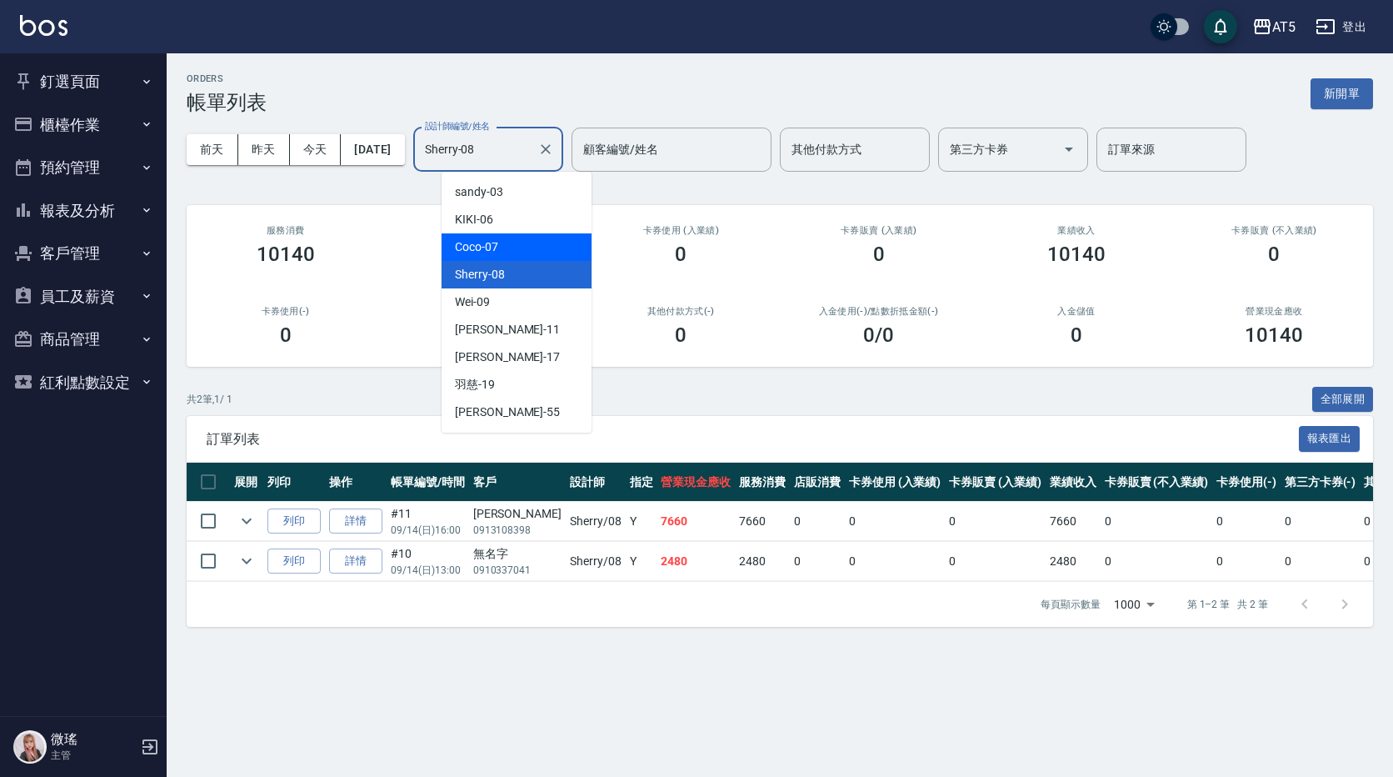
click at [517, 244] on div "Coco -07" at bounding box center [517, 246] width 150 height 27
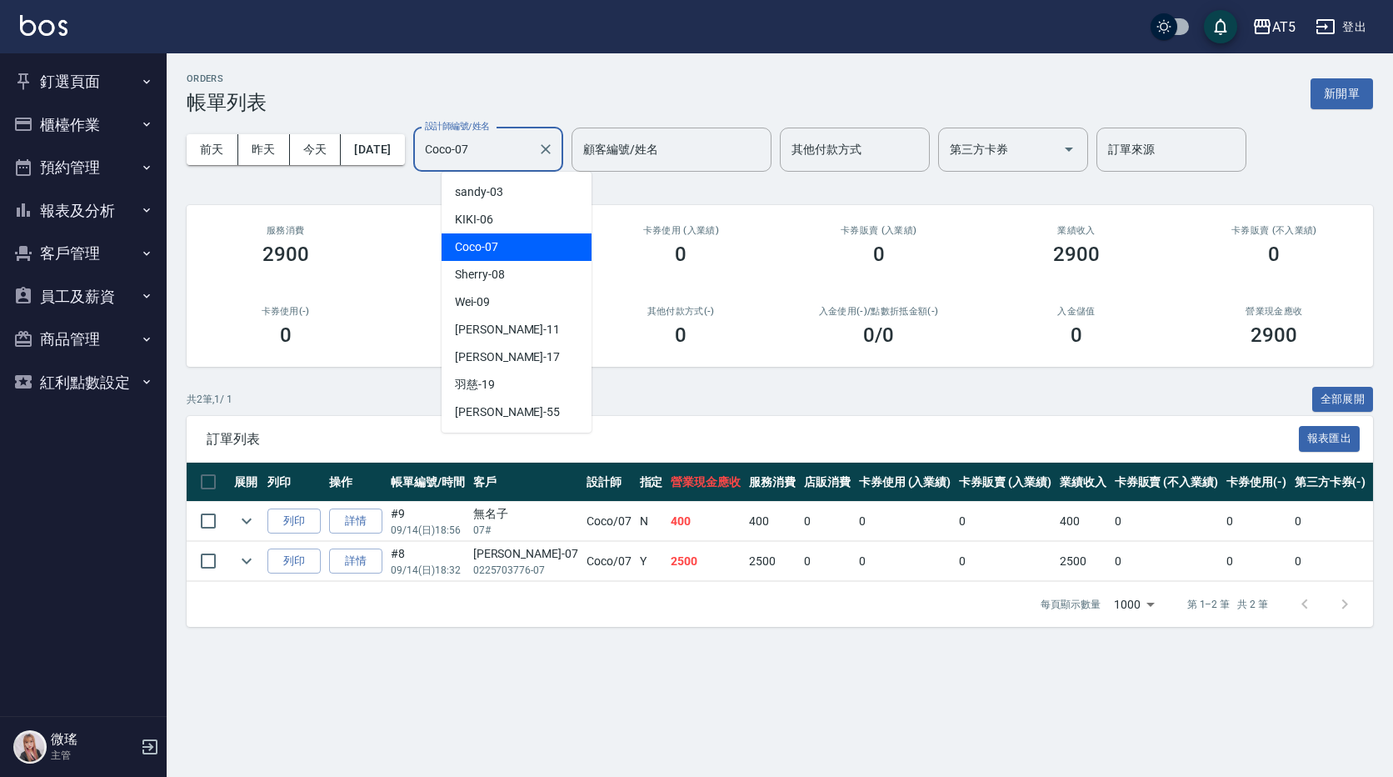
click at [476, 152] on input "Coco-07" at bounding box center [476, 149] width 110 height 29
click at [499, 306] on div "Wei -09" at bounding box center [517, 301] width 150 height 27
type input "Wei-09"
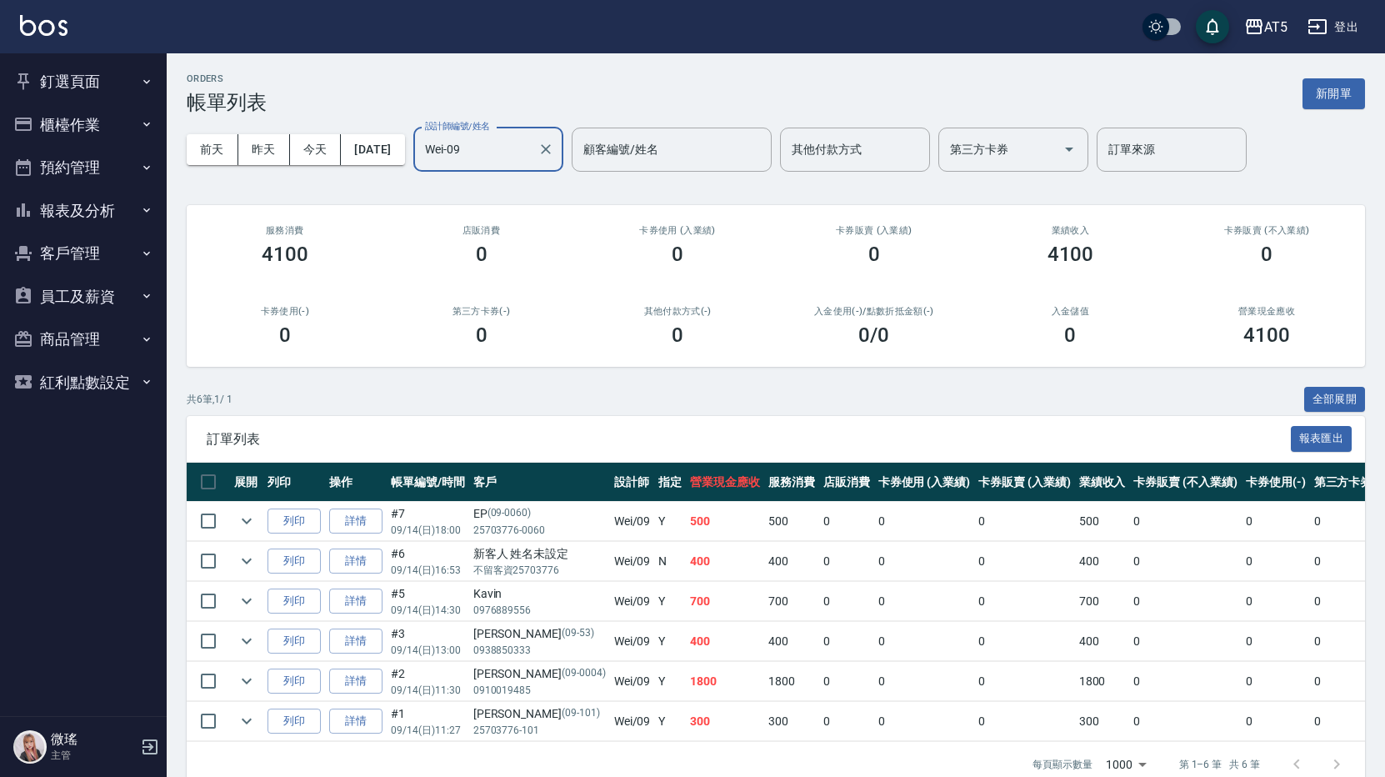
click at [91, 198] on button "報表及分析" at bounding box center [83, 210] width 153 height 43
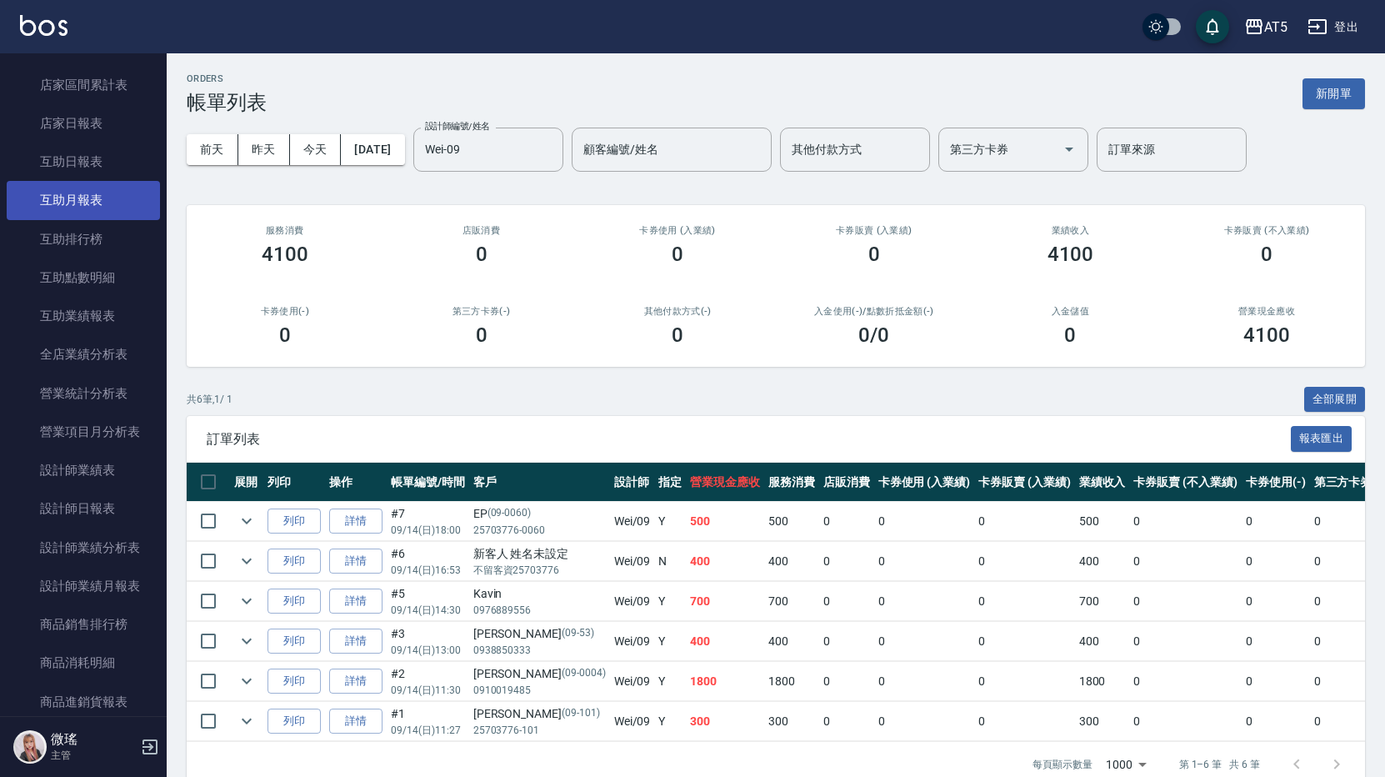
scroll to position [83, 0]
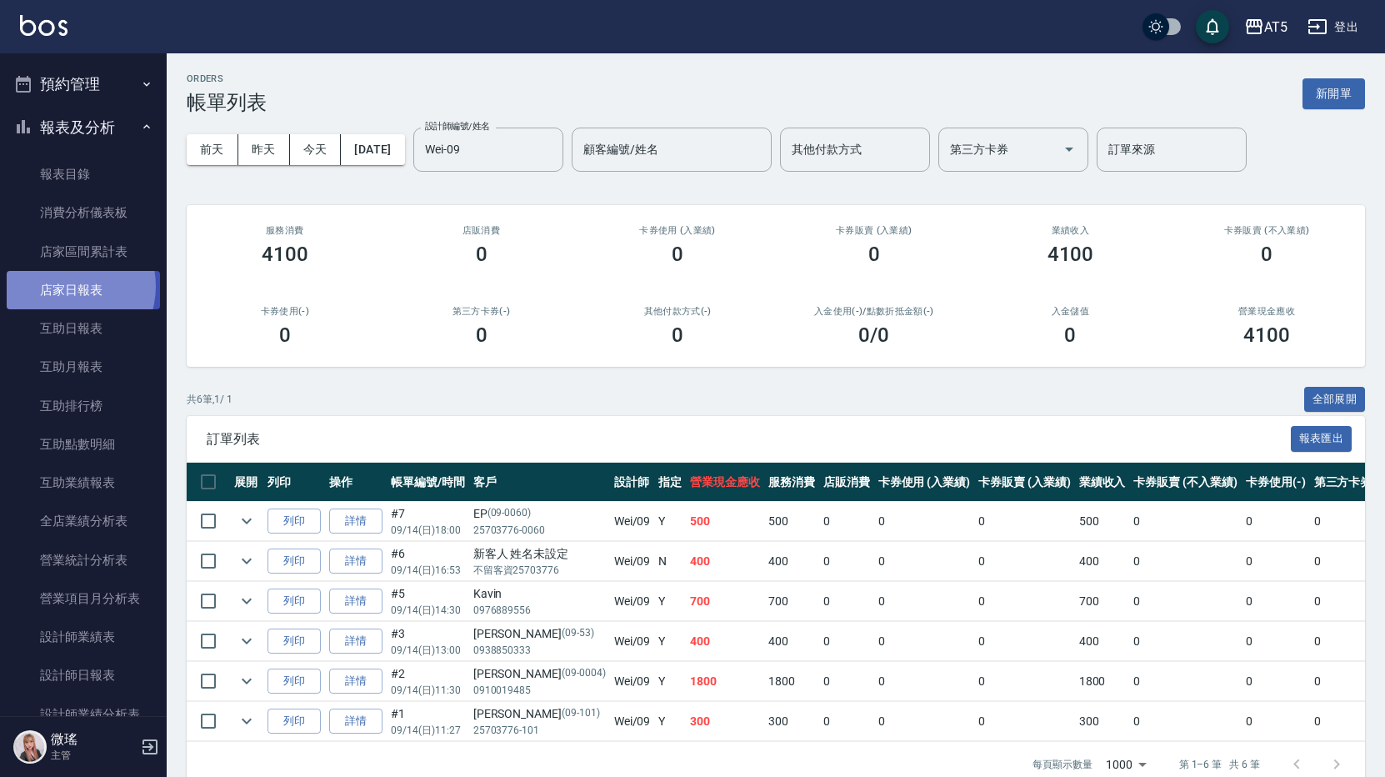
click at [65, 287] on link "店家日報表" at bounding box center [83, 290] width 153 height 38
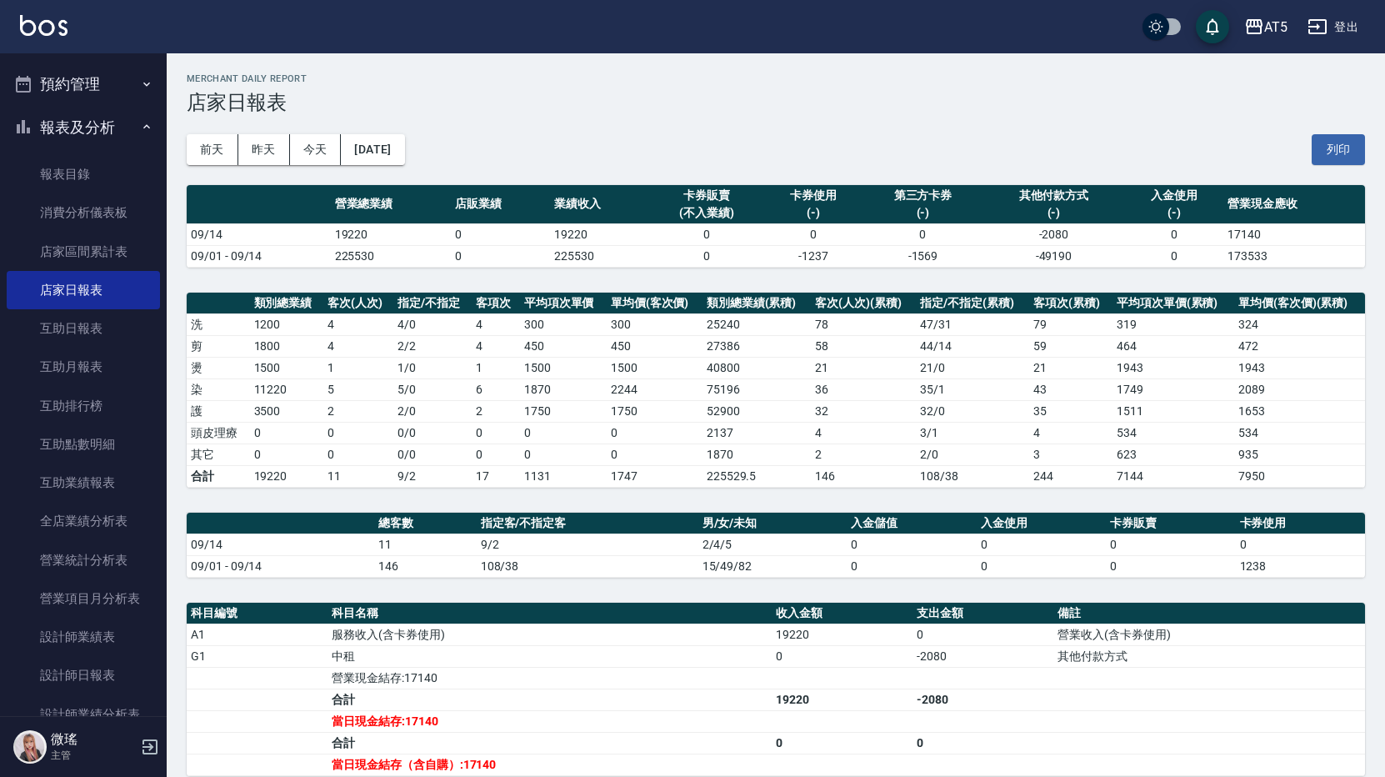
scroll to position [260, 0]
